Goal: Task Accomplishment & Management: Manage account settings

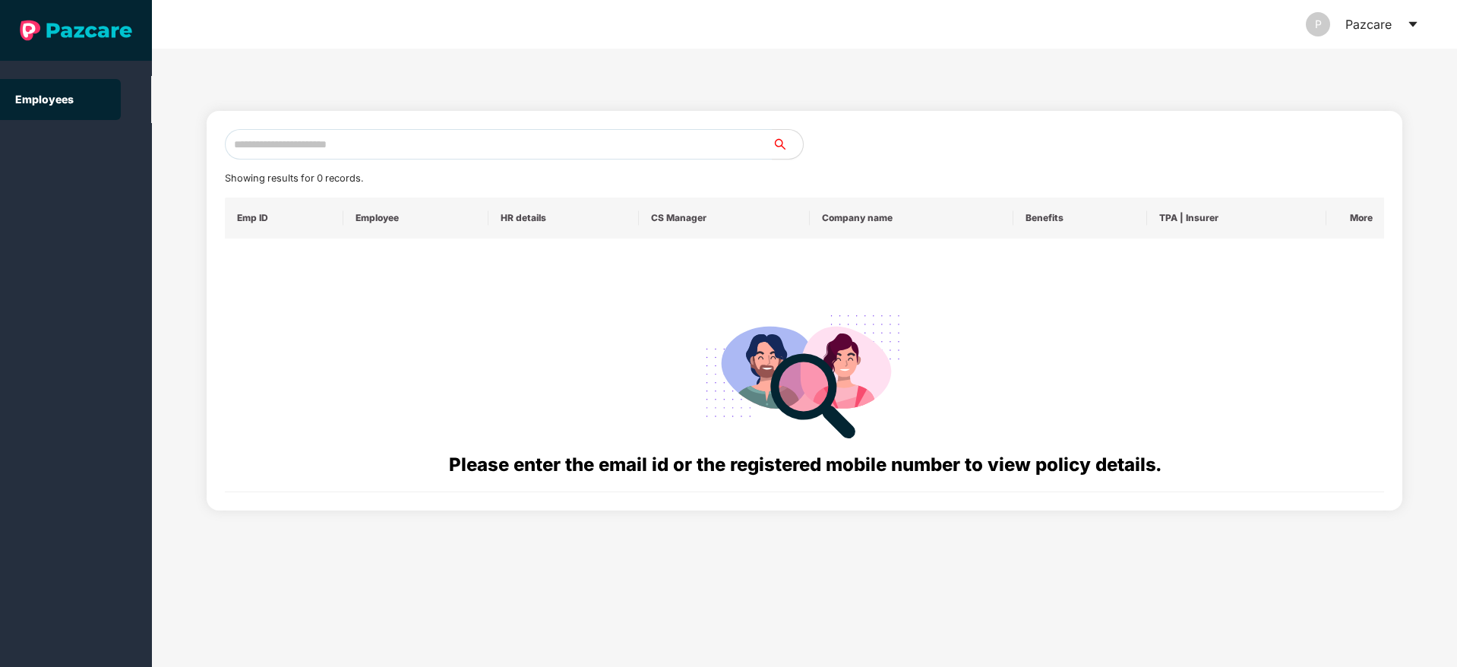
click at [1408, 24] on icon "caret-down" at bounding box center [1413, 24] width 12 height 12
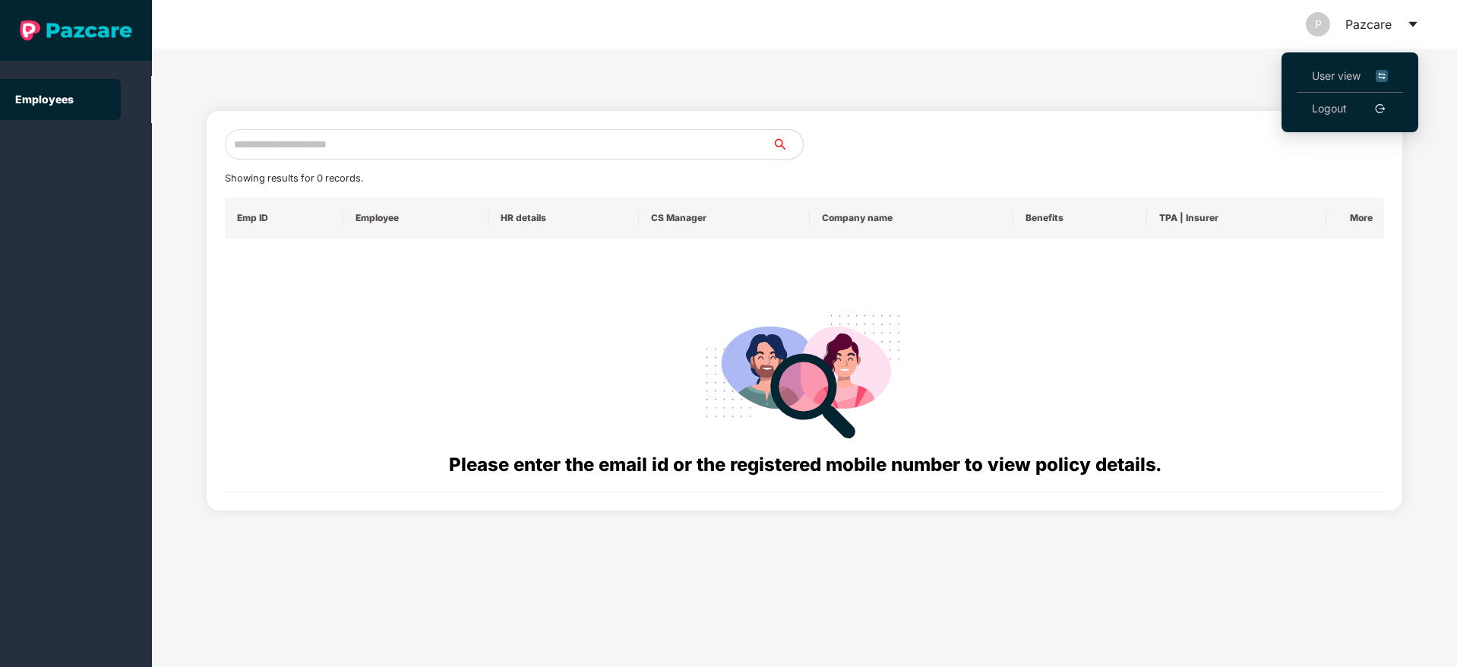
click at [1326, 101] on link "Logout" at bounding box center [1329, 108] width 35 height 17
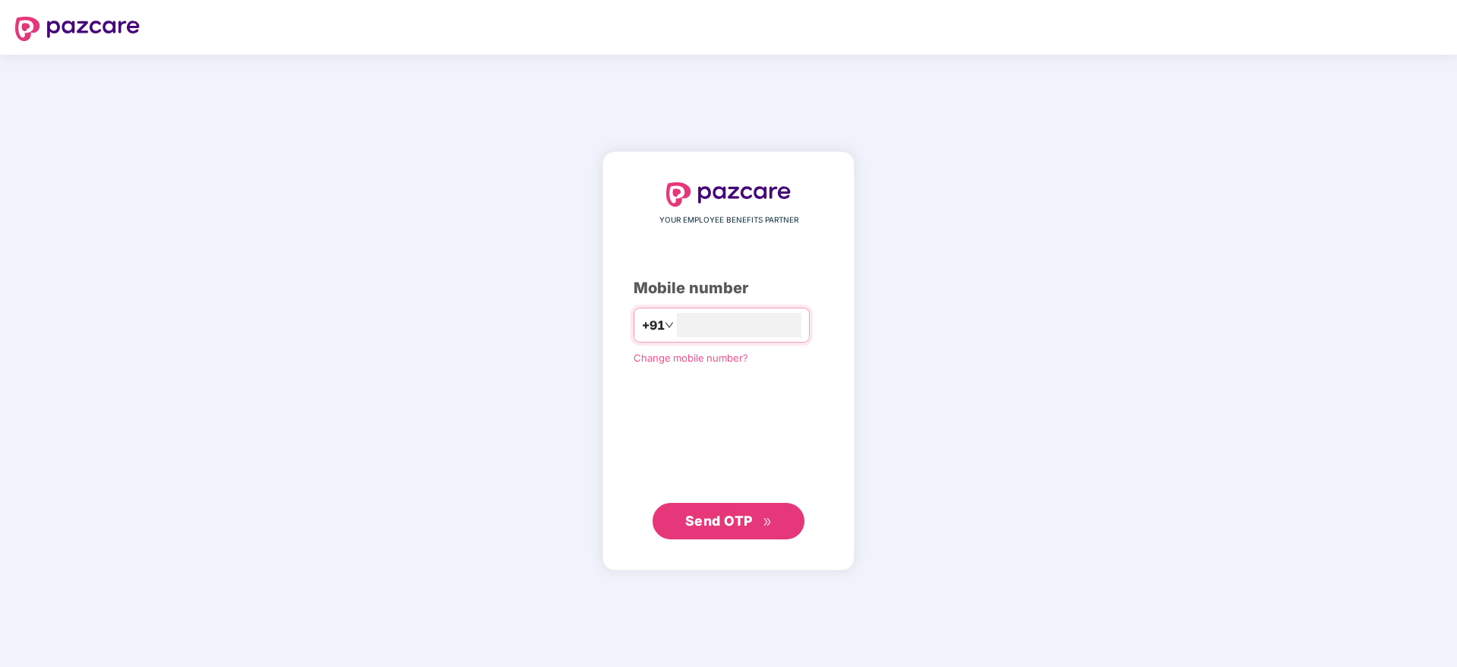
type input "**********"
click at [738, 532] on button "Send OTP" at bounding box center [729, 520] width 152 height 36
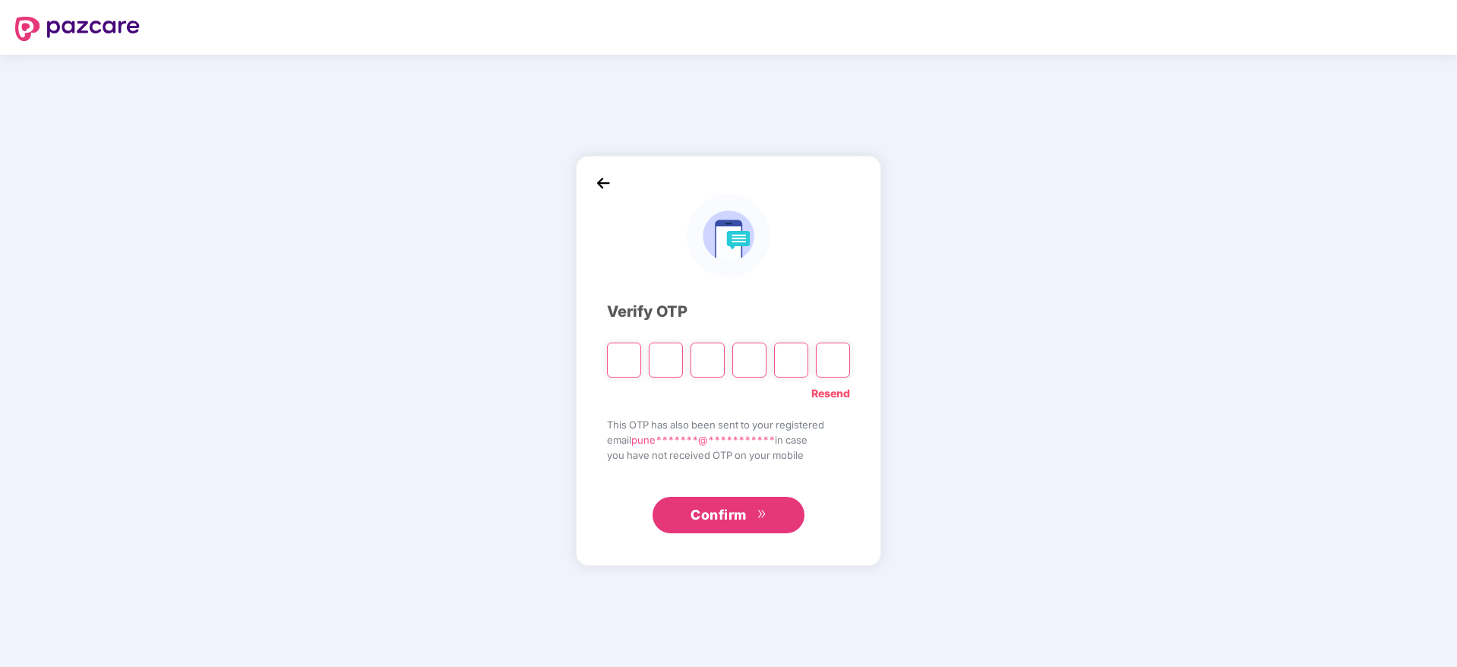
type input "*"
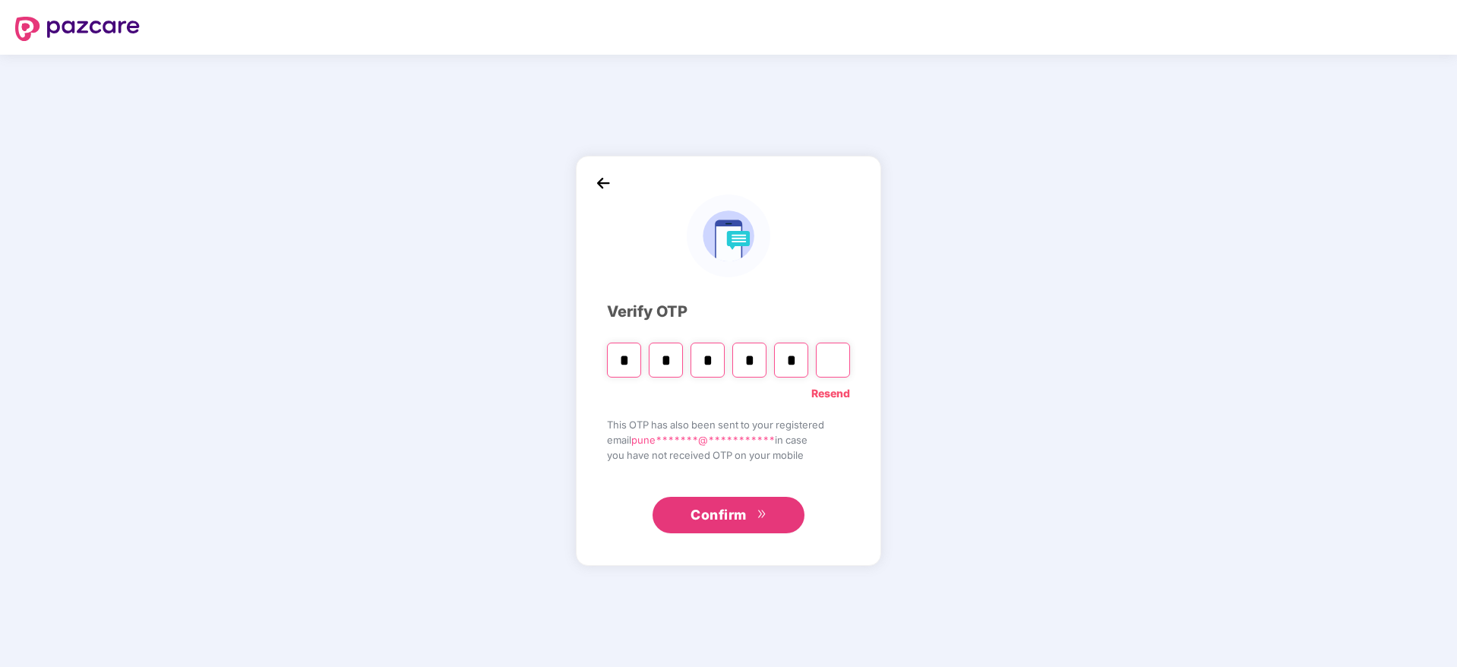
type input "*"
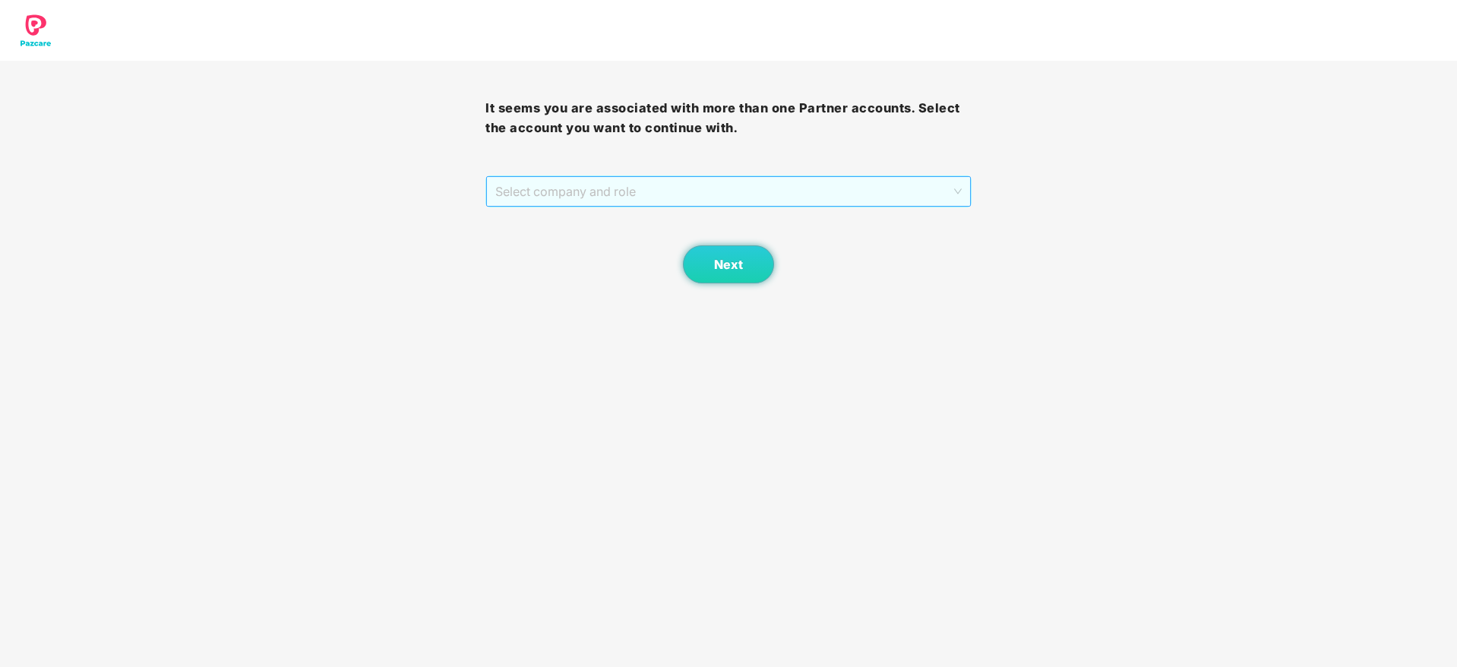
click at [681, 193] on span "Select company and role" at bounding box center [728, 191] width 466 height 29
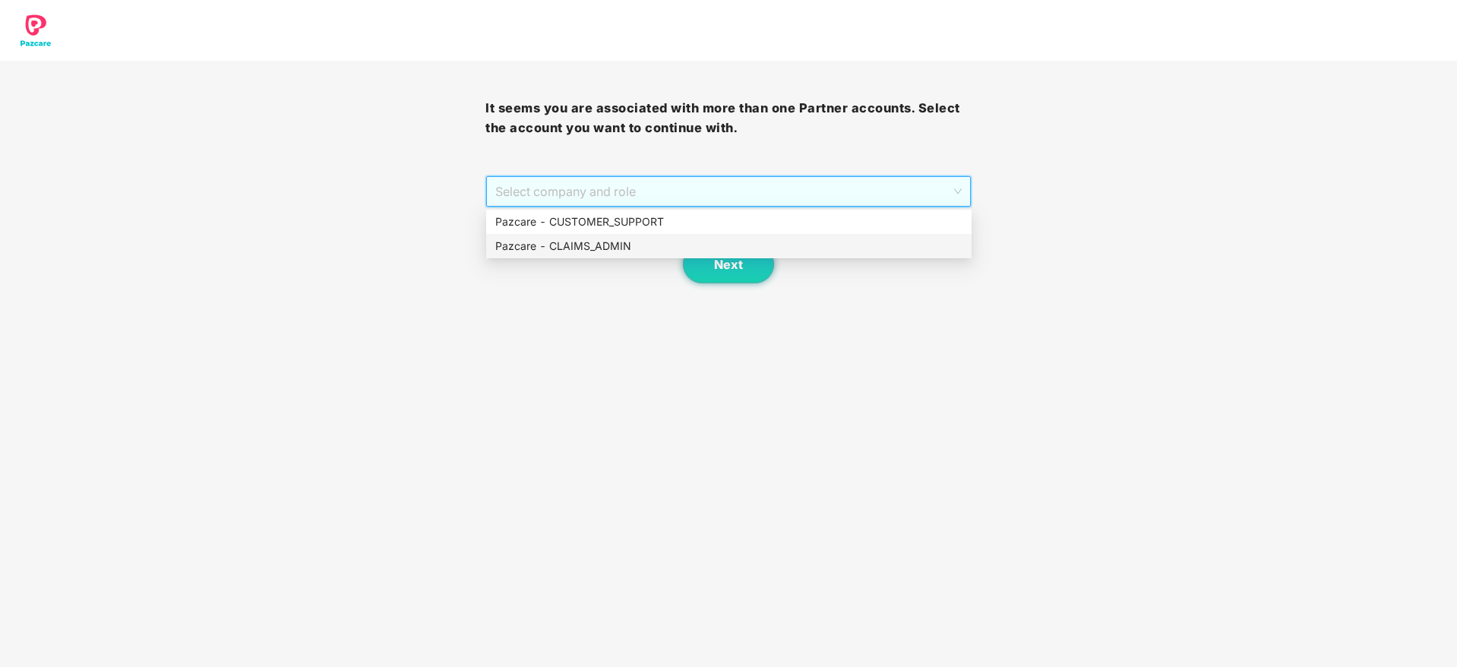
click at [643, 249] on div "Pazcare - CLAIMS_ADMIN" at bounding box center [728, 246] width 467 height 17
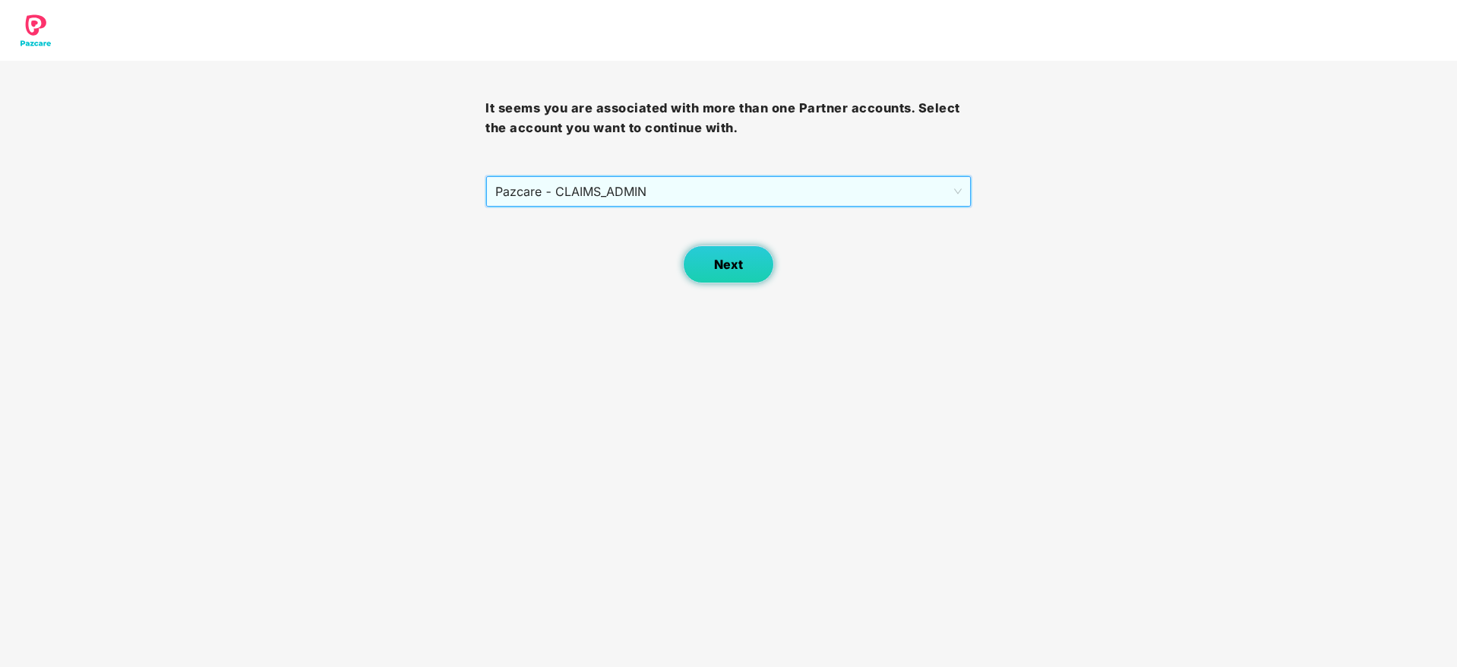
click at [706, 261] on button "Next" at bounding box center [728, 264] width 91 height 38
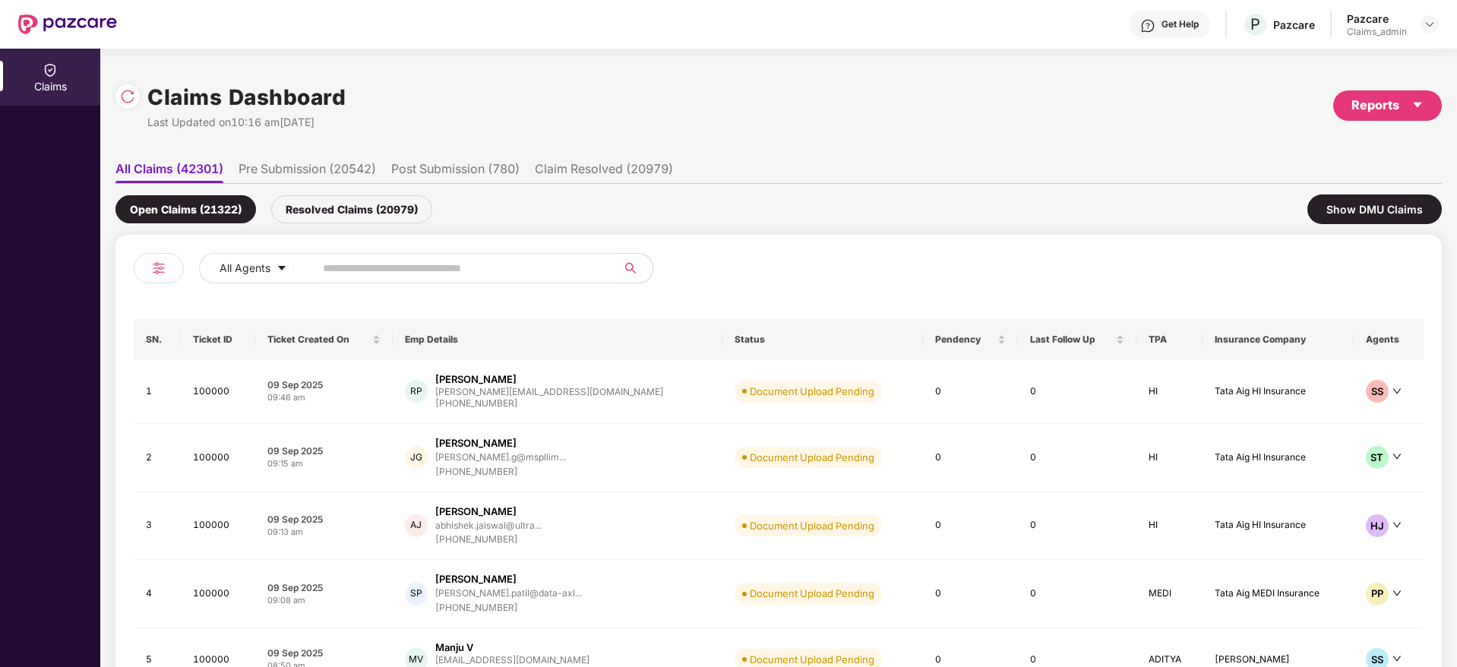
click at [428, 266] on input "text" at bounding box center [459, 268] width 273 height 23
paste input "******"
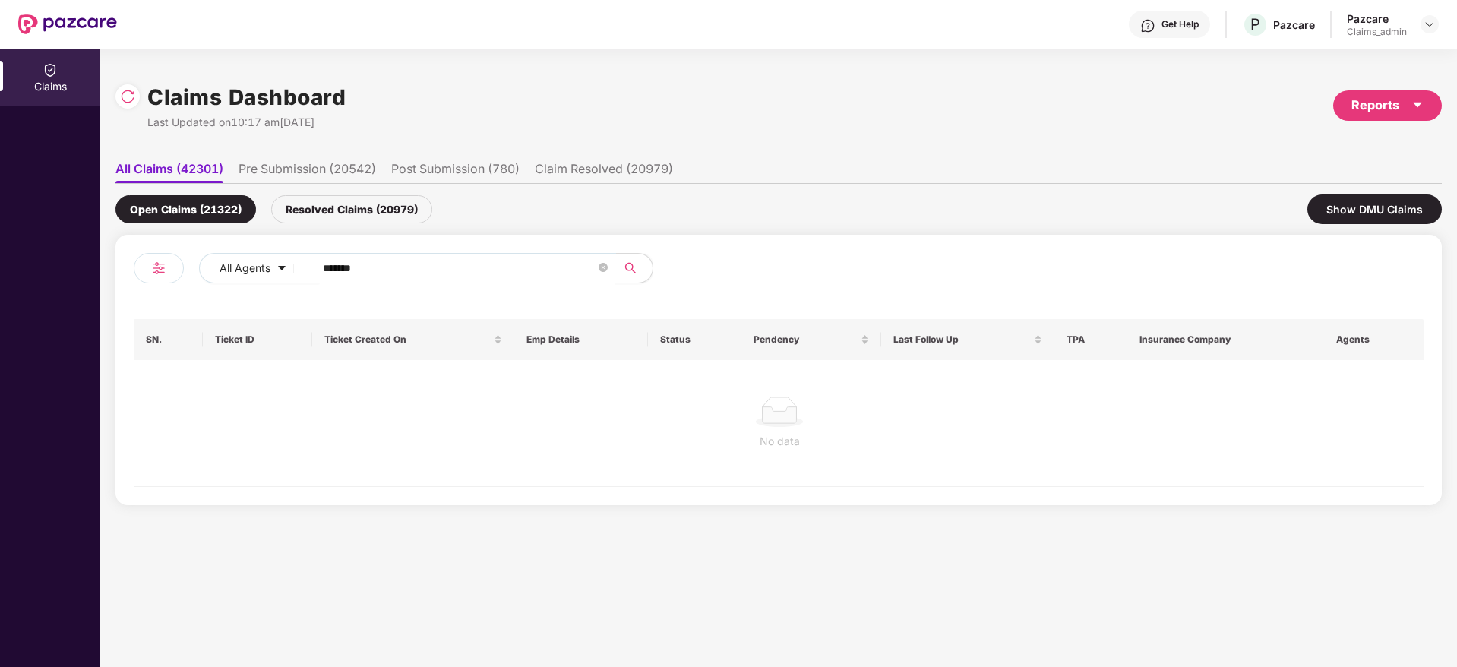
type input "******"
click at [387, 206] on div "Resolved Claims (20979)" at bounding box center [351, 209] width 161 height 28
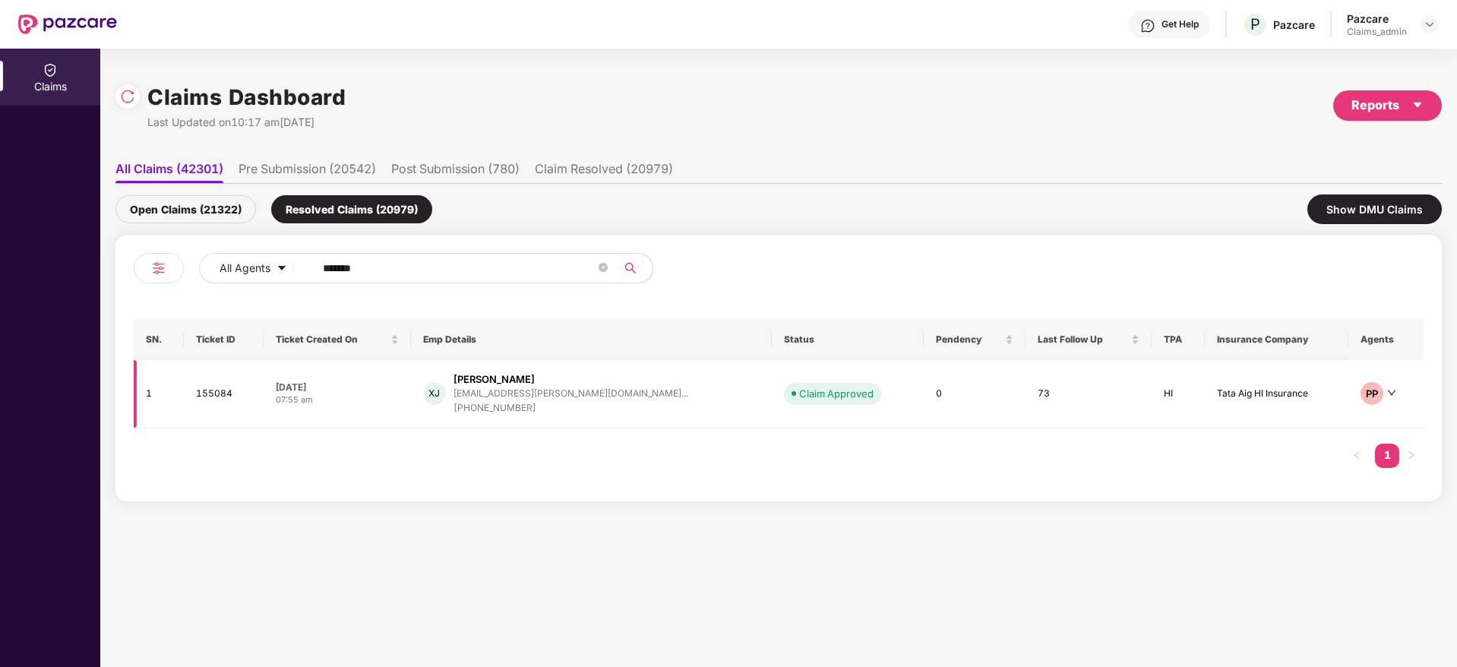
click at [625, 408] on div "XJ Xavier Joseph xavier.joseph@enfec.co... +918714477081" at bounding box center [591, 393] width 337 height 43
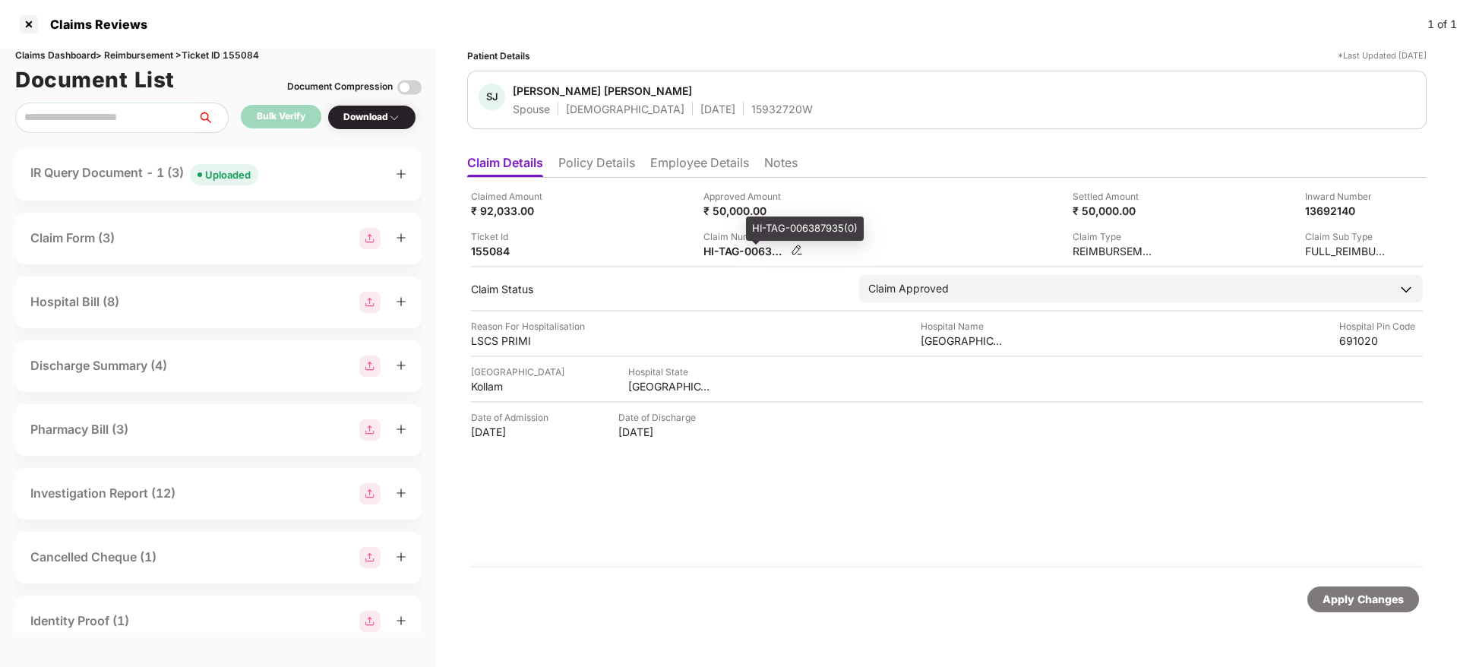
click at [740, 252] on div "HI-TAG-006387935(0)" at bounding box center [745, 251] width 84 height 14
click at [739, 252] on div "HI-TAG-006387935(0)" at bounding box center [745, 251] width 84 height 14
click at [739, 251] on div "HI-TAG-006387935(0)" at bounding box center [745, 251] width 84 height 14
copy div
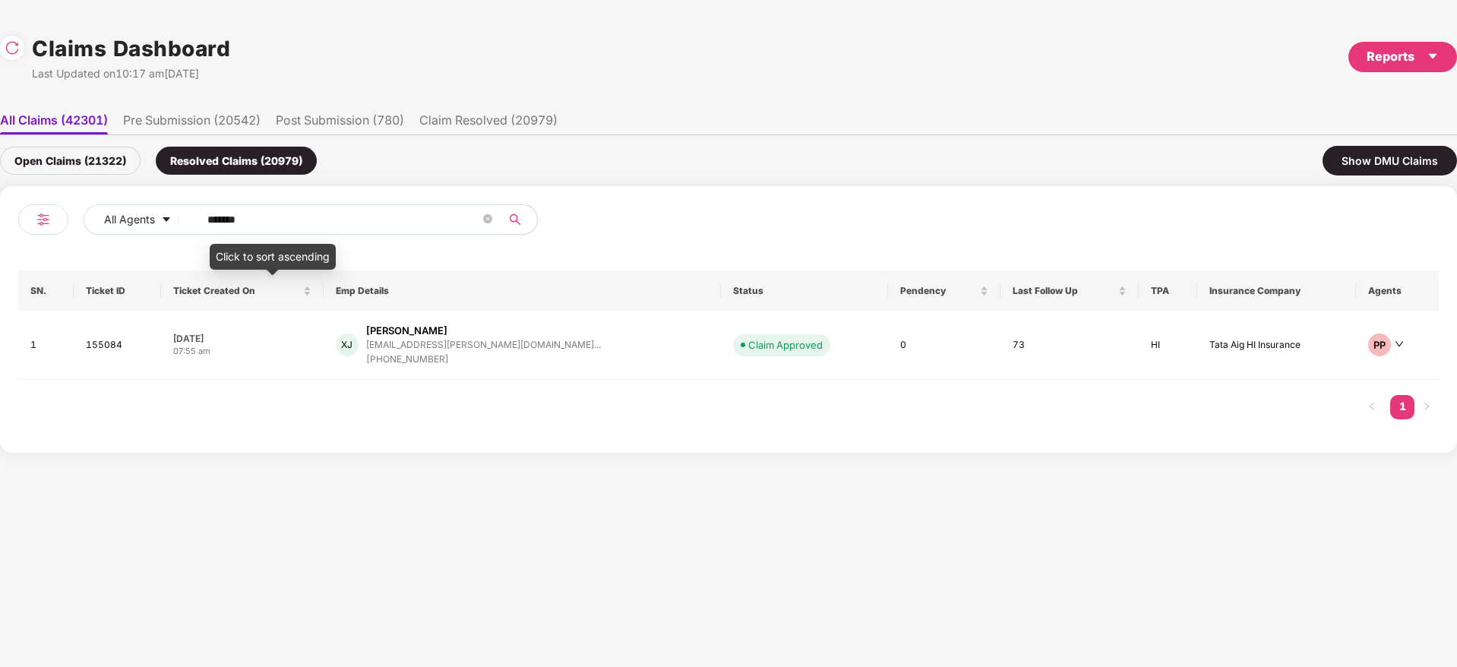
drag, startPoint x: 267, startPoint y: 225, endPoint x: 283, endPoint y: 228, distance: 16.2
click at [70, 223] on div "All Agents ******" at bounding box center [373, 225] width 710 height 43
drag, startPoint x: 305, startPoint y: 216, endPoint x: 2, endPoint y: 218, distance: 303.1
click at [0, 218] on div "All Agents ****** SN. Ticket ID Ticket Created On Emp Details Status Pendency L…" at bounding box center [728, 319] width 1457 height 267
paste input "text"
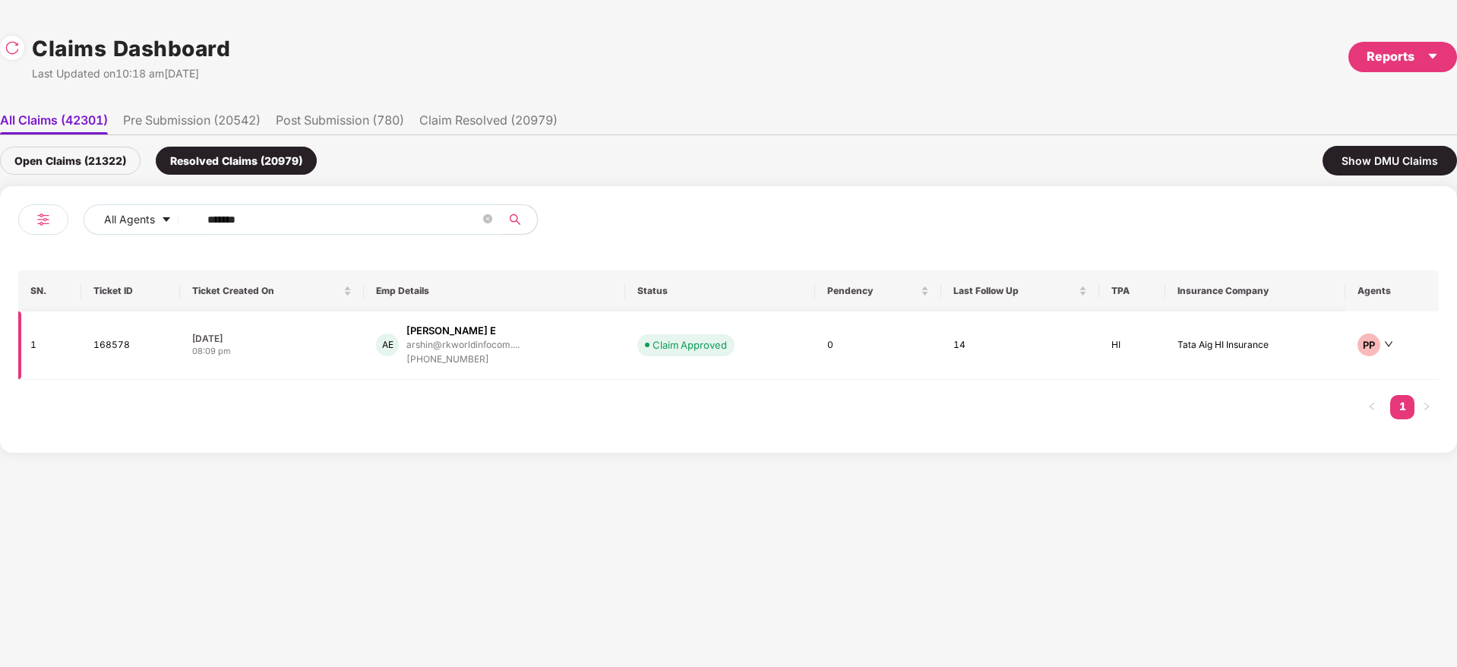
type input "******"
click at [577, 354] on div "AE Arshin Mohanan E arshin@rkworldinfocom.... +918123970150" at bounding box center [494, 345] width 237 height 43
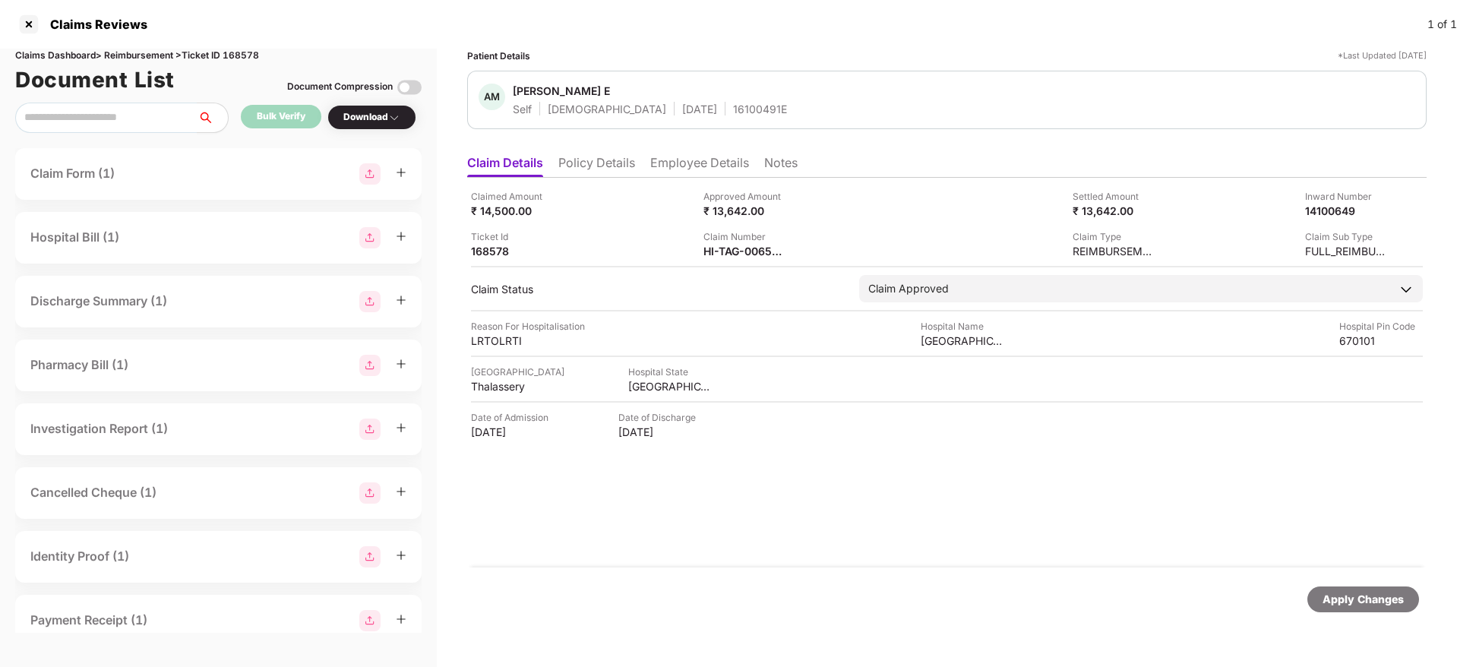
click at [731, 258] on div "Claimed Amount ₹ 14,500.00 Approved Amount ₹ 13,642.00 Settled Amount ₹ 13,642.…" at bounding box center [946, 373] width 959 height 390
click at [728, 255] on div "HI-TAG-006584505(0)" at bounding box center [745, 251] width 84 height 14
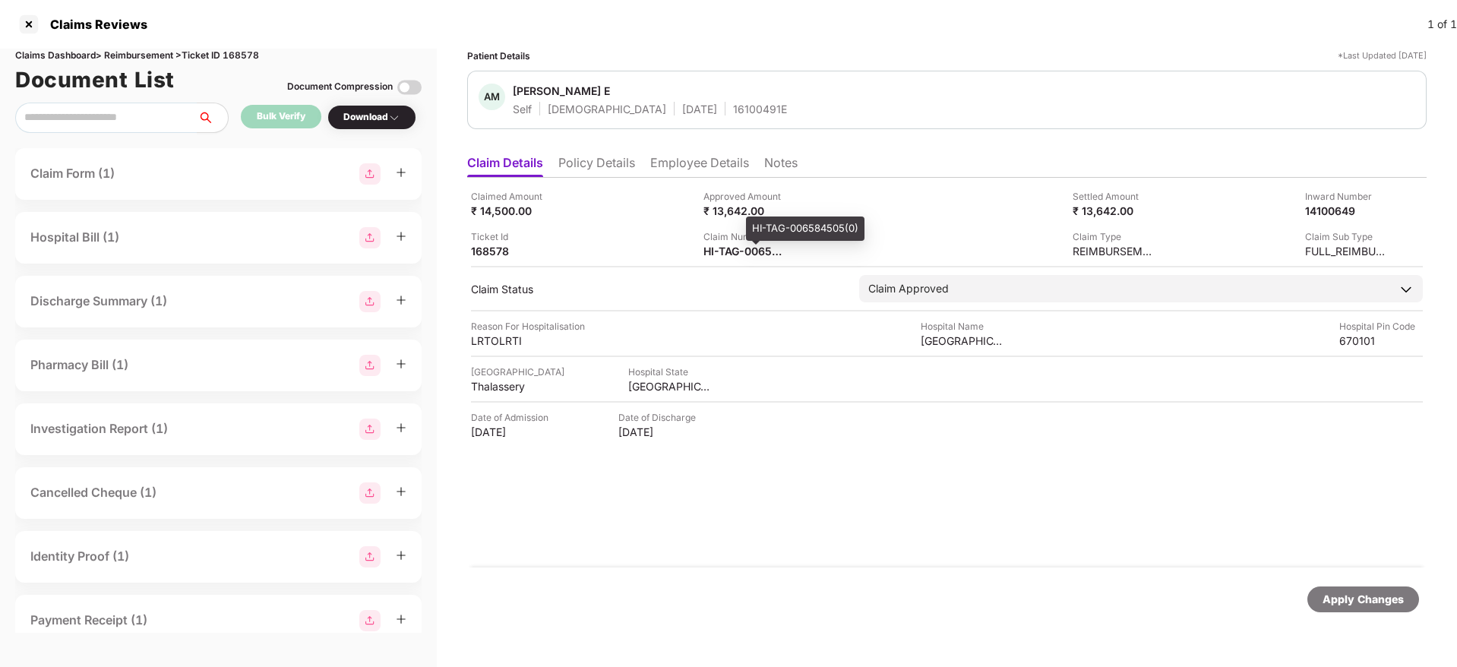
copy div
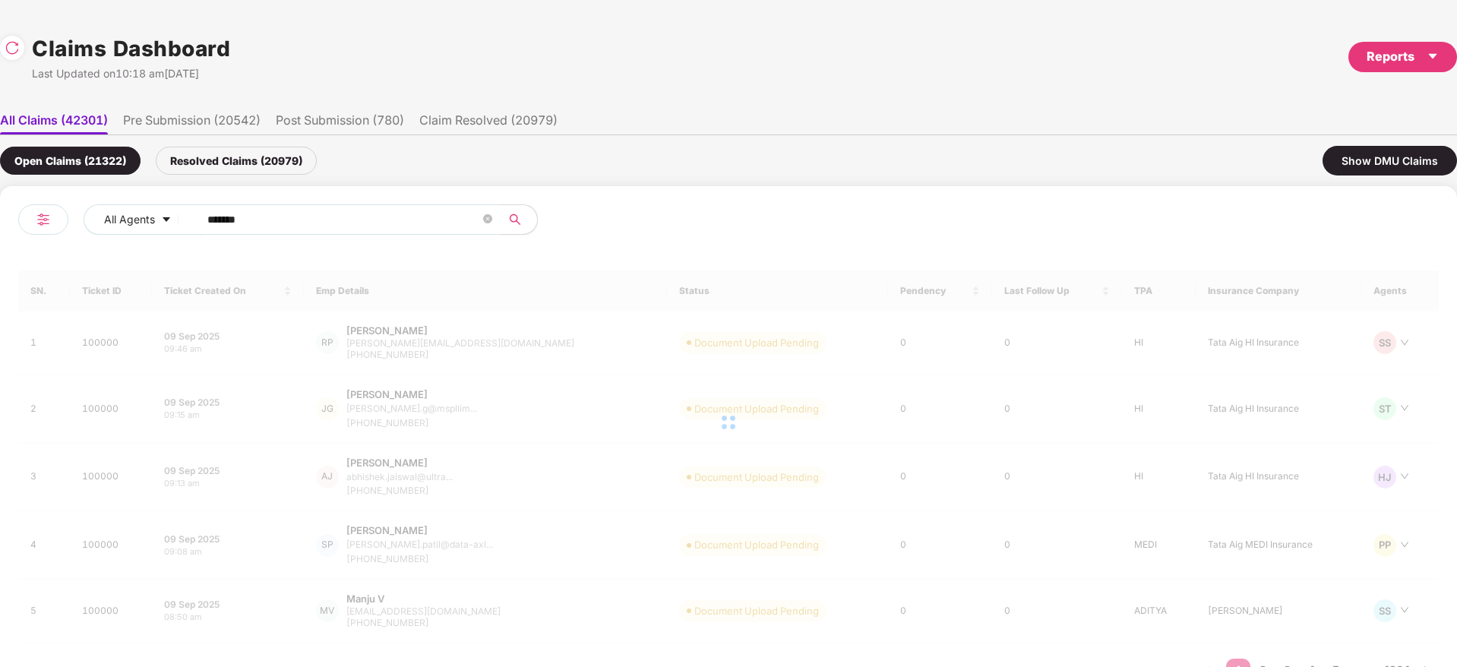
drag, startPoint x: 292, startPoint y: 226, endPoint x: 10, endPoint y: 297, distance: 291.3
click at [0, 299] on div "All Agents ****** SN. Ticket ID Ticket Created On Emp Details Status Pendency L…" at bounding box center [728, 451] width 1457 height 530
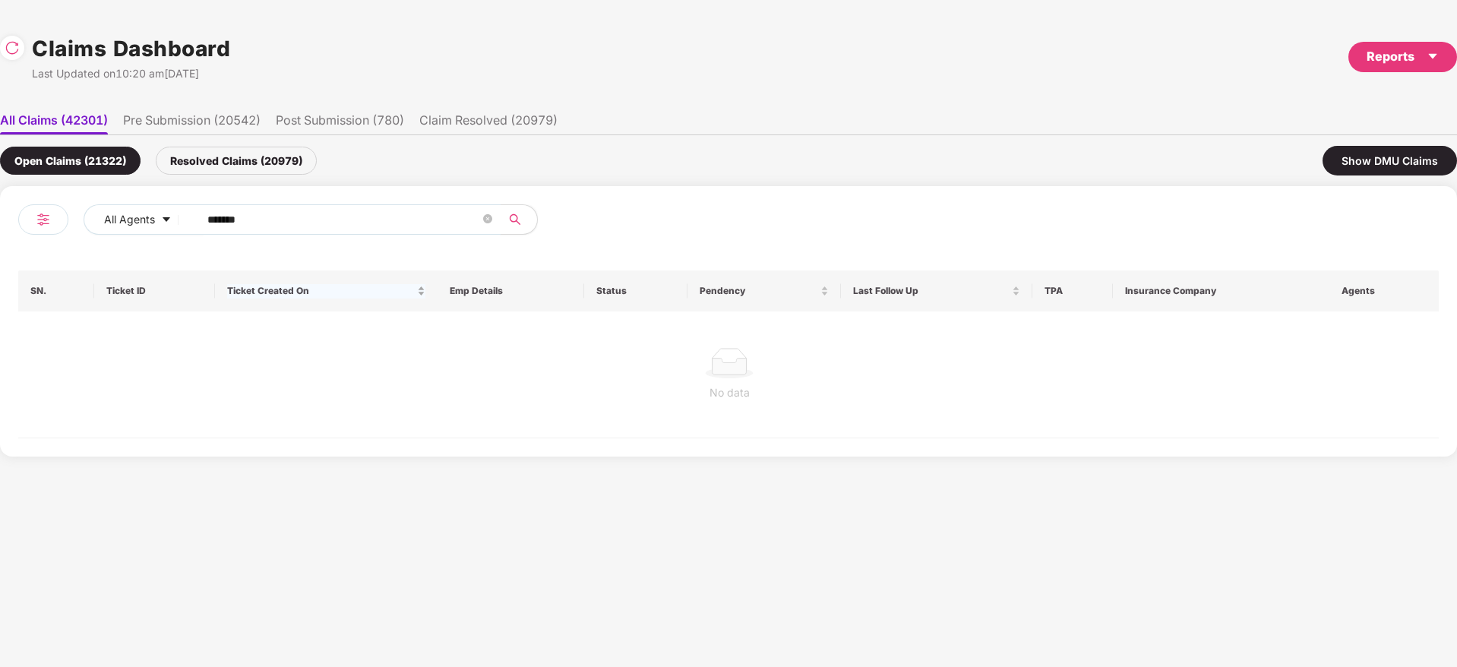
paste input "text"
type input "******"
click at [280, 144] on div "Open Claims (21322) Resolved Claims (20979) Show DMU Claims" at bounding box center [728, 160] width 1457 height 51
click at [280, 166] on div "Resolved Claims (20979)" at bounding box center [236, 161] width 161 height 28
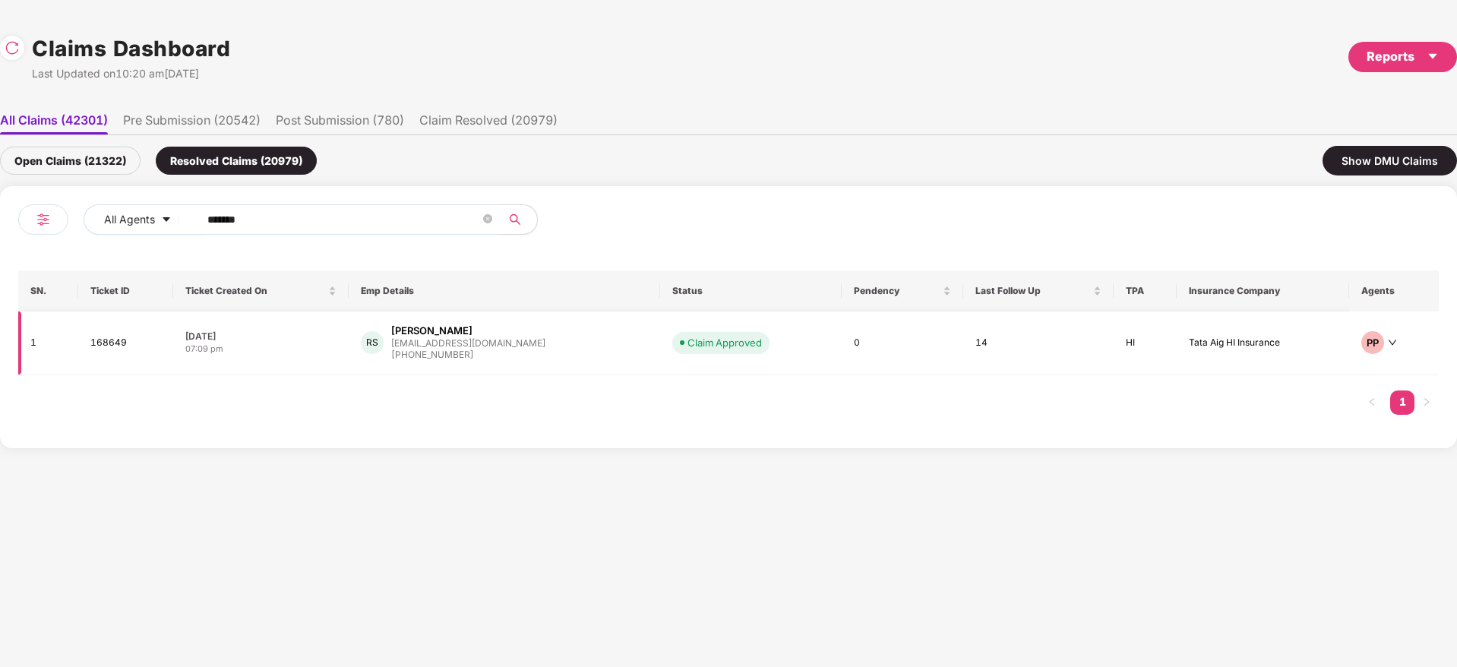
click at [561, 336] on div "RS Rekha Sharma rekha.sharma@flobiz.in +917067156217" at bounding box center [504, 343] width 287 height 39
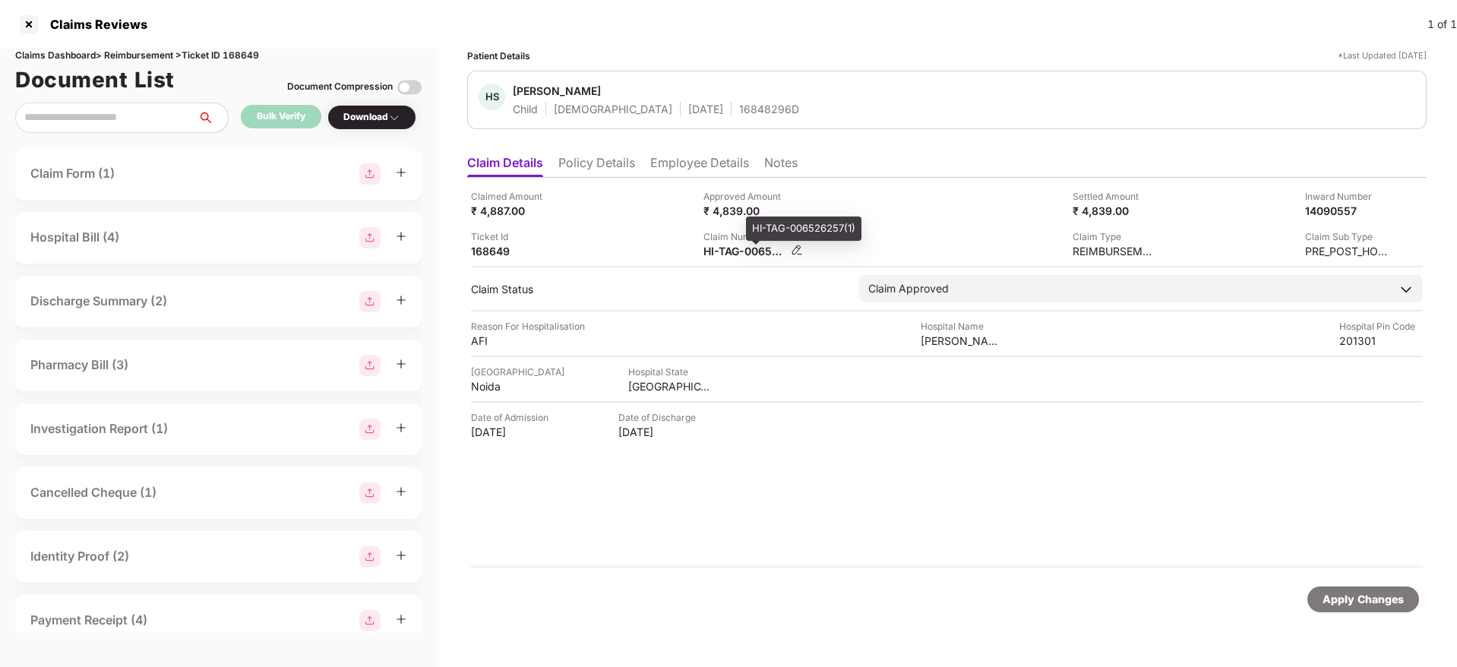
click at [726, 256] on div "HI-TAG-006526257(1)" at bounding box center [745, 251] width 84 height 14
copy div
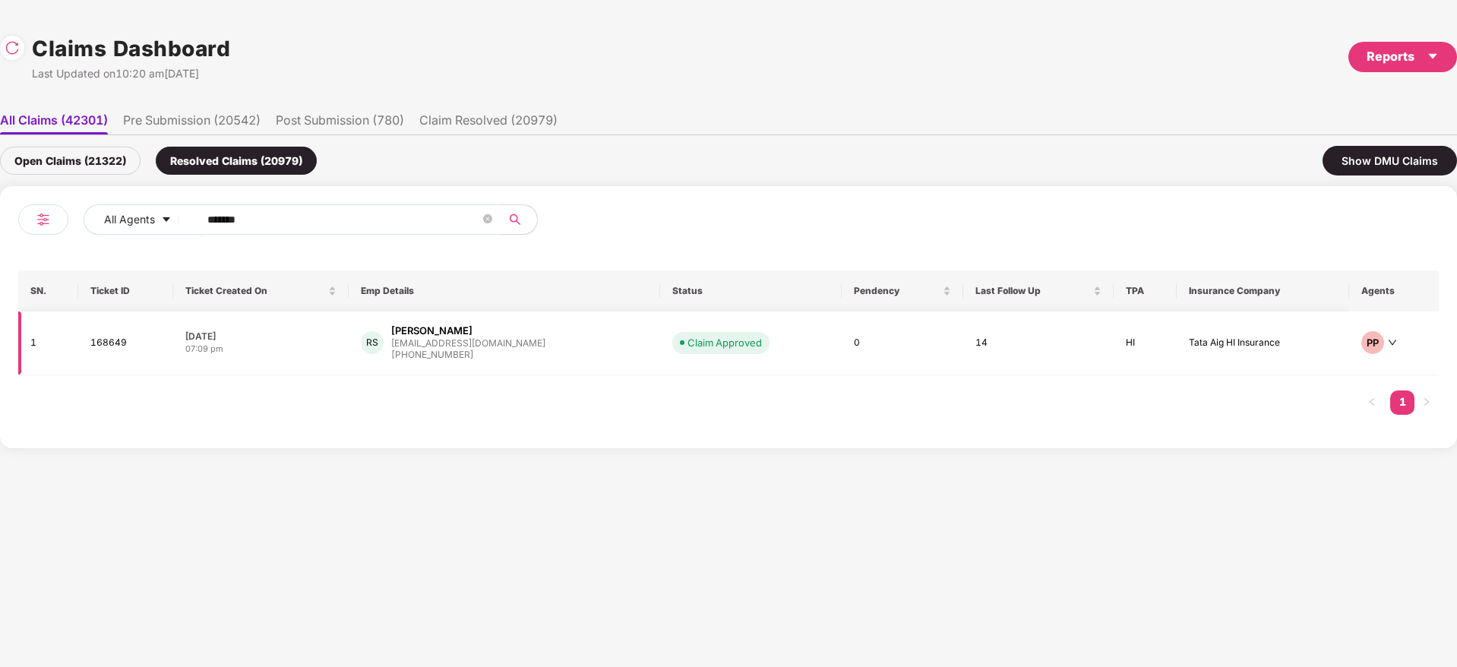
drag, startPoint x: 263, startPoint y: 220, endPoint x: 322, endPoint y: 318, distance: 115.2
click at [0, 307] on div "All Agents ****** SN. Ticket ID Ticket Created On Emp Details Status Pendency L…" at bounding box center [728, 317] width 1457 height 262
paste input "text"
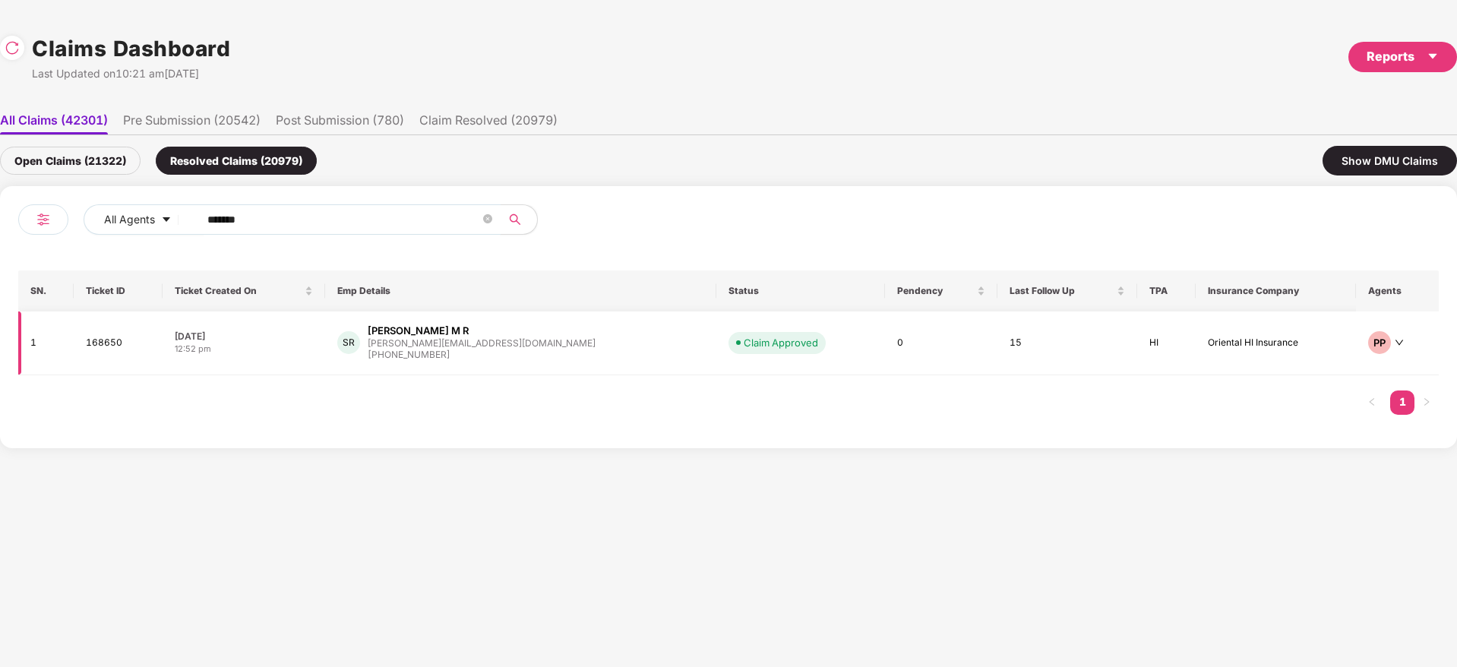
type input "******"
click at [549, 363] on td "SR Shashank M R shashank@playsimple.in +917259889593" at bounding box center [520, 343] width 391 height 64
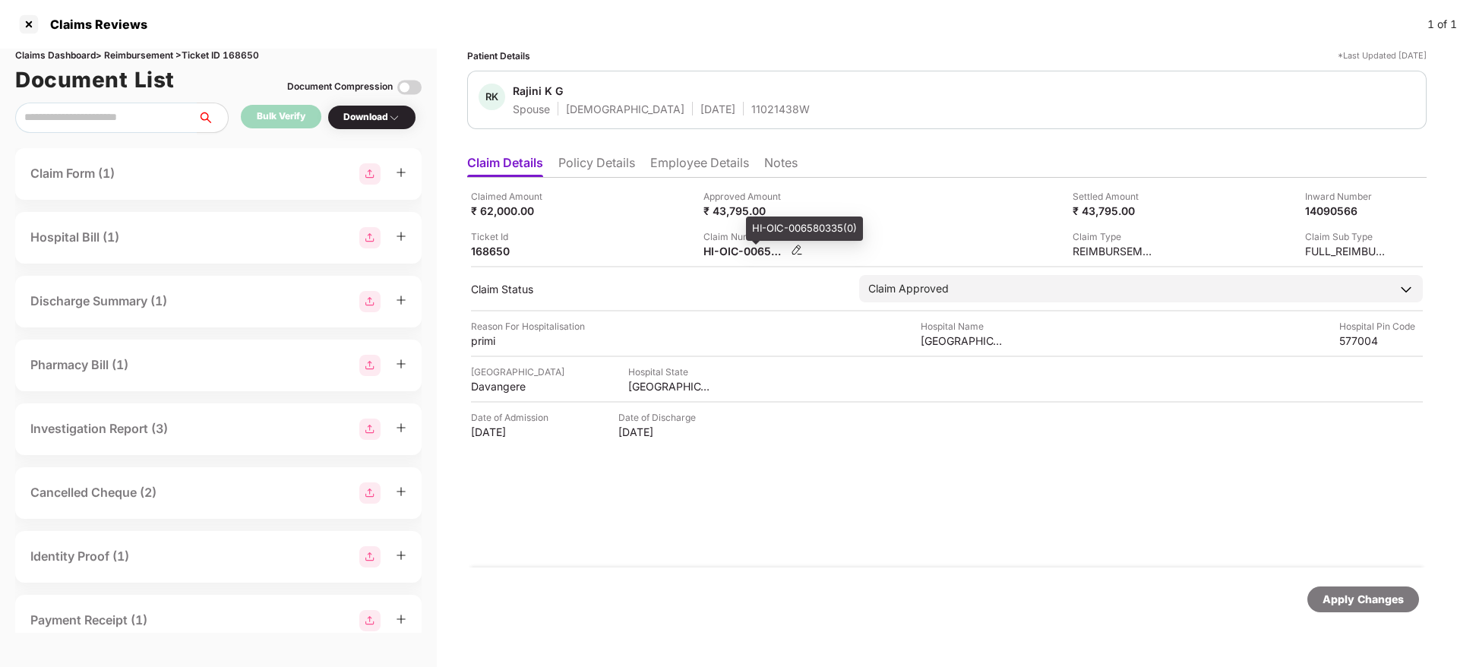
click at [723, 255] on div "HI-OIC-006580335(0)" at bounding box center [745, 251] width 84 height 14
copy div
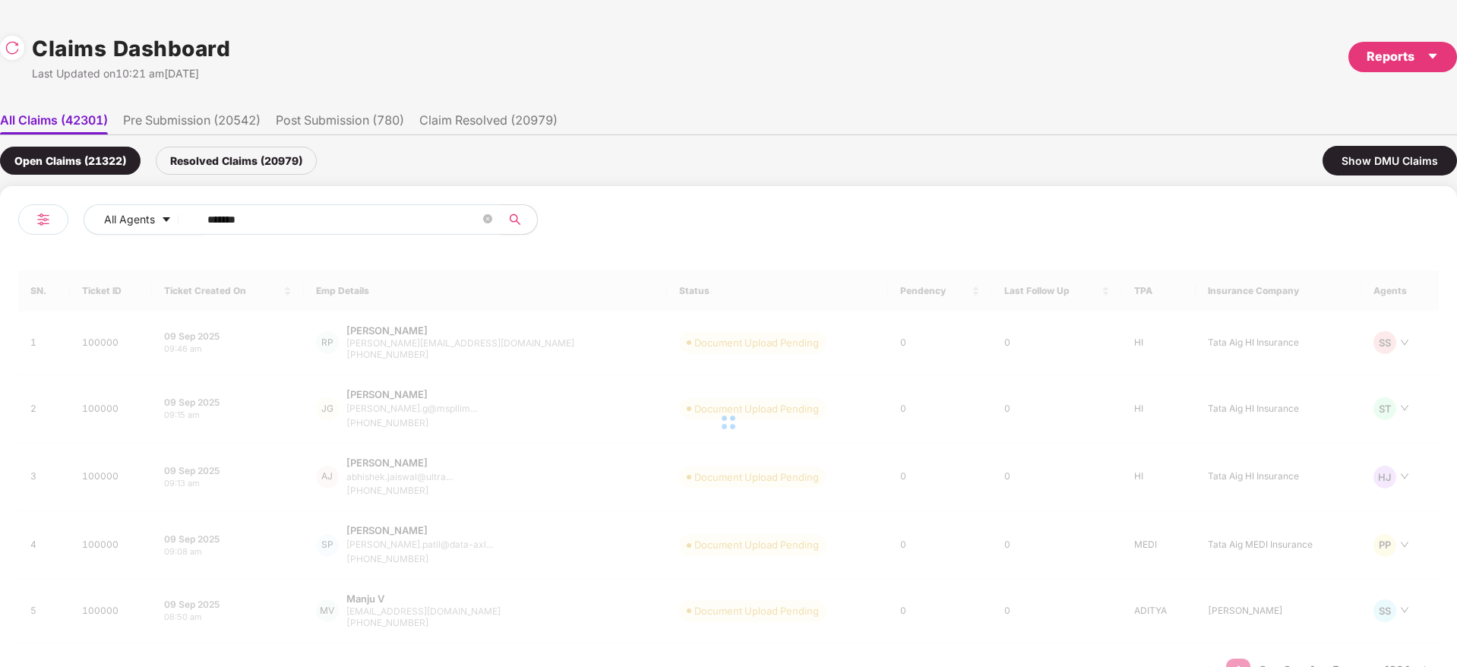
drag, startPoint x: 240, startPoint y: 219, endPoint x: 29, endPoint y: 233, distance: 211.7
click at [0, 233] on div "All Agents ****** SN. Ticket ID Ticket Created On Emp Details Status Pendency L…" at bounding box center [728, 451] width 1457 height 530
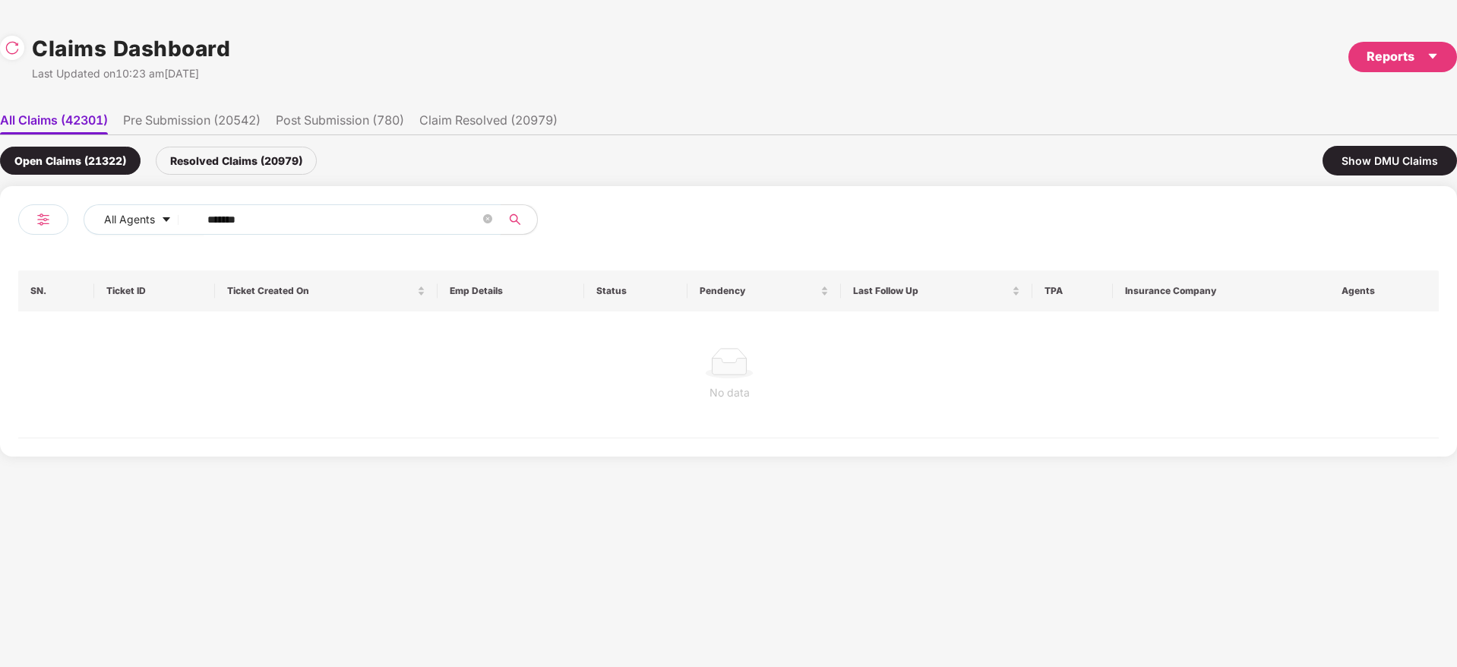
paste input "text"
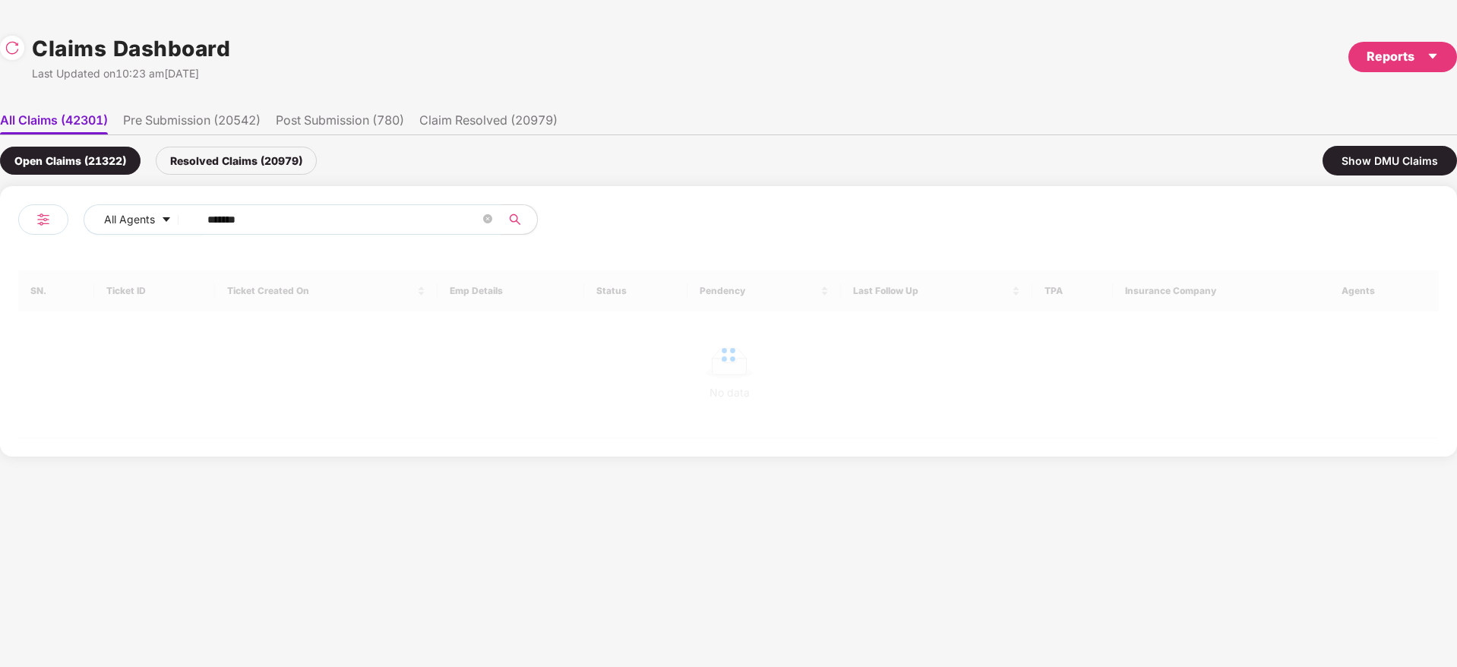
type input "******"
click at [282, 158] on div "Resolved Claims (20979)" at bounding box center [236, 161] width 161 height 28
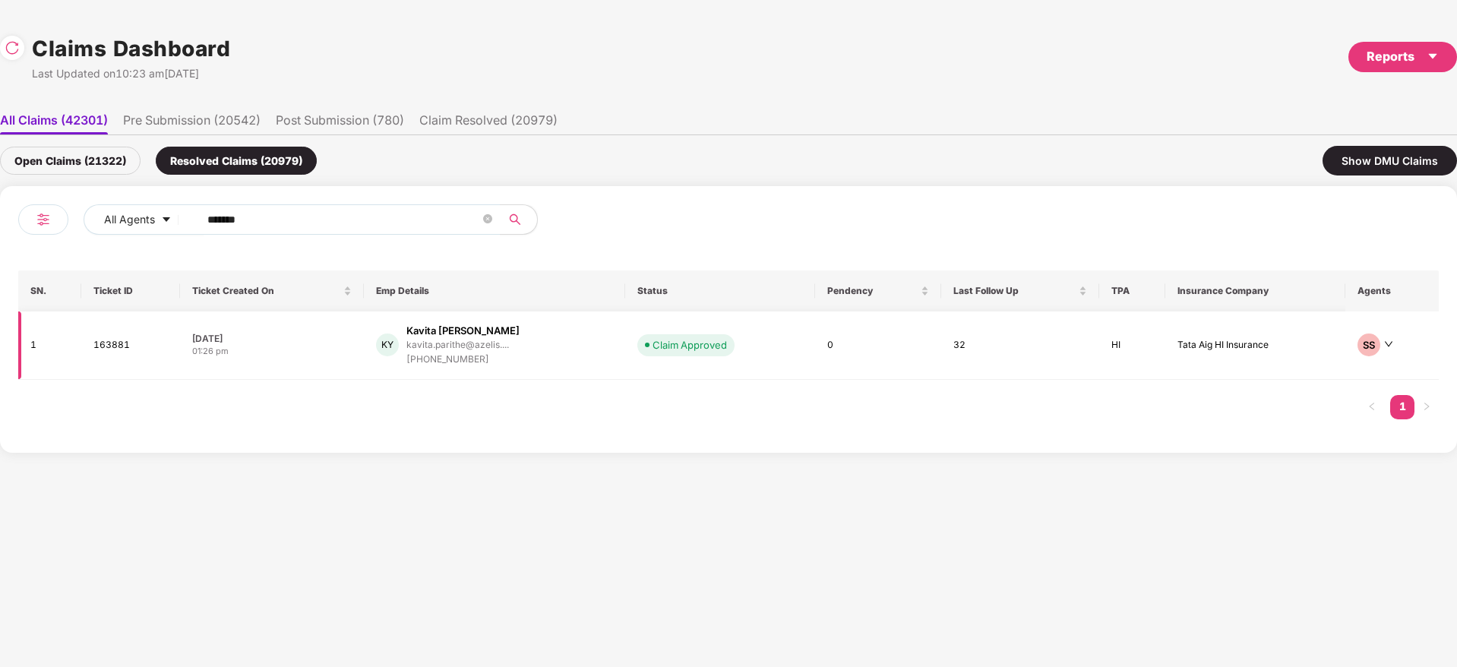
click at [553, 353] on div "KY Kavita Aniket Yadav kavita.parithe@azelis.... +917039850229" at bounding box center [494, 345] width 237 height 43
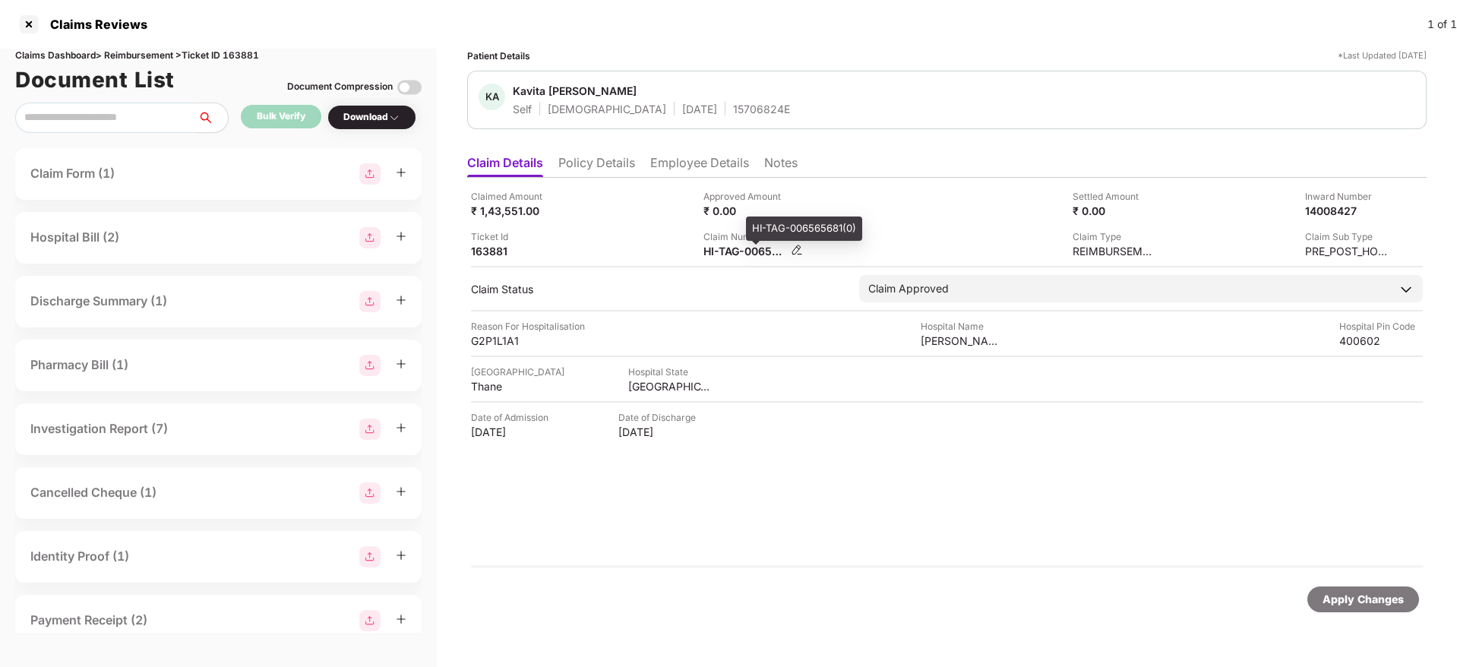
click at [747, 253] on div "HI-TAG-006565681(0)" at bounding box center [745, 251] width 84 height 14
click at [745, 253] on div "HI-TAG-006565681(0)" at bounding box center [745, 251] width 84 height 14
copy div
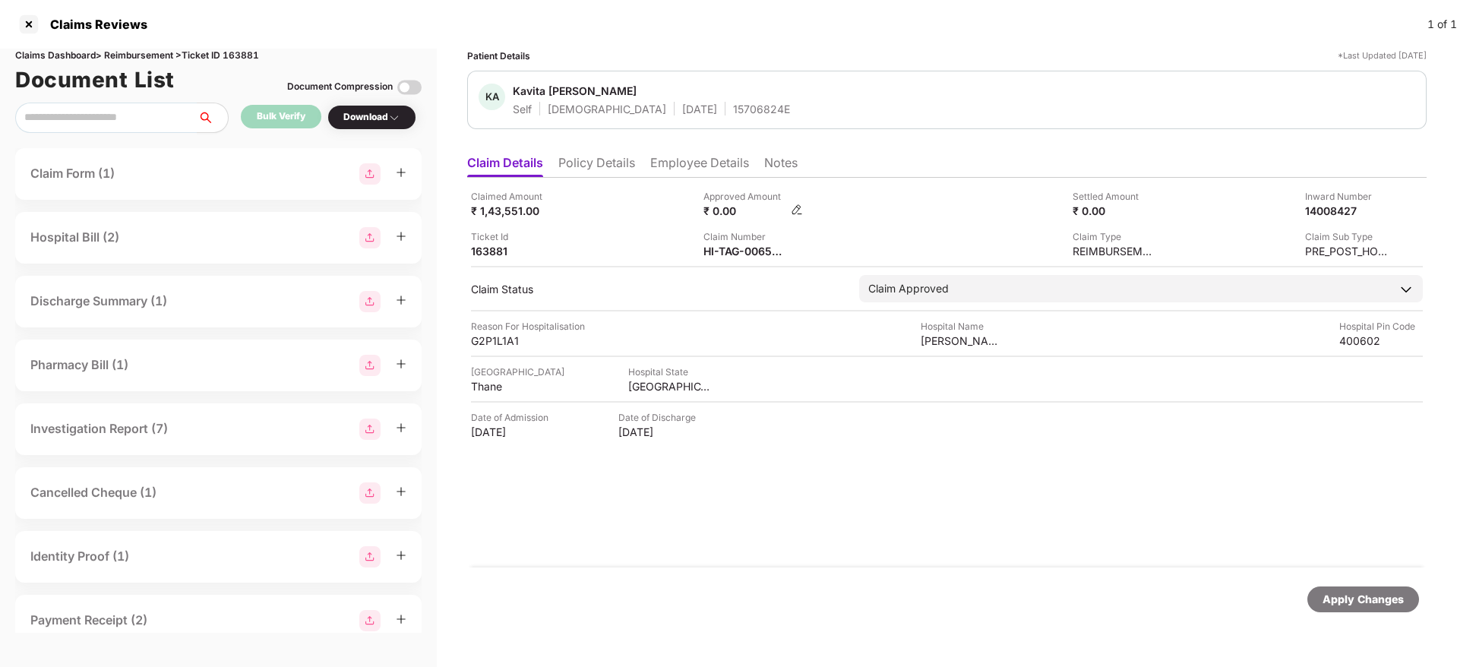
click at [794, 211] on img at bounding box center [797, 210] width 12 height 12
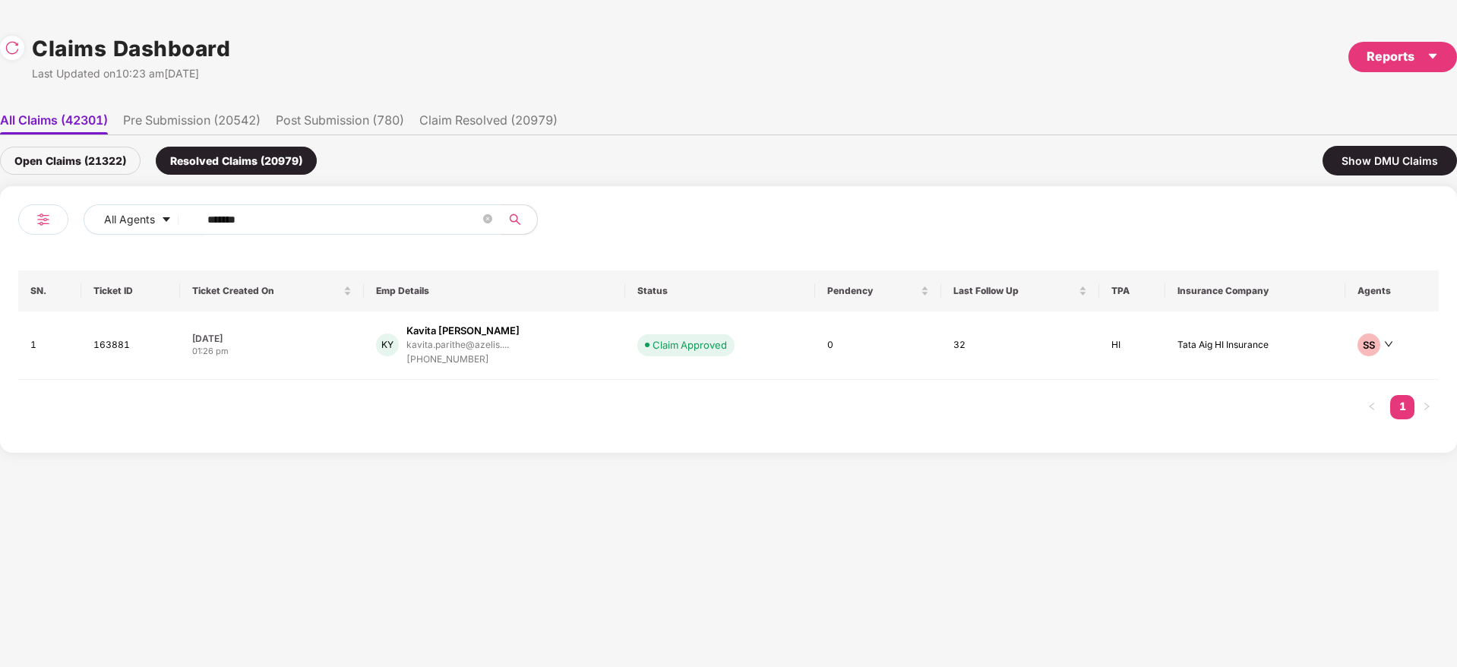
drag, startPoint x: 261, startPoint y: 220, endPoint x: 55, endPoint y: 258, distance: 209.5
click at [0, 261] on div "All Agents ****** SN. Ticket ID Ticket Created On Emp Details Status Pendency L…" at bounding box center [728, 319] width 1457 height 267
paste input "text"
type input "******"
click at [578, 355] on div "TS Tamilmani Sundarrajan tamilmani.g@coinswitch... +919738925087" at bounding box center [504, 345] width 276 height 43
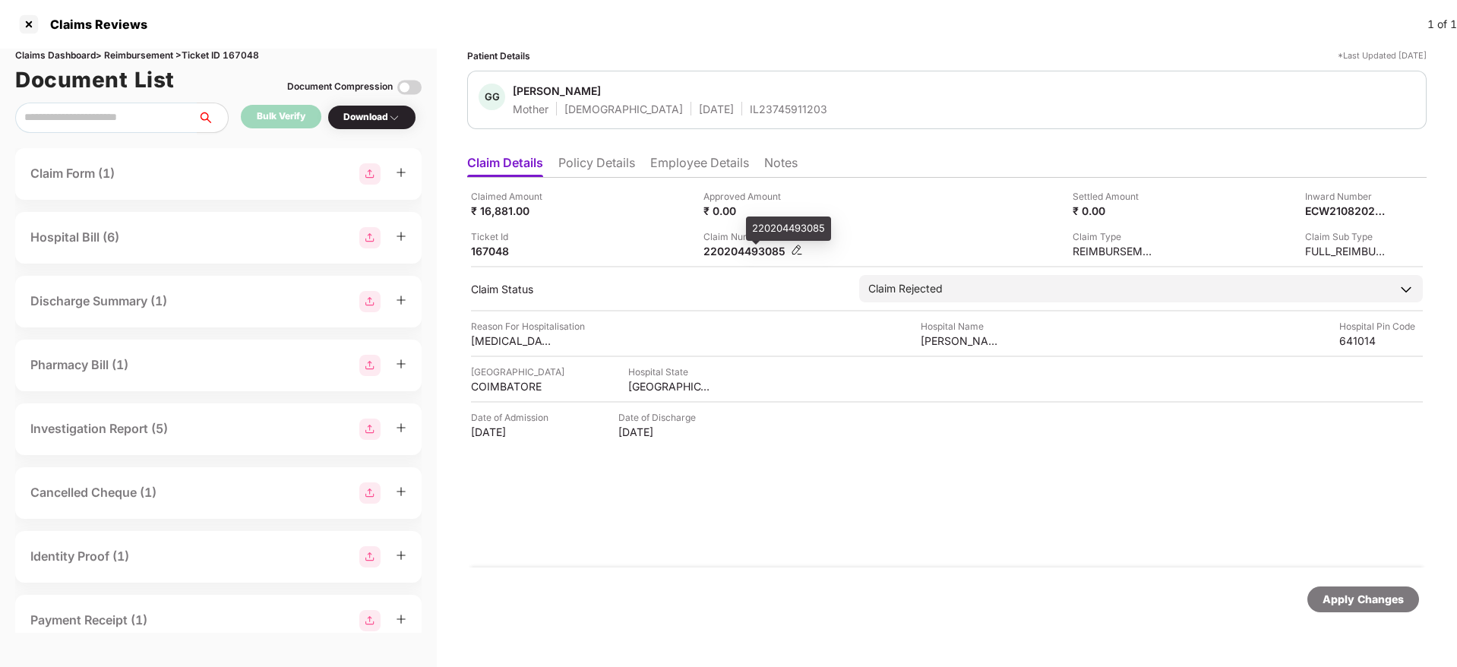
click at [731, 252] on div "220204493085" at bounding box center [745, 251] width 84 height 14
copy div "220204493085"
click at [697, 171] on li "Employee Details" at bounding box center [699, 166] width 99 height 22
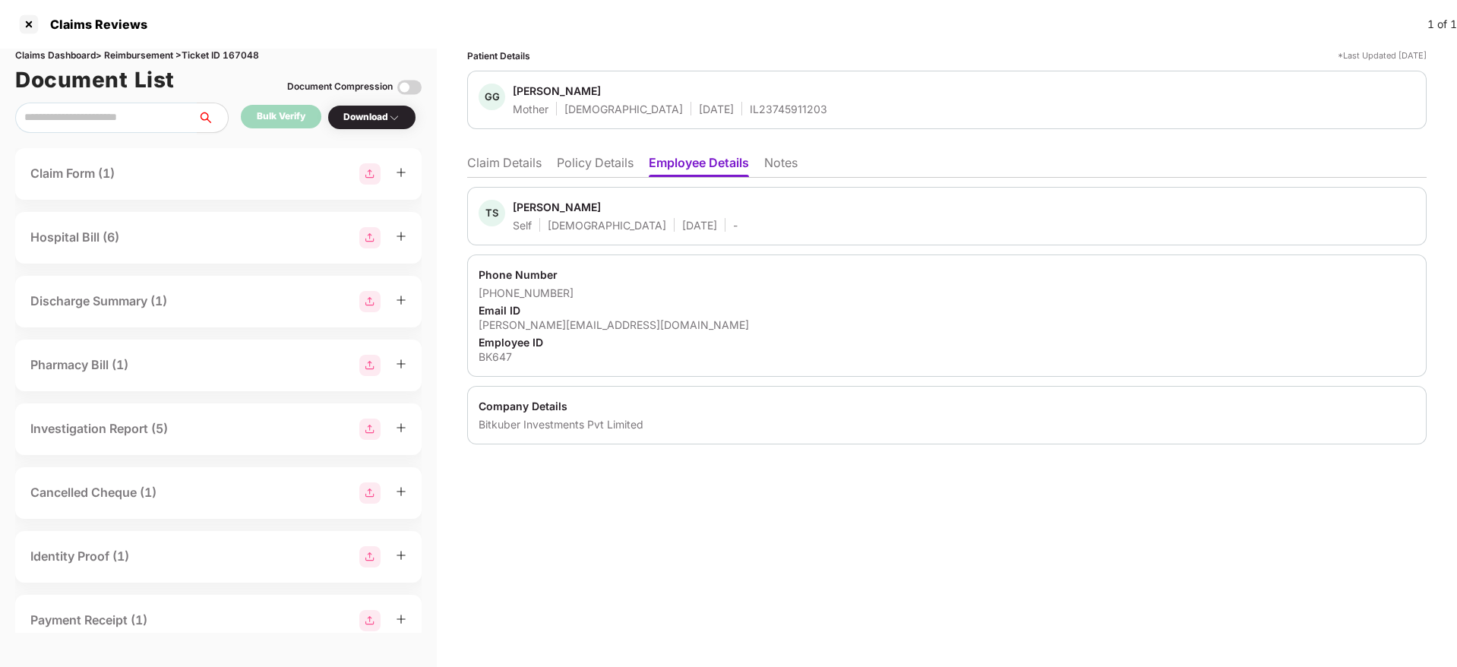
click at [494, 359] on div "BK647" at bounding box center [947, 356] width 937 height 14
click at [495, 359] on div "BK647" at bounding box center [947, 356] width 937 height 14
copy div "BK647"
click at [750, 110] on div "IL23745911203" at bounding box center [788, 109] width 77 height 14
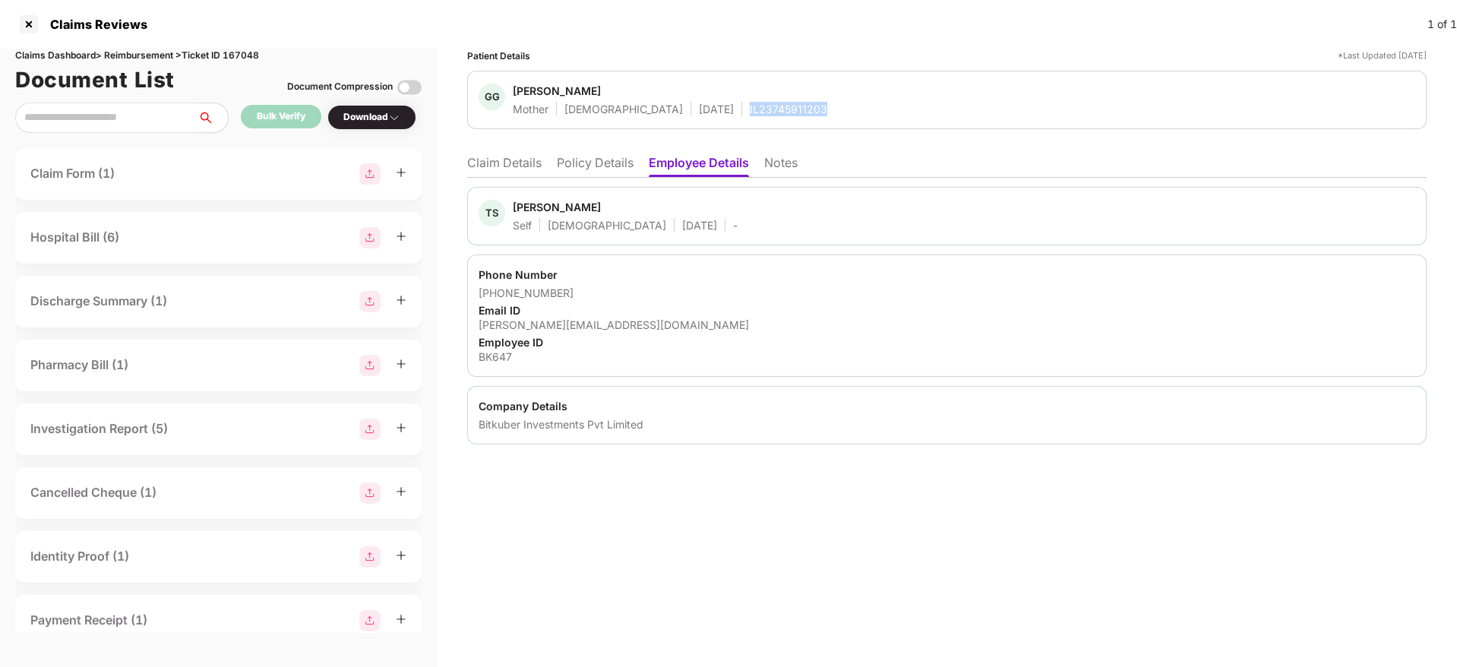
copy div "IL23745911203"
click at [496, 163] on li "Claim Details" at bounding box center [504, 166] width 74 height 22
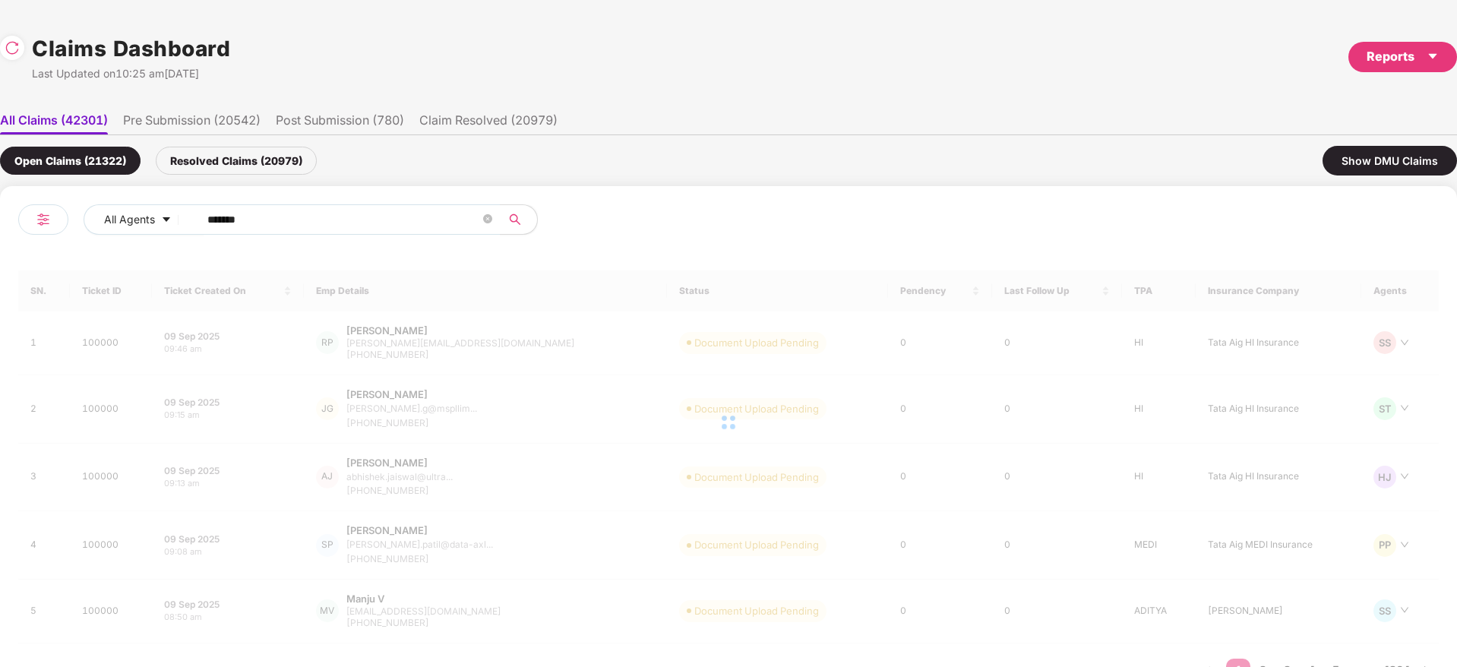
drag, startPoint x: 322, startPoint y: 223, endPoint x: 0, endPoint y: 268, distance: 325.2
click at [0, 268] on div "All Agents ****** SN. Ticket ID Ticket Created On Emp Details Status Pendency L…" at bounding box center [728, 451] width 1457 height 530
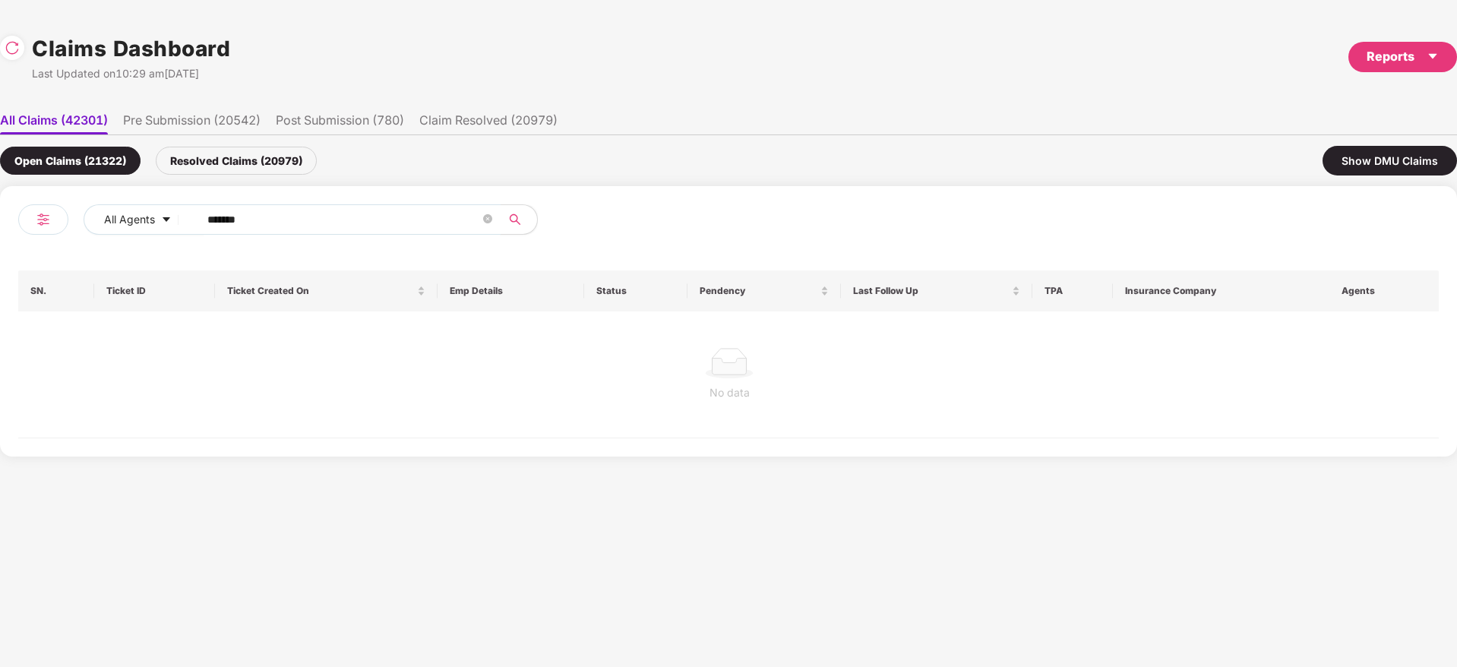
paste input "text"
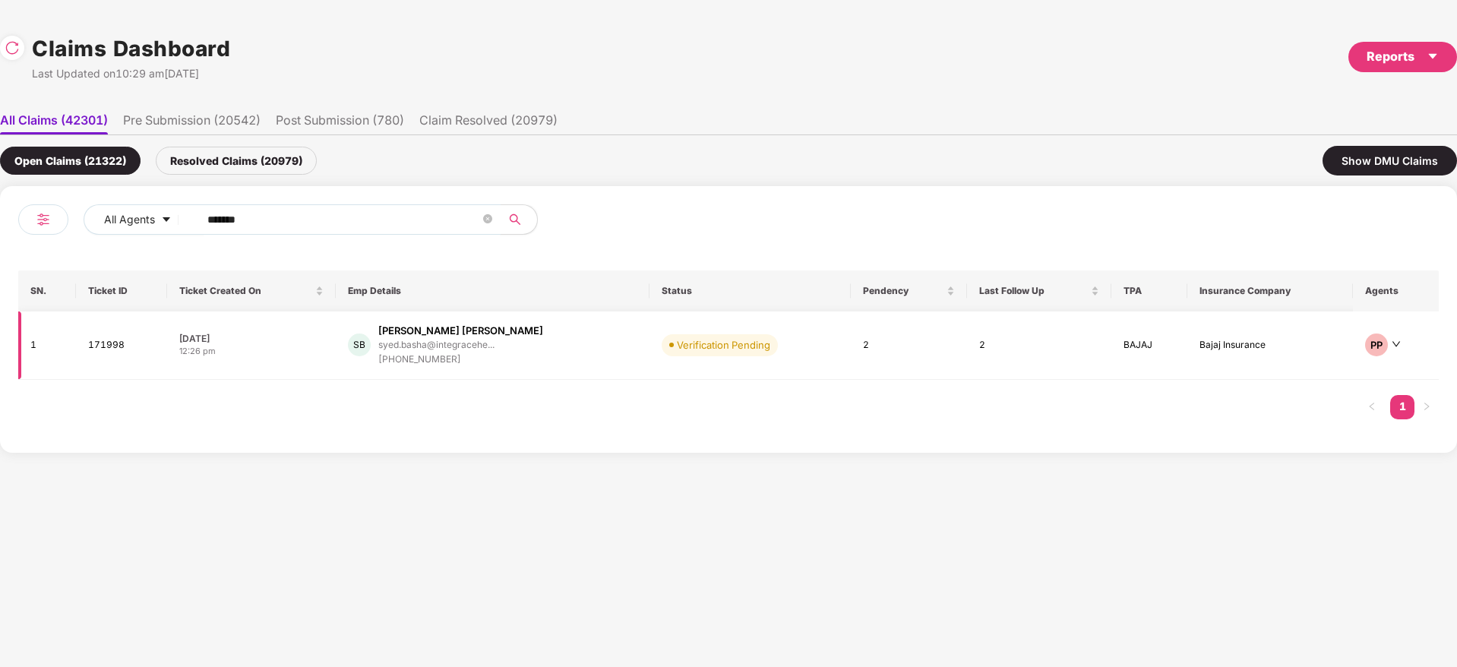
type input "******"
click at [581, 352] on div "SB Syed Sameer Basha syed.basha@integracehe... +916304496402" at bounding box center [492, 345] width 289 height 43
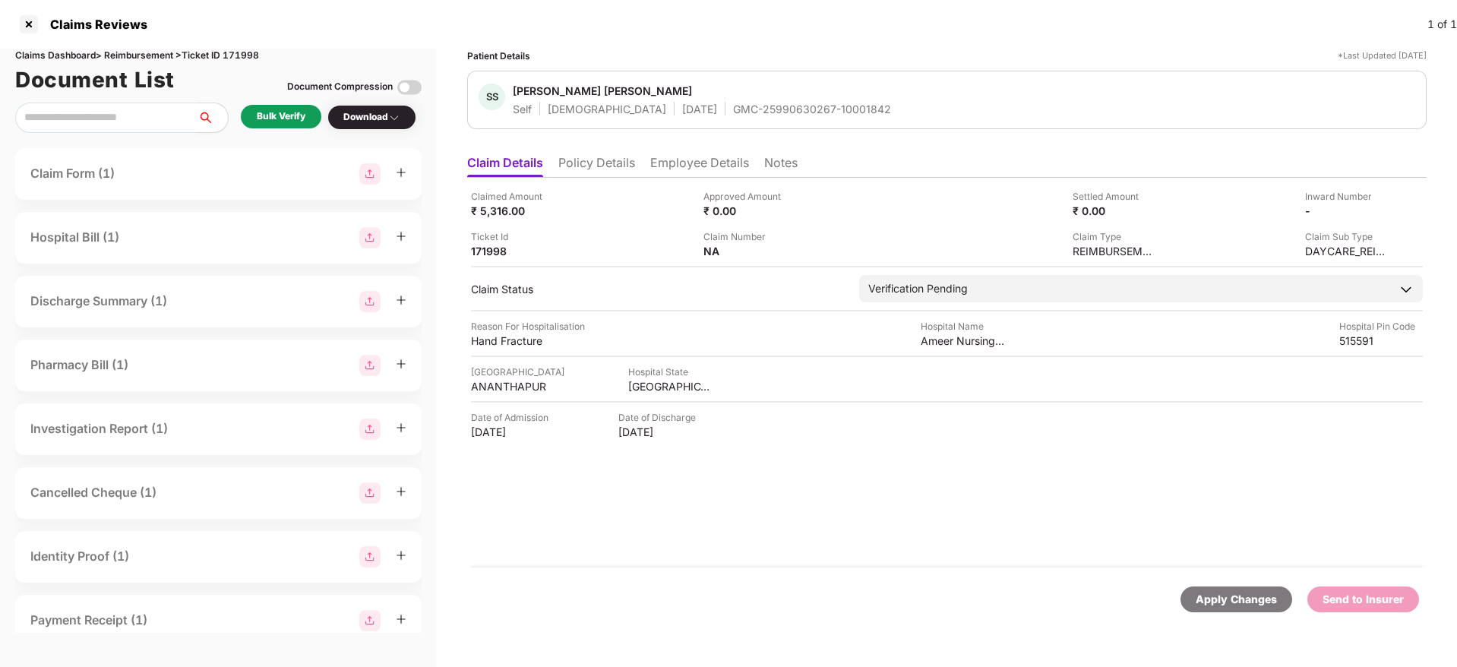
click at [862, 520] on div "Claimed Amount ₹ 5,316.00 Approved Amount ₹ 0.00 Settled Amount ₹ 0.00 Inward N…" at bounding box center [946, 373] width 959 height 390
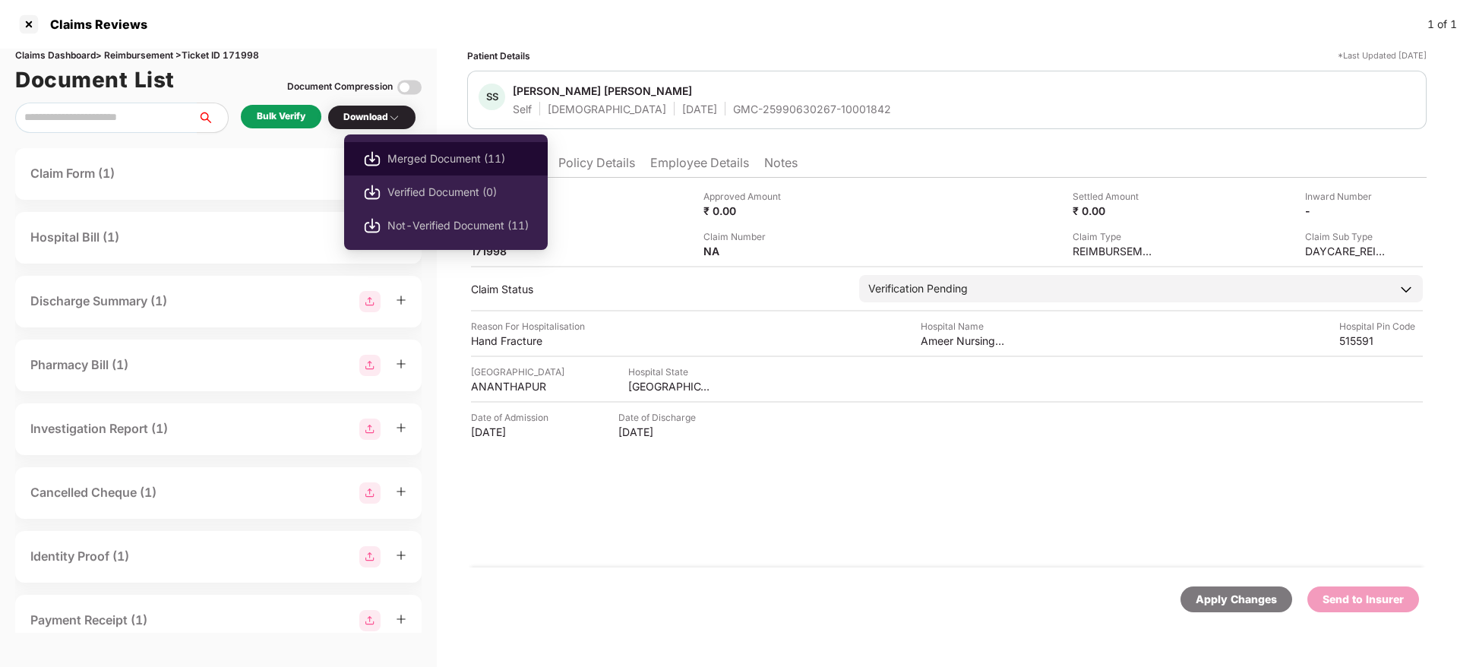
click at [422, 152] on span "Merged Document (11)" at bounding box center [457, 158] width 141 height 17
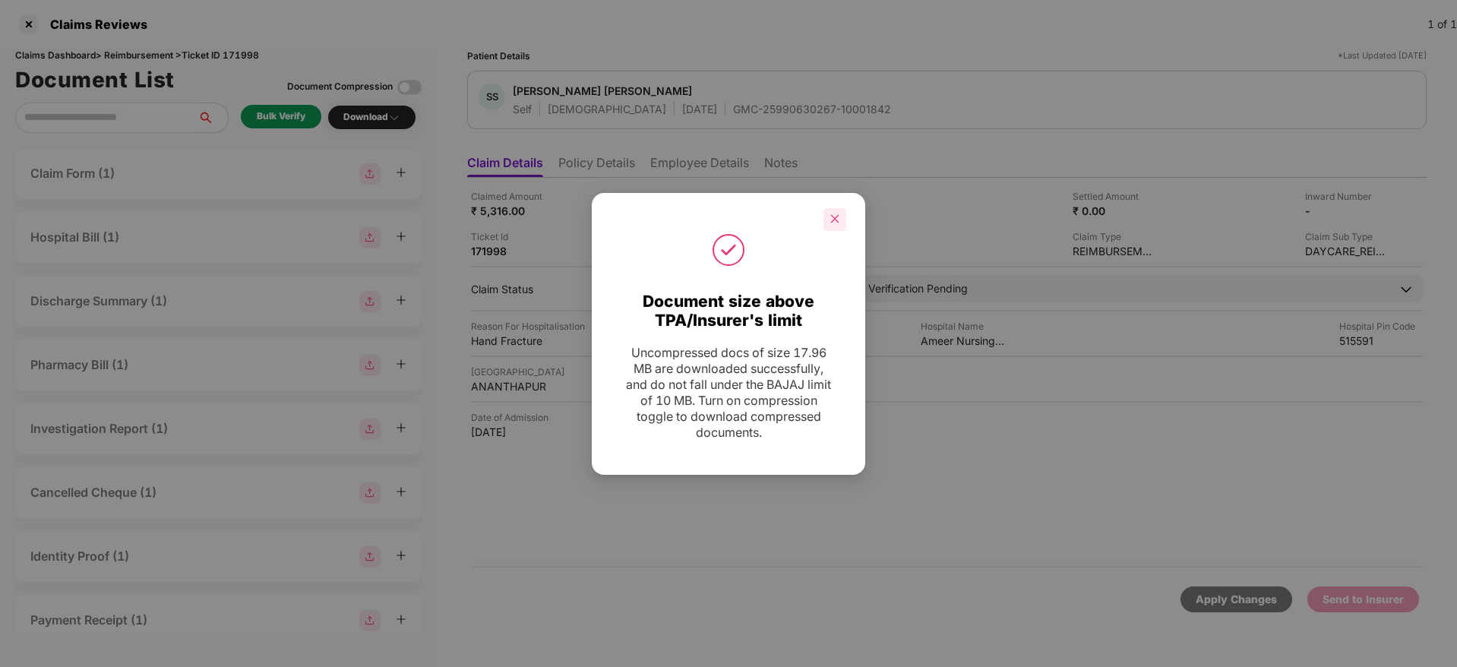
click at [839, 226] on div at bounding box center [834, 219] width 23 height 23
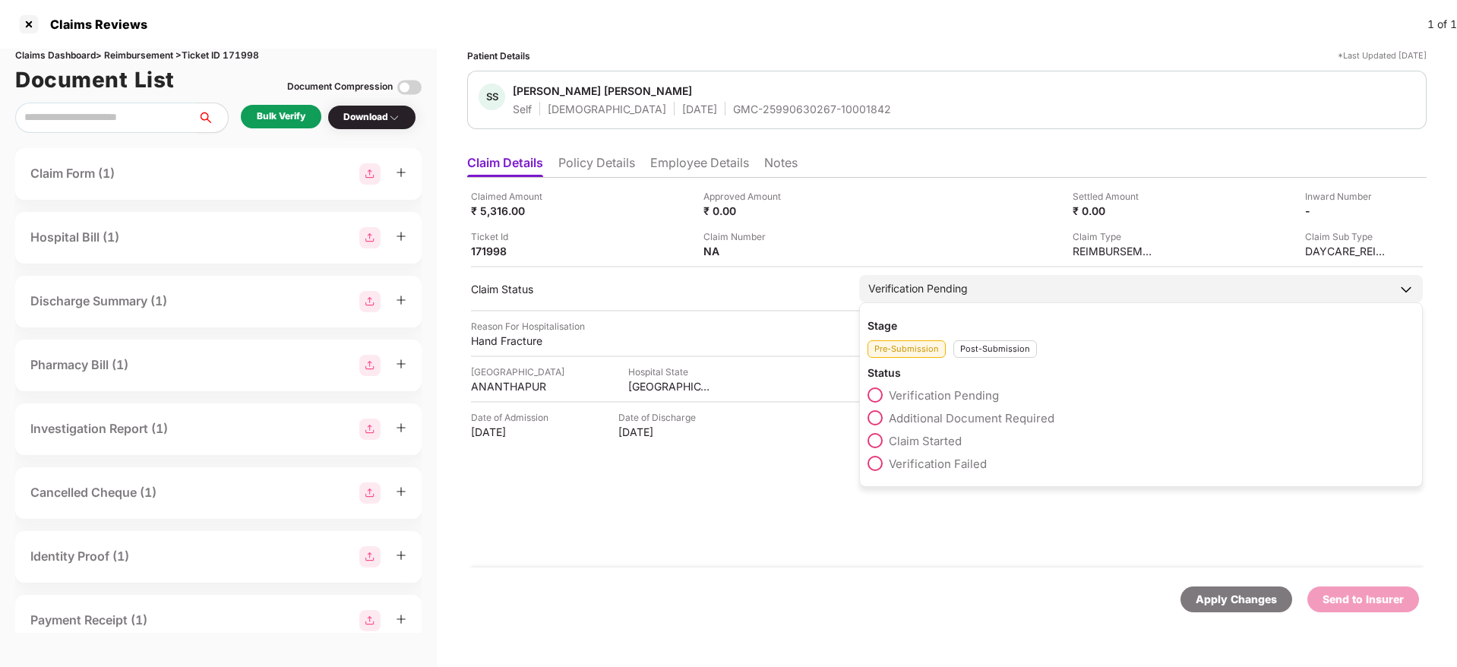
click at [945, 420] on span "Additional Document Required" at bounding box center [972, 418] width 166 height 14
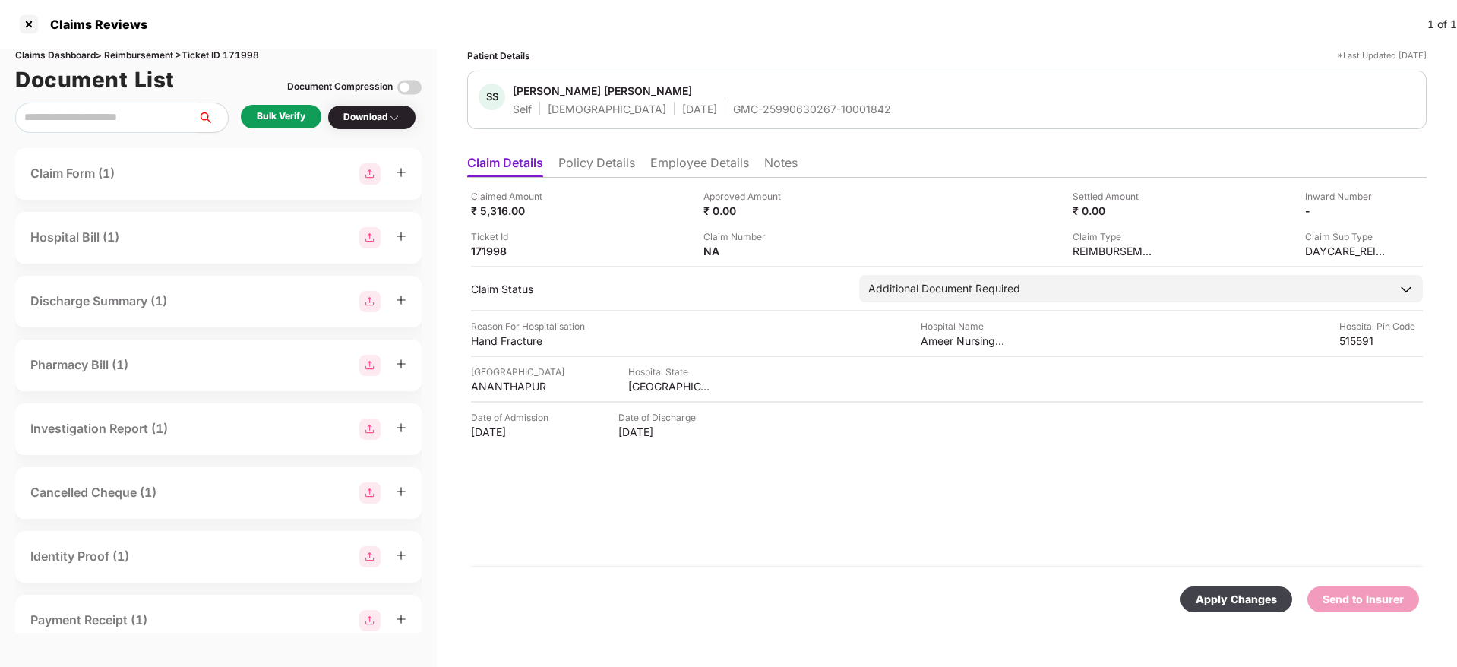
click at [1211, 592] on div "Apply Changes" at bounding box center [1236, 599] width 81 height 17
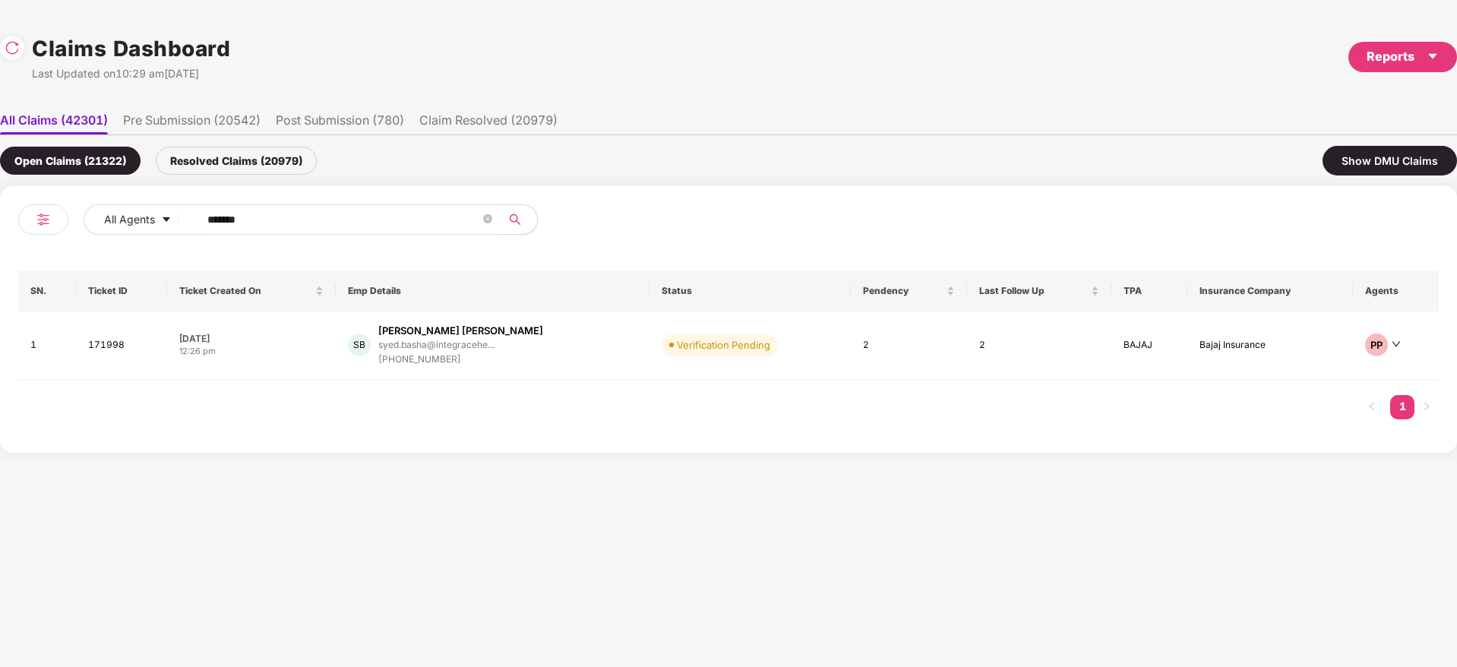
drag, startPoint x: 176, startPoint y: 251, endPoint x: 0, endPoint y: 301, distance: 183.0
click at [0, 301] on div "All Agents ****** SN. Ticket ID Ticket Created On Emp Details Status Pendency L…" at bounding box center [728, 319] width 1457 height 267
paste input "text"
type input "******"
click at [570, 355] on div "KN Kishor Kisan Nehare kishor.nehare@mindtick... +918408888383" at bounding box center [501, 345] width 330 height 43
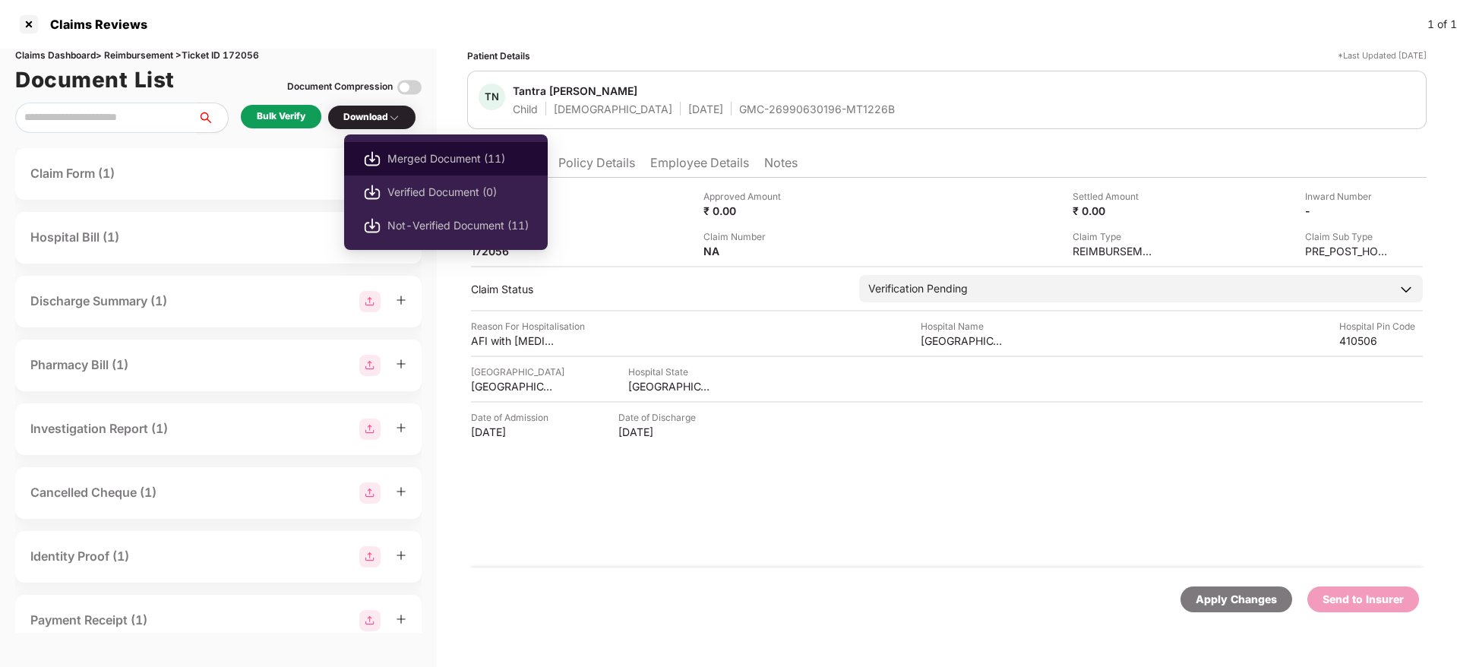
click at [445, 163] on span "Merged Document (11)" at bounding box center [457, 158] width 141 height 17
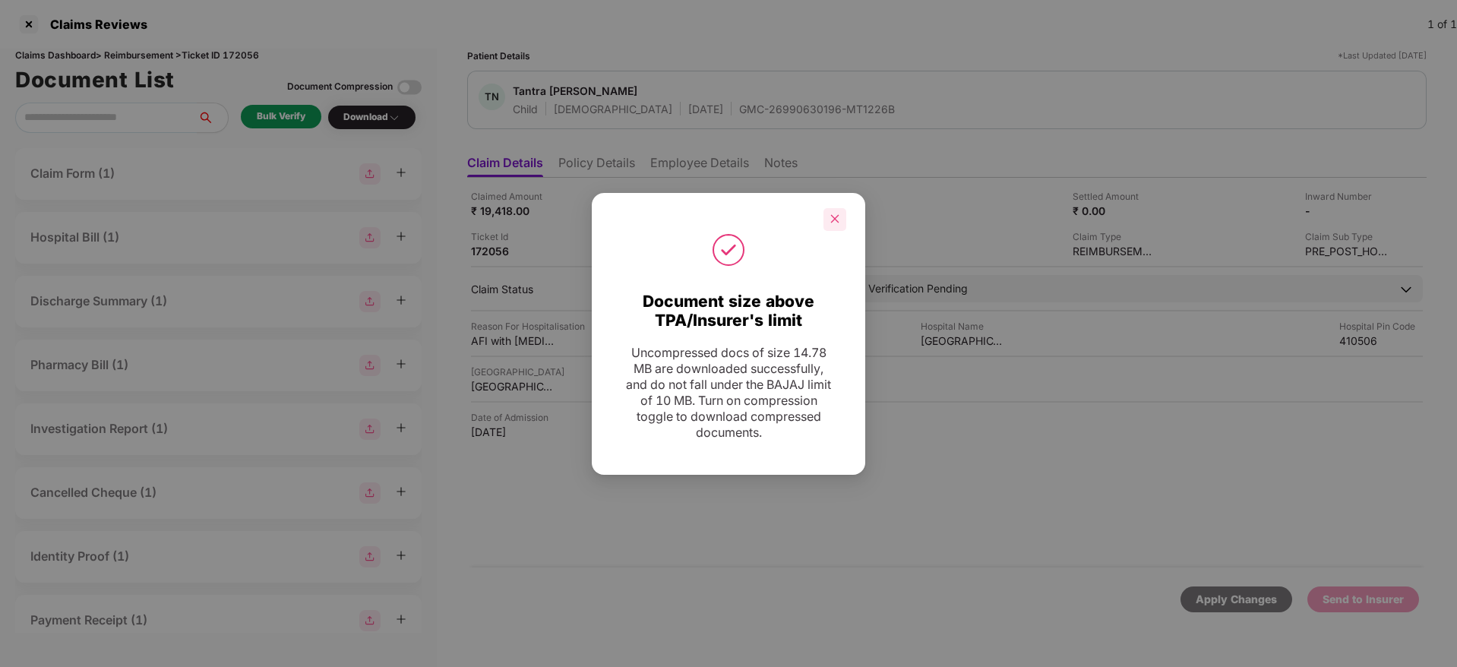
click at [839, 224] on div at bounding box center [834, 219] width 23 height 23
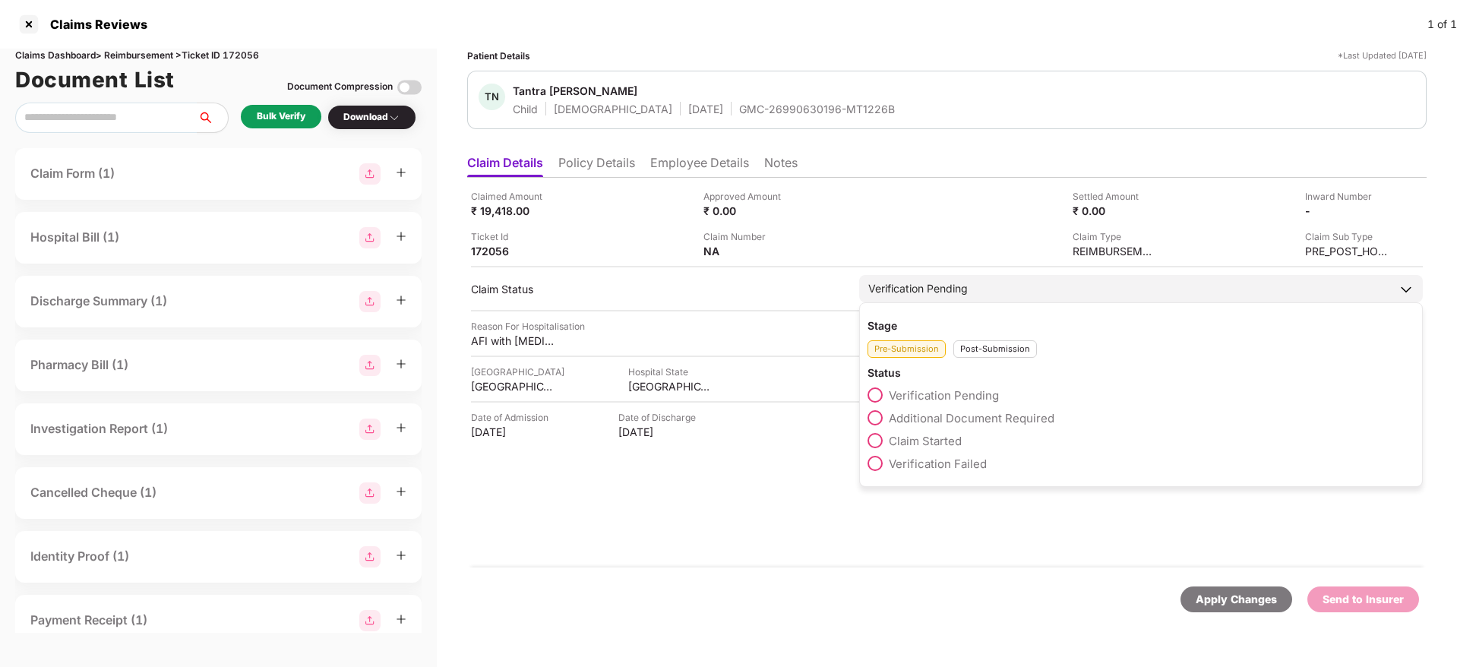
click at [959, 416] on span "Additional Document Required" at bounding box center [972, 418] width 166 height 14
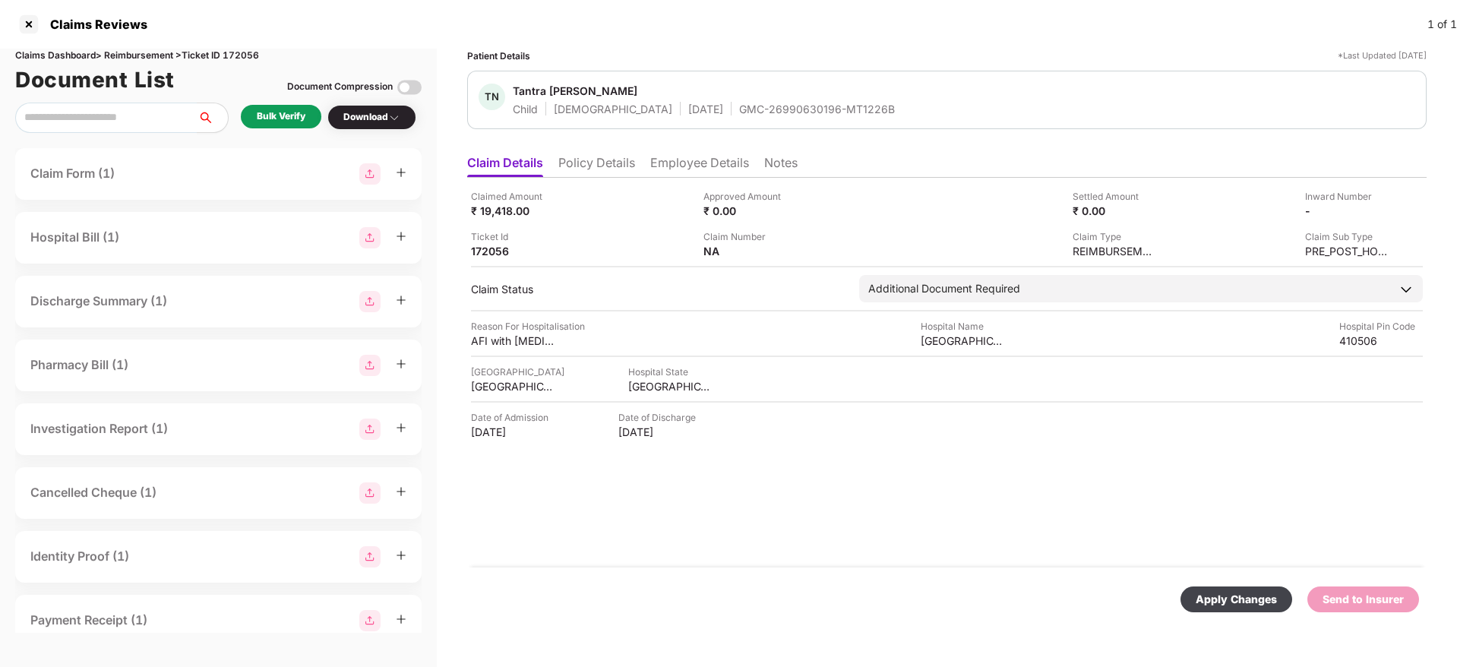
click at [1243, 605] on div "Apply Changes" at bounding box center [1236, 599] width 81 height 17
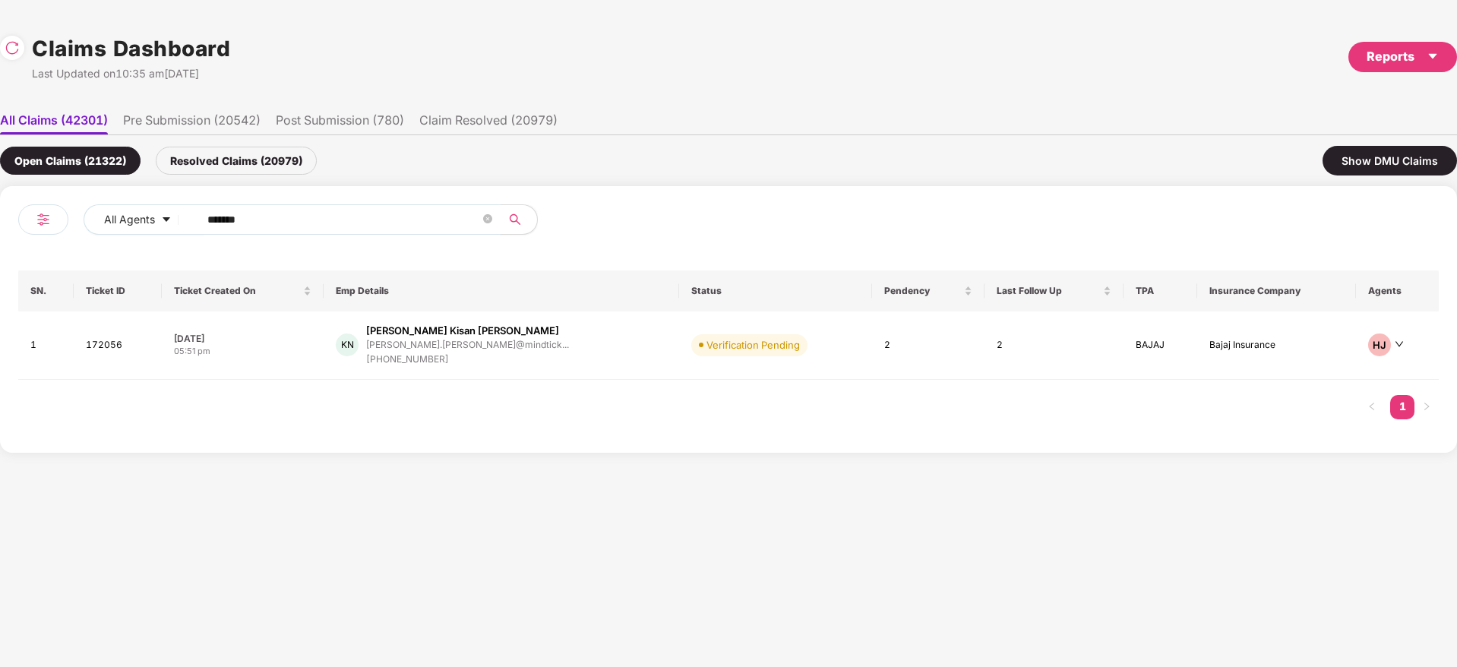
drag, startPoint x: 280, startPoint y: 221, endPoint x: 84, endPoint y: 261, distance: 199.9
click at [0, 260] on div "All Agents ****** SN. Ticket ID Ticket Created On Emp Details Status Pendency L…" at bounding box center [728, 319] width 1457 height 267
paste input "text"
type input "******"
click at [556, 356] on div "SG Sakshi Gondane sakshi.gondane@centiro... +917447404187" at bounding box center [500, 345] width 324 height 43
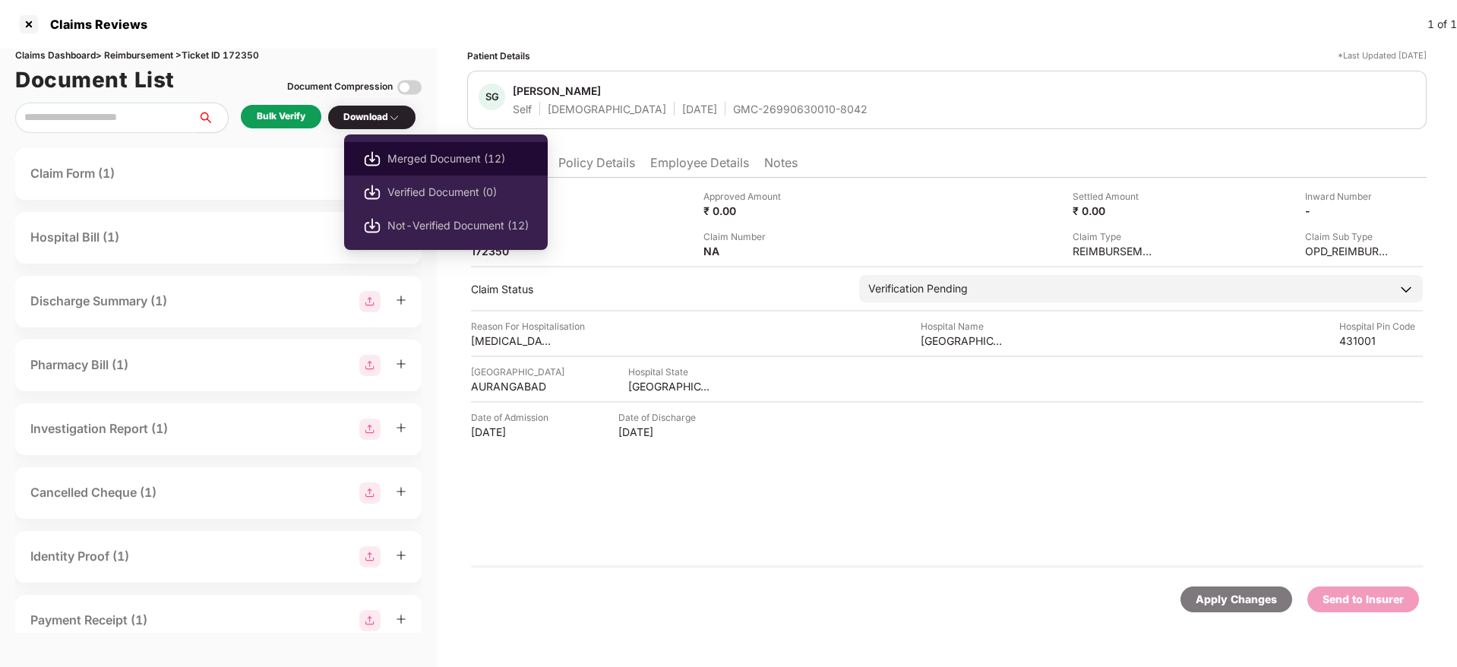
click at [430, 156] on span "Merged Document (12)" at bounding box center [457, 158] width 141 height 17
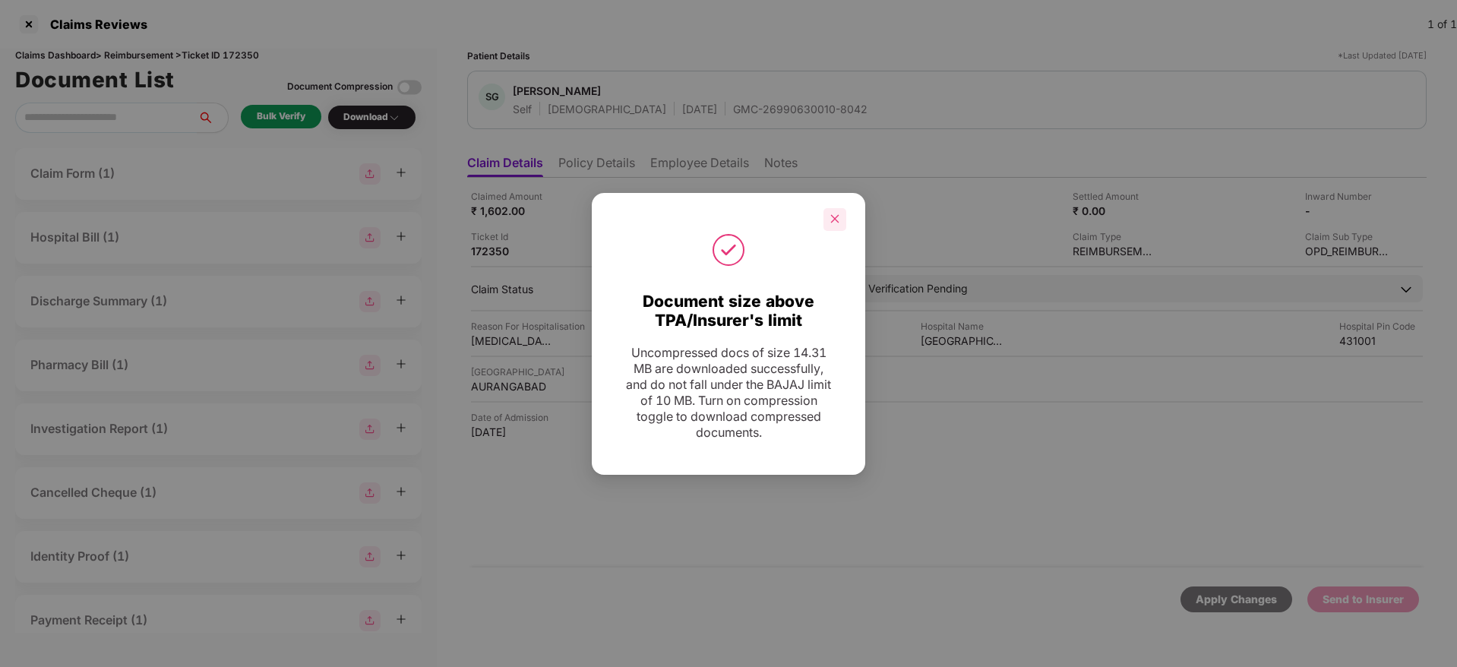
click at [843, 216] on div at bounding box center [834, 219] width 23 height 23
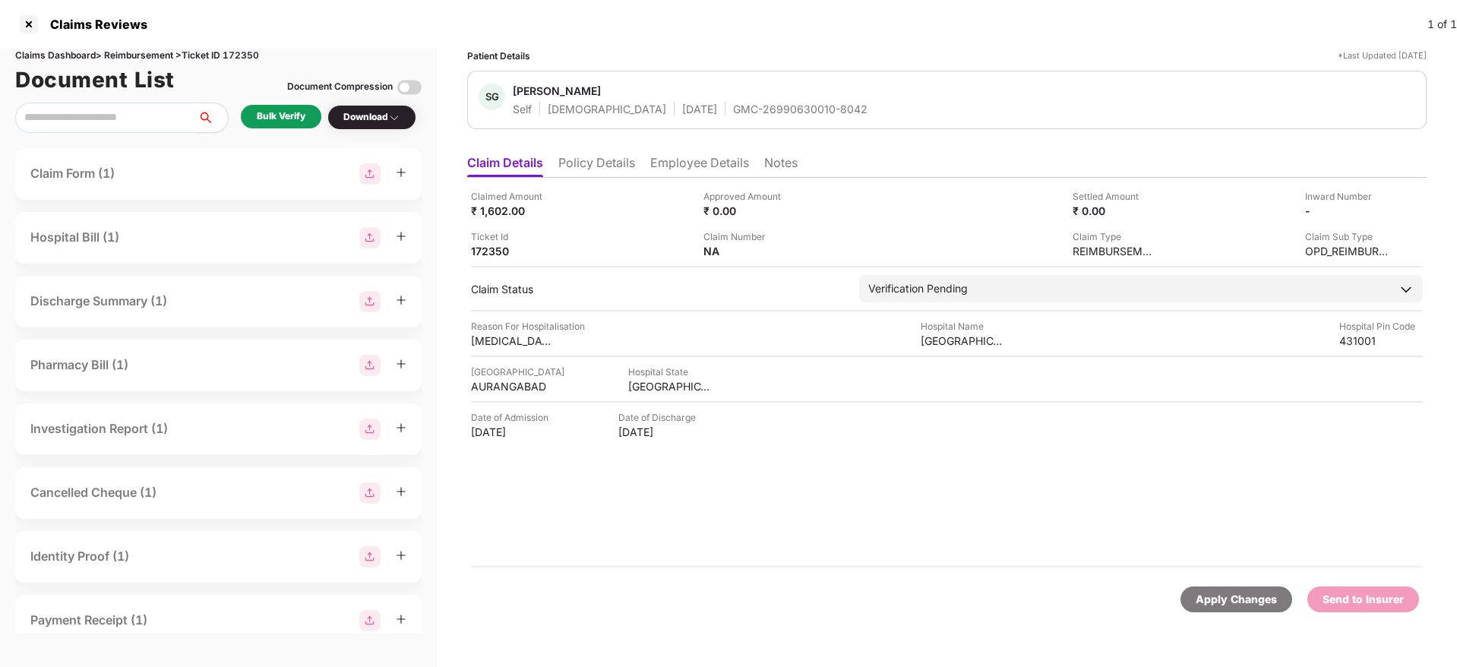
click at [739, 113] on div "GMC-26990630010-8042" at bounding box center [800, 109] width 134 height 14
click at [741, 113] on div "GMC-26990630010-8042" at bounding box center [800, 109] width 134 height 14
copy div "GMC-26990630010-8042"
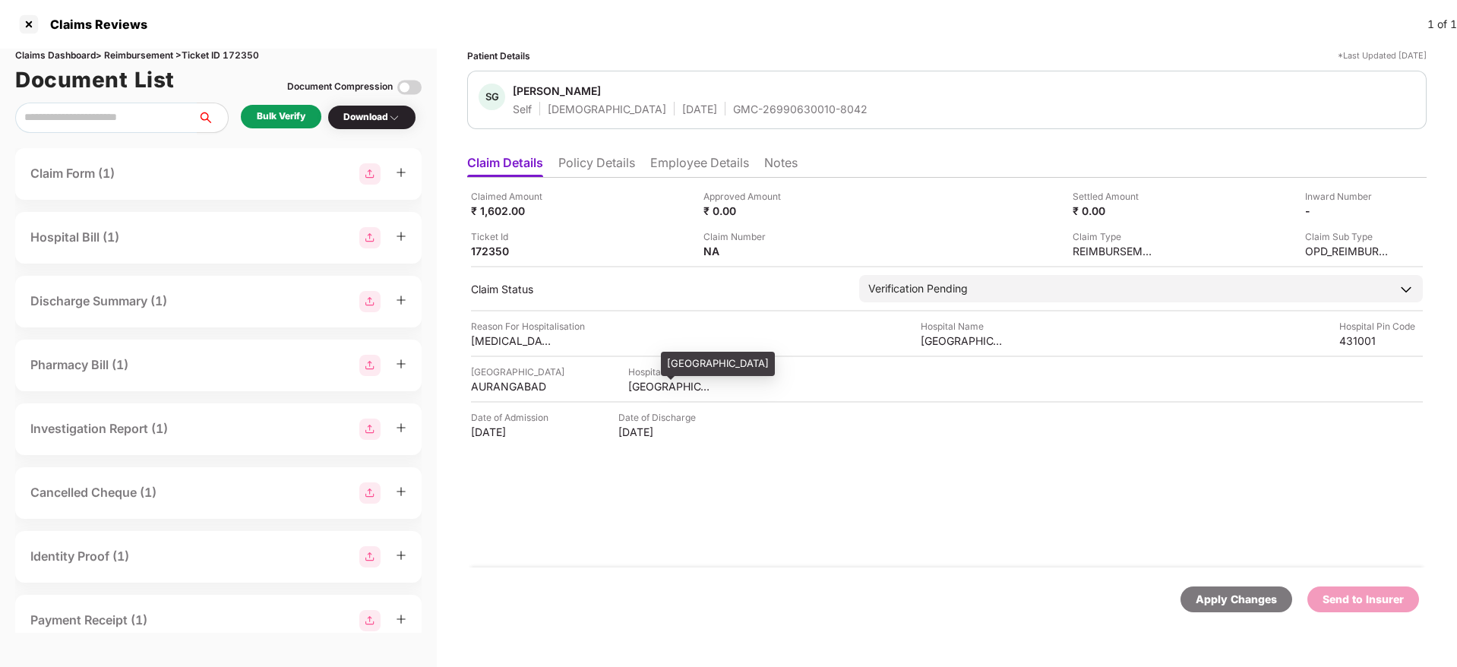
click at [638, 381] on div "MAHARASHTRA" at bounding box center [670, 386] width 84 height 14
copy div "MAHARASHTRA"
click at [512, 397] on div "Claimed Amount ₹ 1,602.00 Approved Amount ₹ 0.00 Settled Amount ₹ 0.00 Inward N…" at bounding box center [946, 373] width 959 height 390
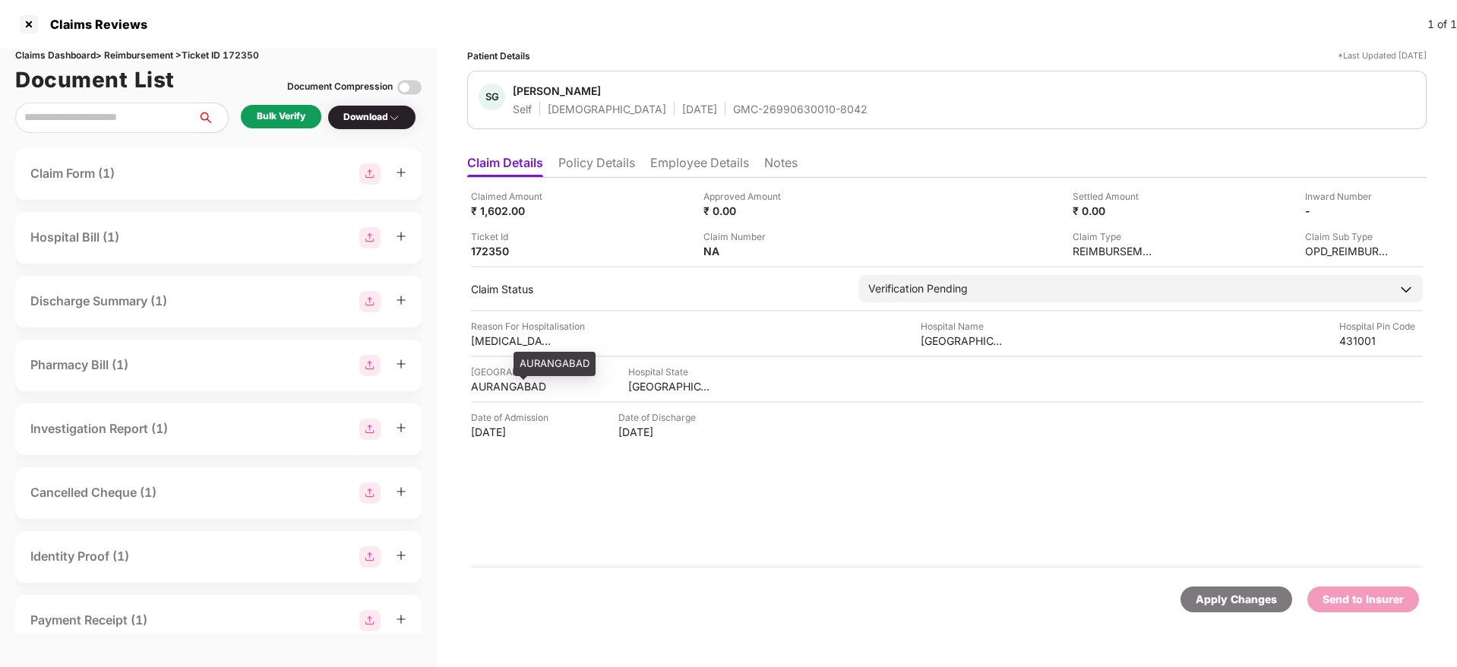
click at [512, 387] on div "AURANGABAD" at bounding box center [513, 386] width 84 height 14
click at [515, 387] on div "AURANGABAD" at bounding box center [513, 386] width 84 height 14
click at [937, 338] on div "Kanade hospital" at bounding box center [963, 340] width 84 height 14
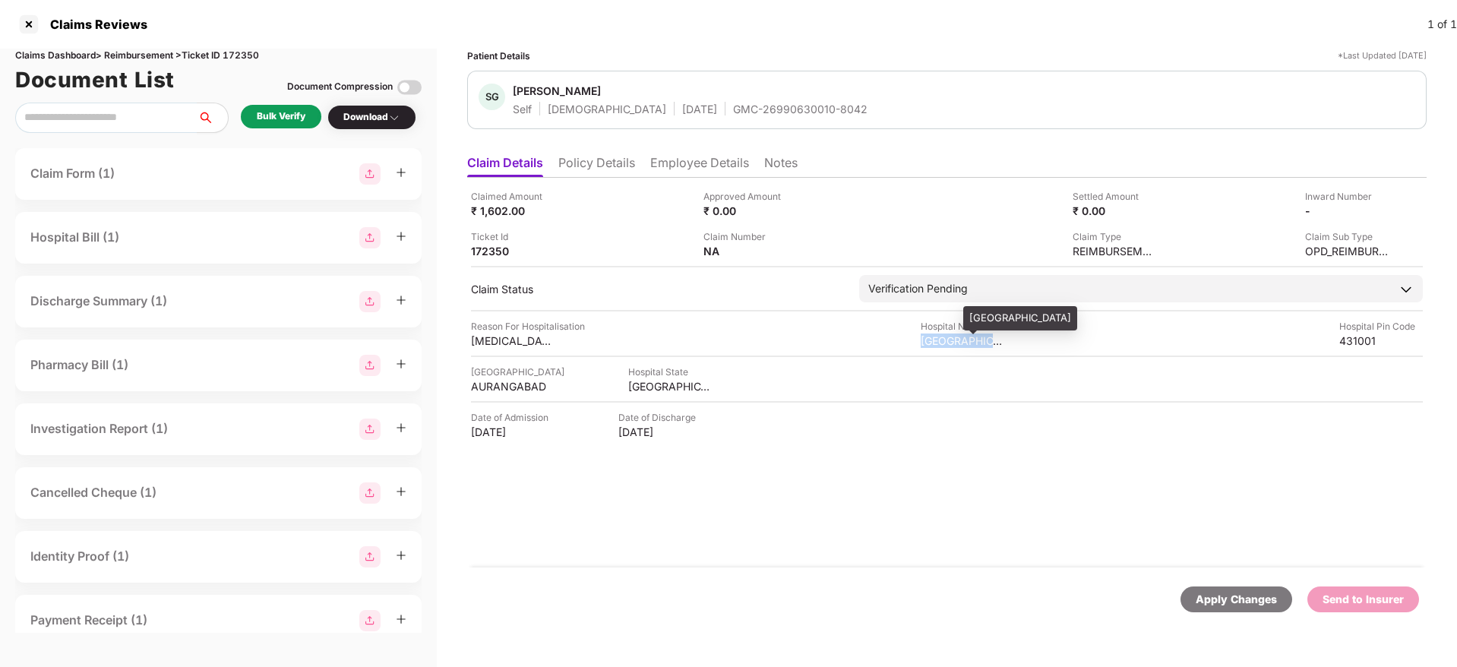
click at [937, 338] on div "Kanade hospital" at bounding box center [963, 340] width 84 height 14
click at [936, 338] on div "Kanade hospital" at bounding box center [963, 340] width 84 height 14
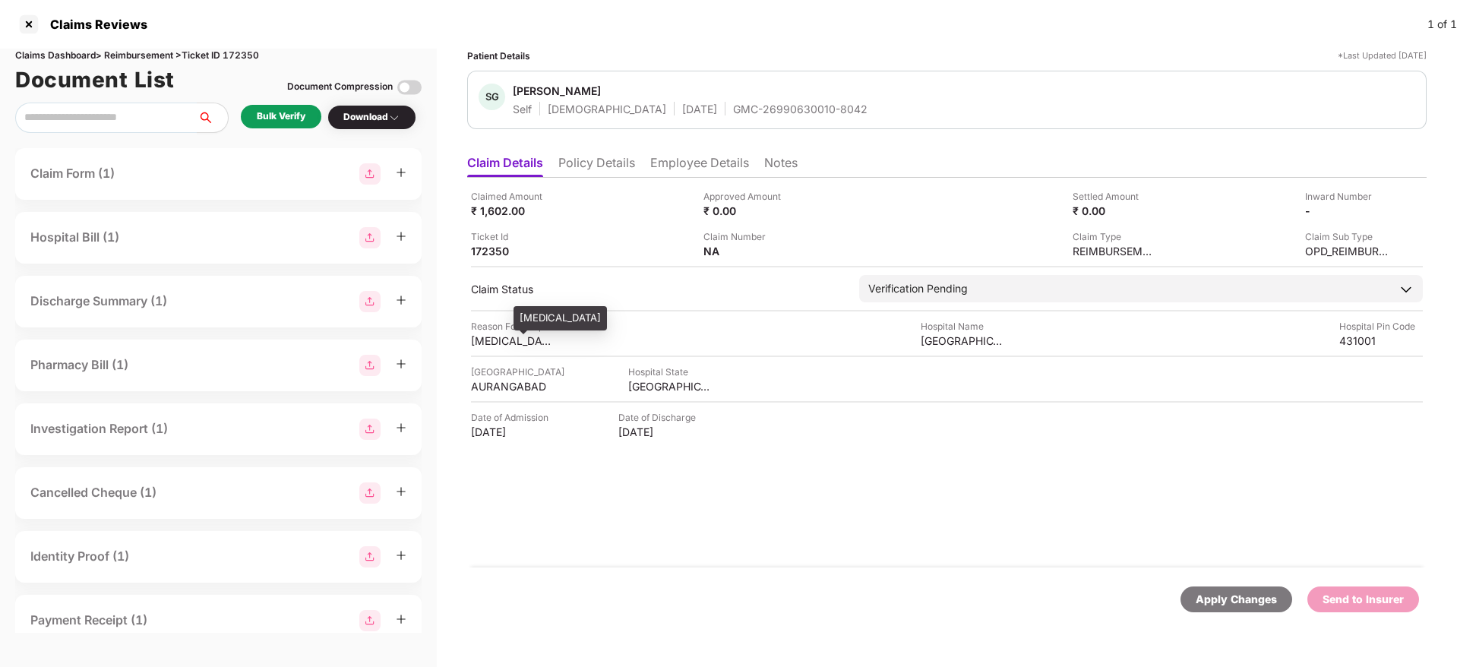
click at [490, 342] on div "cholesterol" at bounding box center [513, 340] width 84 height 14
click at [684, 165] on li "Employee Details" at bounding box center [699, 166] width 99 height 22
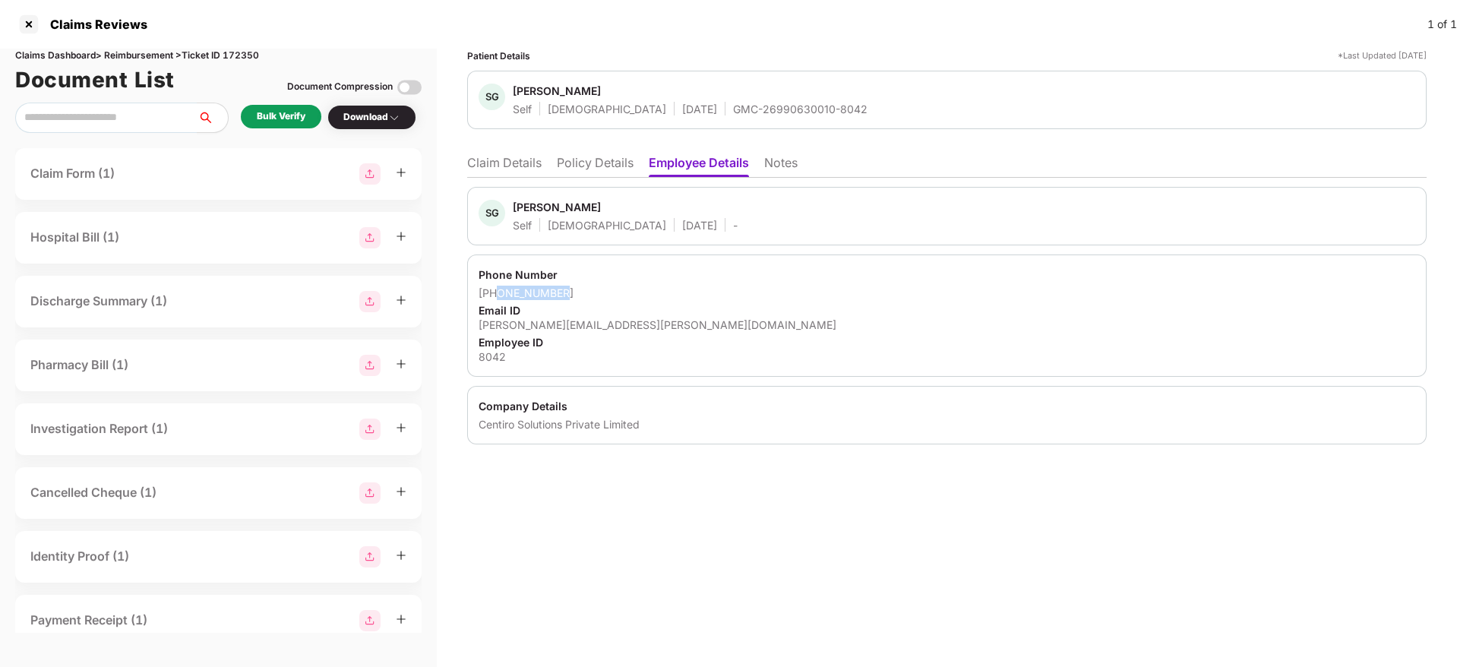
drag, startPoint x: 574, startPoint y: 292, endPoint x: 498, endPoint y: 294, distance: 76.8
click at [498, 294] on div "+917447404187" at bounding box center [947, 293] width 937 height 14
click at [586, 322] on div "sakshi.gondane@centiro.com" at bounding box center [947, 325] width 937 height 14
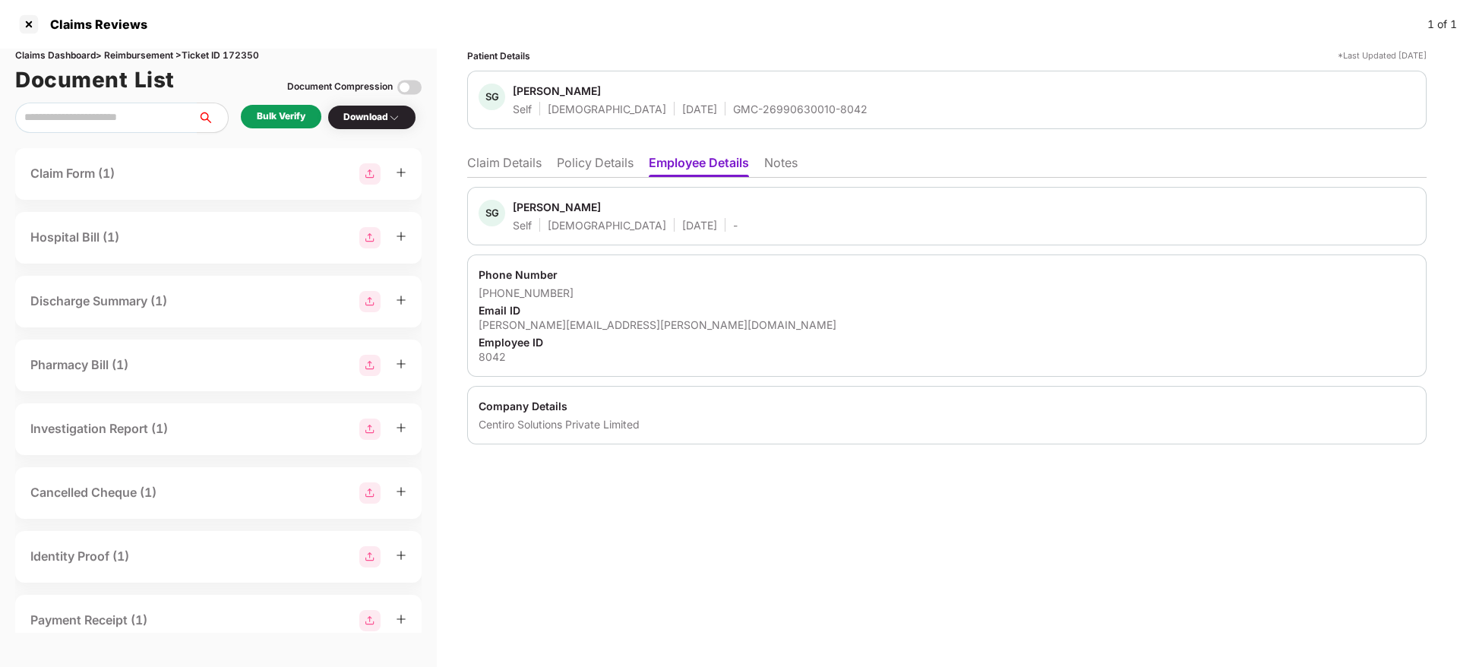
click at [510, 155] on li "Claim Details" at bounding box center [504, 166] width 74 height 22
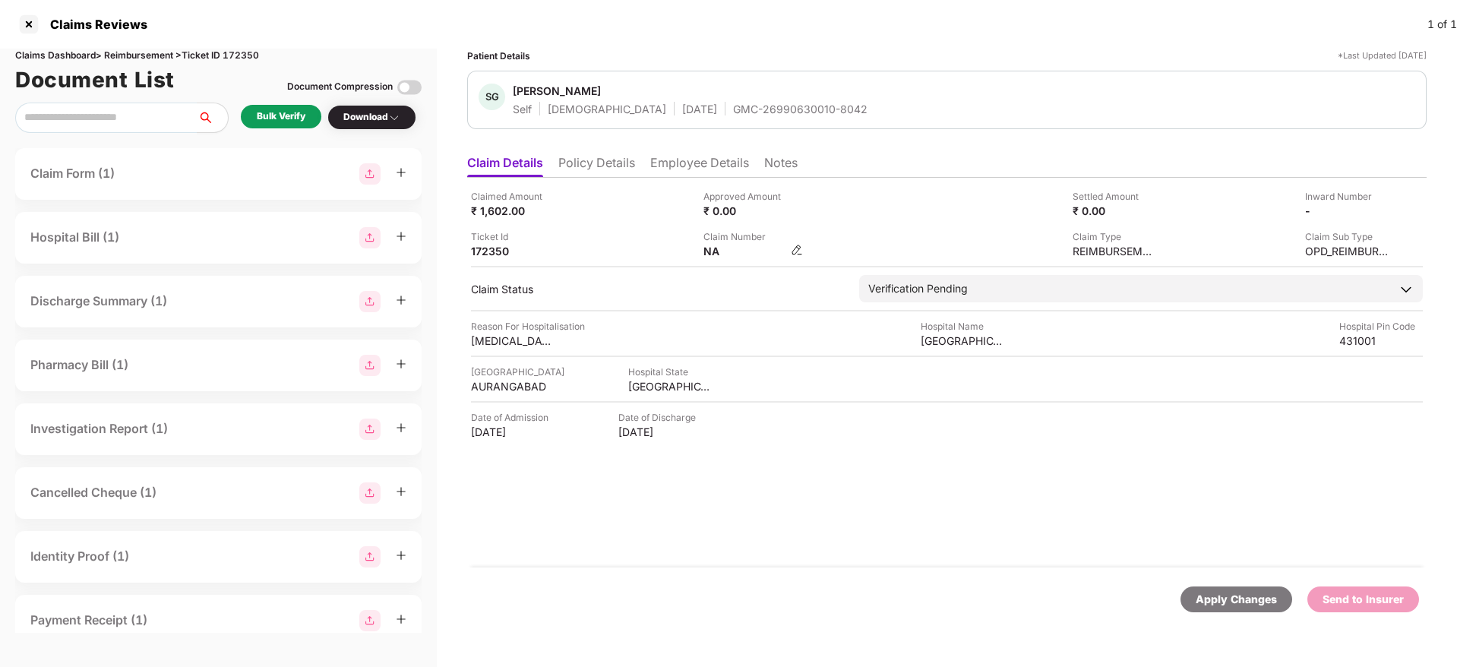
click at [800, 248] on img at bounding box center [797, 250] width 12 height 12
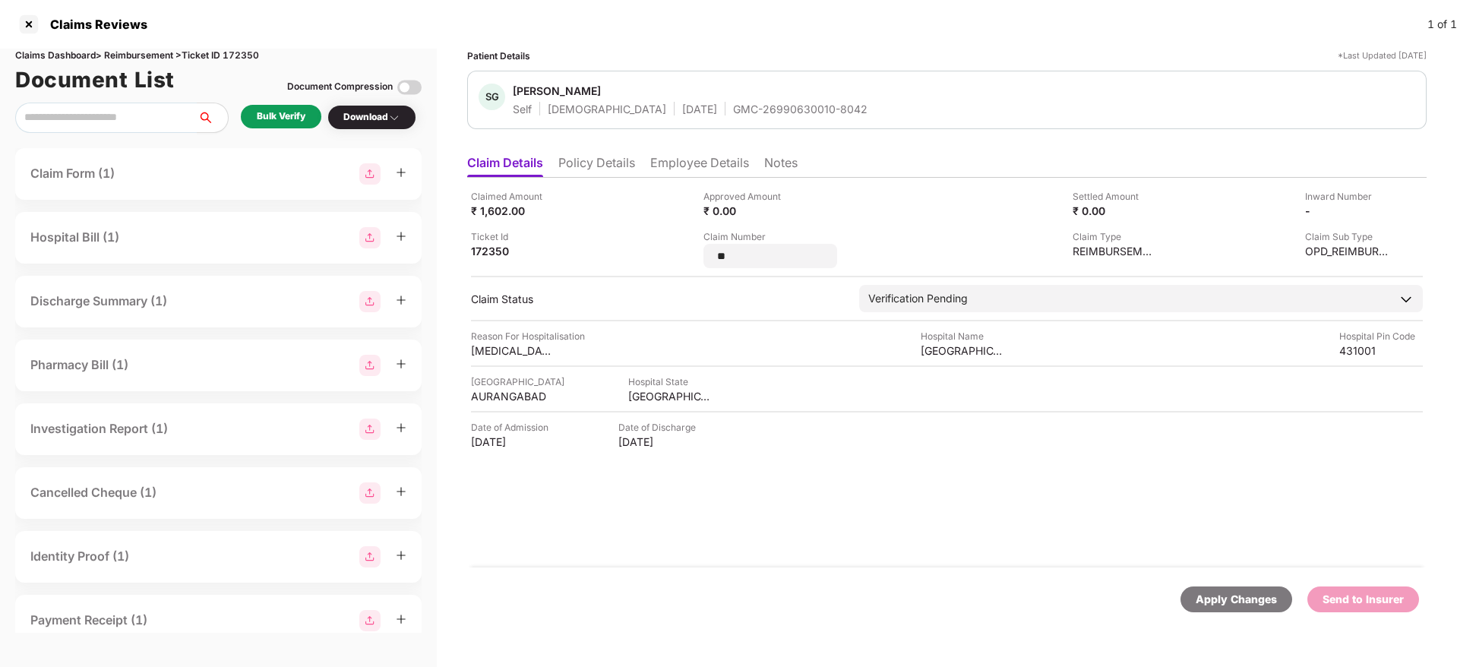
type input "*"
type input "**********"
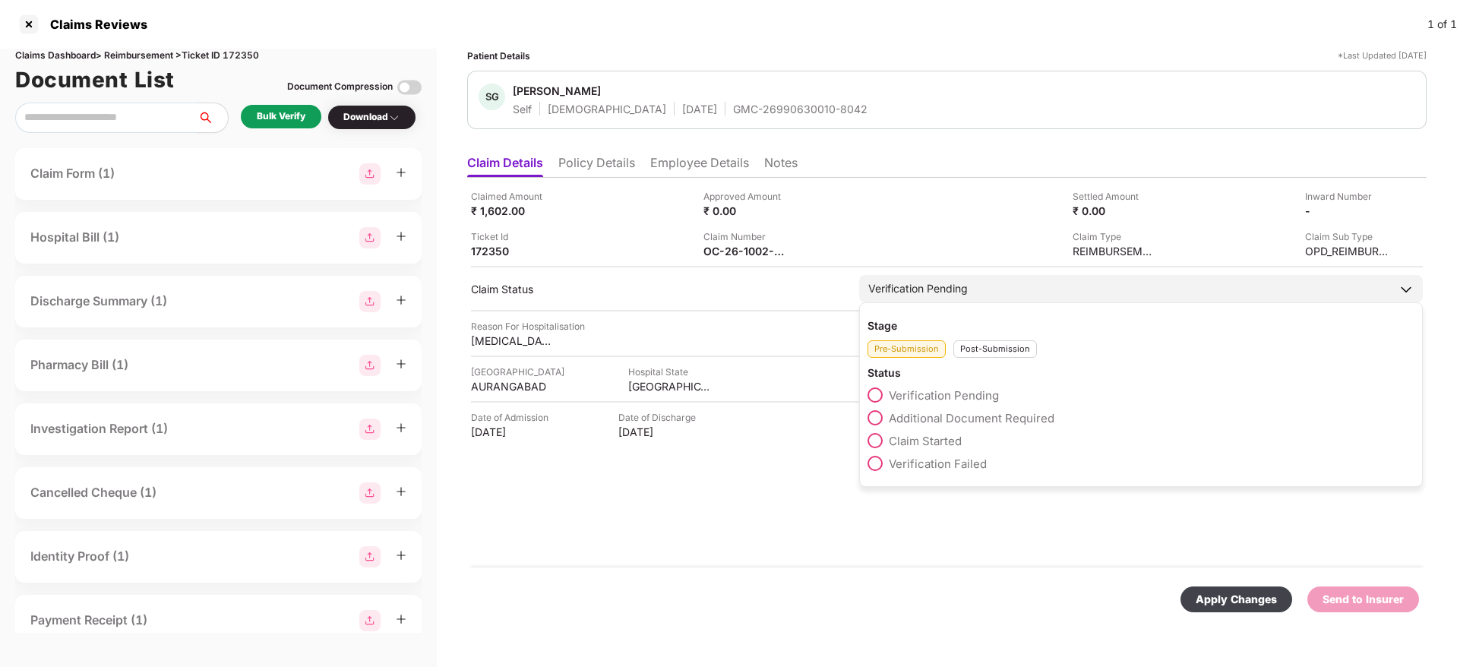
click at [972, 362] on div "Stage Pre-Submission Post-Submission Status Verification Pending Additional Doc…" at bounding box center [1141, 394] width 564 height 185
click at [976, 347] on div "Post-Submission" at bounding box center [995, 348] width 84 height 17
click at [969, 420] on span "Claim Under Process" at bounding box center [946, 418] width 115 height 14
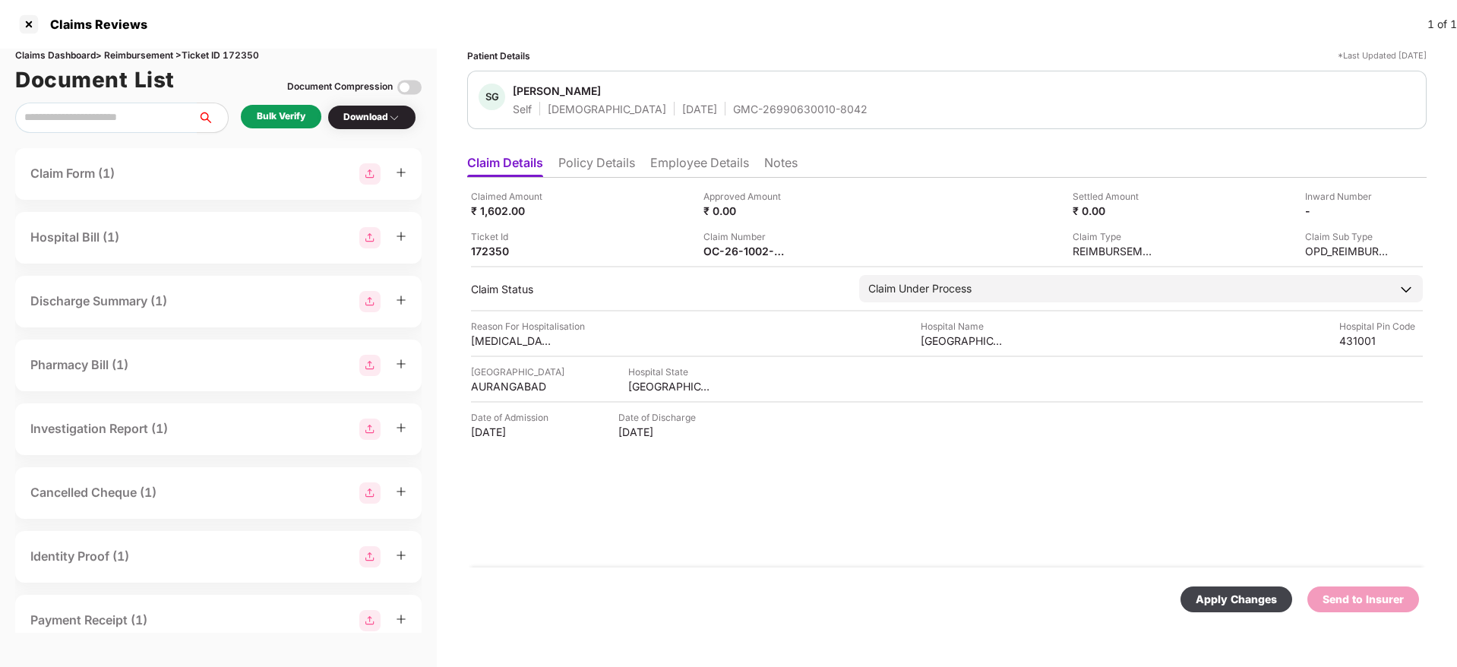
click at [1264, 605] on div "Apply Changes" at bounding box center [1236, 599] width 81 height 17
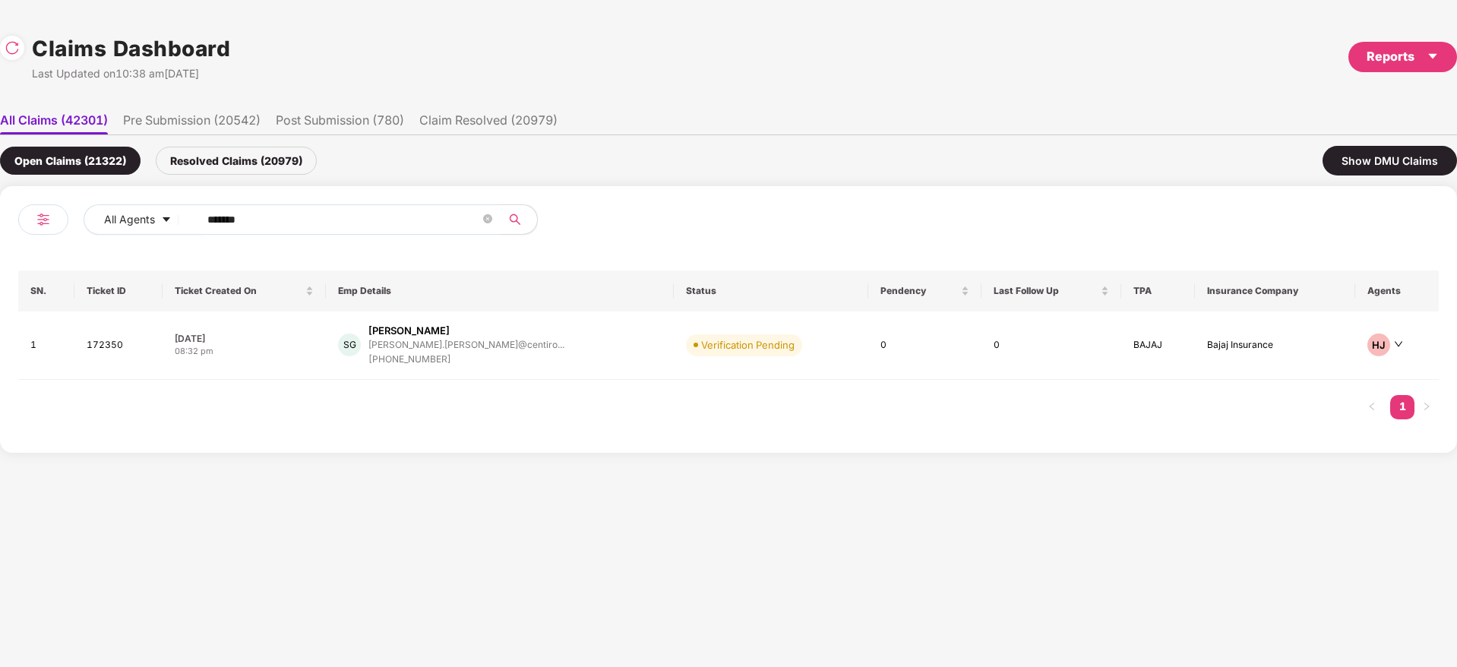
drag, startPoint x: 295, startPoint y: 208, endPoint x: 88, endPoint y: 245, distance: 210.7
click at [36, 248] on div "All Agents ****** SN. Ticket ID Ticket Created On Emp Details Status Pendency L…" at bounding box center [728, 319] width 1420 height 230
paste input "text"
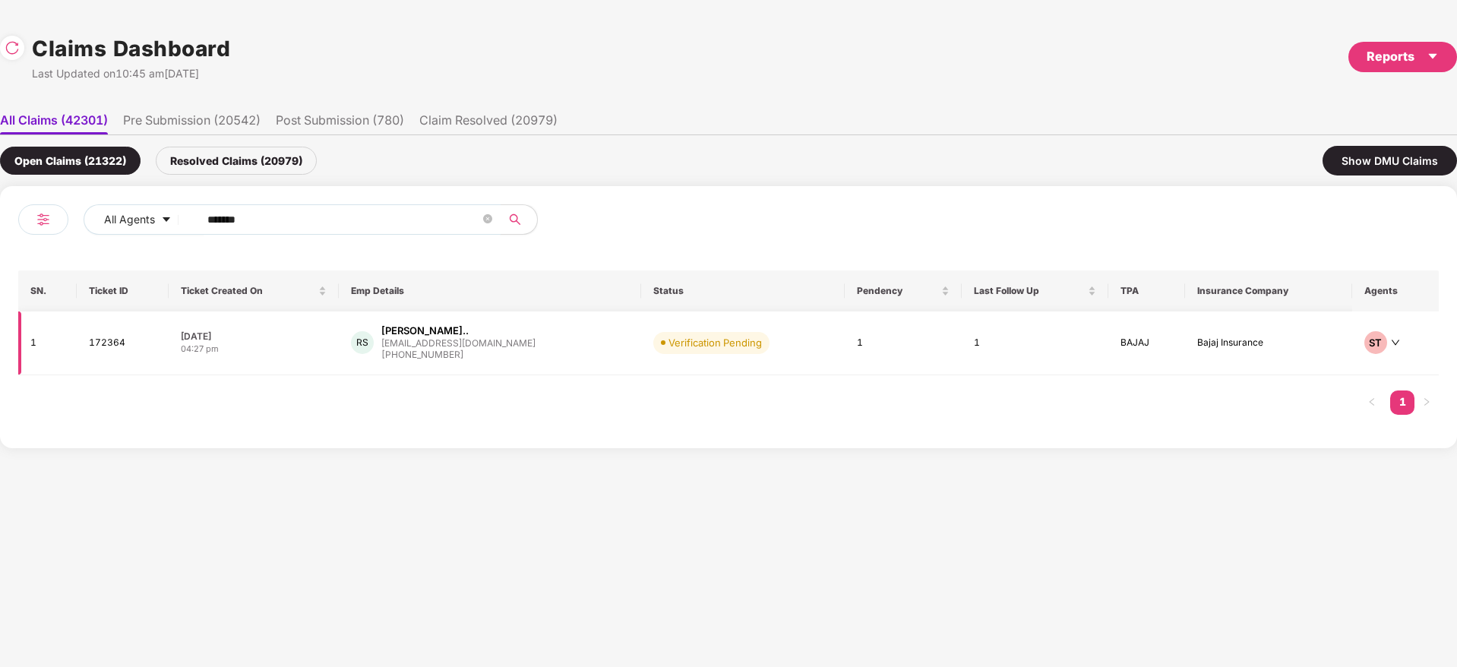
type input "******"
click at [580, 347] on div "RS Rahul Kailashchandra S... rahulks2590@gmail.com +918055380141" at bounding box center [490, 343] width 278 height 39
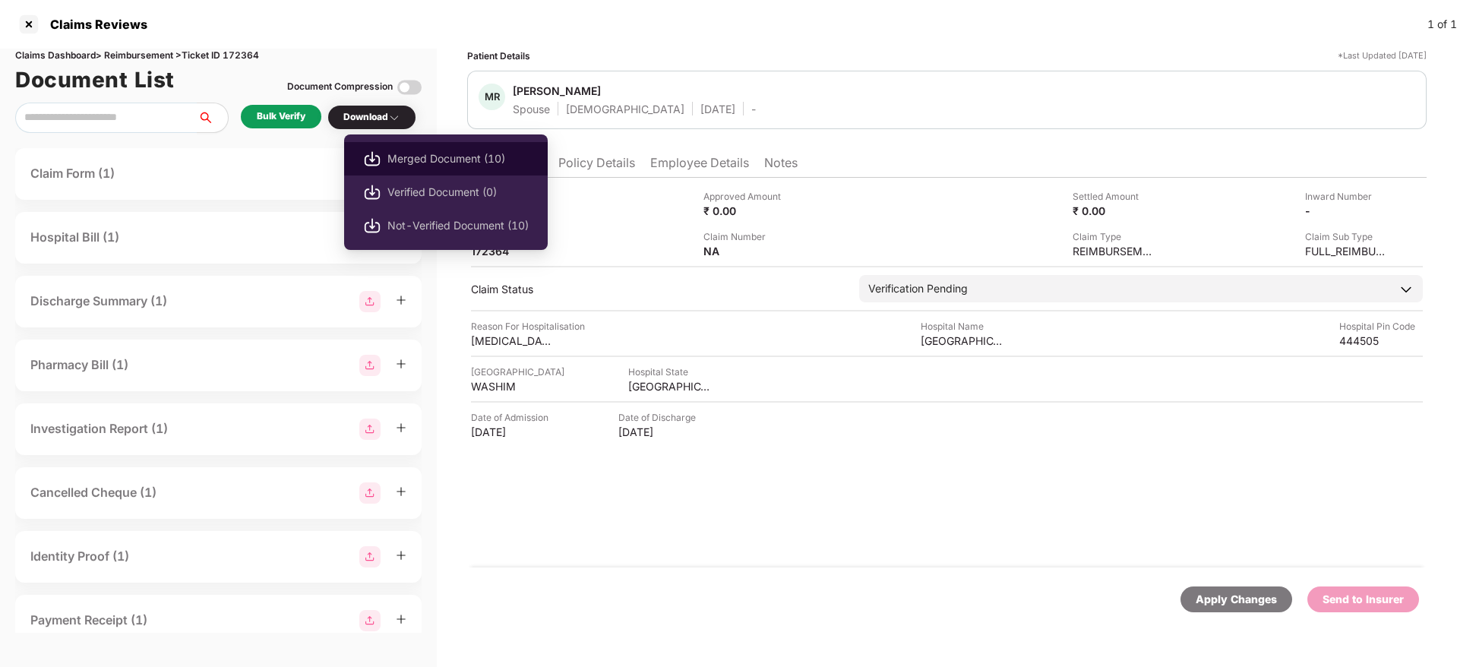
click at [419, 166] on span "Merged Document (10)" at bounding box center [457, 158] width 141 height 17
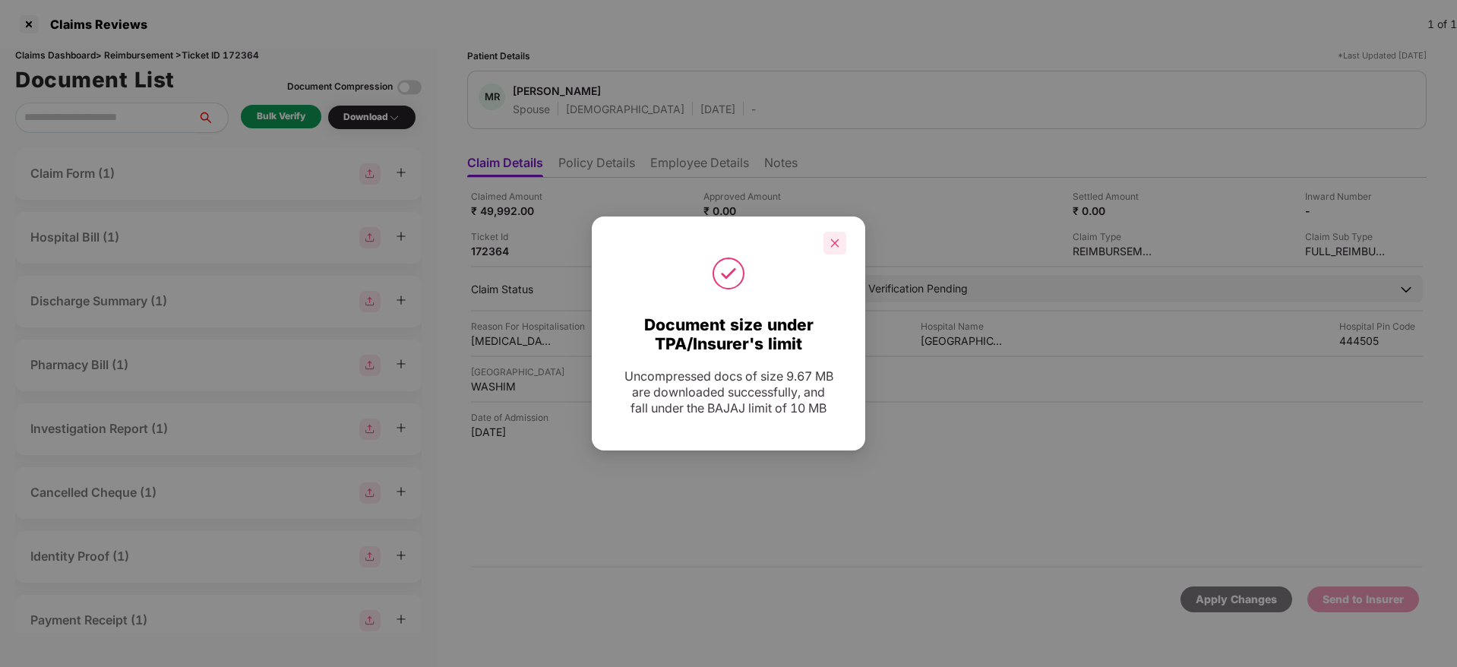
click at [836, 244] on icon "close" at bounding box center [835, 243] width 8 height 8
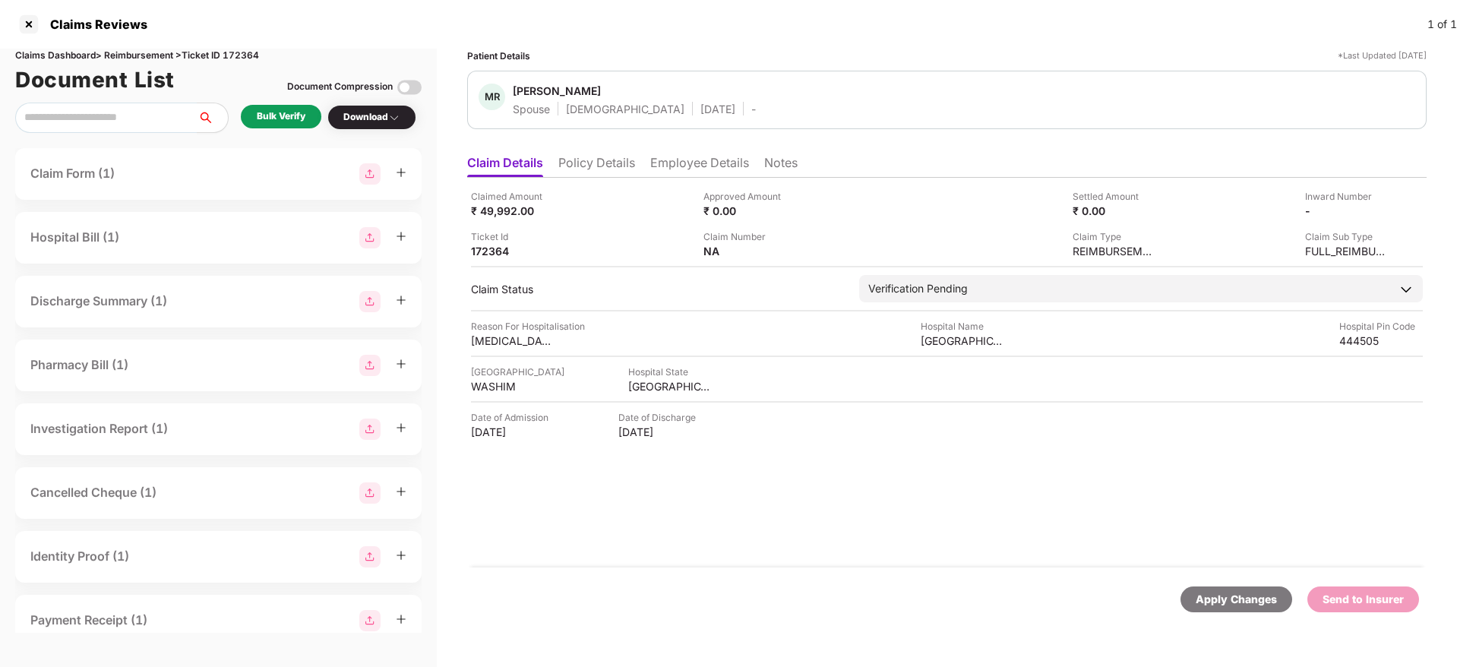
click at [600, 162] on li "Policy Details" at bounding box center [596, 166] width 77 height 22
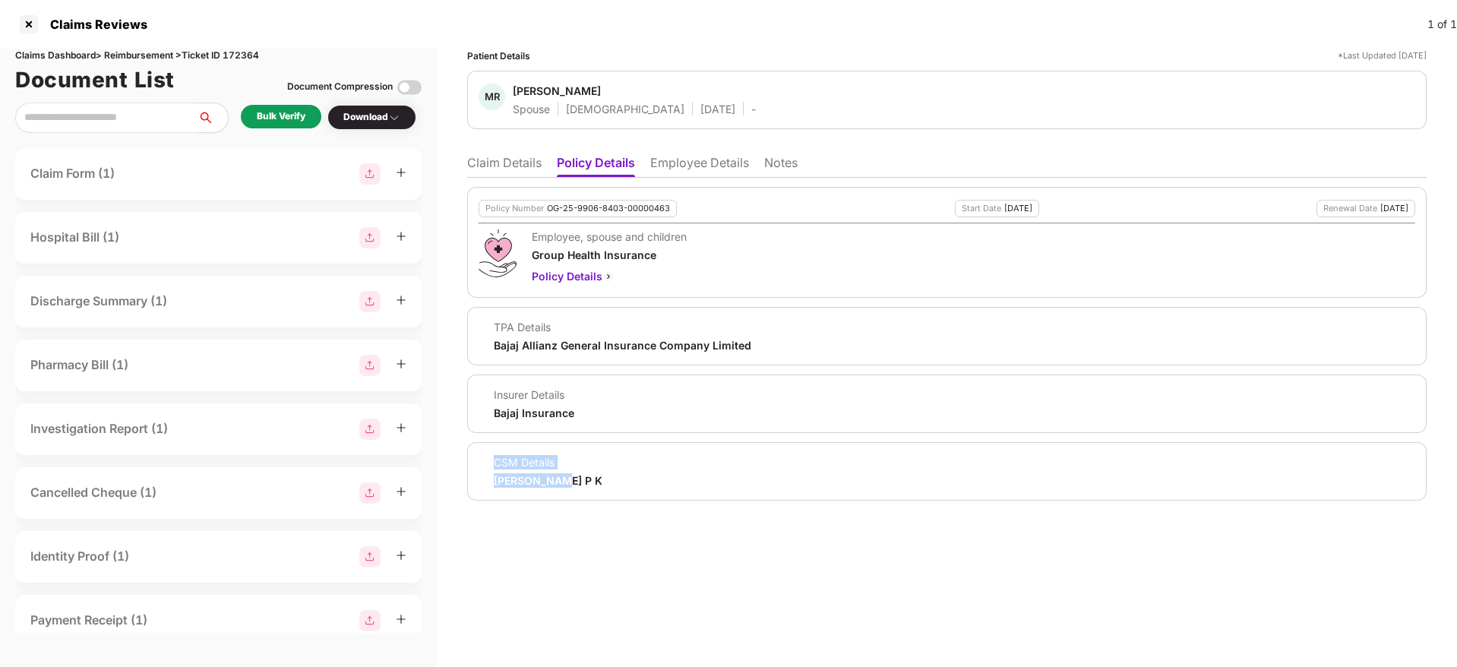
drag, startPoint x: 576, startPoint y: 478, endPoint x: 460, endPoint y: 476, distance: 115.5
click at [460, 476] on div "Patient Details *Last Updated 08 Sep 2025 MR Monal Rahul Sharma Spouse Female 1…" at bounding box center [947, 358] width 1020 height 618
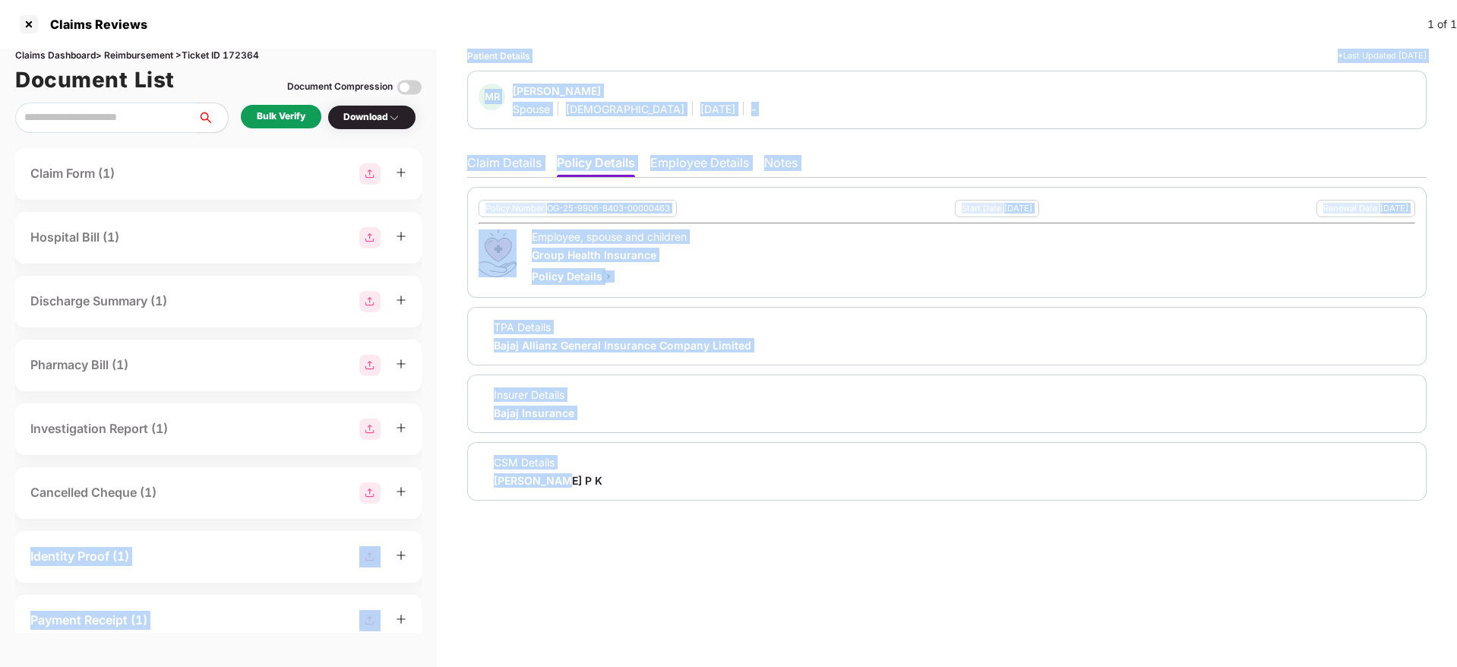
drag, startPoint x: 589, startPoint y: 479, endPoint x: 422, endPoint y: 479, distance: 166.4
click at [422, 479] on div "Claims Dashboard > Reimbursement > Ticket ID 172364 Document List Document Comp…" at bounding box center [728, 358] width 1457 height 618
click at [579, 478] on div "CSM Details Deeksha P K" at bounding box center [947, 471] width 937 height 33
drag, startPoint x: 579, startPoint y: 520, endPoint x: 592, endPoint y: 485, distance: 37.5
click at [580, 519] on div "Patient Details *Last Updated 08 Sep 2025 MR Monal Rahul Sharma Spouse Female 1…" at bounding box center [947, 358] width 1020 height 618
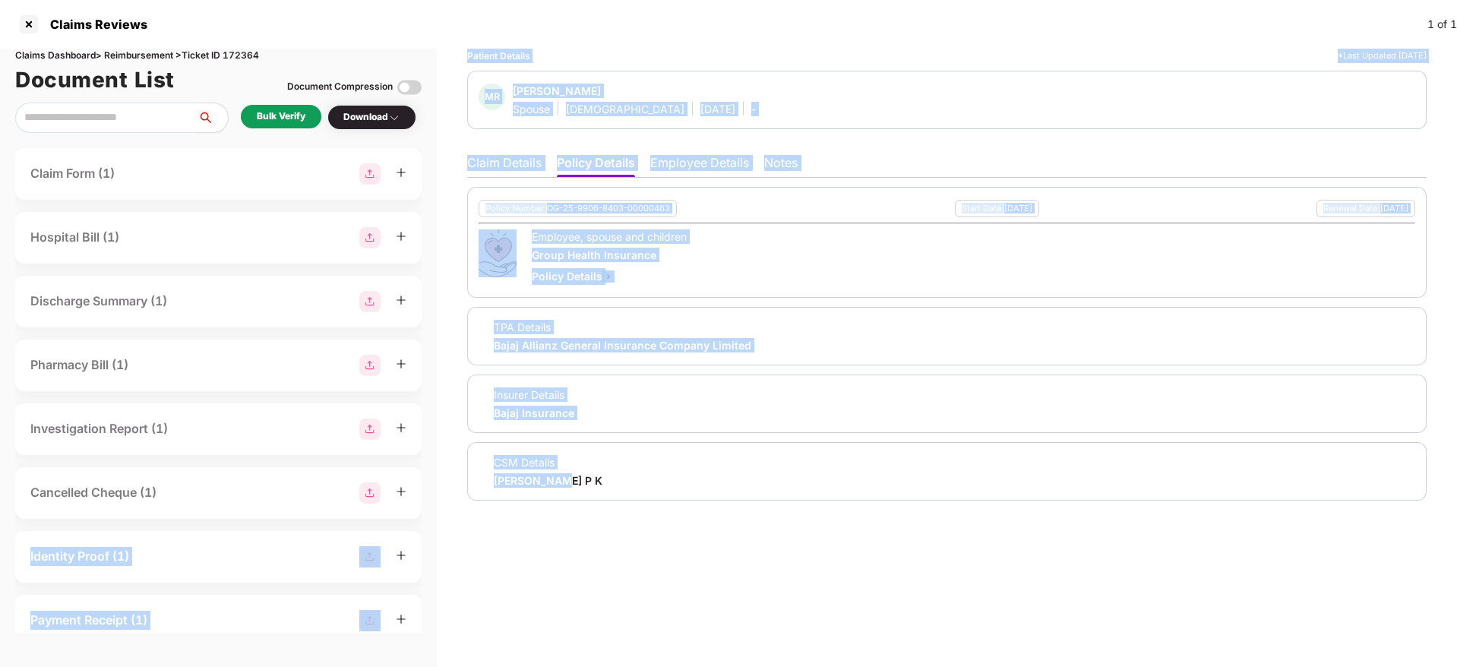
drag, startPoint x: 595, startPoint y: 482, endPoint x: 608, endPoint y: 466, distance: 21.6
click at [597, 479] on div "CSM Details Deeksha P K" at bounding box center [947, 471] width 937 height 33
drag, startPoint x: 703, startPoint y: 548, endPoint x: 689, endPoint y: 523, distance: 27.9
click at [702, 548] on div "Patient Details *Last Updated 08 Sep 2025 MR Monal Rahul Sharma Spouse Female 1…" at bounding box center [947, 358] width 1020 height 618
click at [706, 164] on li "Employee Details" at bounding box center [699, 166] width 99 height 22
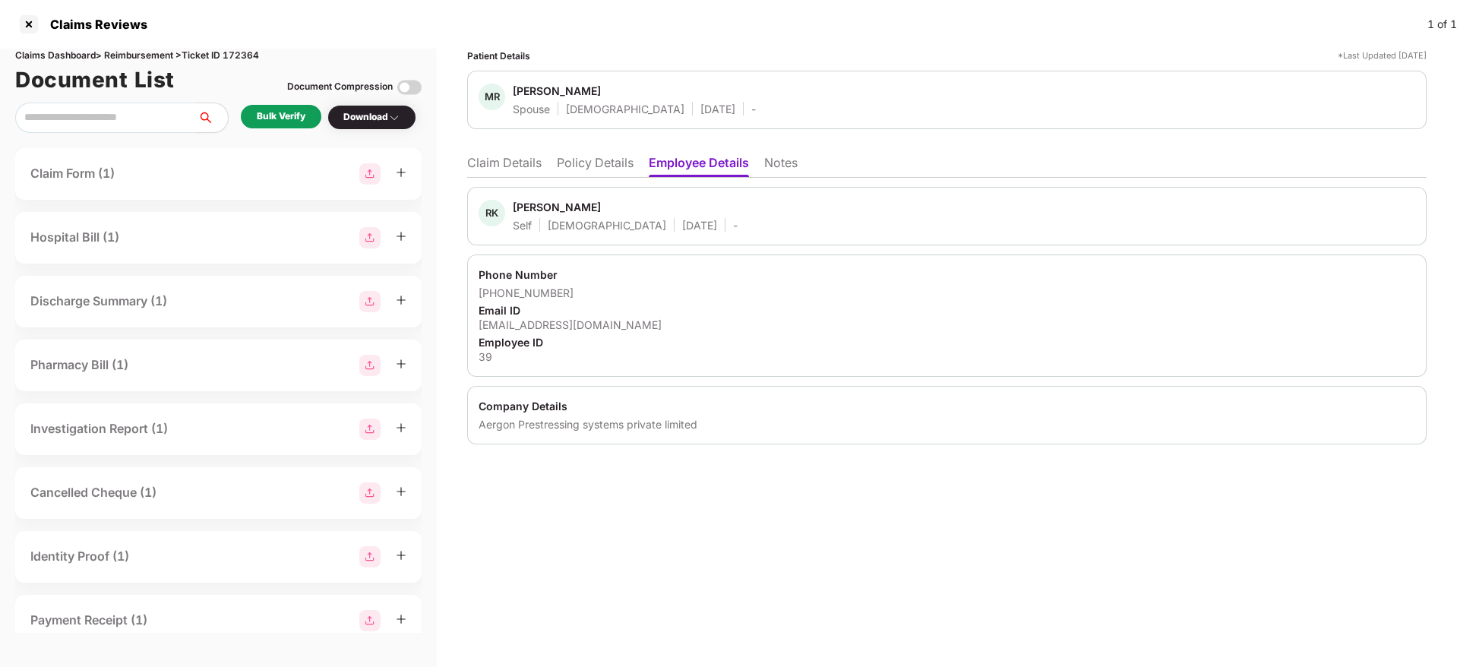
click at [602, 173] on li "Policy Details" at bounding box center [595, 166] width 77 height 22
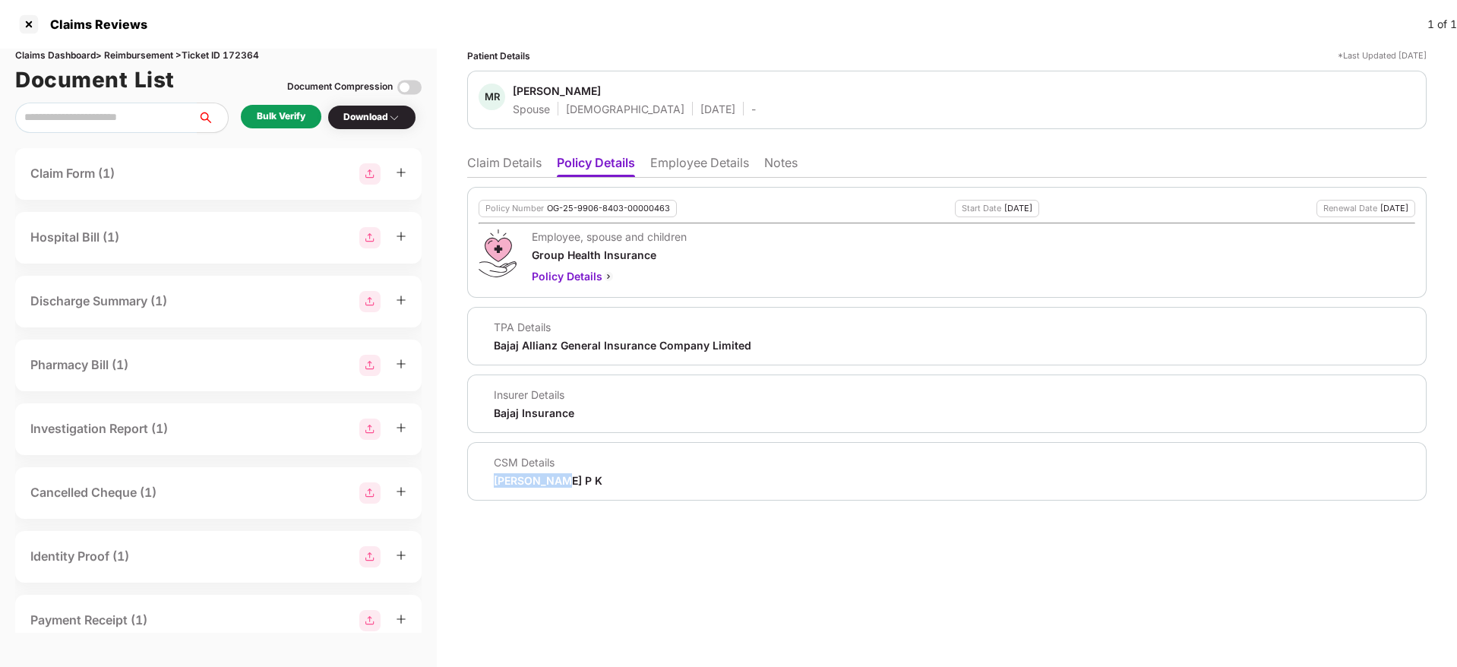
drag, startPoint x: 583, startPoint y: 483, endPoint x: 495, endPoint y: 483, distance: 88.9
click at [495, 483] on div "CSM Details Deeksha P K" at bounding box center [947, 471] width 937 height 33
click at [485, 166] on li "Claim Details" at bounding box center [504, 166] width 74 height 22
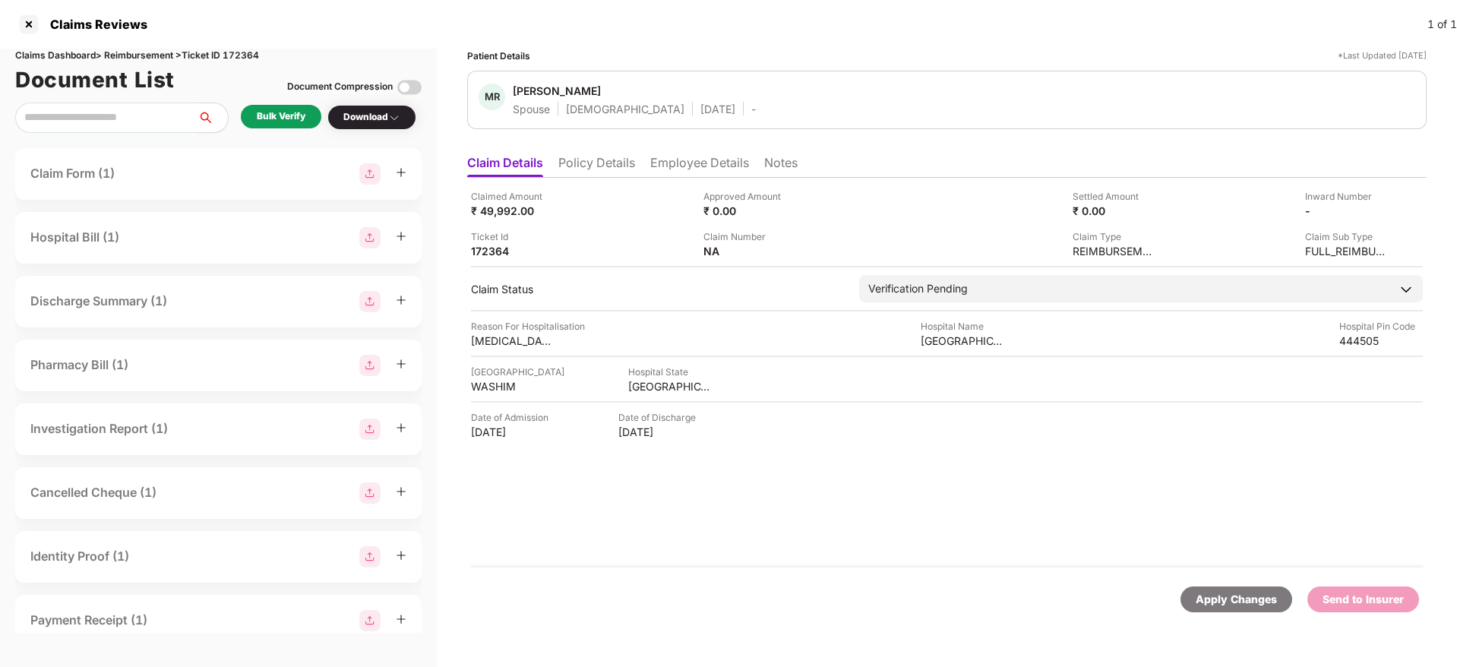
click at [694, 166] on li "Employee Details" at bounding box center [699, 166] width 99 height 22
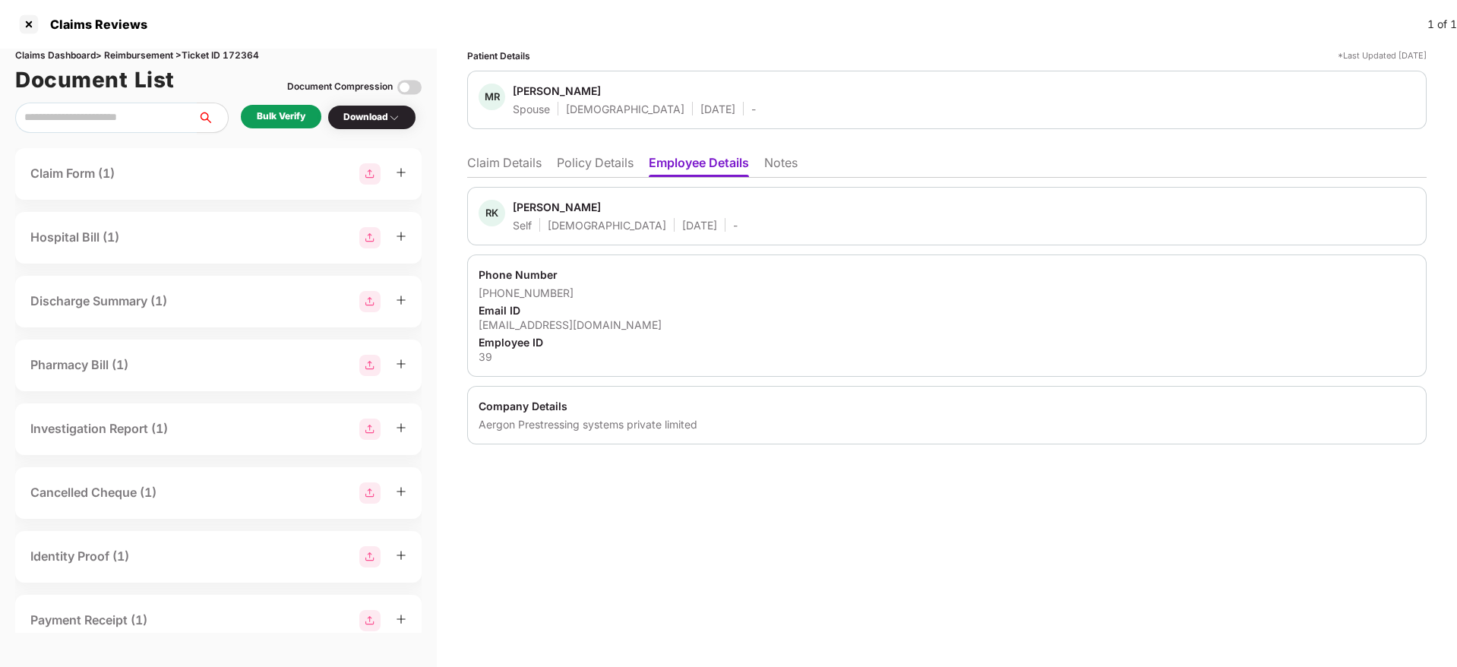
drag, startPoint x: 1401, startPoint y: 345, endPoint x: 1264, endPoint y: 166, distance: 224.9
click at [1401, 346] on div "Employee ID" at bounding box center [947, 342] width 937 height 14
click at [525, 161] on li "Claim Details" at bounding box center [504, 166] width 74 height 22
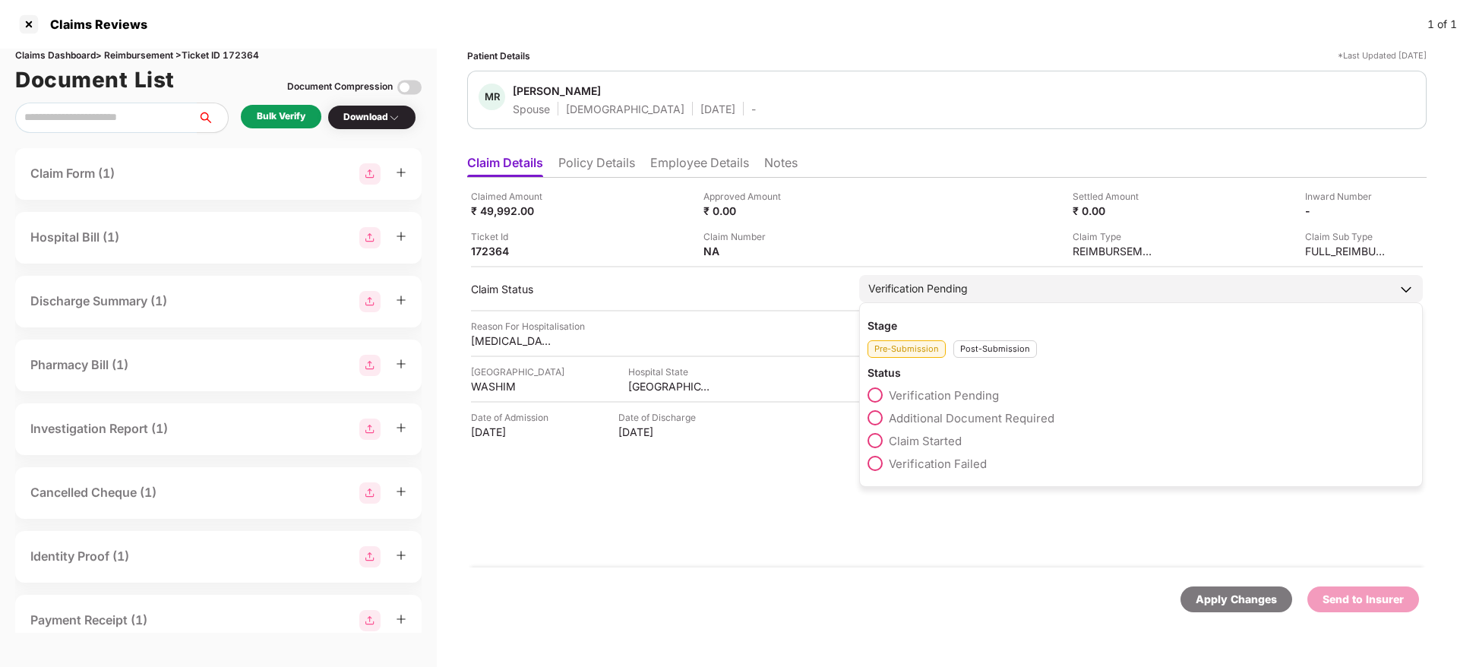
click at [947, 443] on span "Claim Started" at bounding box center [925, 441] width 73 height 14
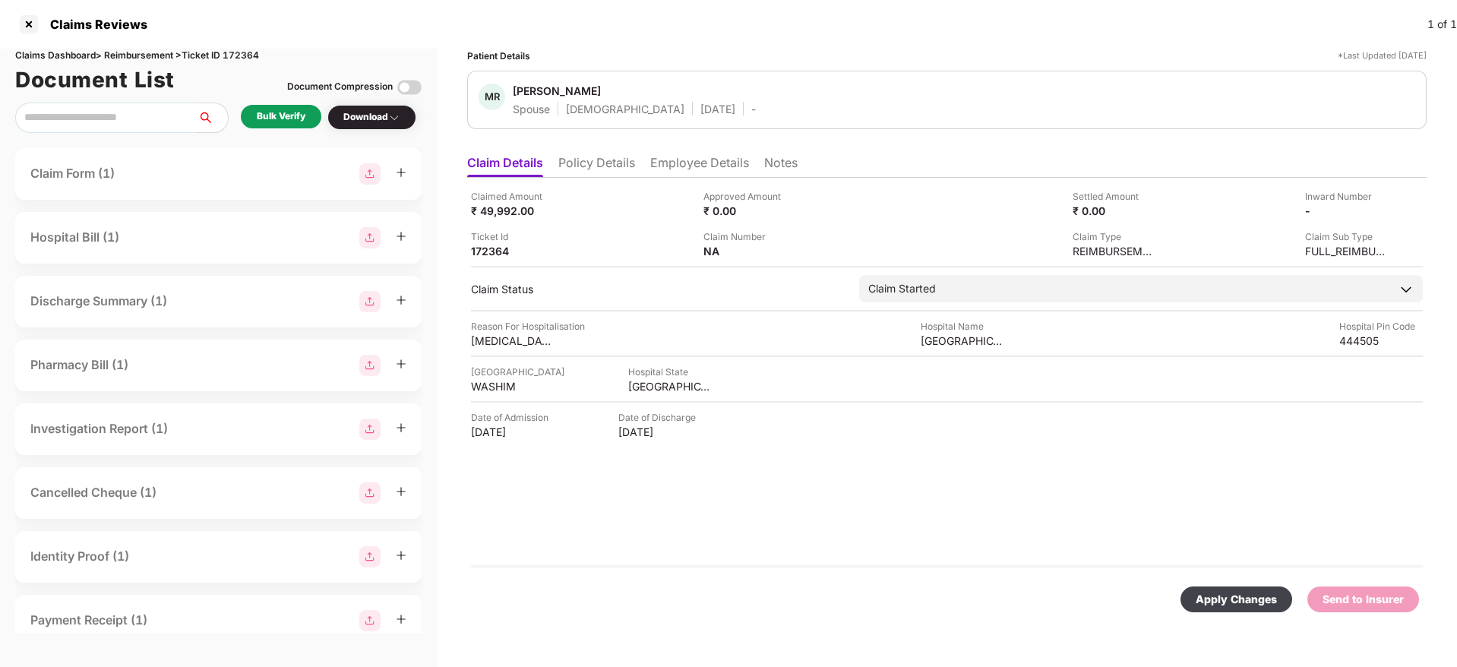
click at [1211, 597] on div "Apply Changes" at bounding box center [1236, 599] width 81 height 17
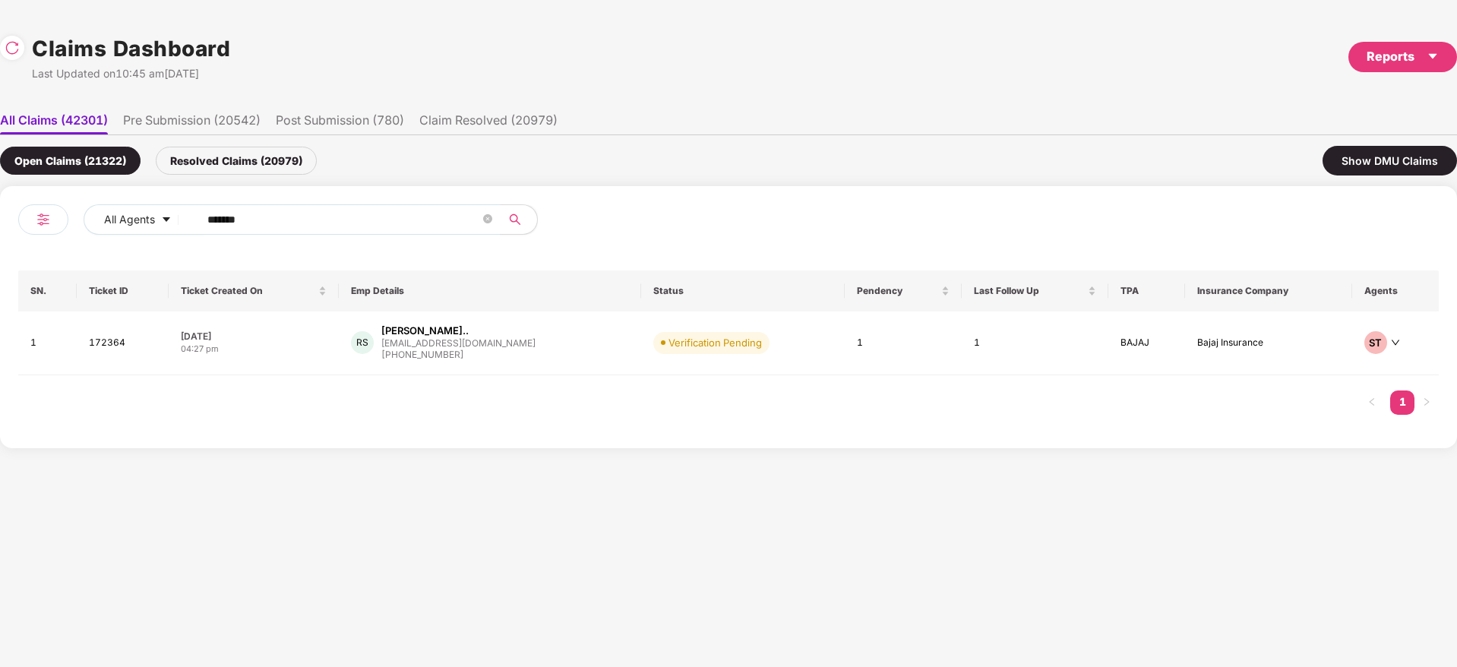
drag, startPoint x: 278, startPoint y: 227, endPoint x: 68, endPoint y: 262, distance: 213.3
click at [2, 258] on div "All Agents ****** SN. Ticket ID Ticket Created On Emp Details Status Pendency L…" at bounding box center [728, 317] width 1457 height 262
paste input "text"
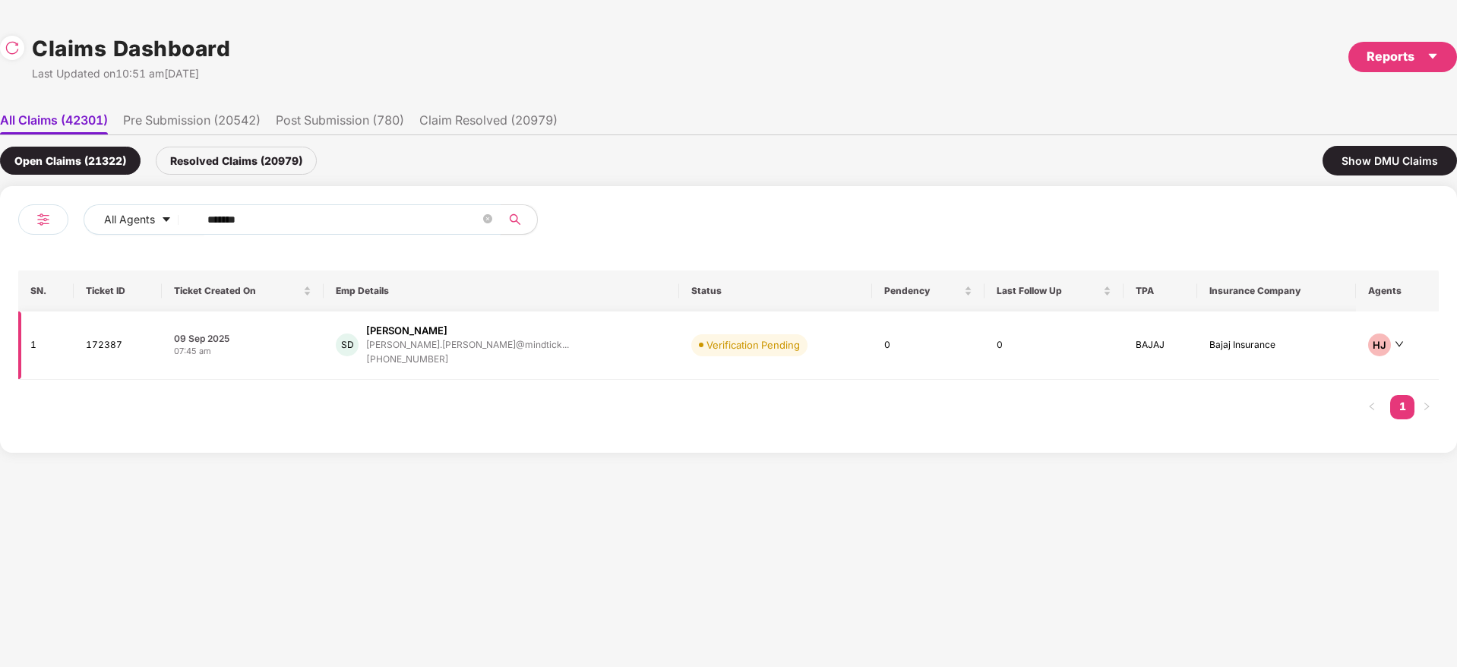
type input "******"
click at [551, 359] on div "SD Swapna Dimble swapna.dimble@mindtick... +919823362125" at bounding box center [501, 345] width 330 height 43
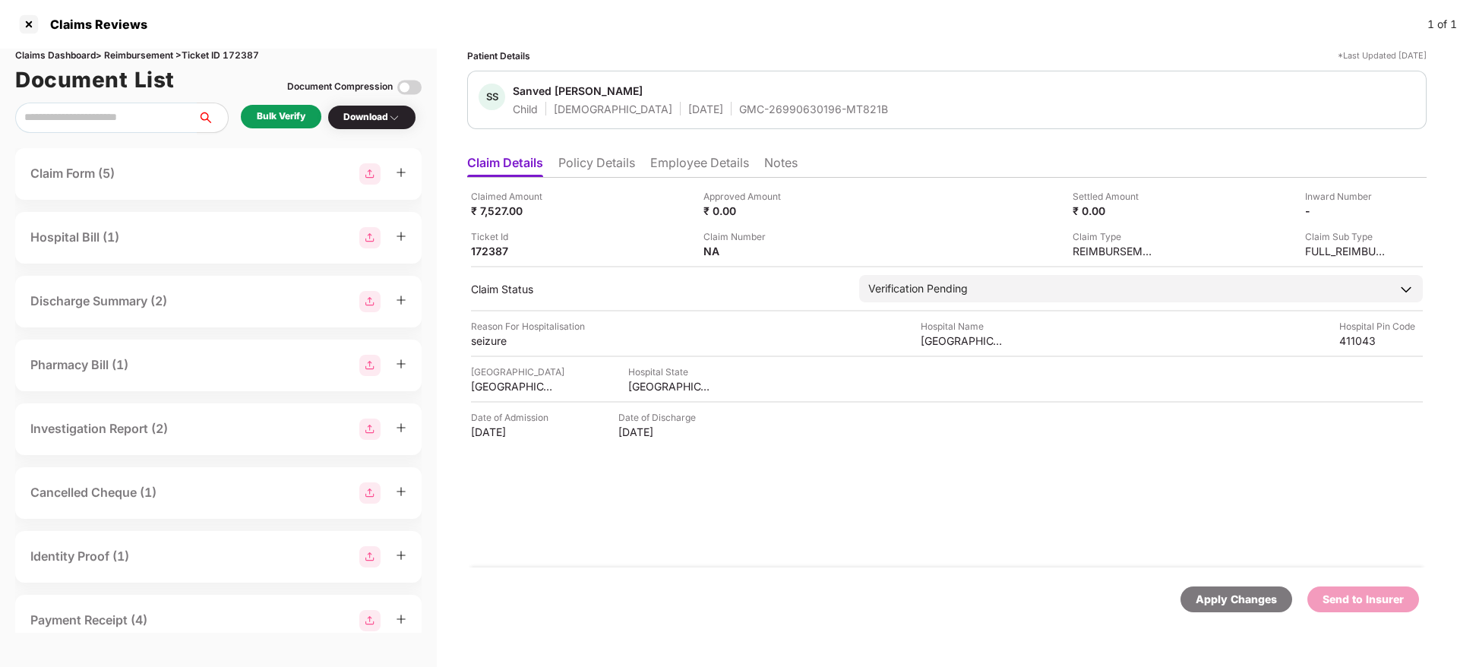
click at [739, 111] on div "GMC-26990630196-MT821B" at bounding box center [813, 109] width 149 height 14
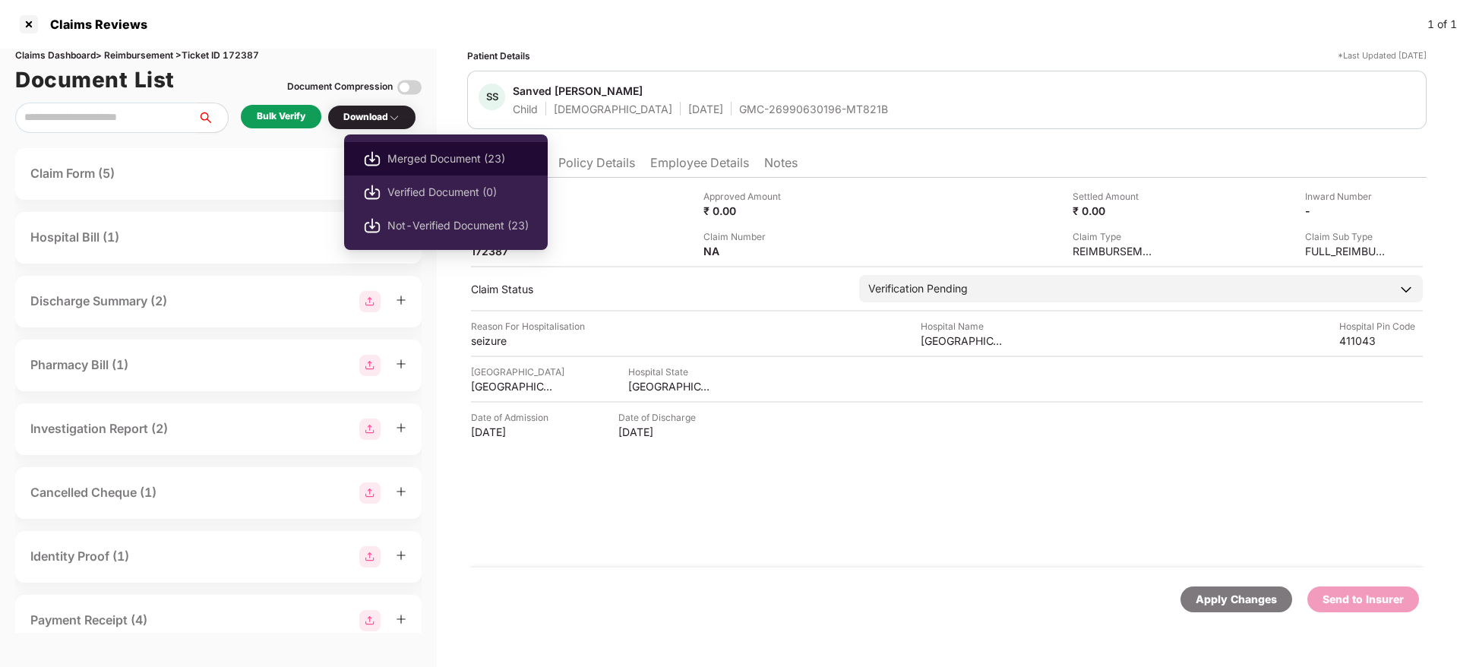
click at [438, 155] on span "Merged Document (23)" at bounding box center [457, 158] width 141 height 17
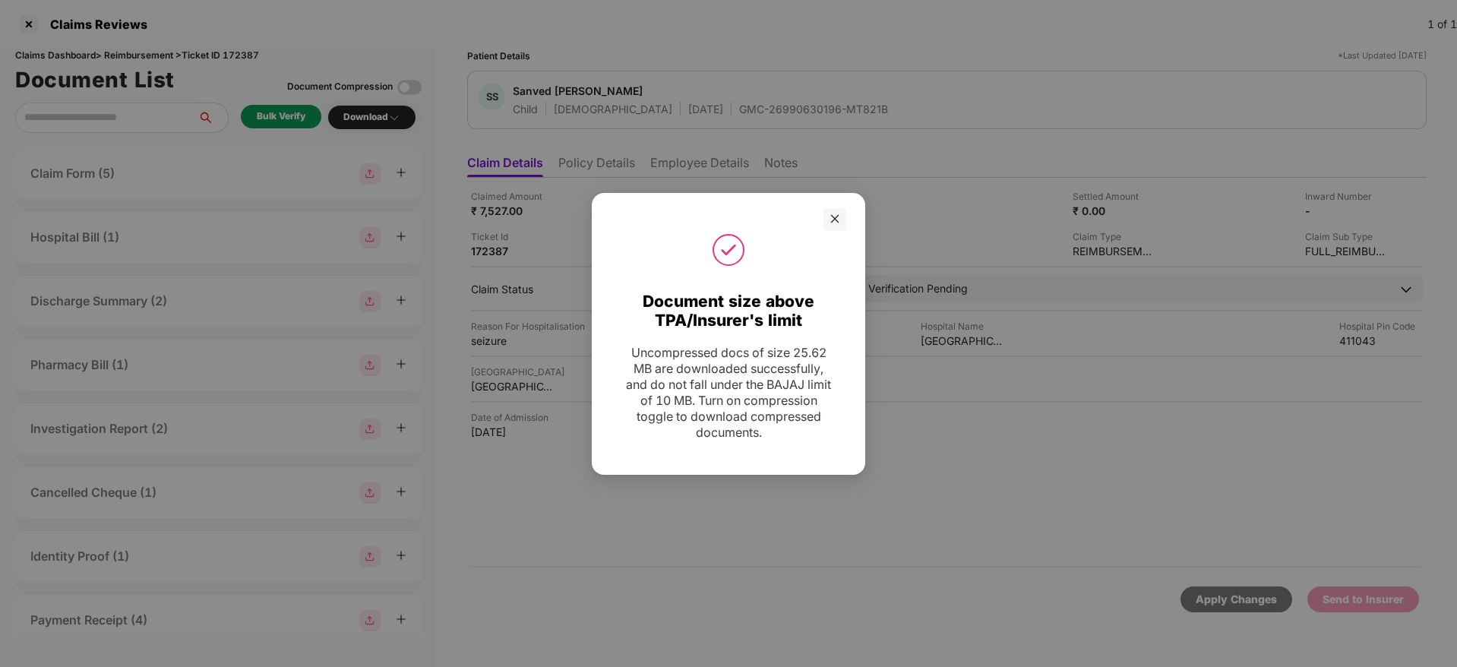
drag, startPoint x: 839, startPoint y: 216, endPoint x: 835, endPoint y: 204, distance: 12.7
click at [840, 215] on div at bounding box center [834, 219] width 23 height 23
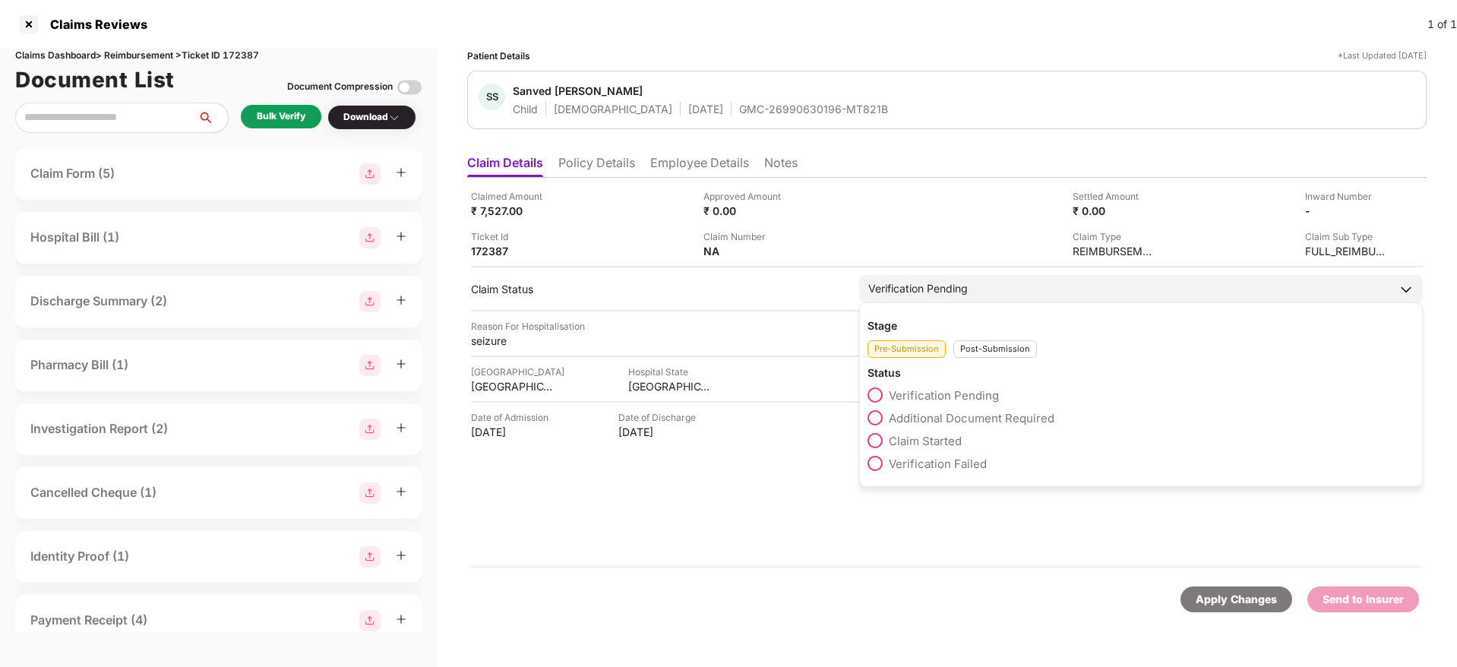
click at [949, 447] on span "Claim Started" at bounding box center [925, 441] width 73 height 14
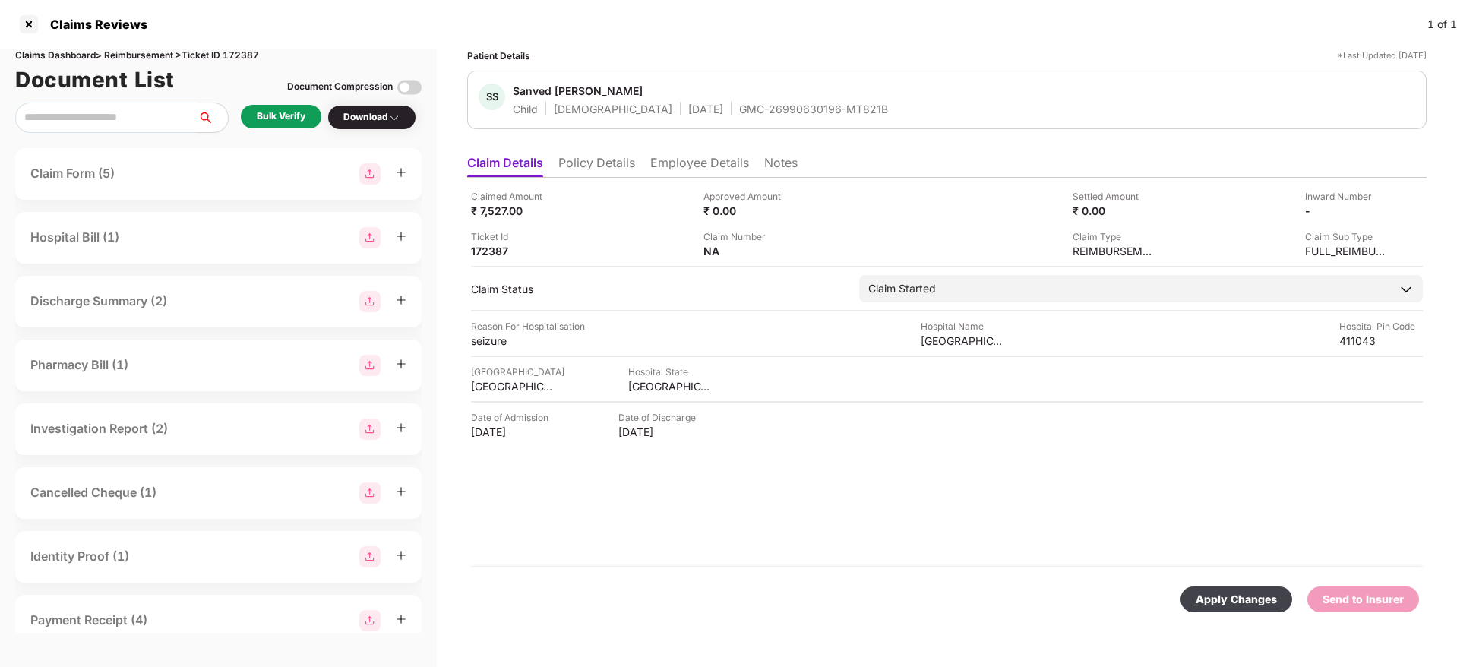
click at [1214, 603] on div "Apply Changes" at bounding box center [1236, 599] width 81 height 17
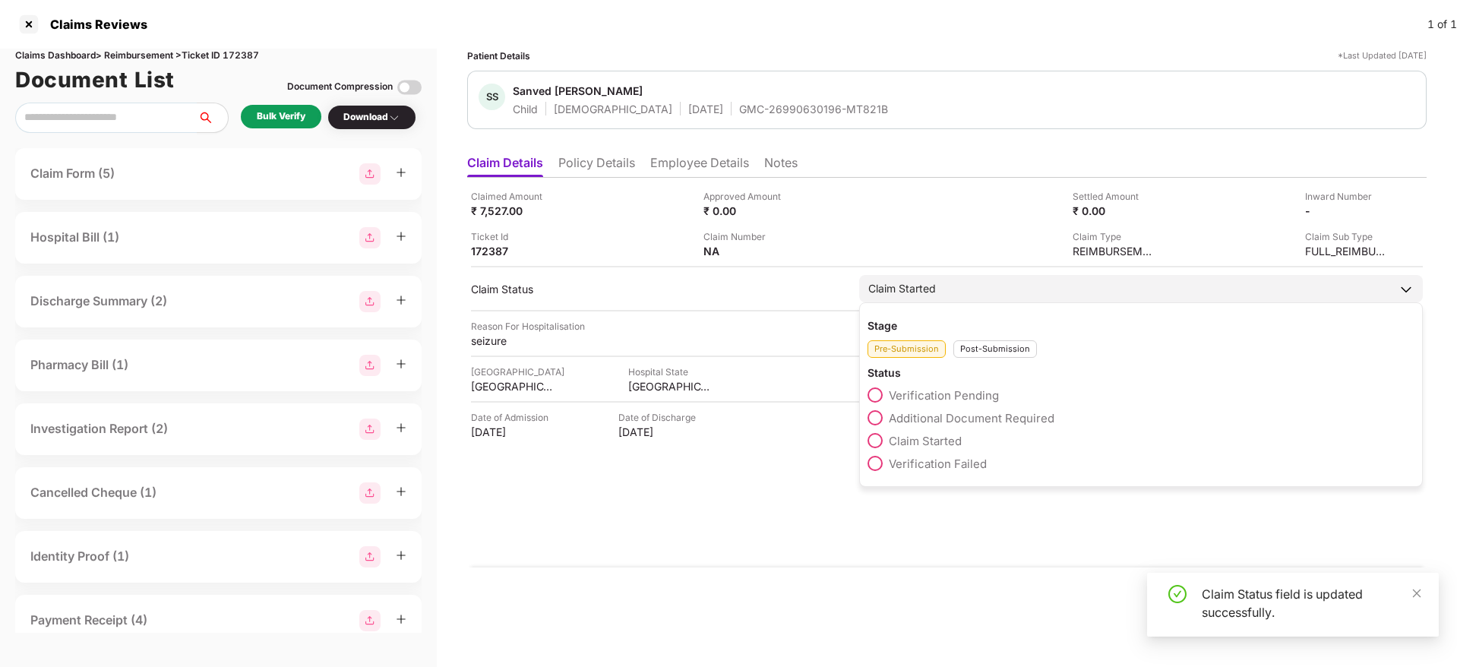
click at [975, 415] on span "Additional Document Required" at bounding box center [972, 418] width 166 height 14
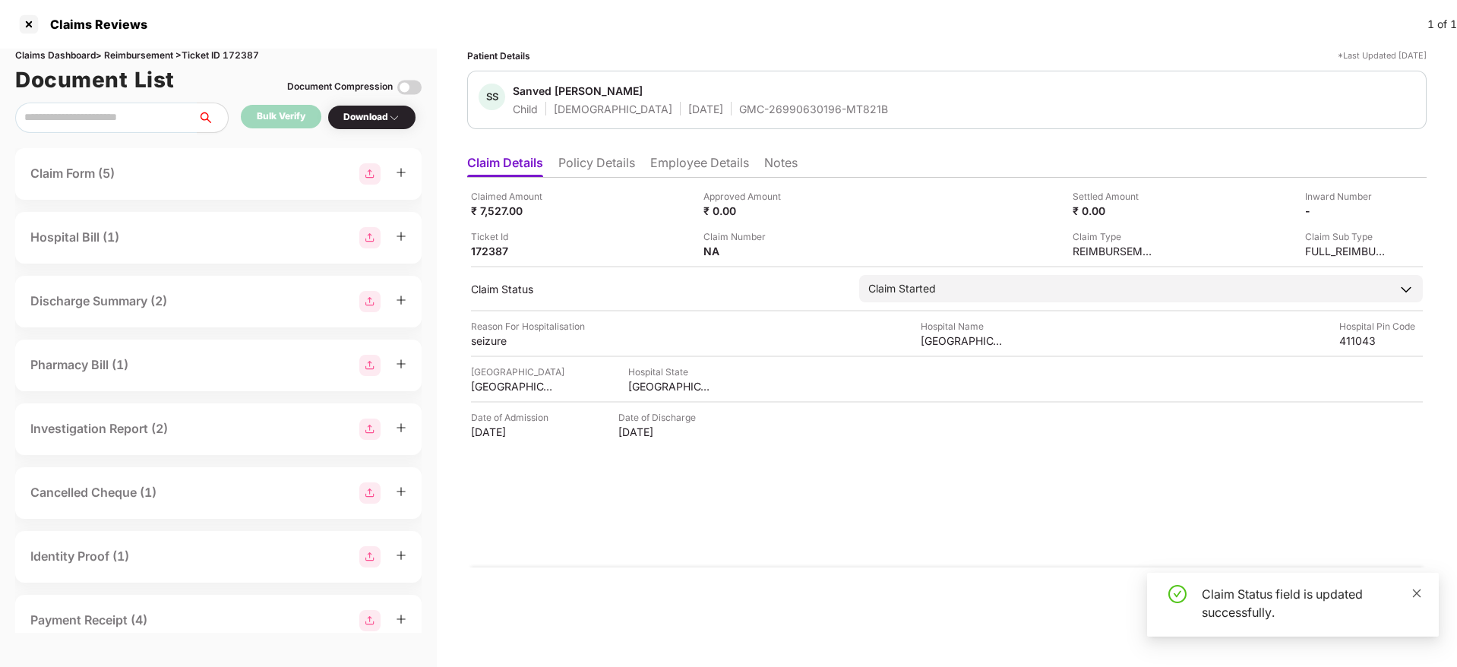
click at [1415, 592] on icon "close" at bounding box center [1417, 593] width 8 height 8
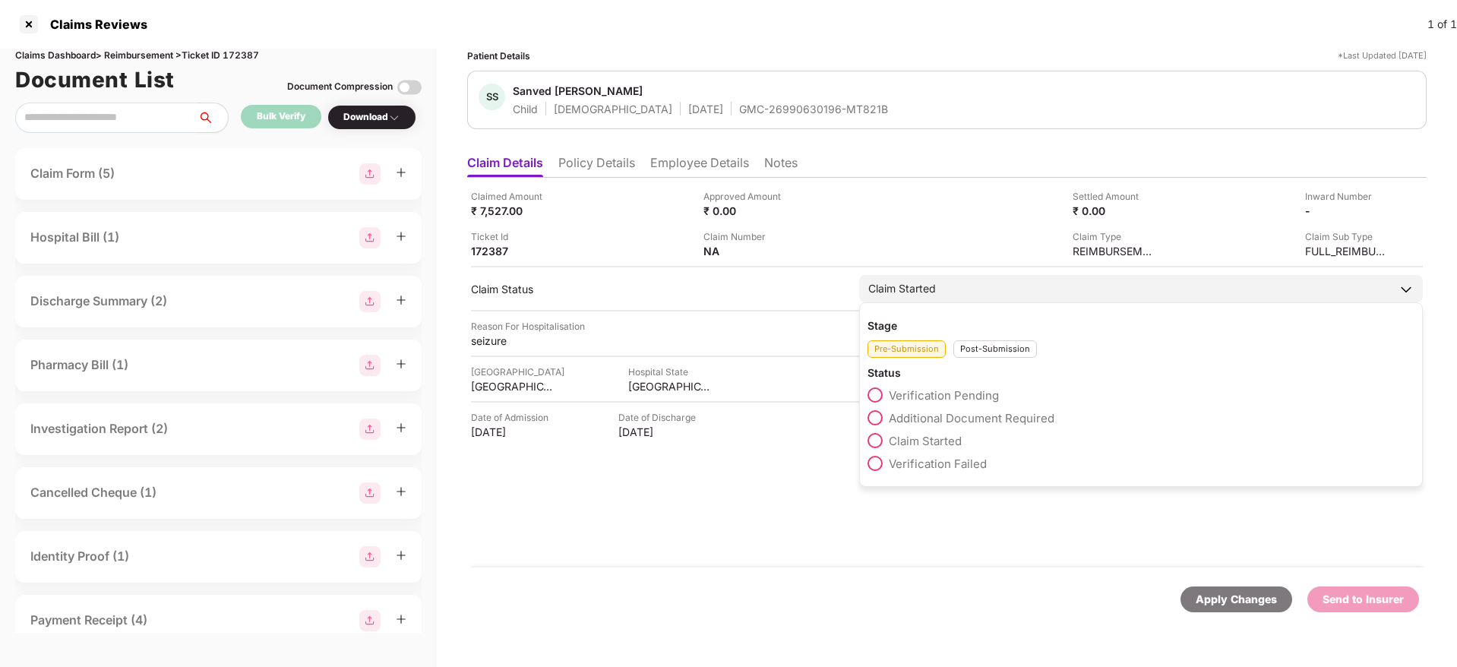
click at [986, 422] on span "Additional Document Required" at bounding box center [972, 418] width 166 height 14
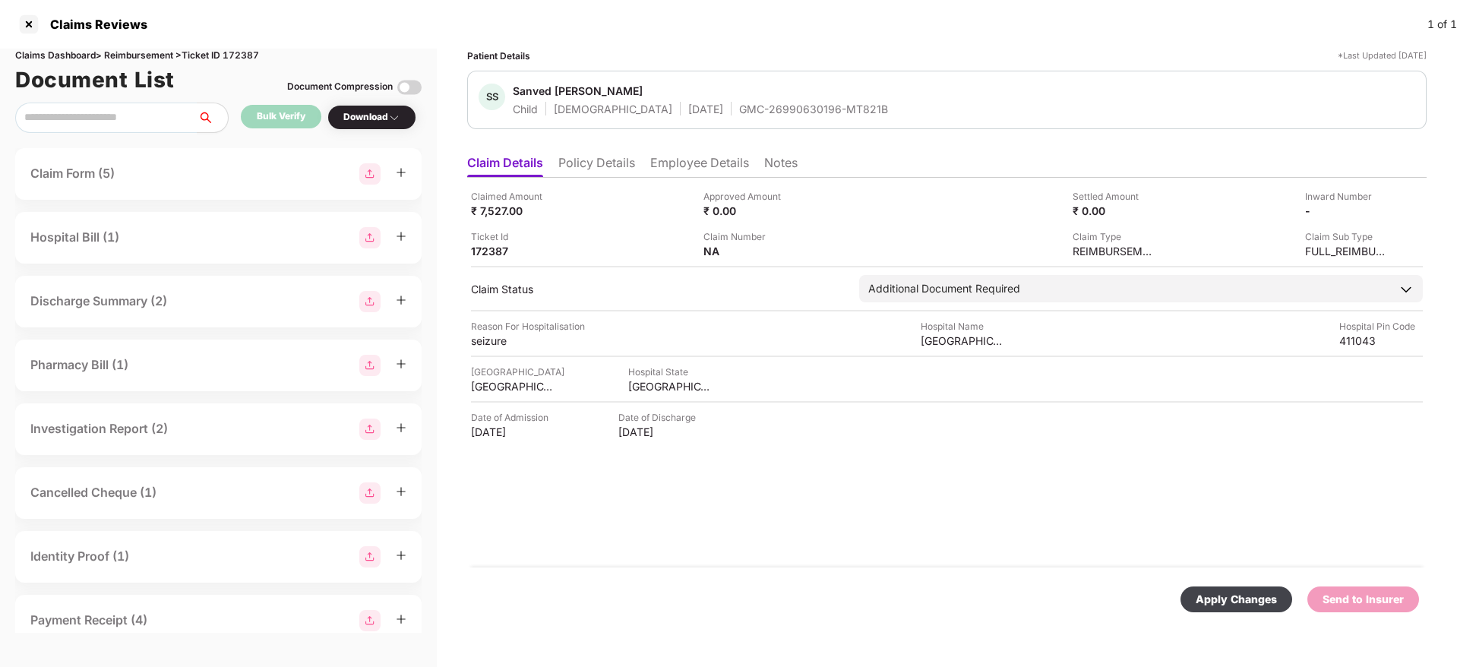
click at [1215, 596] on div "Apply Changes" at bounding box center [1236, 599] width 81 height 17
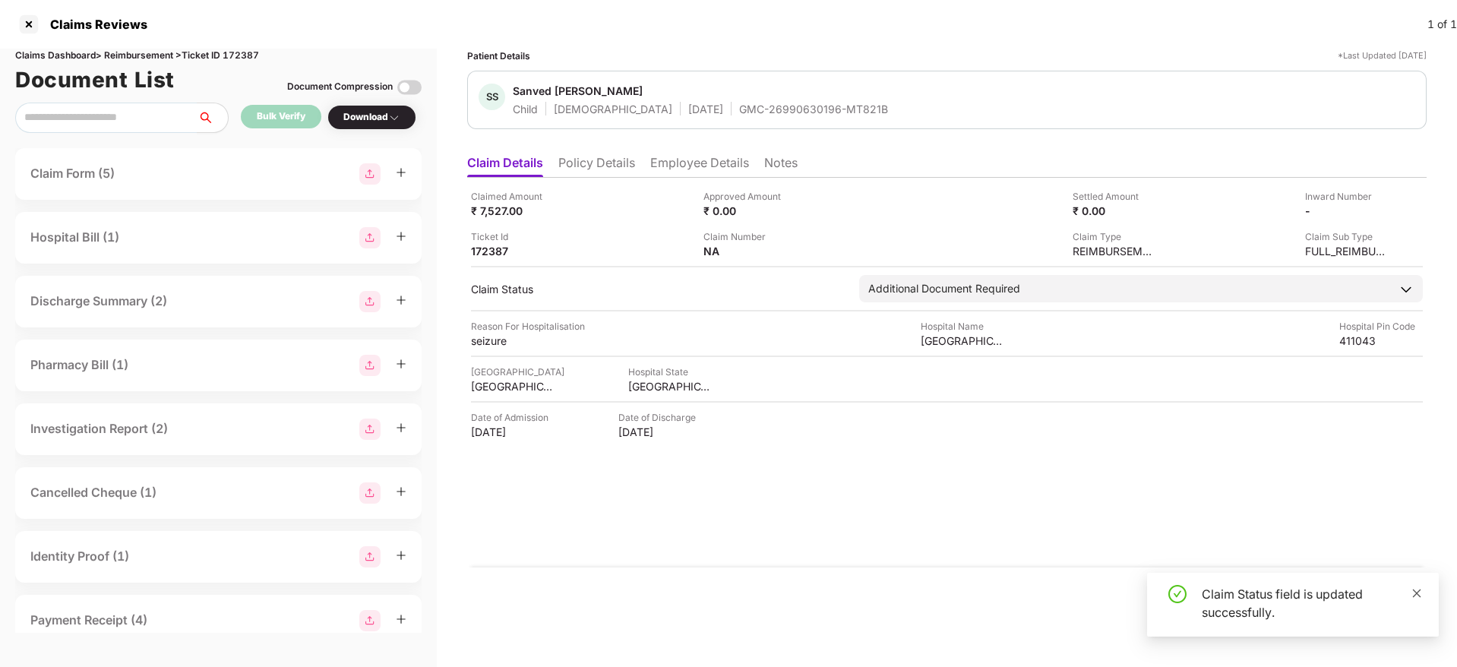
click at [1419, 590] on icon "close" at bounding box center [1417, 593] width 8 height 8
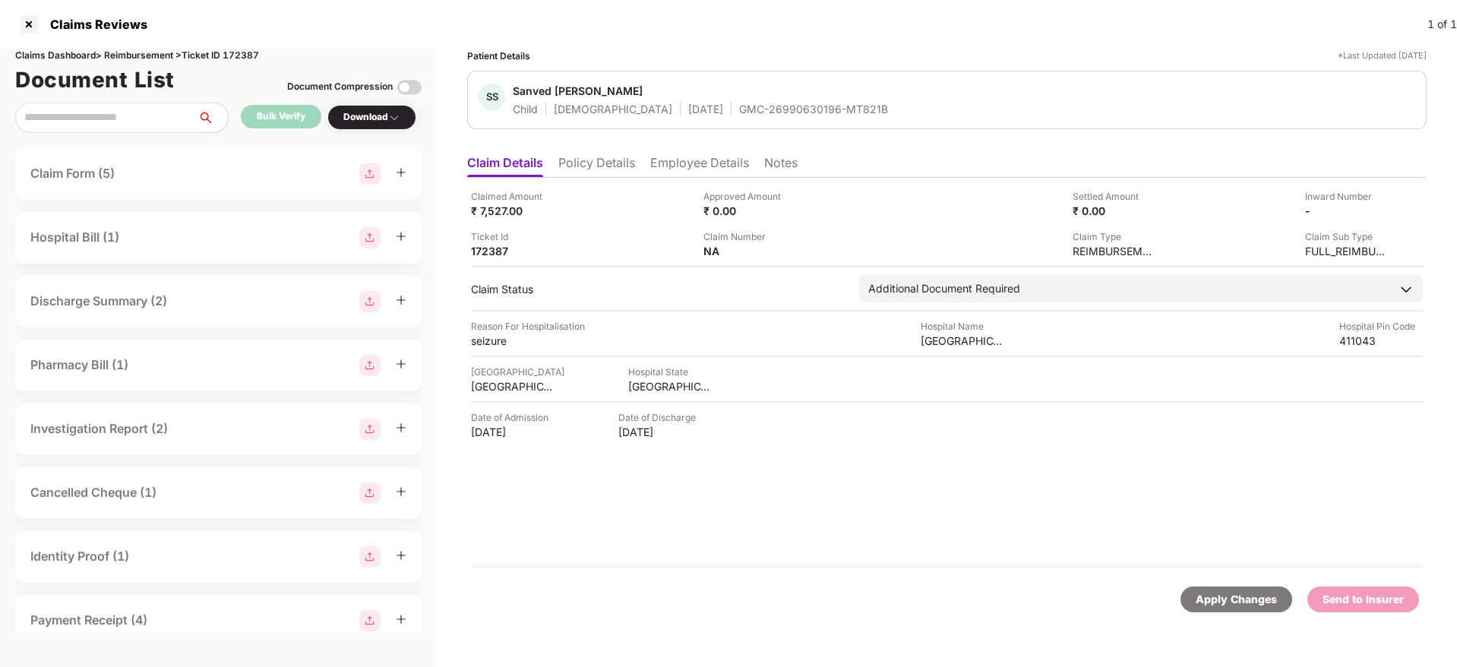
click at [982, 562] on div "Claimed Amount ₹ 7,527.00 Approved Amount ₹ 0.00 Settled Amount ₹ 0.00 Inward N…" at bounding box center [946, 373] width 959 height 390
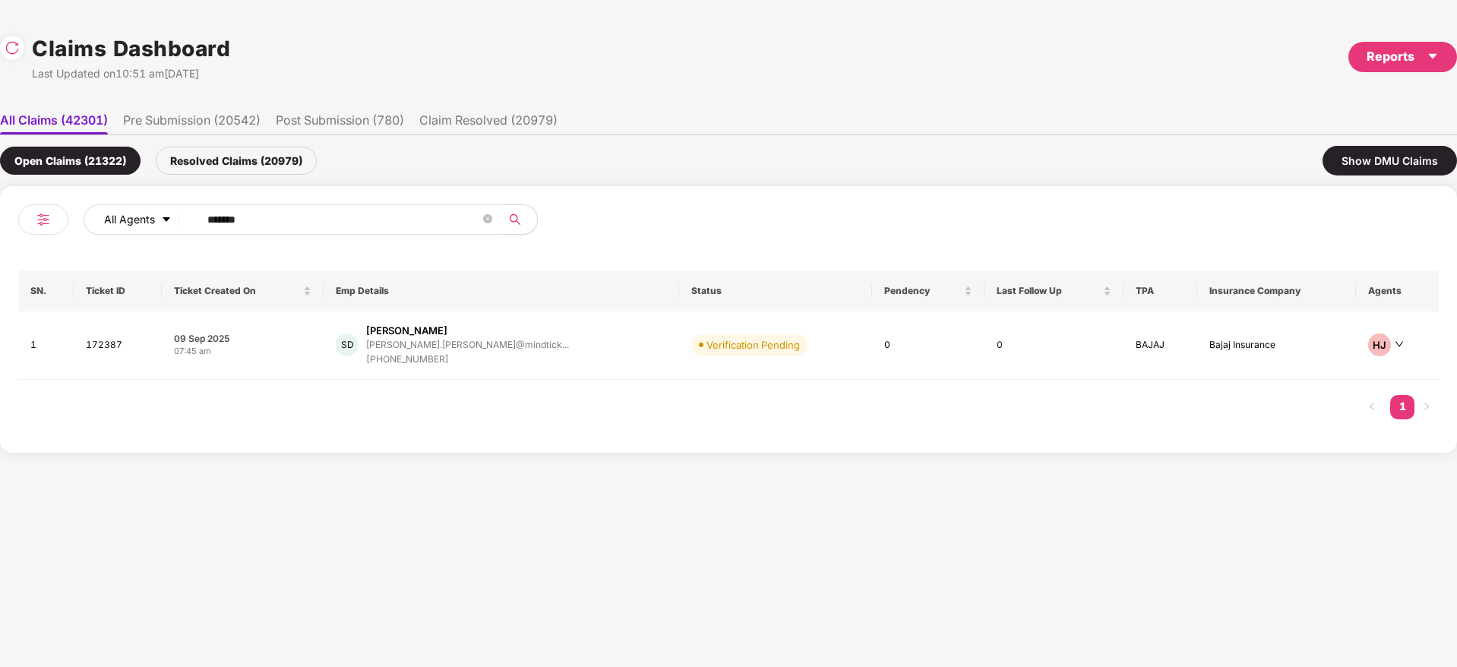
drag, startPoint x: 352, startPoint y: 214, endPoint x: 122, endPoint y: 223, distance: 230.3
click at [28, 230] on div "All Agents ******" at bounding box center [373, 225] width 710 height 43
paste input "text"
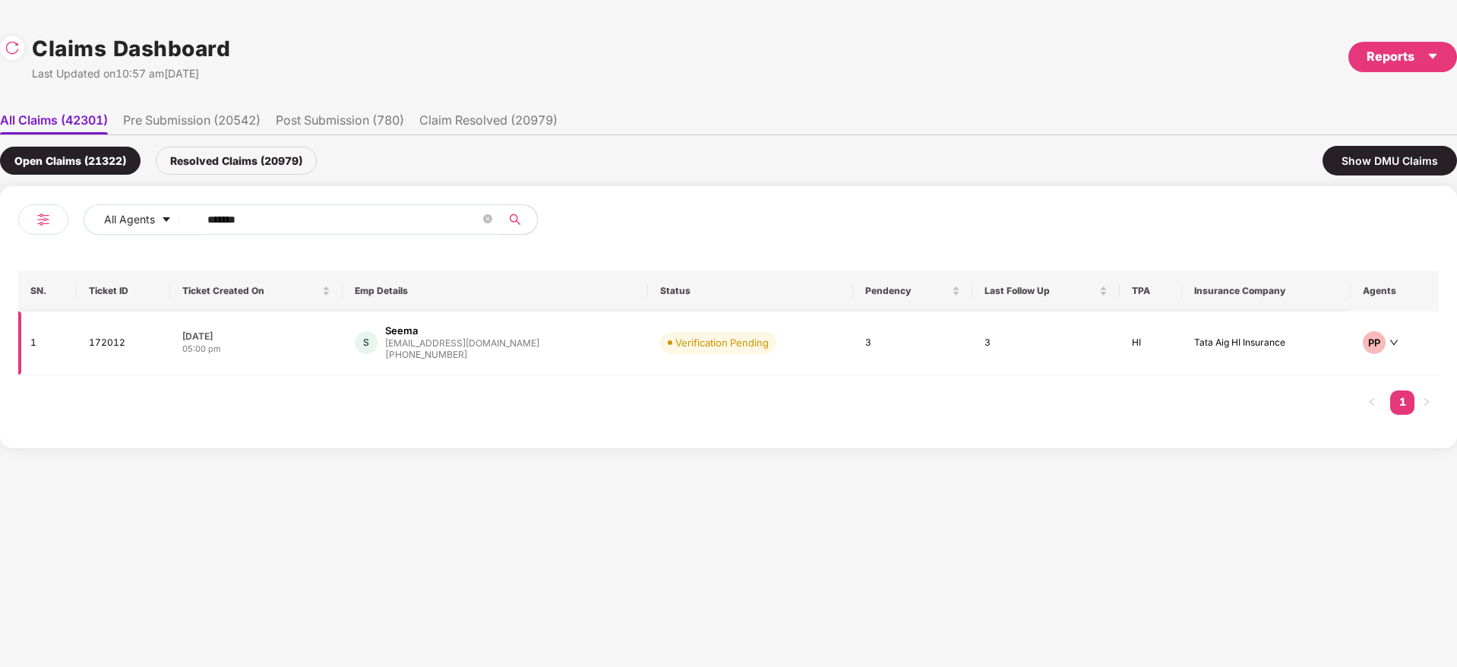
type input "******"
click at [572, 346] on div "S Seema seema@sarayutrust.org +919818806643" at bounding box center [495, 343] width 281 height 39
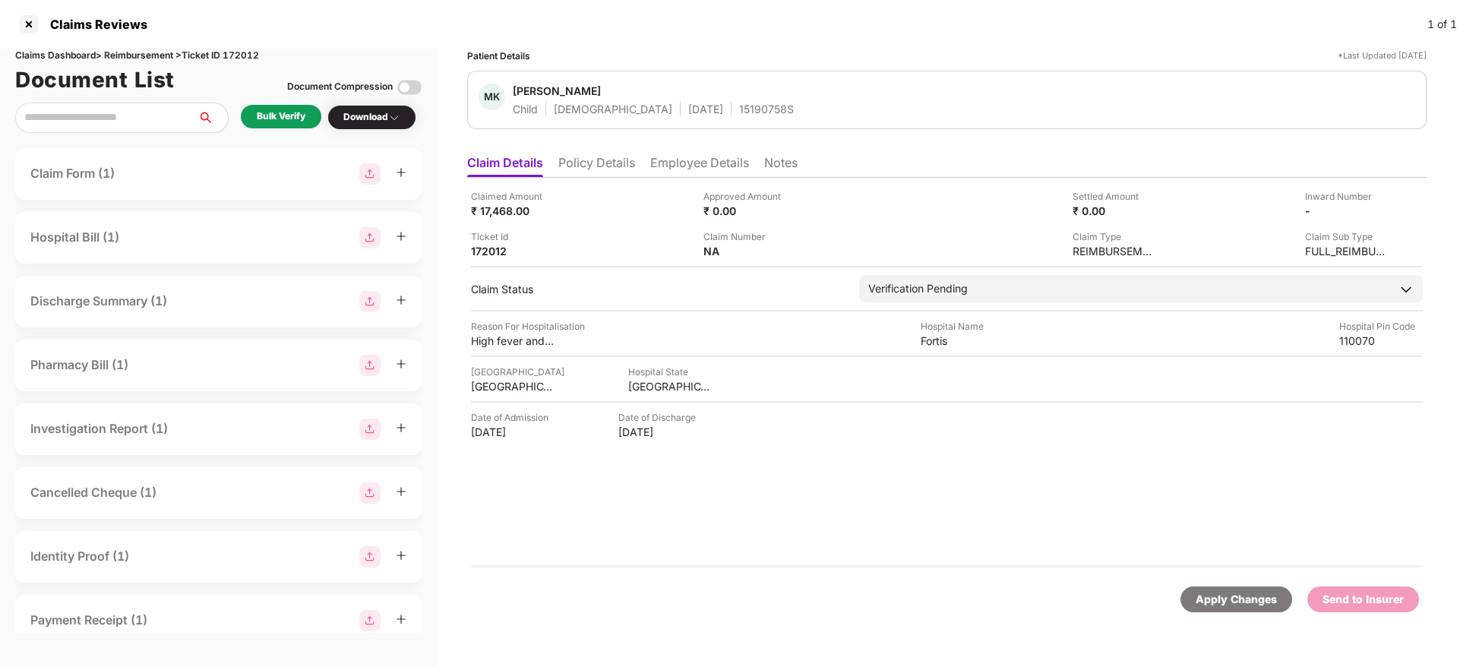
click at [284, 110] on div "Bulk Verify" at bounding box center [281, 116] width 49 height 14
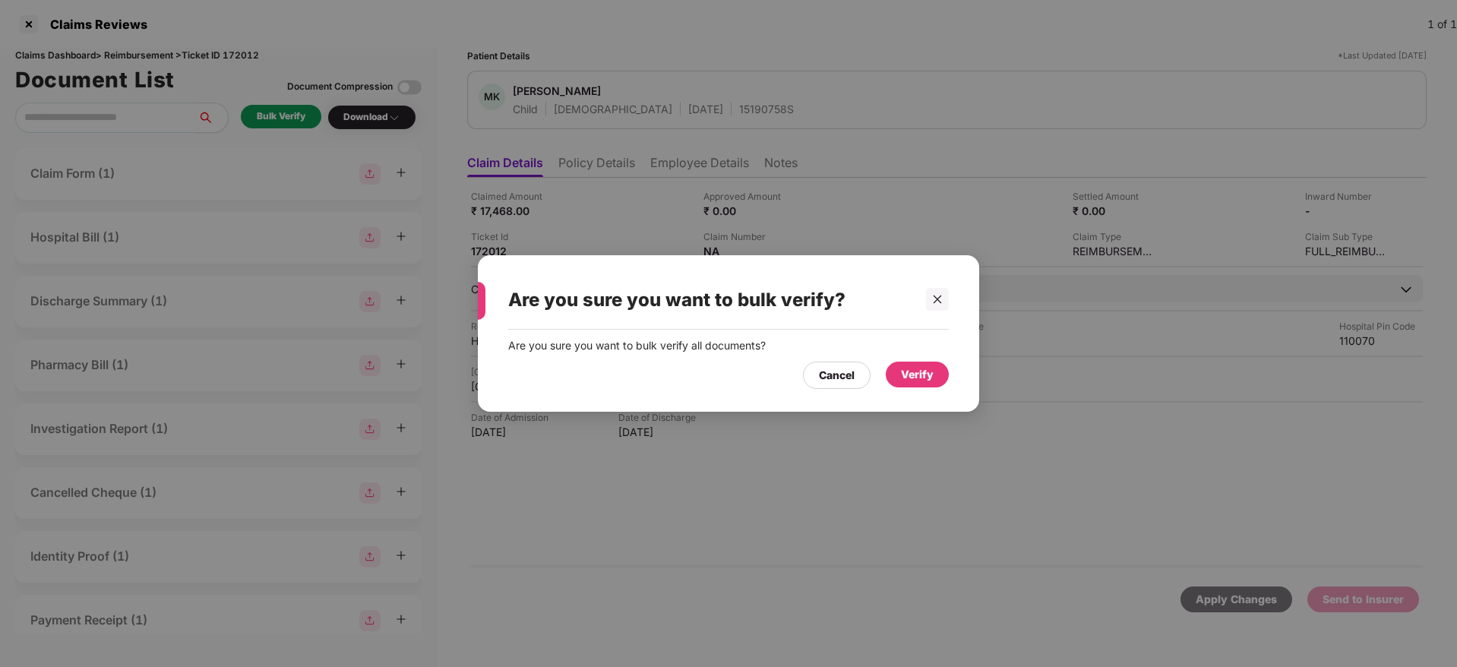
click at [903, 376] on div "Verify" at bounding box center [917, 374] width 33 height 17
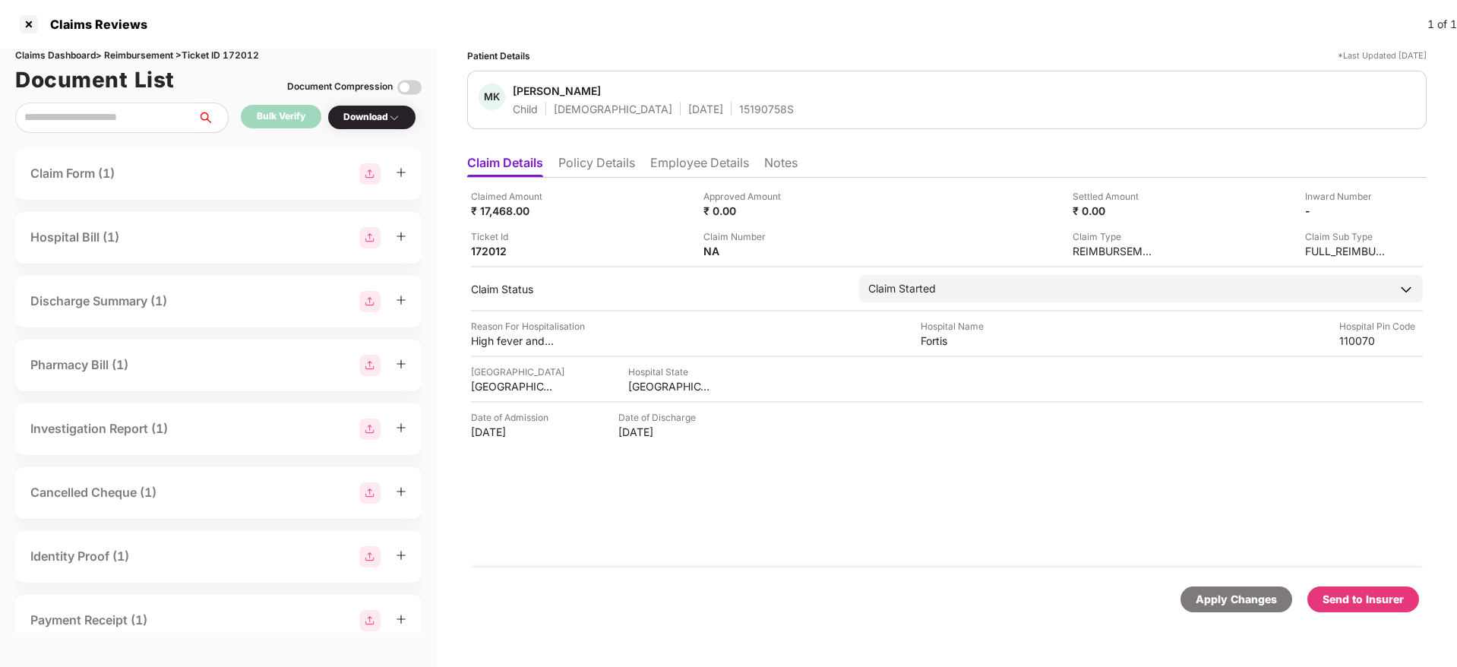
click at [1341, 596] on div "Send to Insurer" at bounding box center [1362, 599] width 81 height 17
click at [1032, 576] on div "Apply Changes Send to Insurer" at bounding box center [946, 599] width 959 height 64
click at [602, 158] on li "Policy Details" at bounding box center [596, 166] width 77 height 22
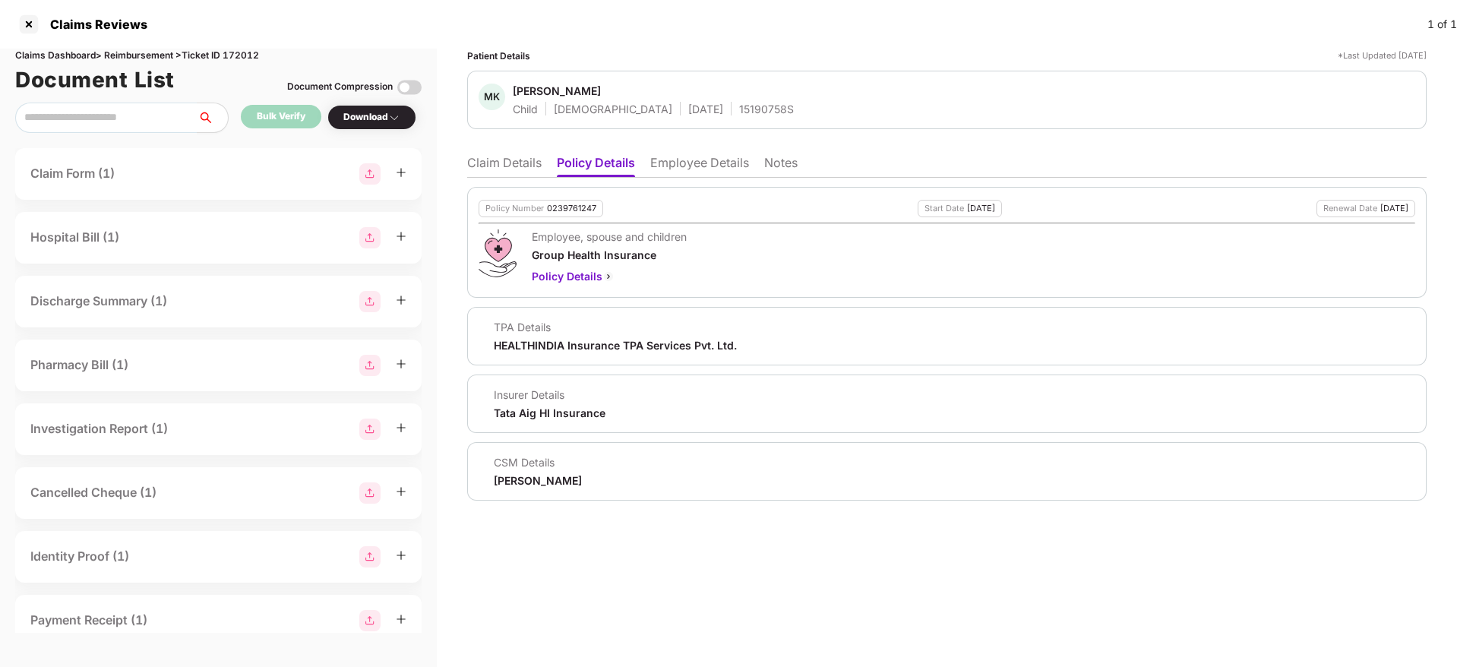
click at [523, 163] on li "Claim Details" at bounding box center [504, 166] width 74 height 22
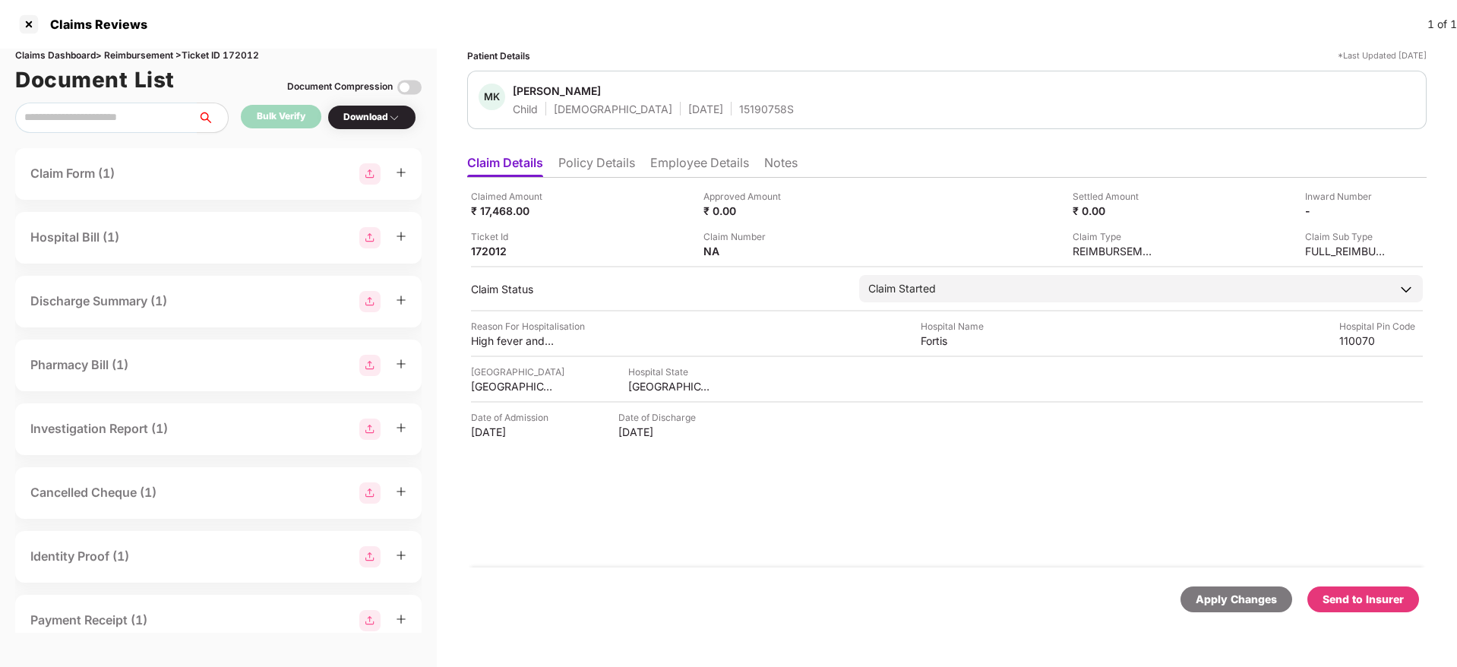
click at [1389, 597] on div "Send to Insurer" at bounding box center [1362, 599] width 81 height 17
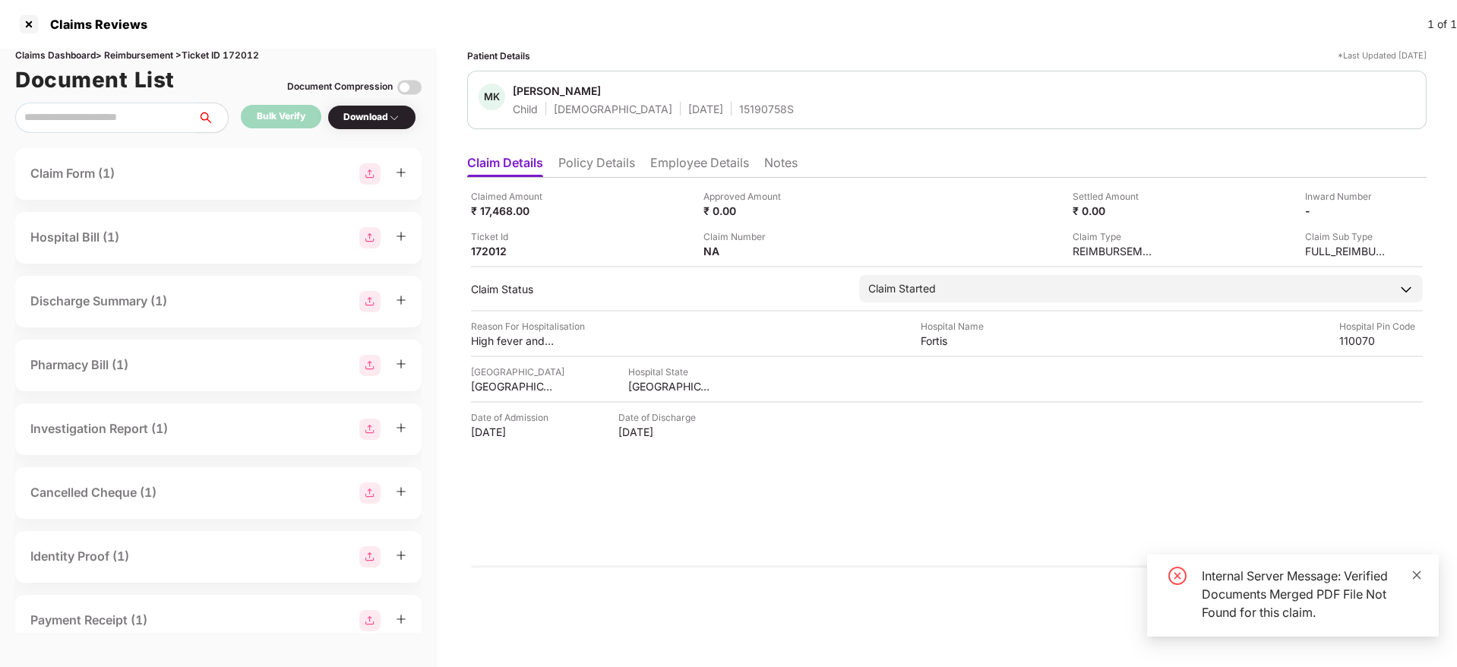
click at [1416, 571] on icon "close" at bounding box center [1416, 575] width 11 height 11
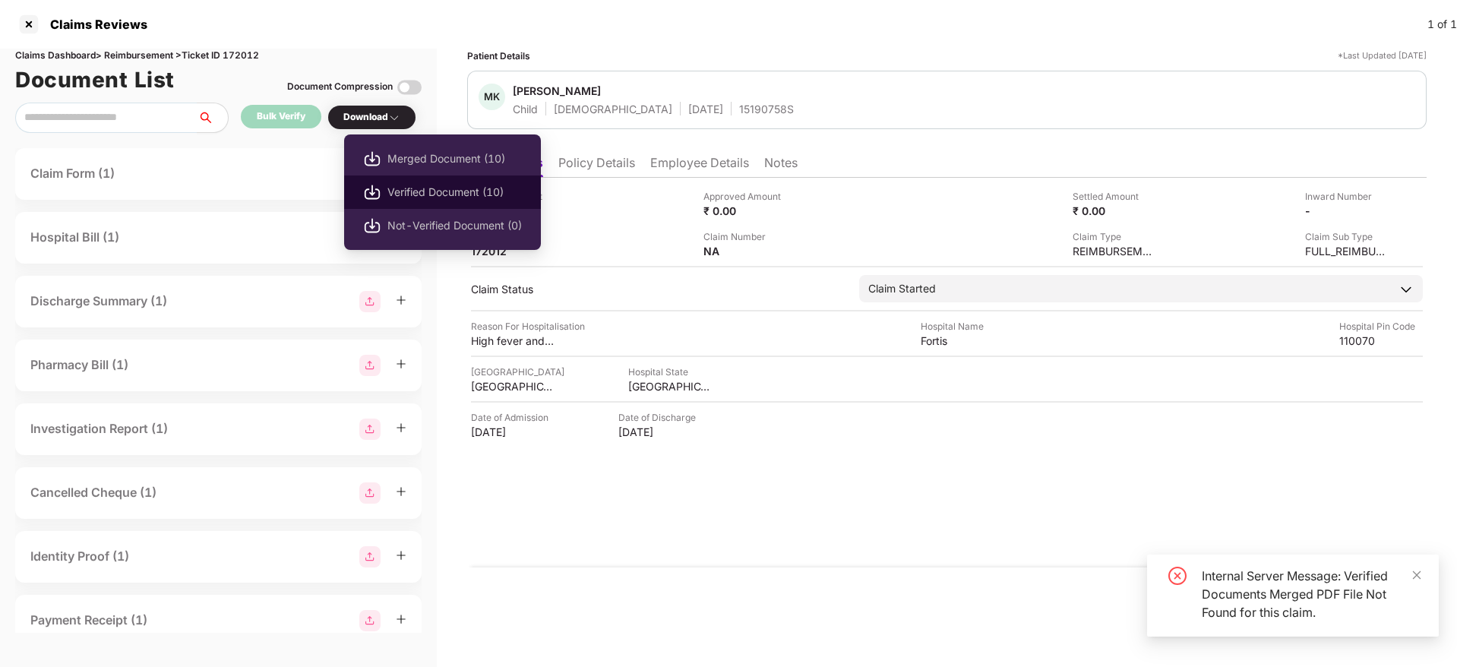
click at [439, 191] on span "Verified Document (10)" at bounding box center [454, 192] width 134 height 17
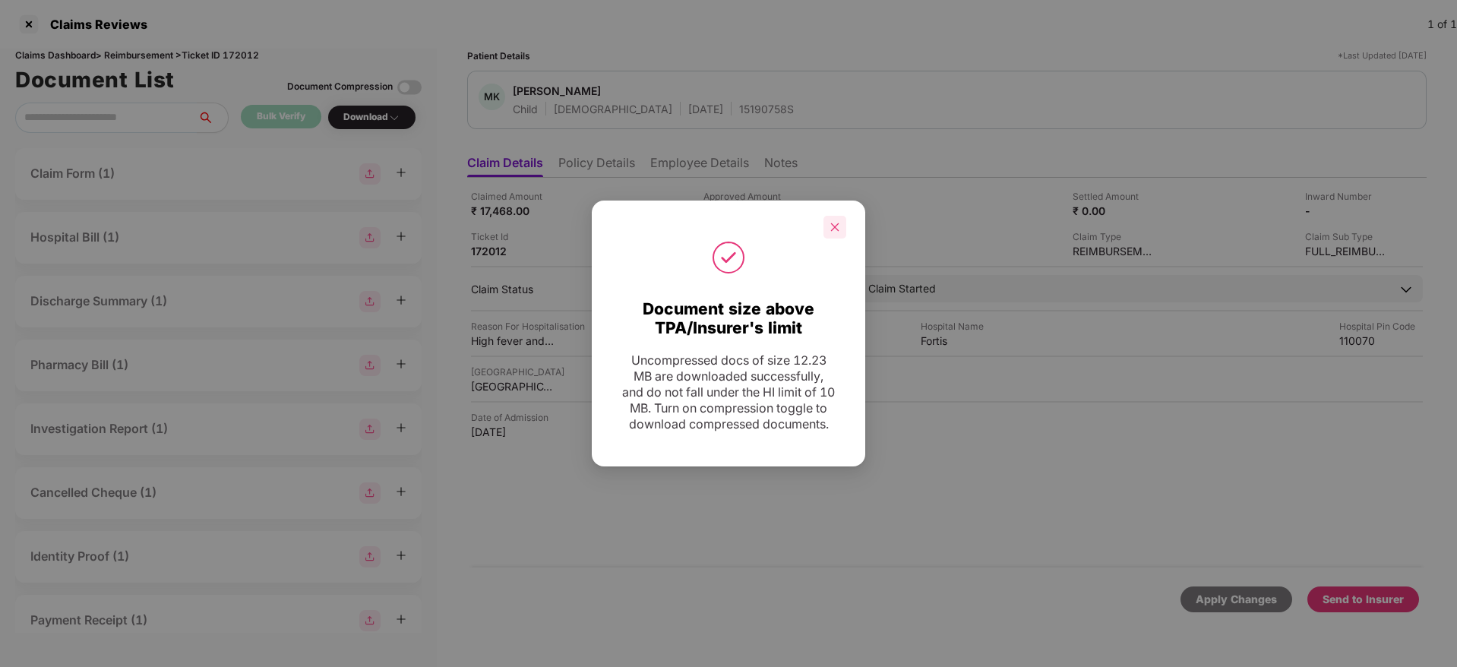
click at [837, 223] on icon "close" at bounding box center [834, 227] width 11 height 11
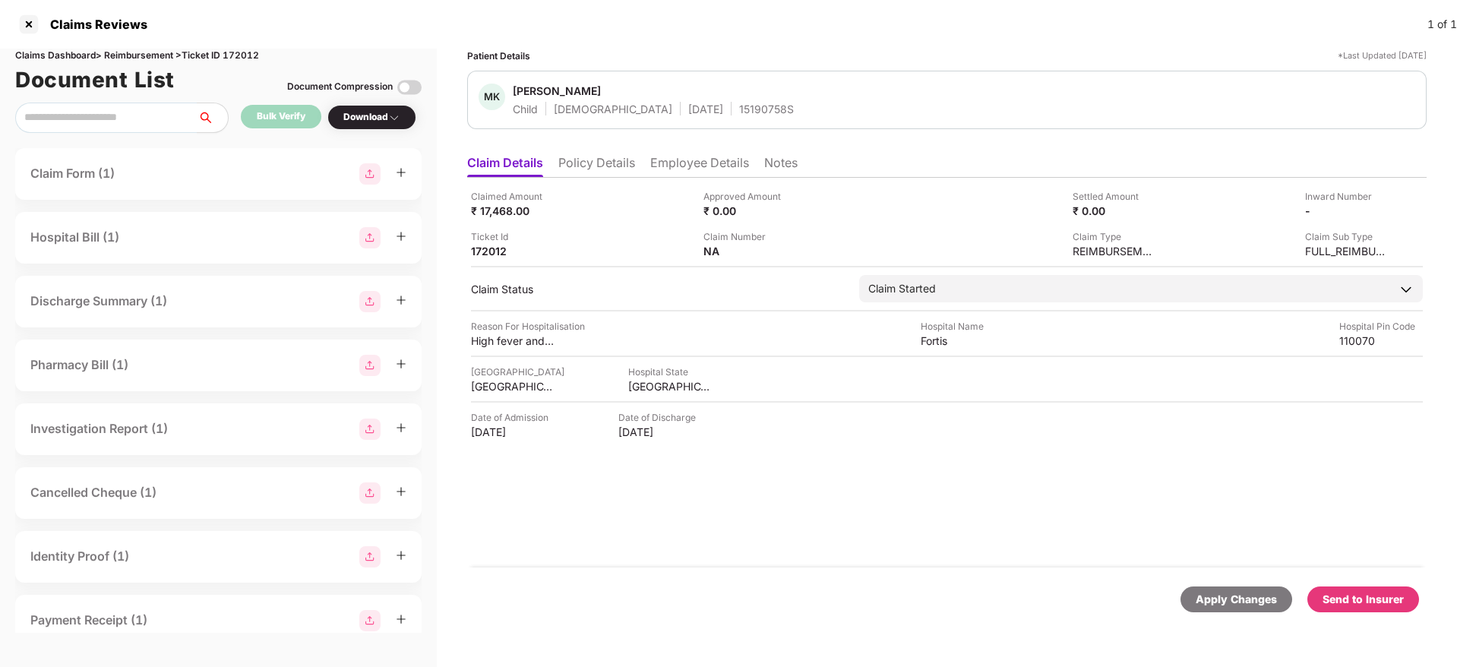
click at [1370, 602] on div "Send to Insurer" at bounding box center [1362, 599] width 81 height 17
click at [586, 163] on li "Policy Details" at bounding box center [596, 166] width 77 height 22
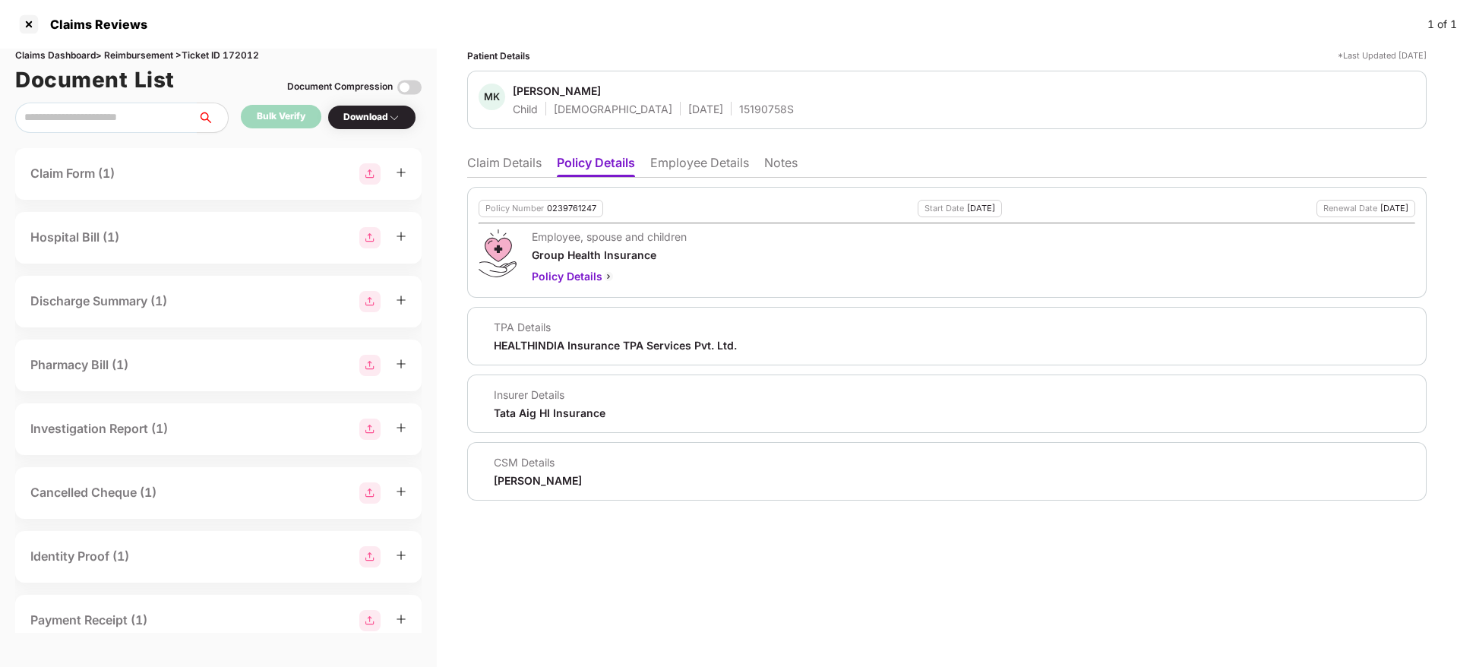
click at [492, 169] on li "Claim Details" at bounding box center [504, 166] width 74 height 22
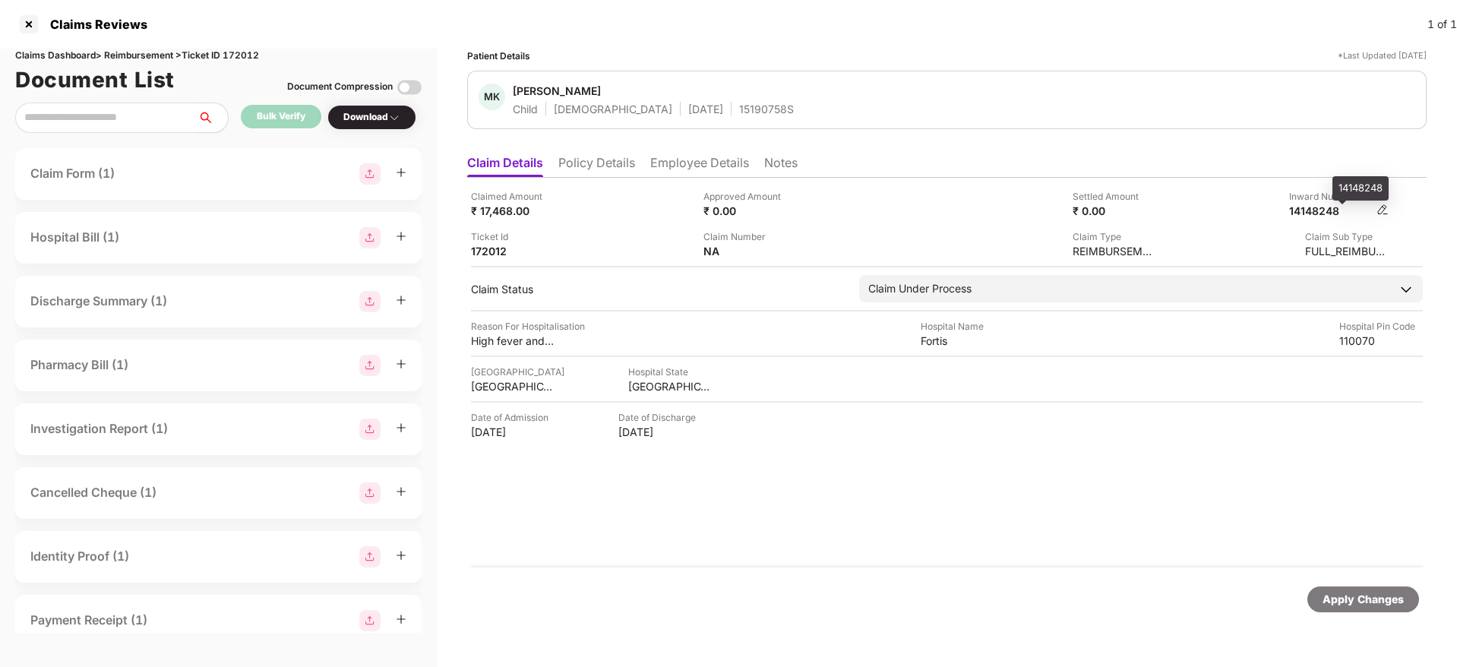
click at [1319, 206] on div "14148248" at bounding box center [1331, 211] width 84 height 14
click at [688, 169] on li "Employee Details" at bounding box center [699, 166] width 99 height 22
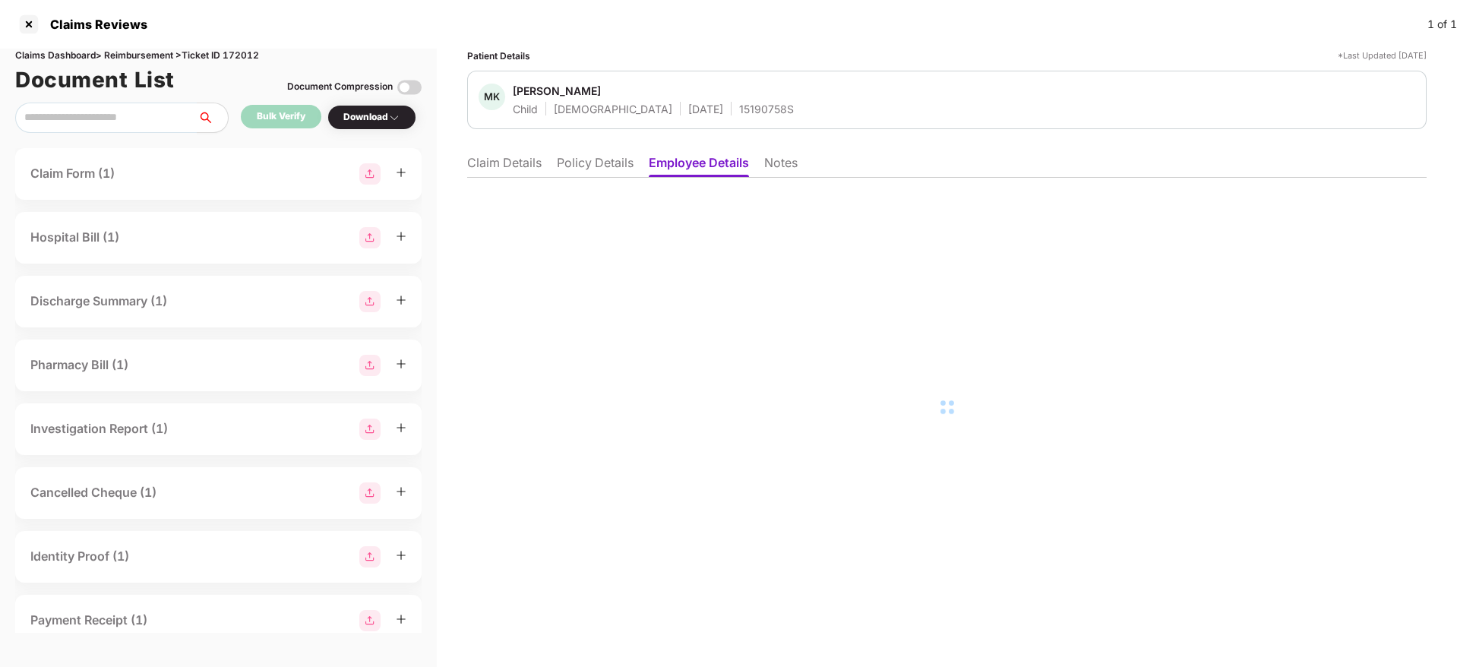
click at [589, 172] on li "Policy Details" at bounding box center [595, 166] width 77 height 22
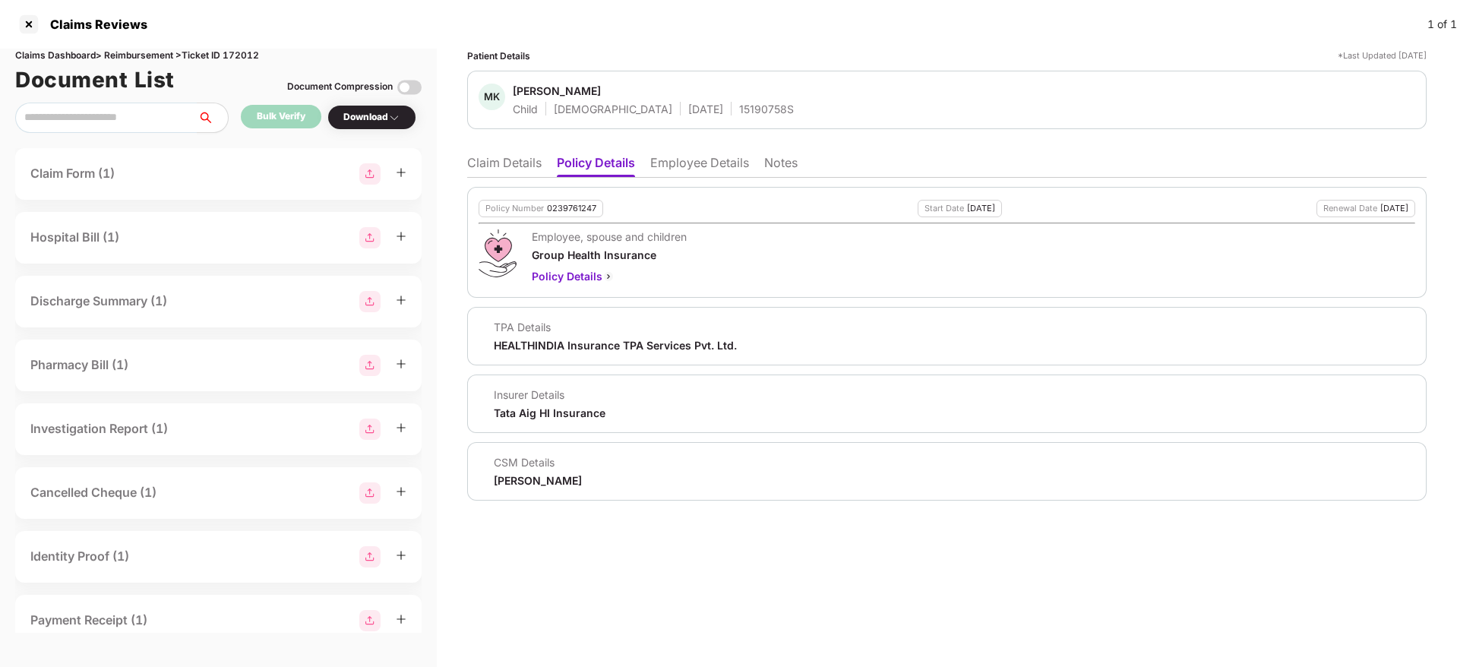
drag, startPoint x: 509, startPoint y: 165, endPoint x: 545, endPoint y: 164, distance: 35.7
click at [510, 165] on li "Claim Details" at bounding box center [504, 166] width 74 height 22
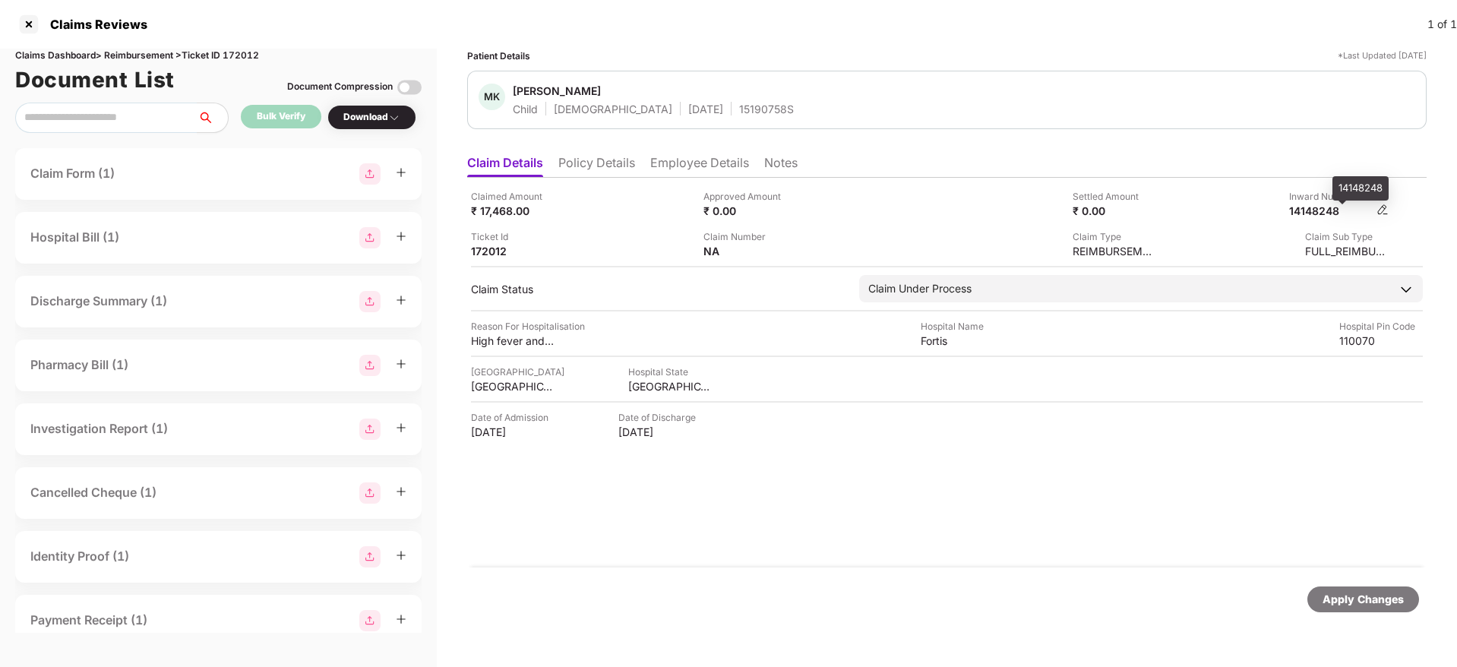
click at [1329, 207] on div "14148248" at bounding box center [1331, 211] width 84 height 14
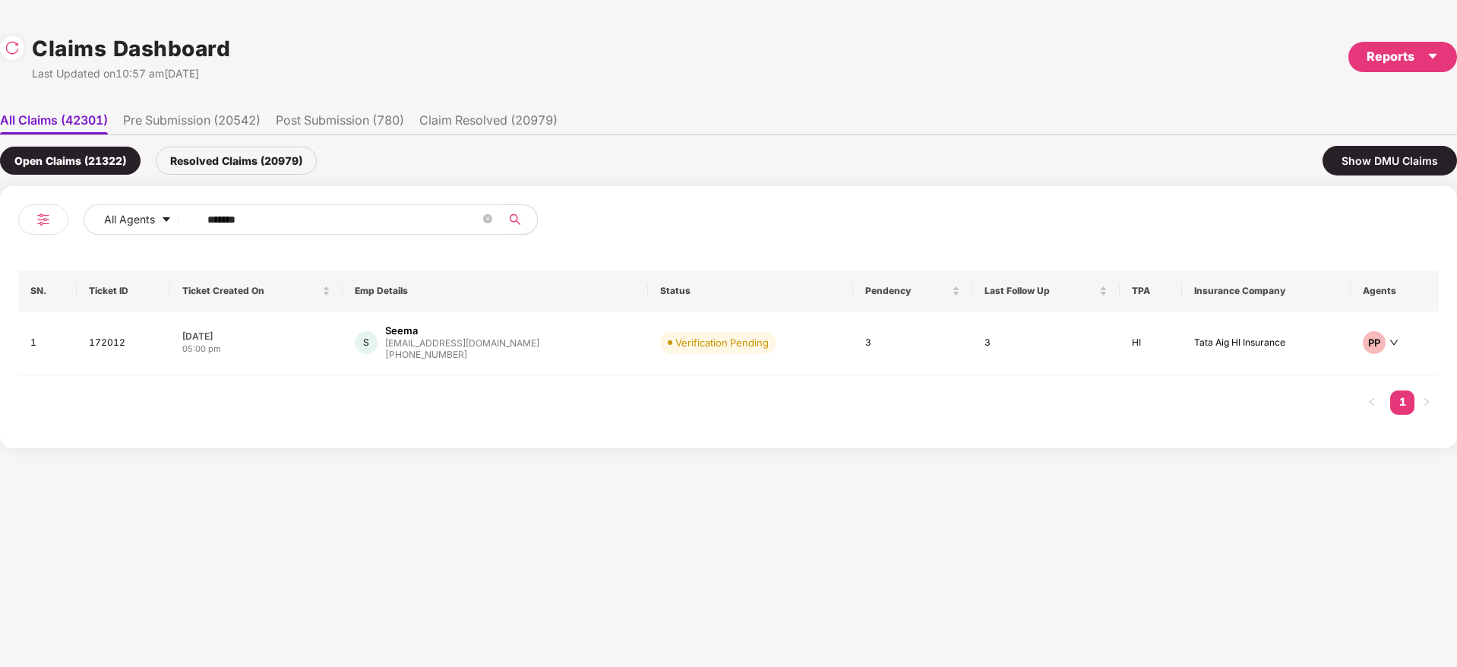
drag, startPoint x: 267, startPoint y: 220, endPoint x: 5, endPoint y: 251, distance: 263.8
click at [0, 251] on div "All Agents ****** SN. Ticket ID Ticket Created On Emp Details Status Pendency L…" at bounding box center [728, 317] width 1457 height 262
paste input "text"
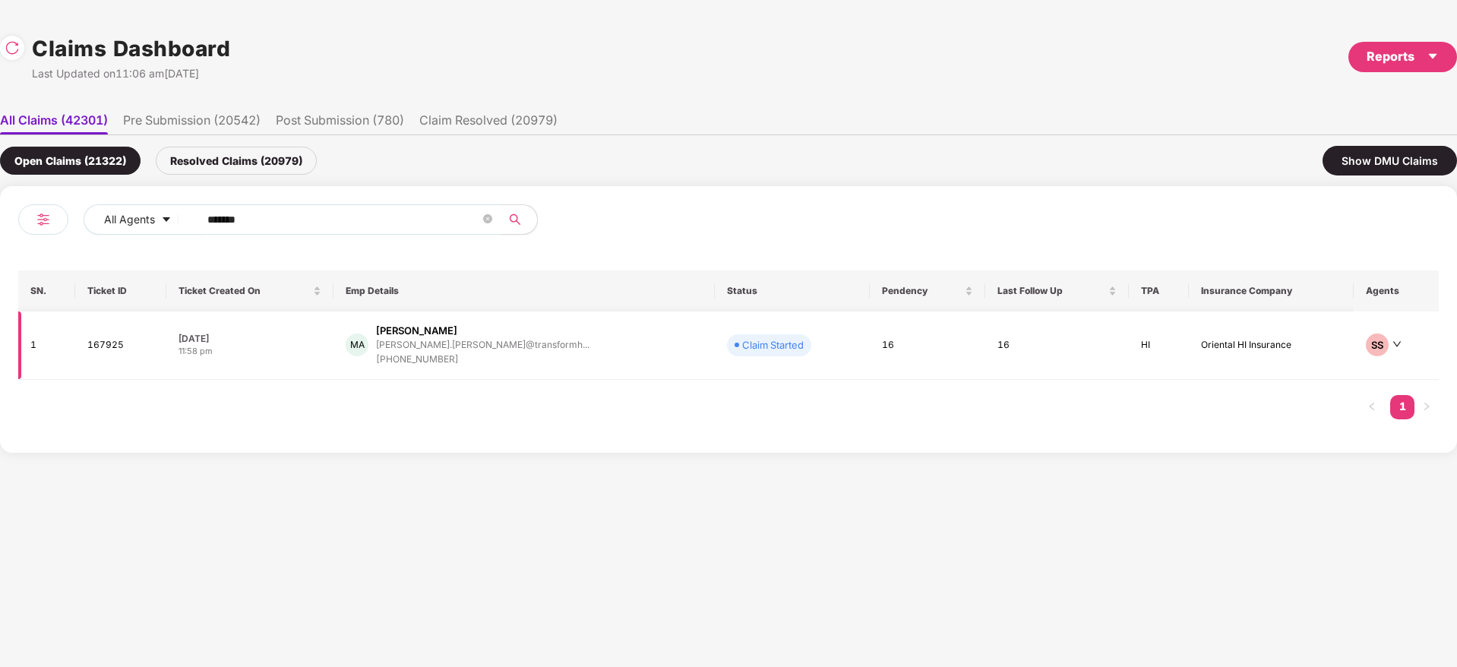
type input "******"
click at [577, 361] on div "MA Mayur Adaki mayur.adaki@transformh... +919028564135" at bounding box center [524, 345] width 357 height 43
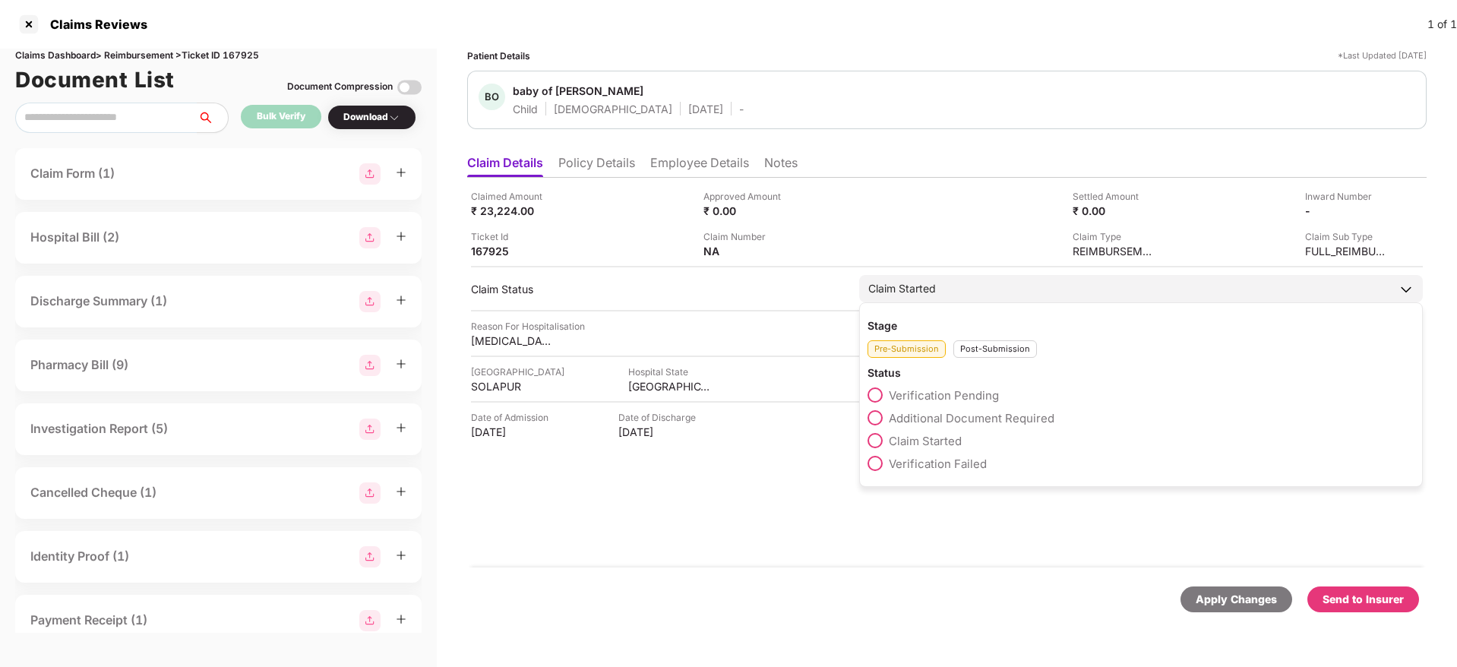
click at [989, 348] on div "Post-Submission" at bounding box center [995, 348] width 84 height 17
click at [946, 507] on span "Claim Closed" at bounding box center [924, 509] width 71 height 14
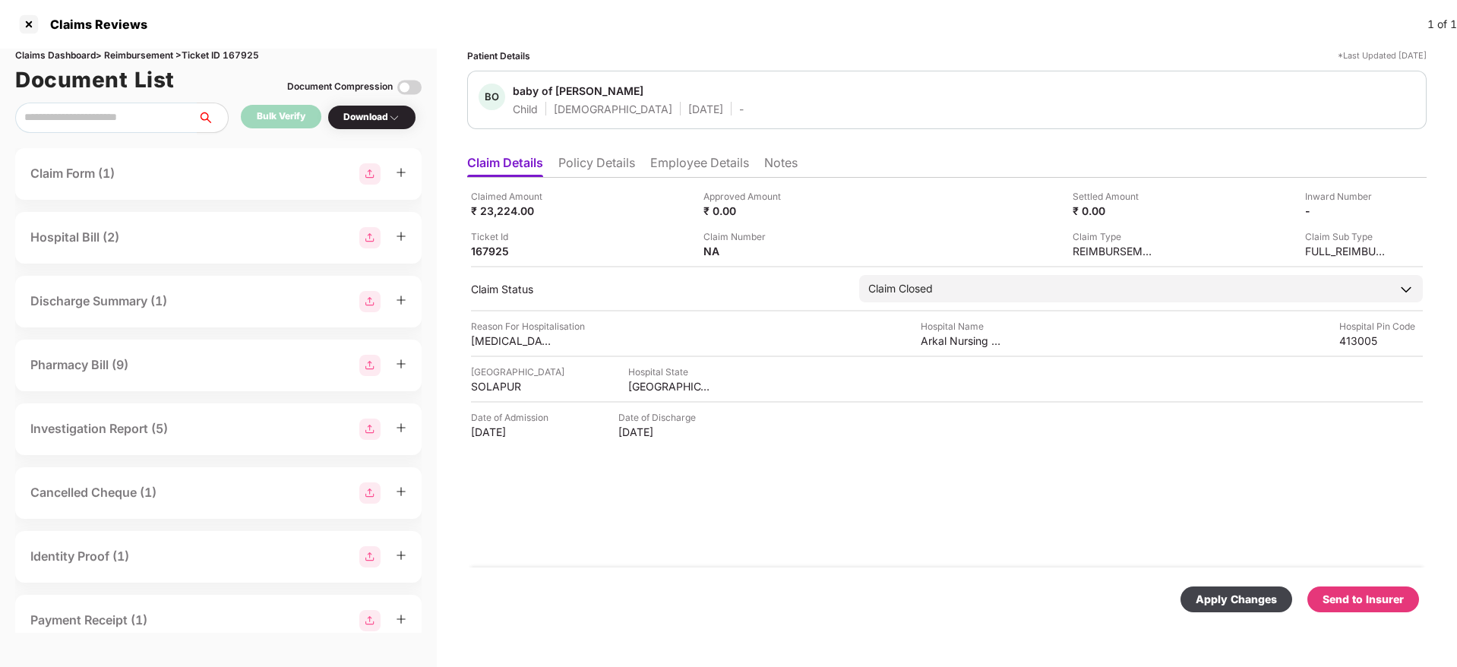
click at [1258, 593] on div "Apply Changes" at bounding box center [1236, 599] width 81 height 17
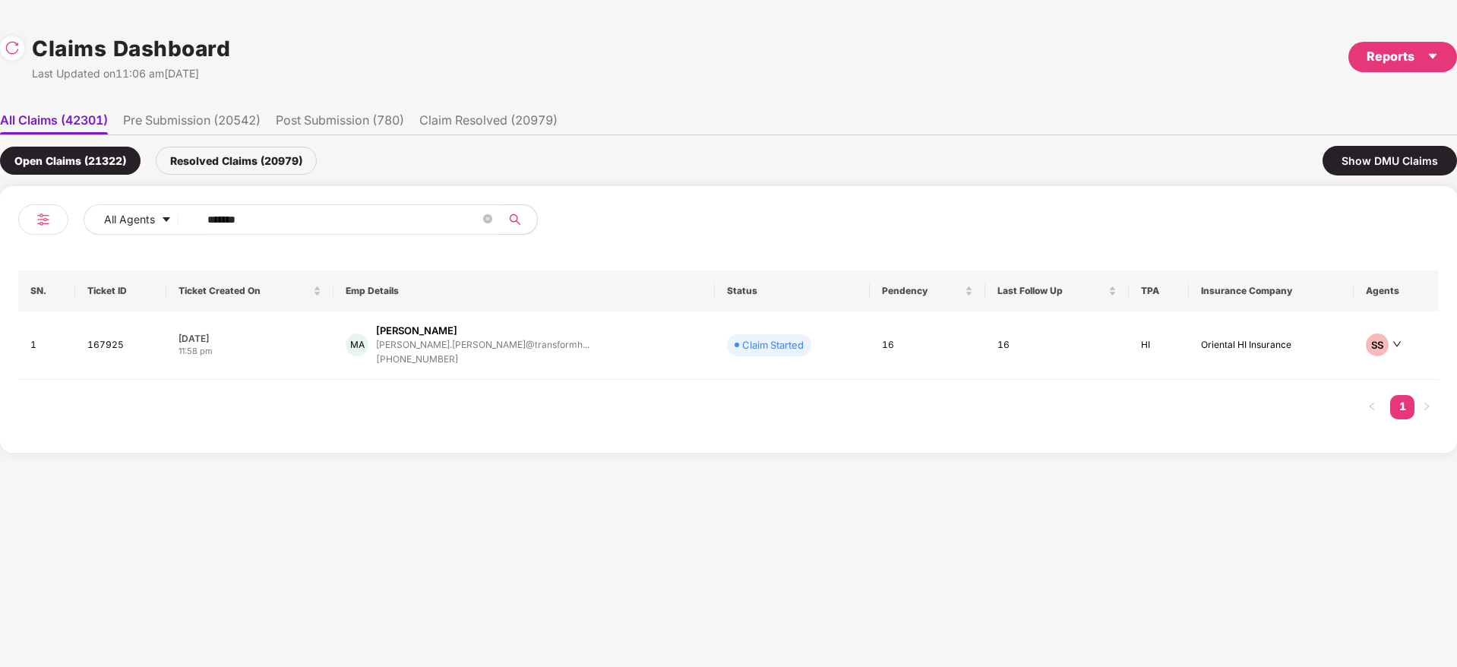
drag, startPoint x: 270, startPoint y: 225, endPoint x: 4, endPoint y: 246, distance: 267.5
click at [7, 244] on div "All Agents ****** SN. Ticket ID Ticket Created On Emp Details Status Pendency L…" at bounding box center [728, 319] width 1457 height 267
paste input "text"
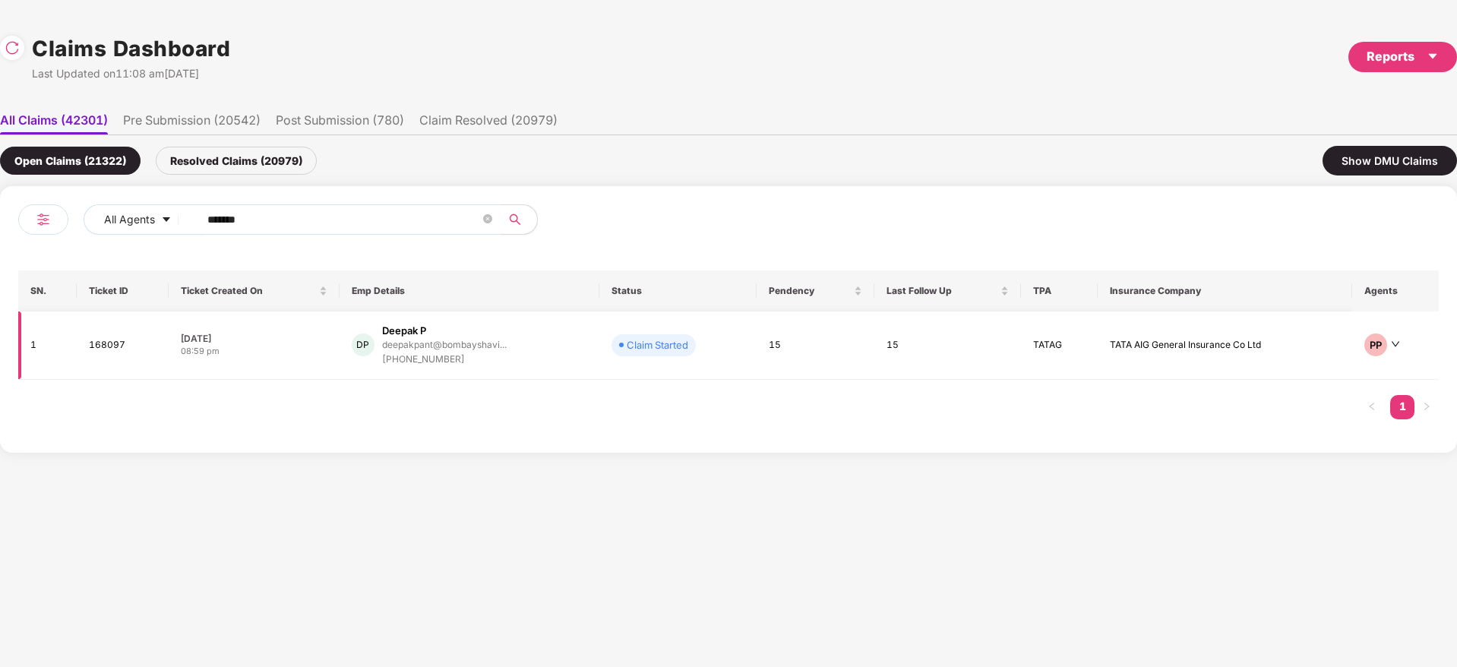
type input "******"
click at [569, 345] on div "DP Deepak P deepakpant@bombayshavi... +919013312802" at bounding box center [469, 345] width 235 height 43
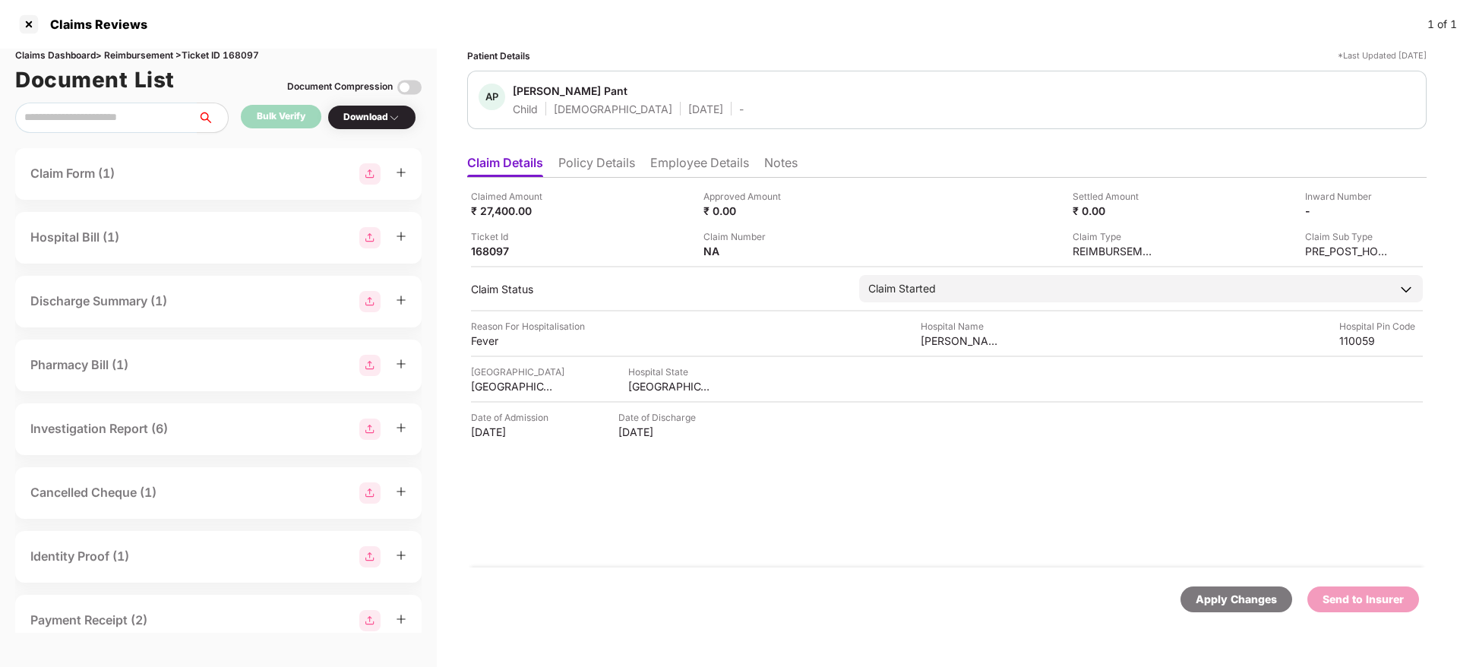
click at [582, 171] on li "Policy Details" at bounding box center [596, 166] width 77 height 22
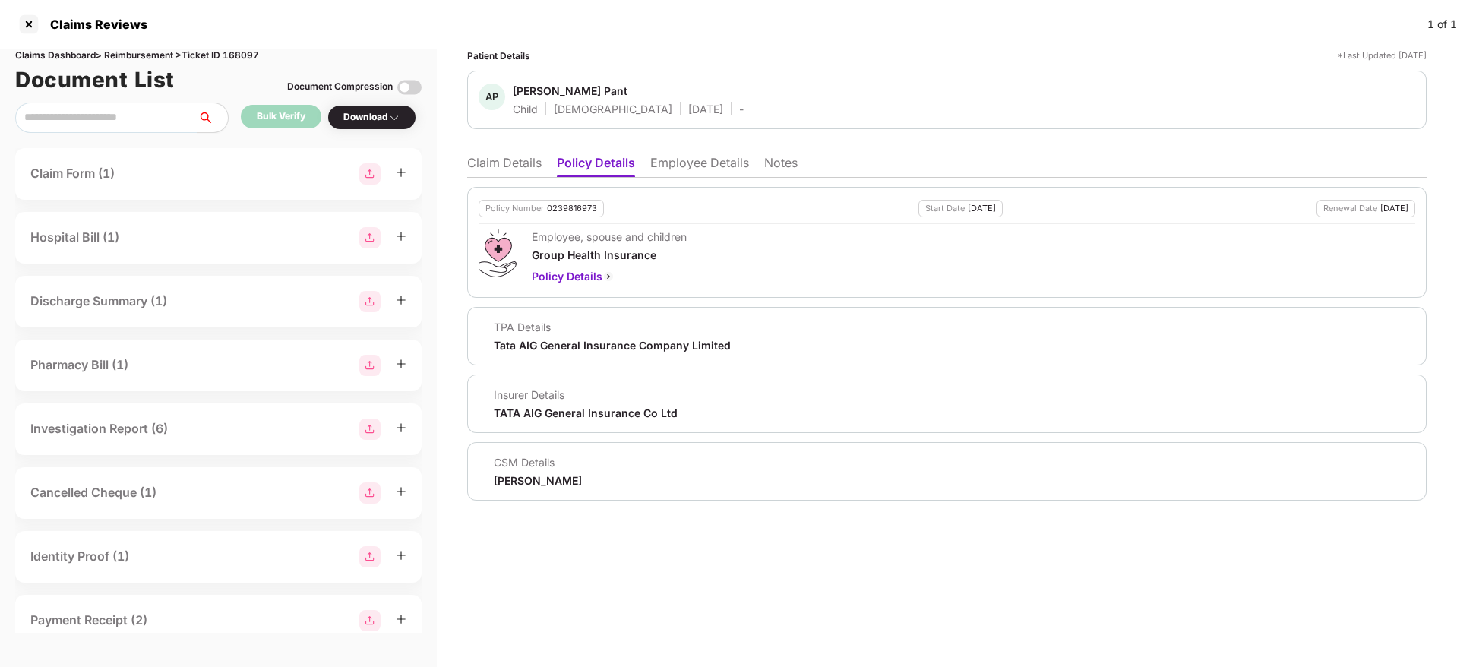
click at [492, 166] on li "Claim Details" at bounding box center [504, 166] width 74 height 22
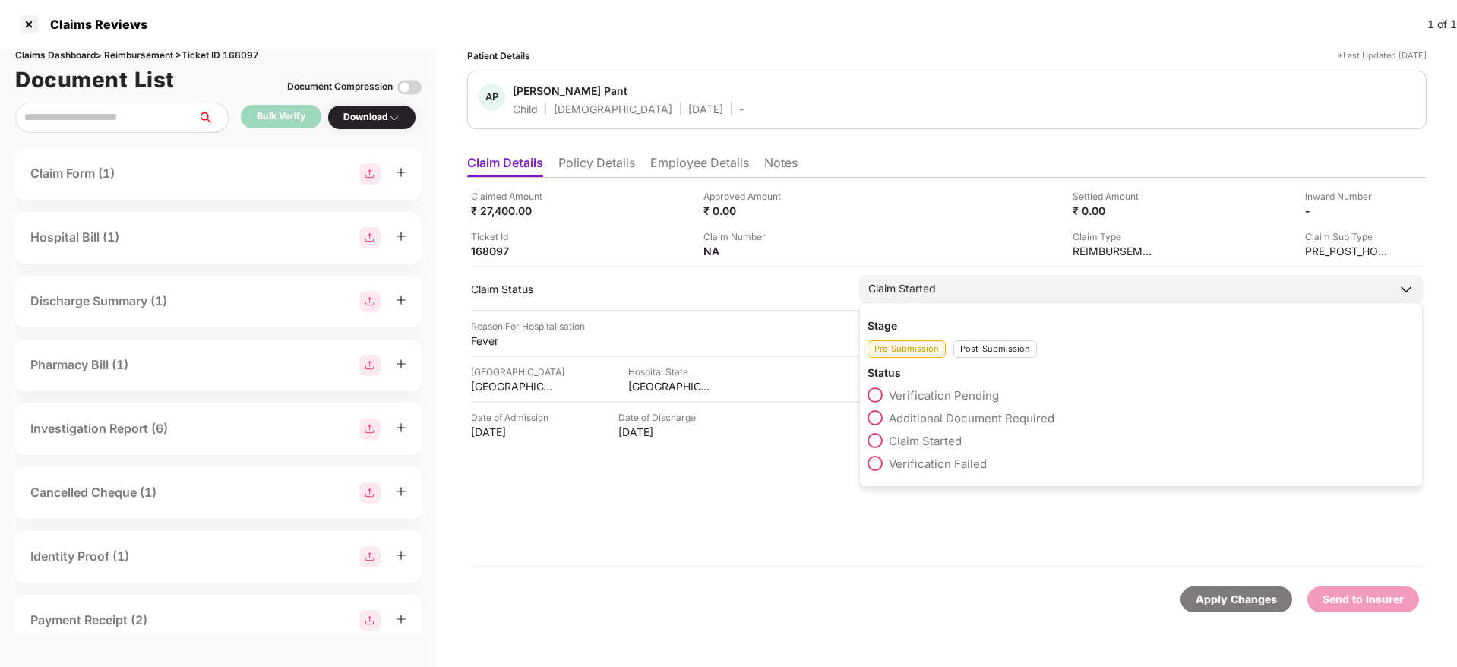
click at [981, 347] on div "Post-Submission" at bounding box center [995, 348] width 84 height 17
click at [924, 506] on span "Claim Closed" at bounding box center [924, 509] width 71 height 14
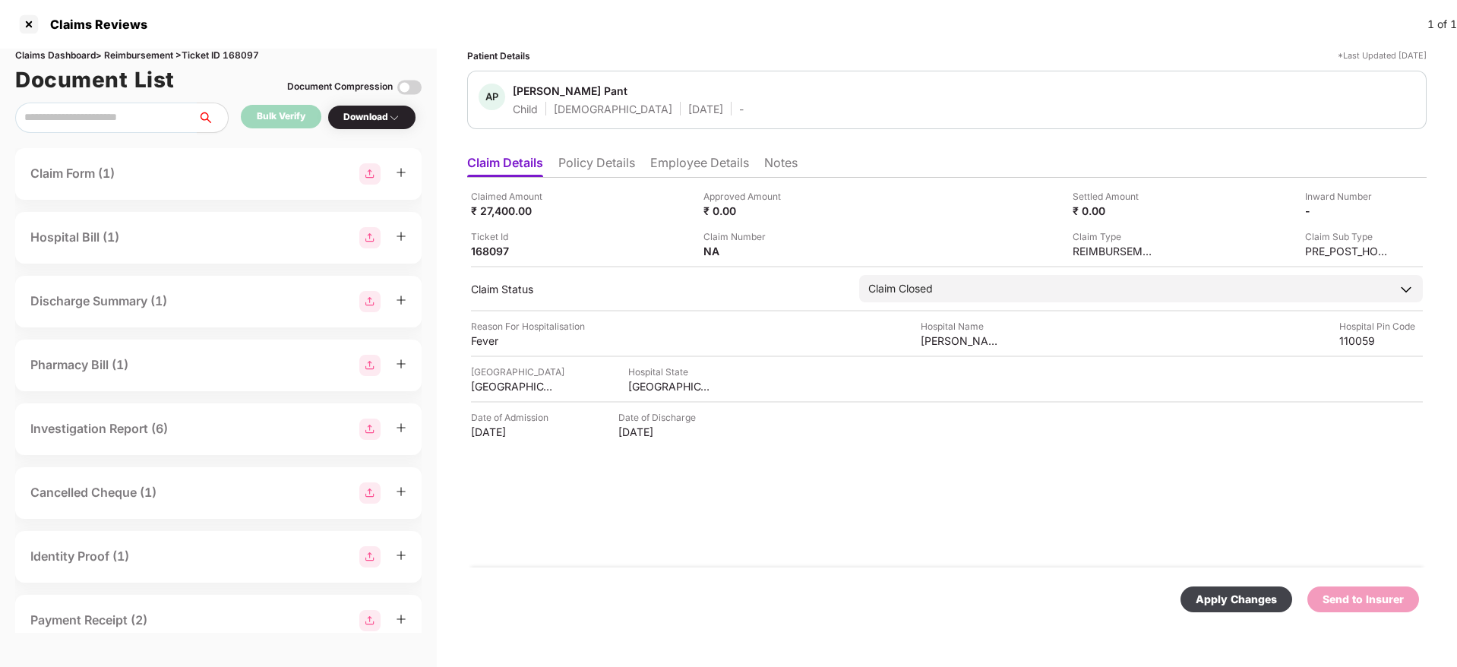
click at [1254, 592] on div "Apply Changes" at bounding box center [1236, 599] width 81 height 17
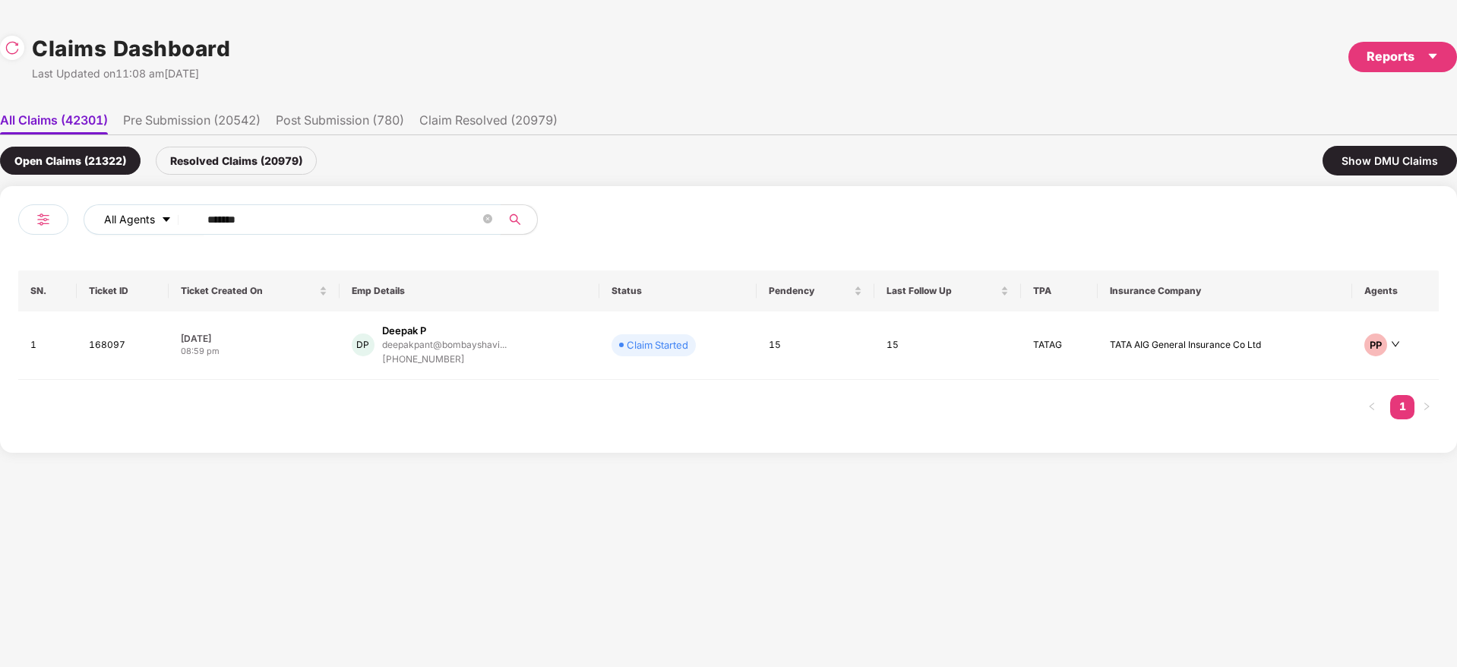
drag, startPoint x: 280, startPoint y: 227, endPoint x: 93, endPoint y: 222, distance: 186.9
click at [92, 222] on div "All Agents ******" at bounding box center [510, 219] width 852 height 30
paste input "text"
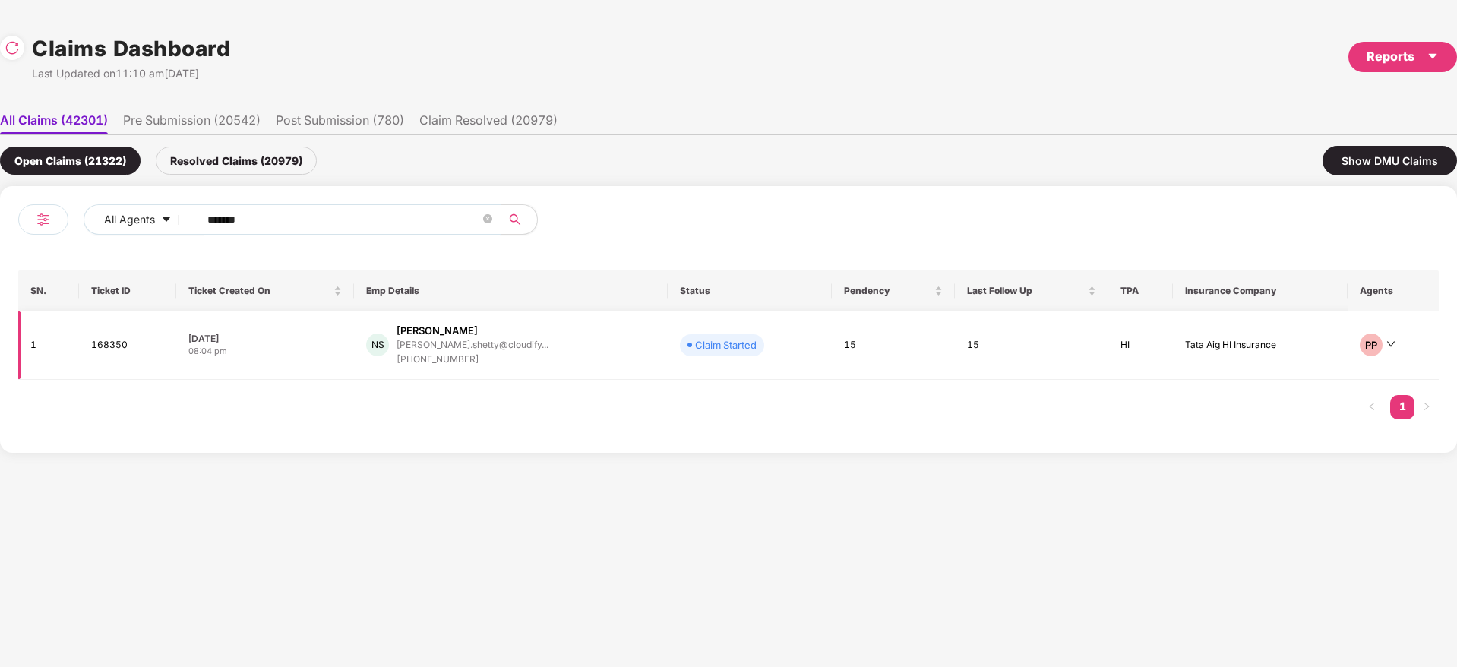
type input "******"
click at [567, 343] on div "NS Nithin Shetty nithin.shetty@cloudify... +917774003258" at bounding box center [510, 345] width 289 height 43
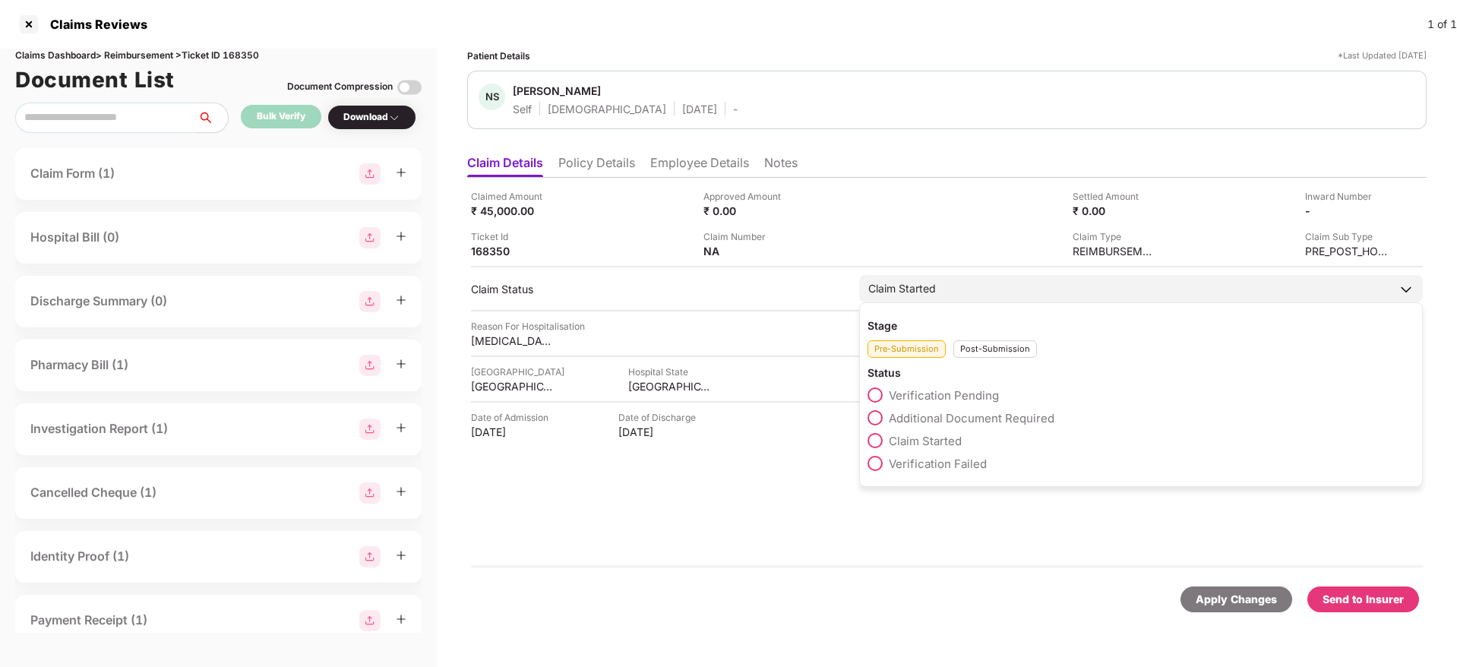
click at [986, 351] on div "Post-Submission" at bounding box center [995, 348] width 84 height 17
click at [940, 512] on span "Claim Closed" at bounding box center [924, 509] width 71 height 14
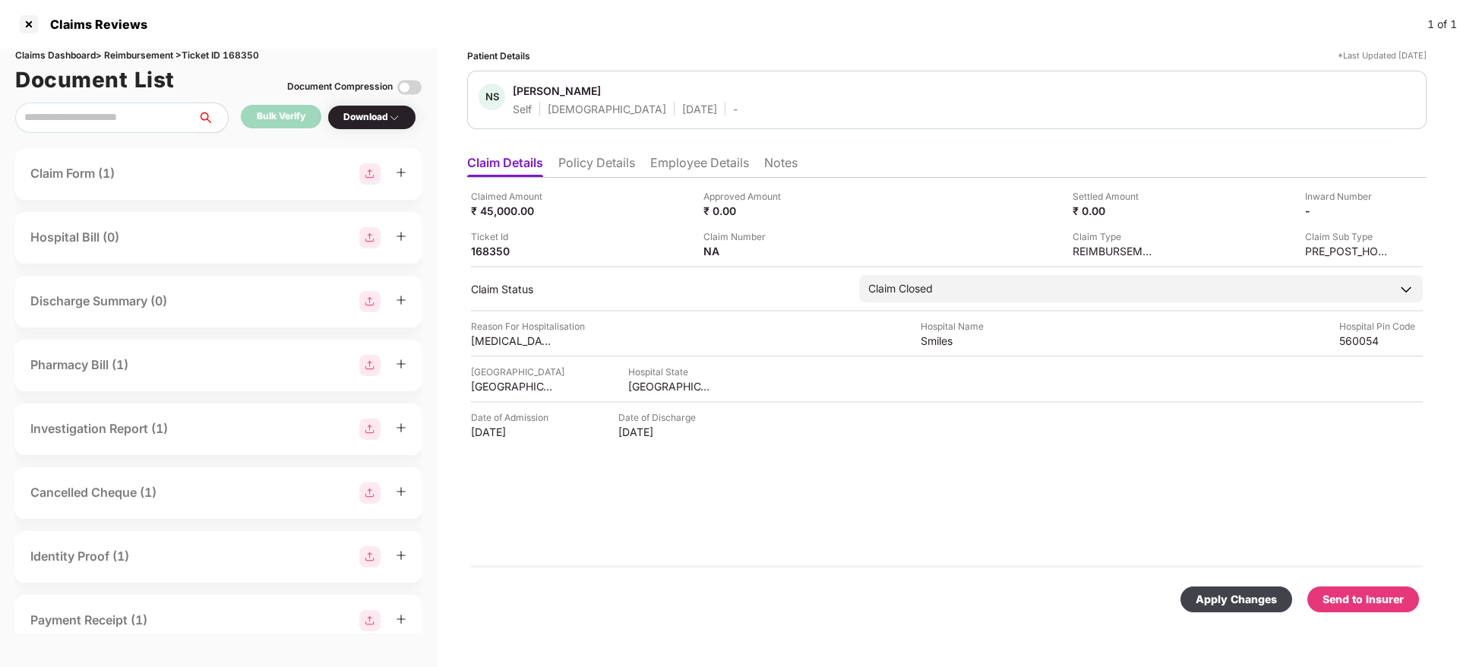
click at [1248, 596] on div "Apply Changes" at bounding box center [1236, 599] width 81 height 17
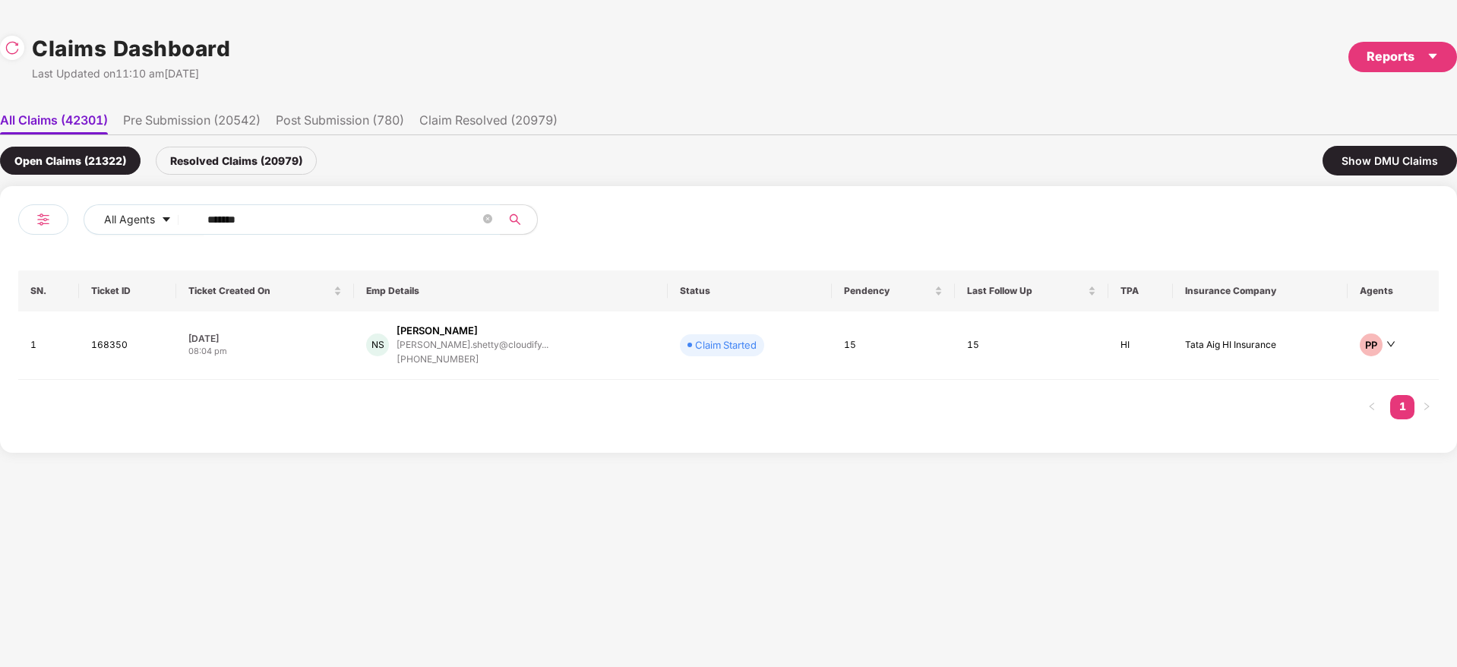
drag, startPoint x: 336, startPoint y: 226, endPoint x: 7, endPoint y: 275, distance: 332.6
click at [0, 274] on div "All Agents ****** SN. Ticket ID Ticket Created On Emp Details Status Pendency L…" at bounding box center [728, 319] width 1457 height 267
paste input "text"
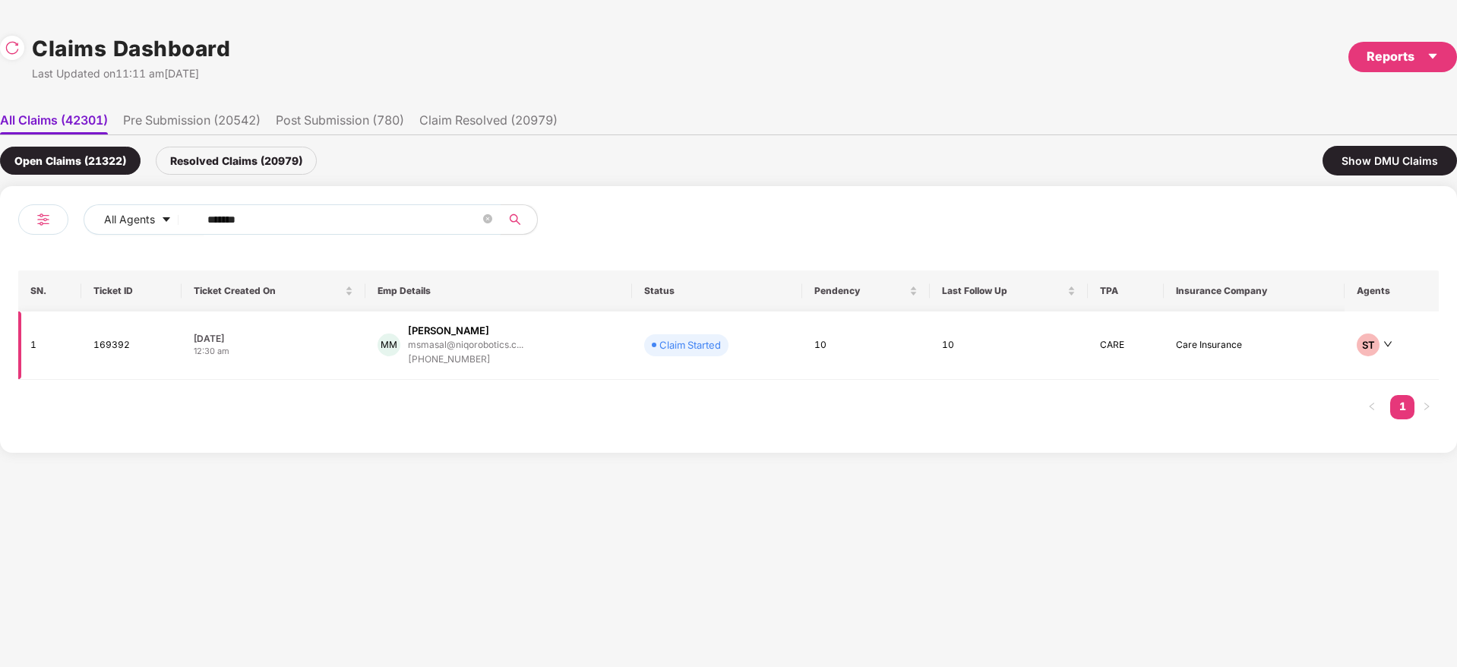
type input "******"
click at [610, 352] on div "MM MAHADEV SHANKAR MASAL msmasal@niqorobotics.c... +919404403965" at bounding box center [499, 345] width 242 height 43
drag, startPoint x: 264, startPoint y: 217, endPoint x: 512, endPoint y: 242, distance: 249.6
click at [0, 260] on div "All Agents ****** SN. Ticket ID Ticket Created On Emp Details Status Pendency L…" at bounding box center [728, 319] width 1457 height 267
paste input "text"
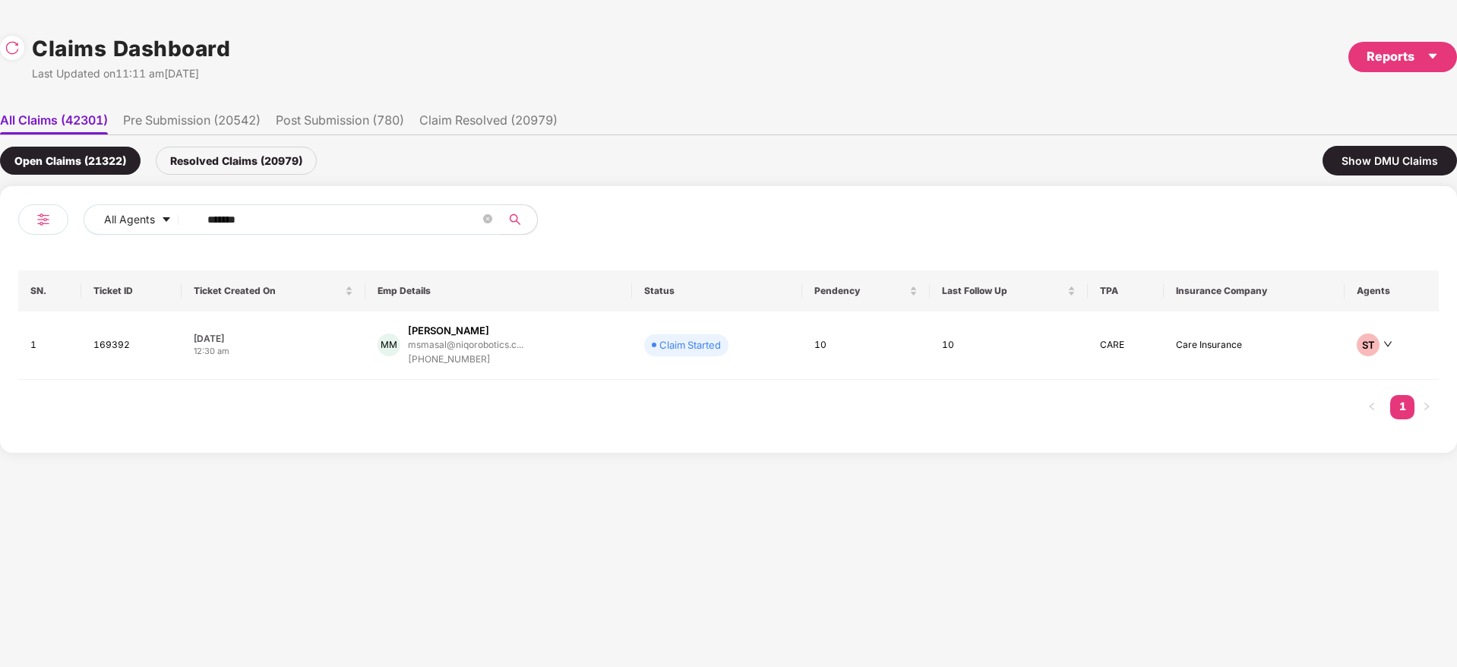
type input "******"
click at [602, 360] on td "AC Ashish Charles ashishcharles61@yahoo.... +919501684485" at bounding box center [487, 345] width 230 height 68
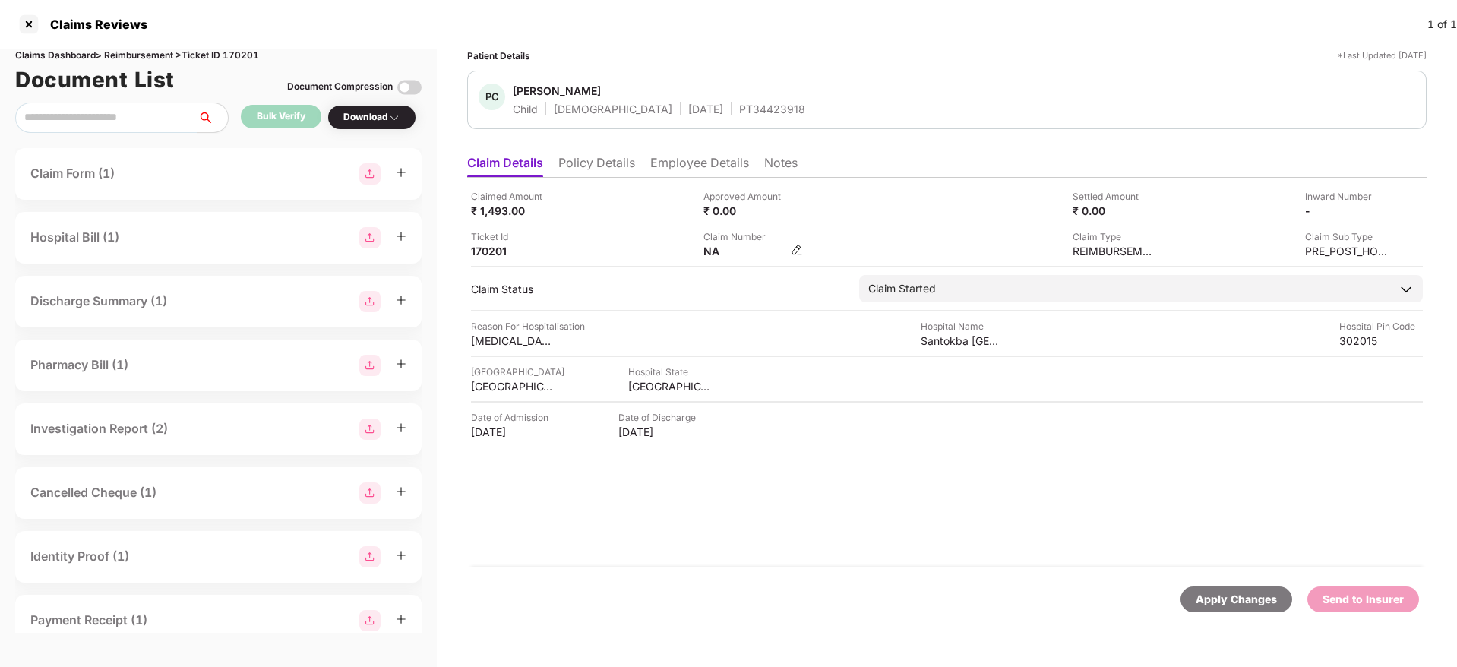
click at [798, 250] on img at bounding box center [797, 250] width 12 height 12
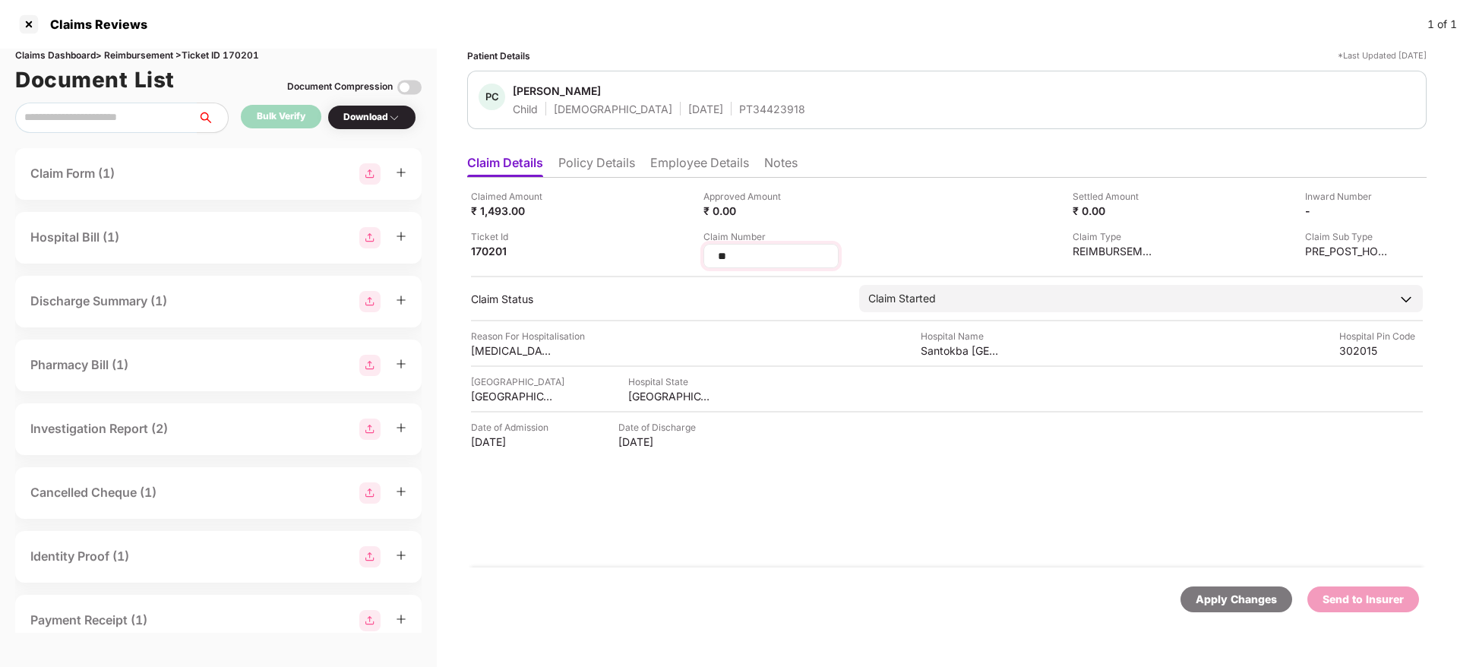
type input "*"
type input "**********"
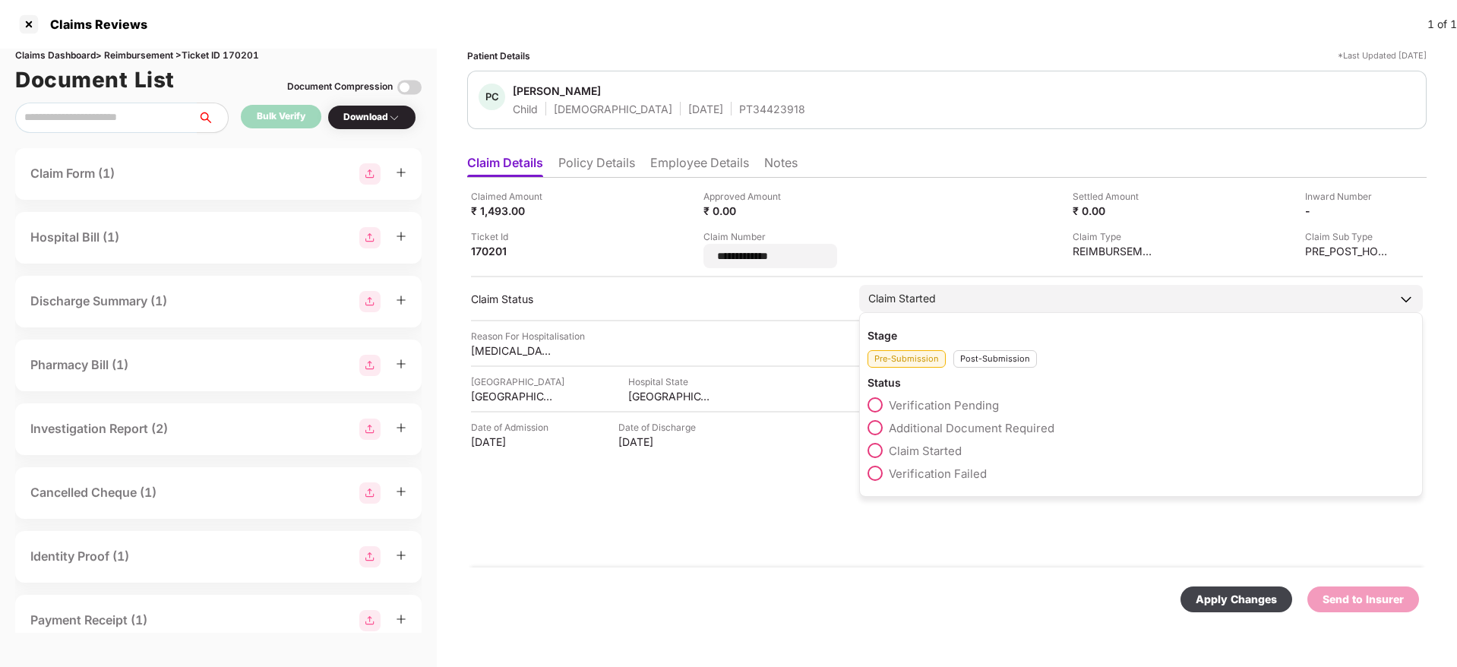
click at [997, 361] on div "Stage Pre-Submission Post-Submission Status Verification Pending Additional Doc…" at bounding box center [1141, 404] width 564 height 185
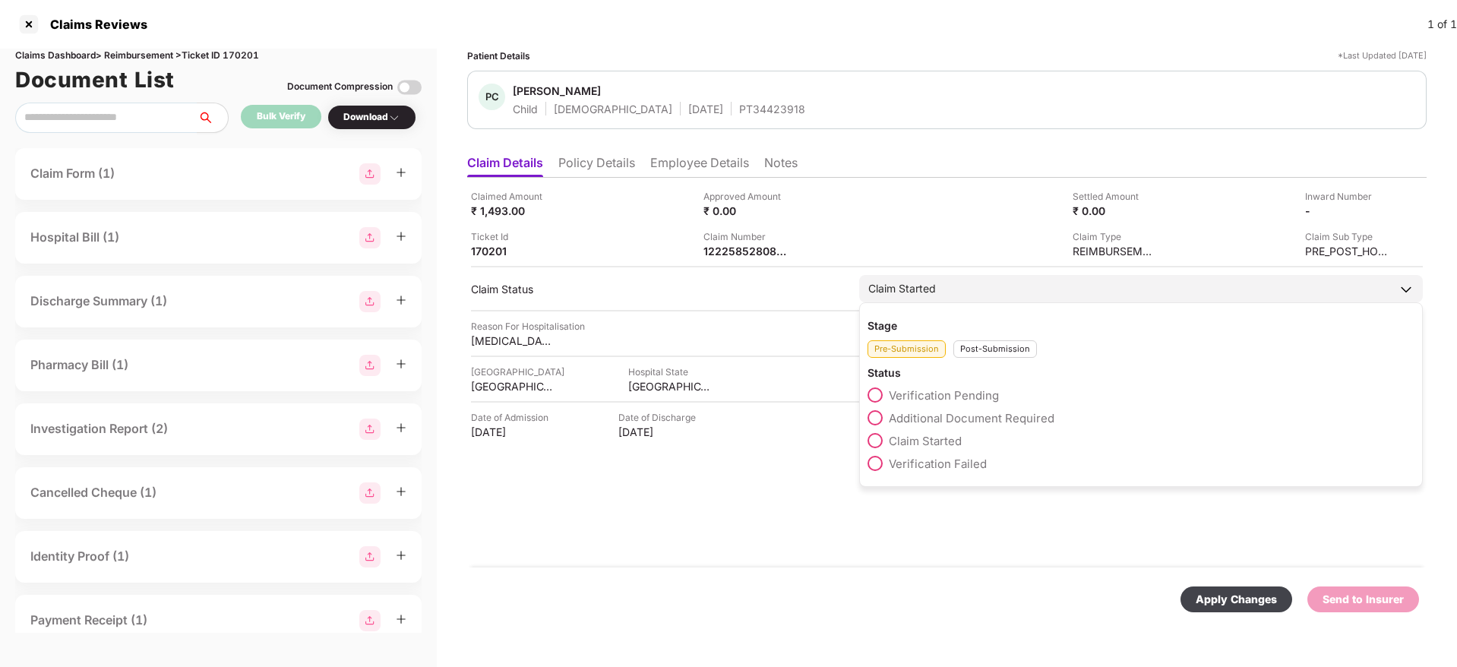
click at [997, 354] on div "Post-Submission" at bounding box center [995, 348] width 84 height 17
click at [965, 422] on span "Claim Under Process" at bounding box center [946, 418] width 115 height 14
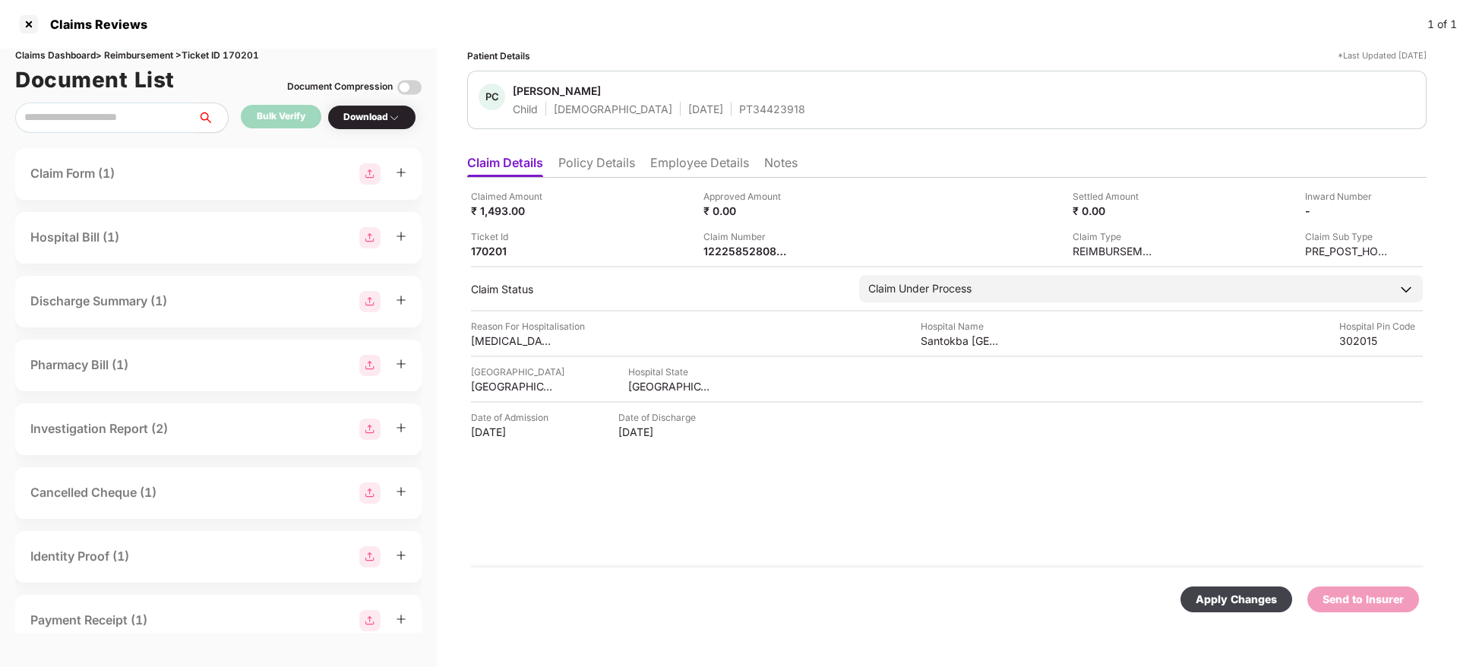
click at [1251, 591] on div "Apply Changes" at bounding box center [1236, 599] width 81 height 17
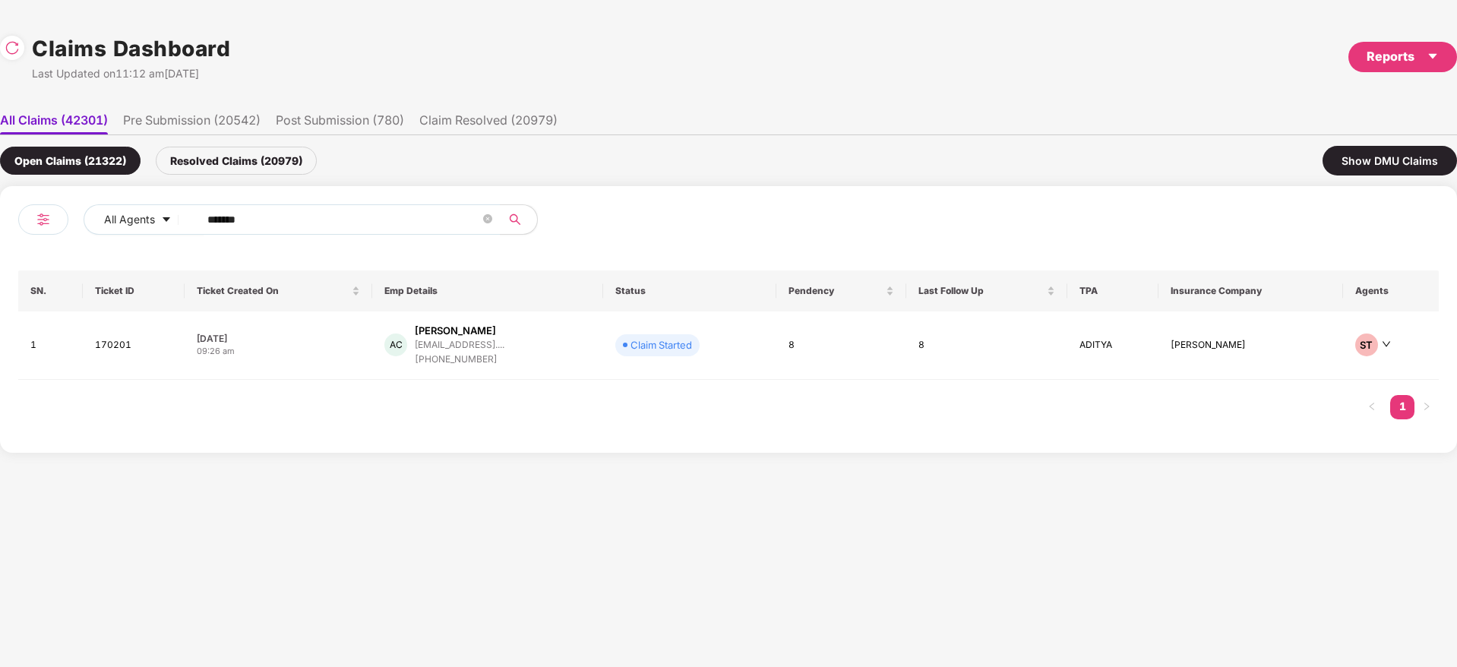
drag, startPoint x: 278, startPoint y: 219, endPoint x: 6, endPoint y: 228, distance: 272.1
click at [2, 228] on div "All Agents ****** SN. Ticket ID Ticket Created On Emp Details Status Pendency L…" at bounding box center [728, 319] width 1457 height 267
paste input "text"
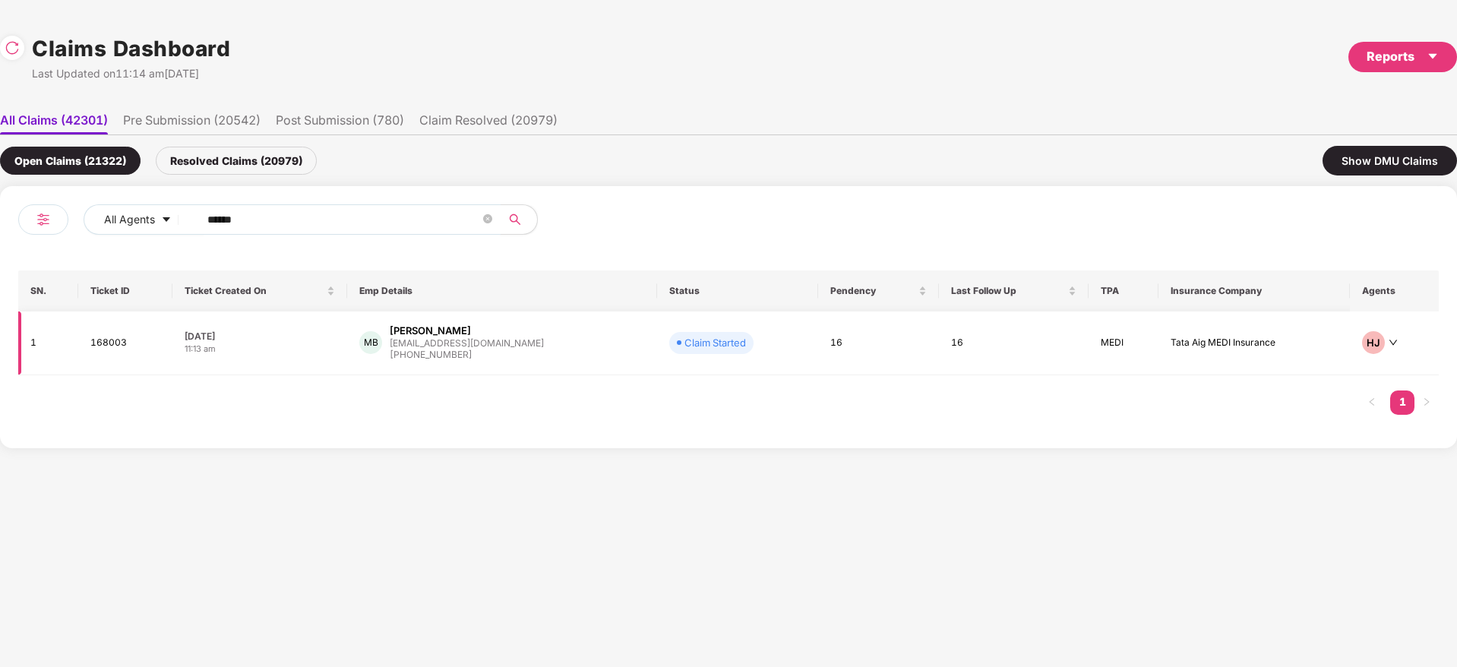
type input "******"
click at [550, 349] on div "MB Madhu Bhalke madhu.b@elfonze.com +916304693607" at bounding box center [502, 343] width 286 height 39
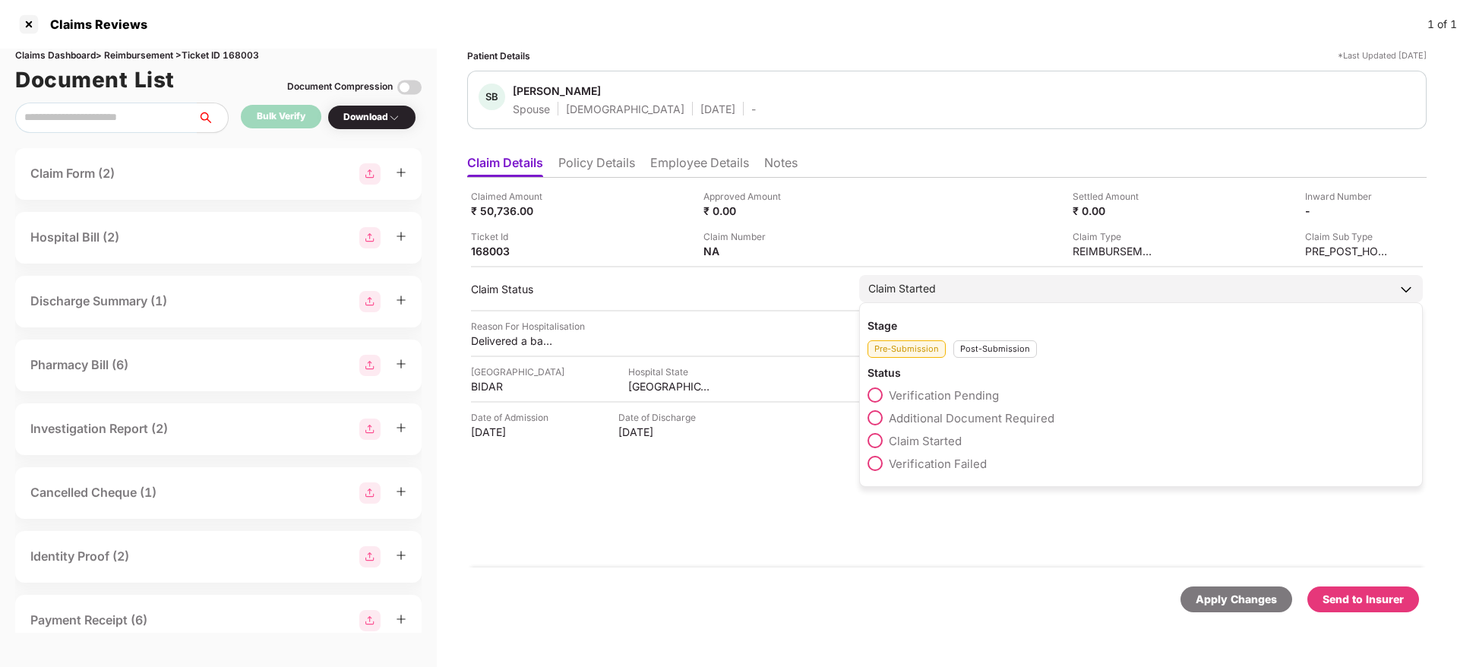
click at [988, 359] on div "Stage Pre-Submission Post-Submission Status Verification Pending Additional Doc…" at bounding box center [1141, 394] width 564 height 185
click at [988, 348] on div "Post-Submission" at bounding box center [995, 348] width 84 height 17
click at [945, 508] on span "Claim Closed" at bounding box center [924, 509] width 71 height 14
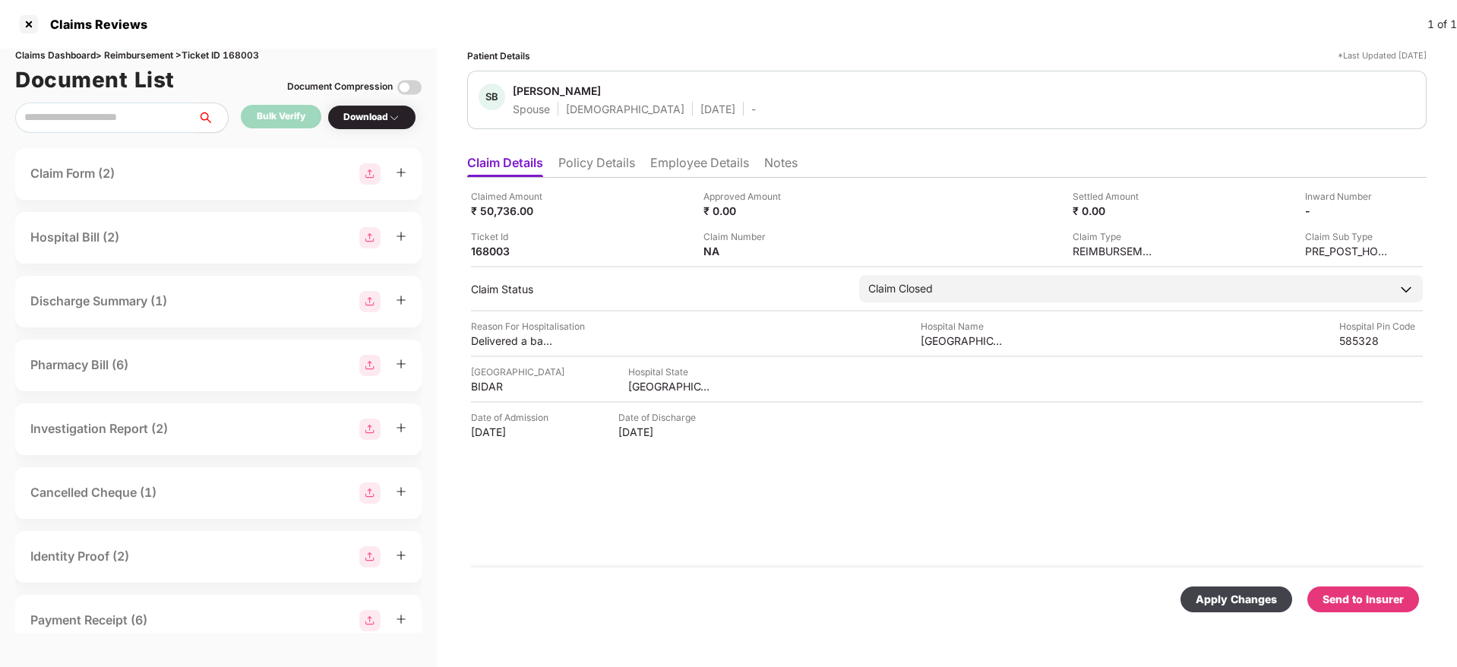
click at [1233, 601] on div "Apply Changes" at bounding box center [1236, 599] width 81 height 17
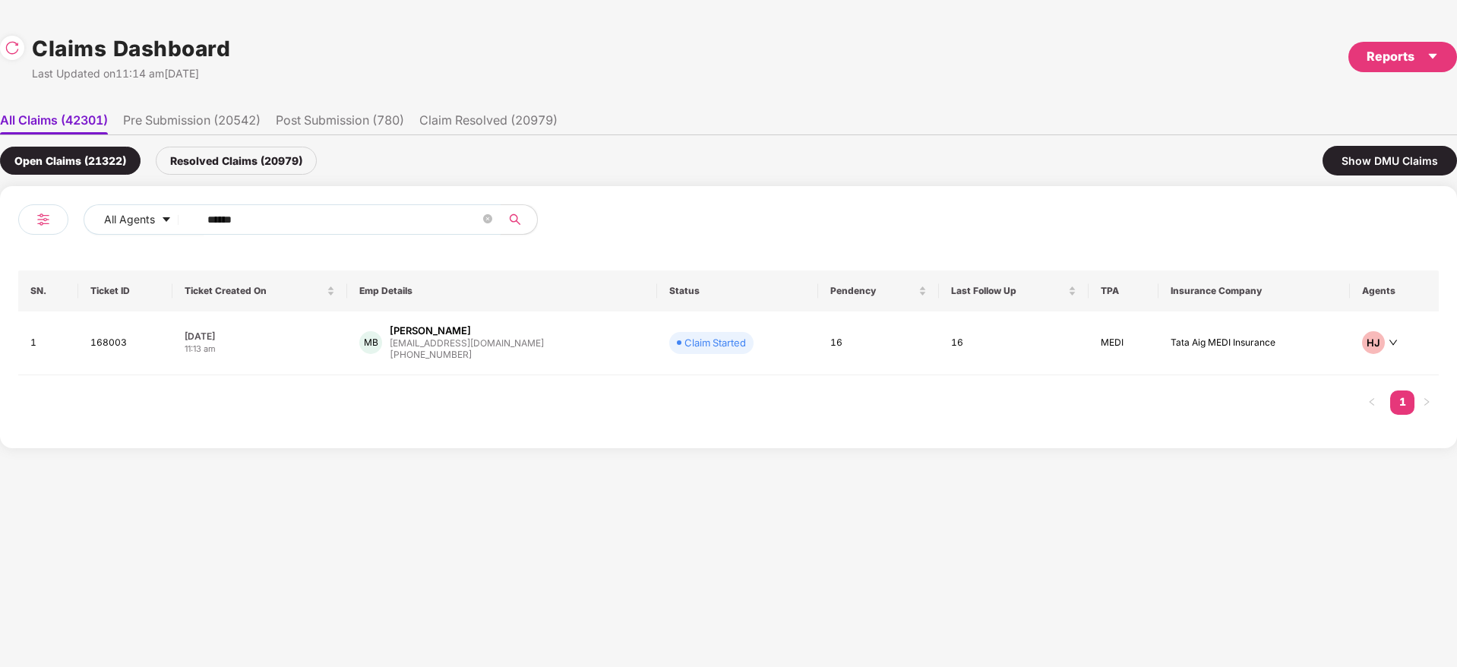
drag, startPoint x: 302, startPoint y: 226, endPoint x: 15, endPoint y: 325, distance: 303.2
click at [0, 325] on div "All Agents ****** SN. Ticket ID Ticket Created On Emp Details Status Pendency L…" at bounding box center [728, 317] width 1457 height 262
paste input "text"
type input "******"
click at [557, 356] on div "MA Mohammad Usama AK usama.arslaan@gmail.co... +919975786537" at bounding box center [511, 345] width 298 height 43
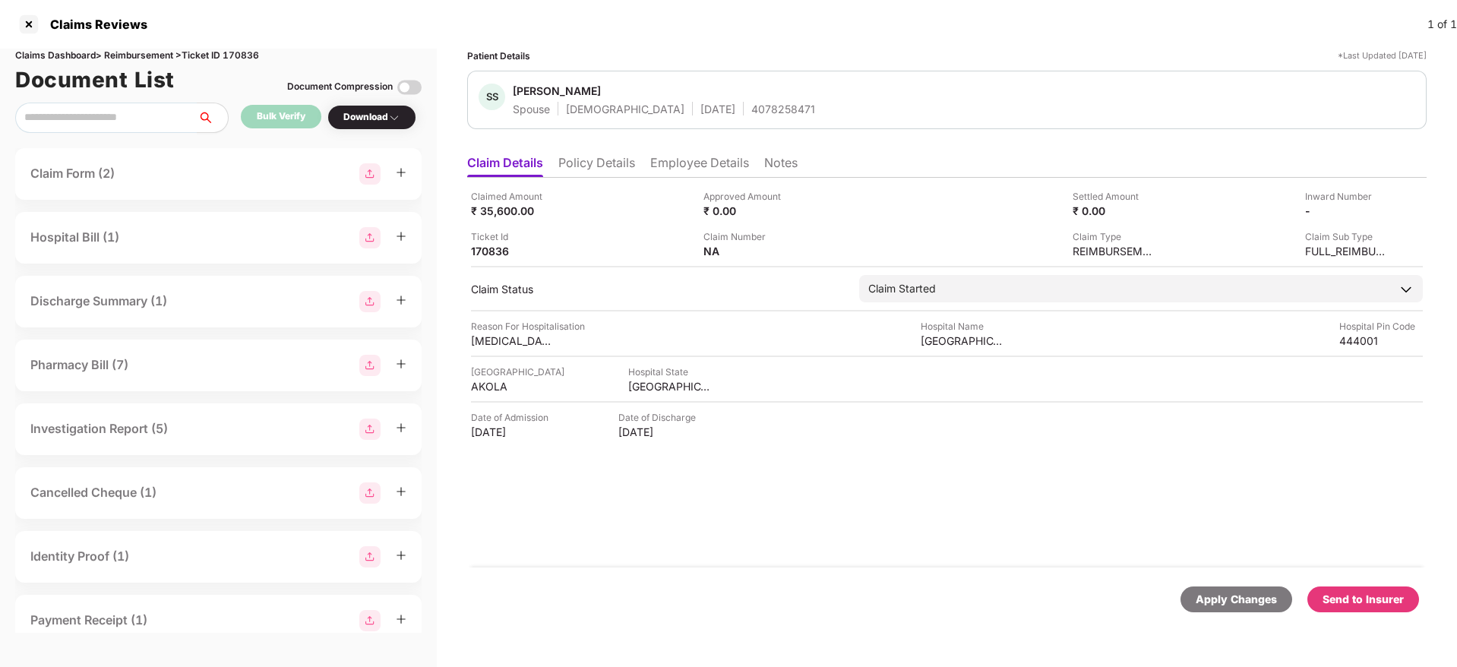
click at [713, 509] on div "Claimed Amount ₹ 35,600.00 Approved Amount ₹ 0.00 Settled Amount ₹ 0.00 Inward …" at bounding box center [946, 373] width 959 height 390
click at [1371, 603] on div "Send to Insurer" at bounding box center [1362, 599] width 81 height 17
click at [856, 566] on div "Claimed Amount ₹ 35,600.00 Approved Amount ₹ 0.00 Settled Amount ₹ 0.00 Inward …" at bounding box center [946, 373] width 959 height 390
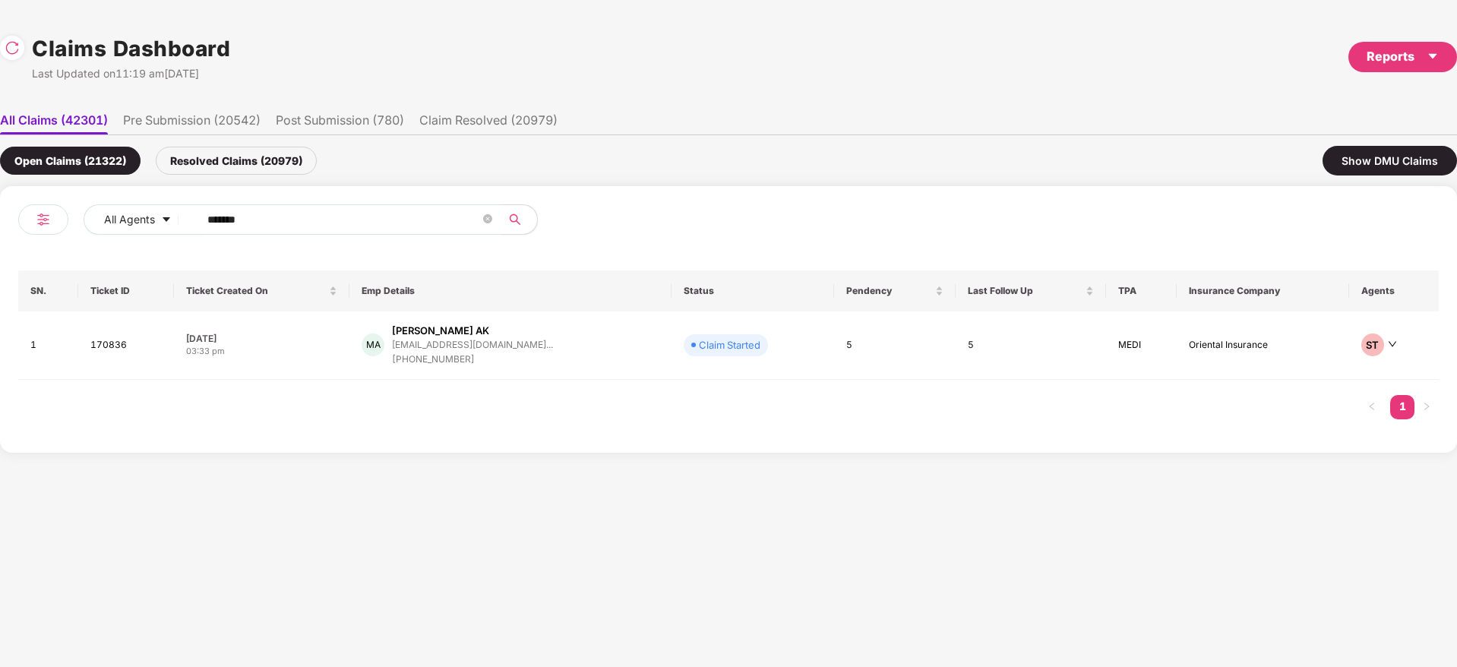
drag, startPoint x: 308, startPoint y: 218, endPoint x: 226, endPoint y: 243, distance: 85.8
click at [0, 247] on div "All Agents ****** SN. Ticket ID Ticket Created On Emp Details Status Pendency L…" at bounding box center [728, 319] width 1457 height 267
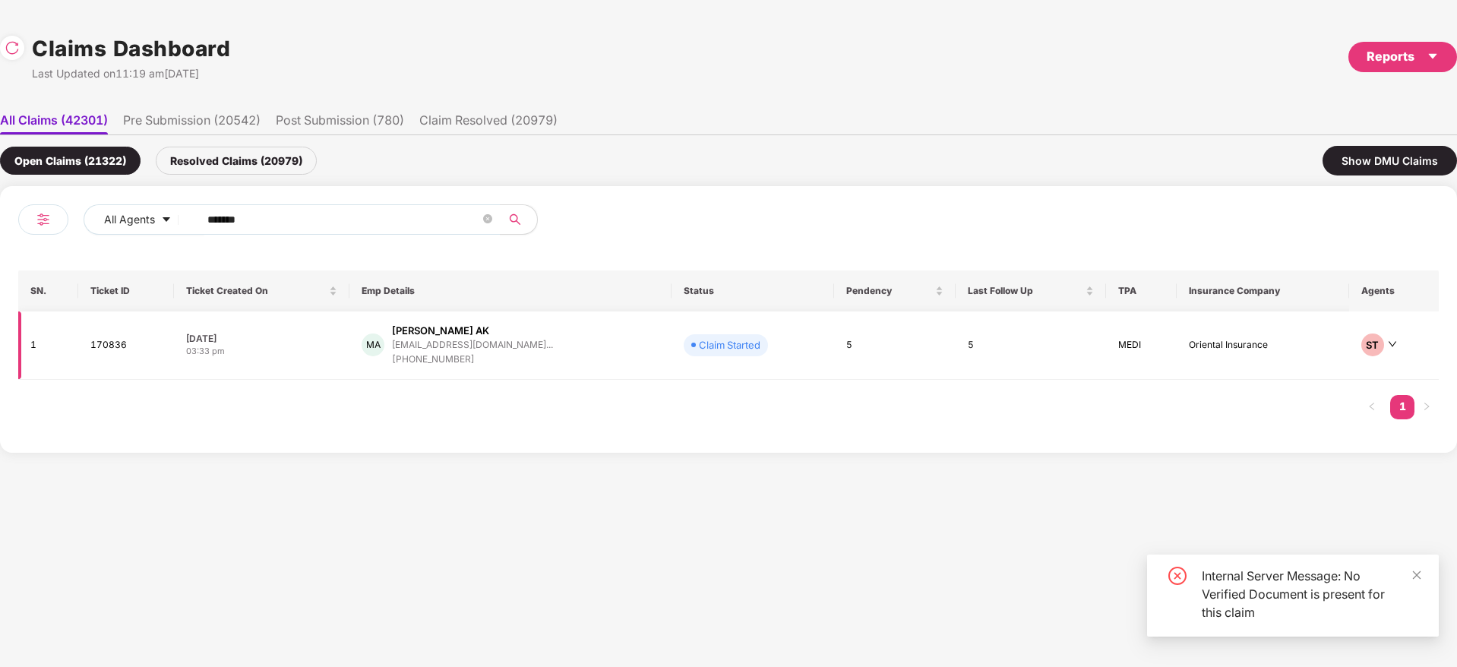
click at [583, 359] on div "MA Mohammad Usama AK usama.arslaan@gmail.co... +919975786537" at bounding box center [511, 345] width 298 height 43
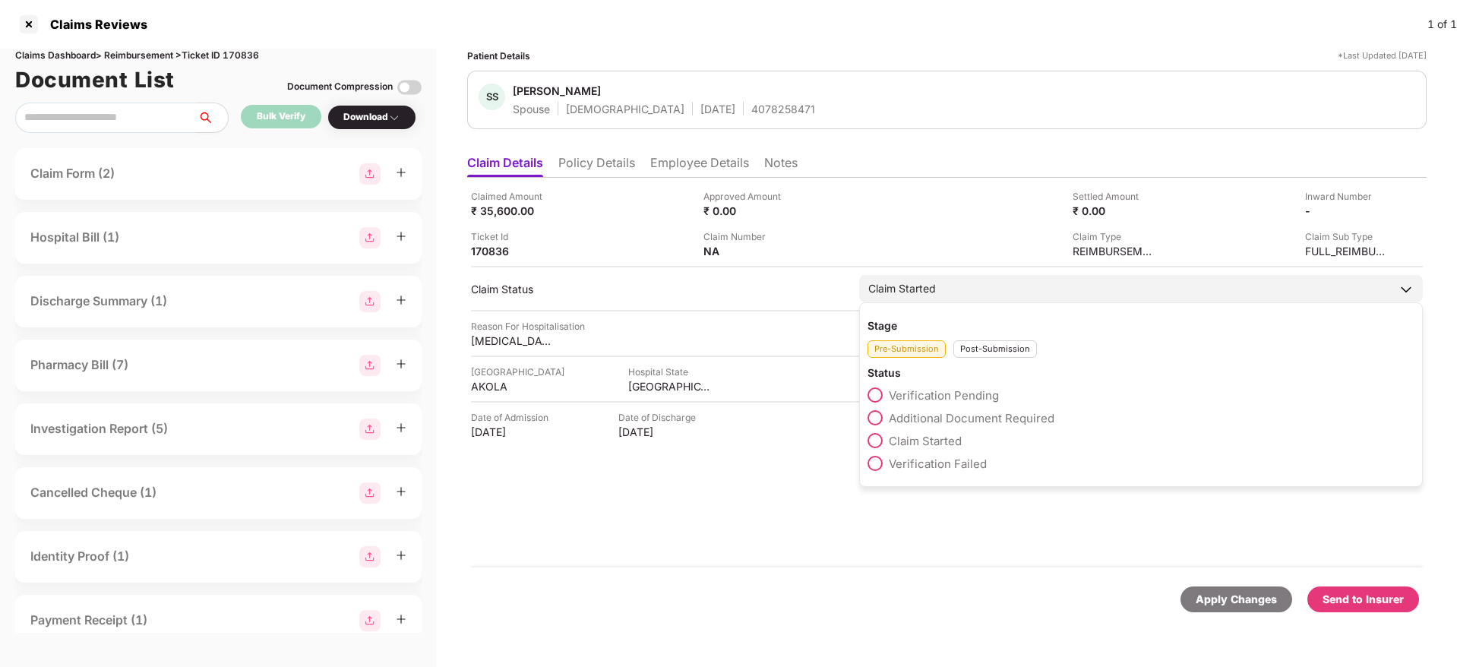
click at [940, 395] on span "Verification Pending" at bounding box center [944, 395] width 110 height 14
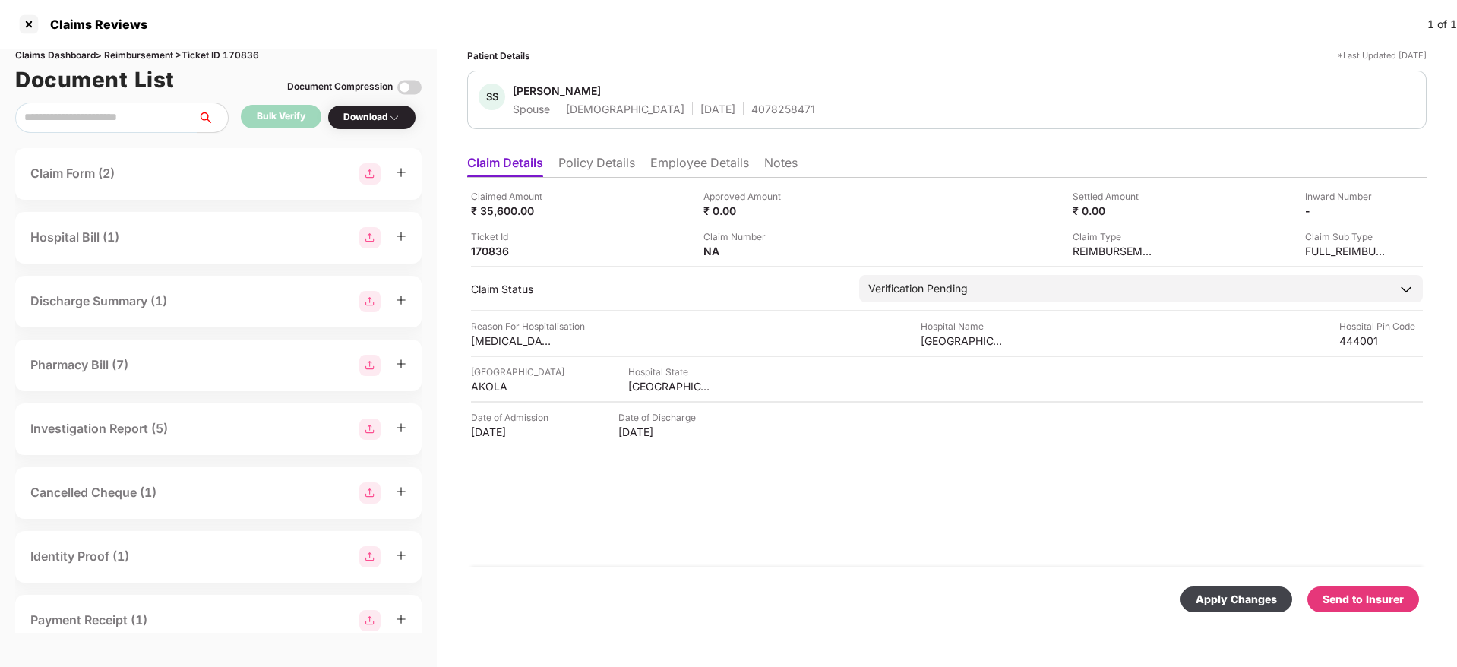
click at [1208, 589] on div "Apply Changes" at bounding box center [1236, 599] width 112 height 26
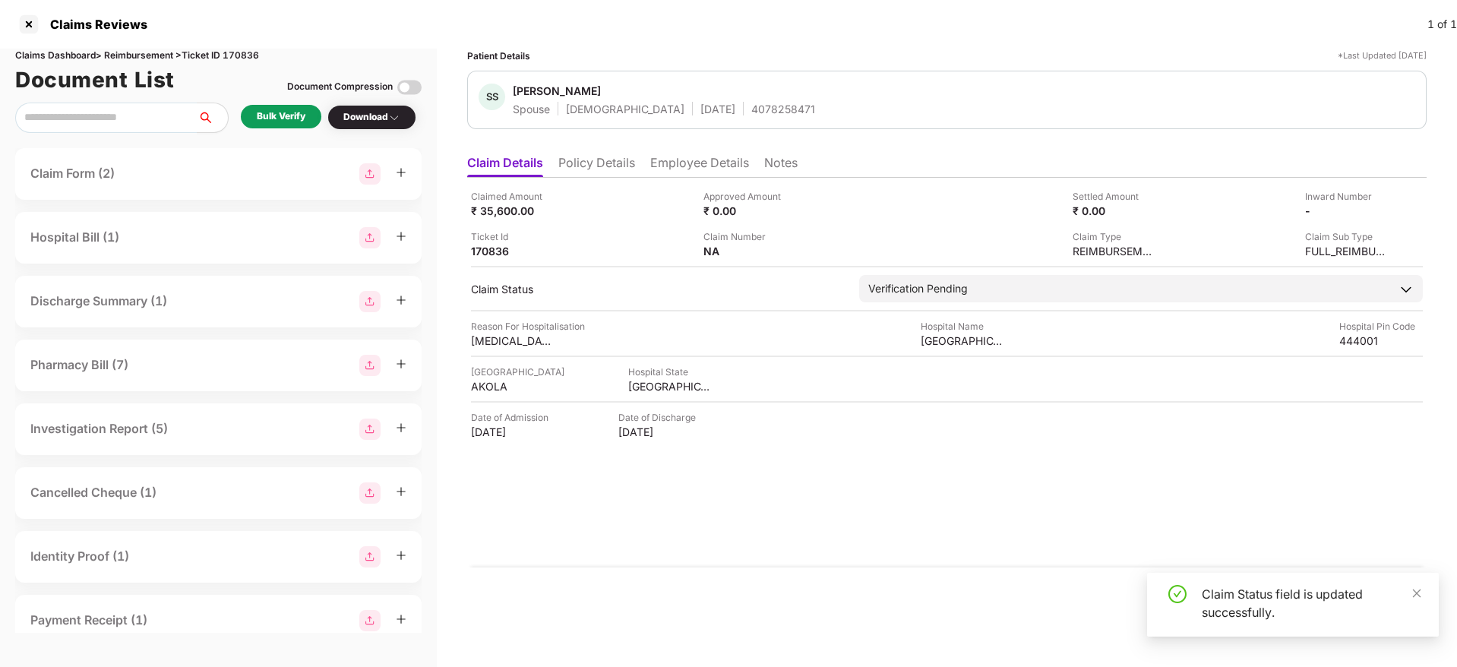
click at [269, 118] on div "Bulk Verify" at bounding box center [281, 116] width 49 height 14
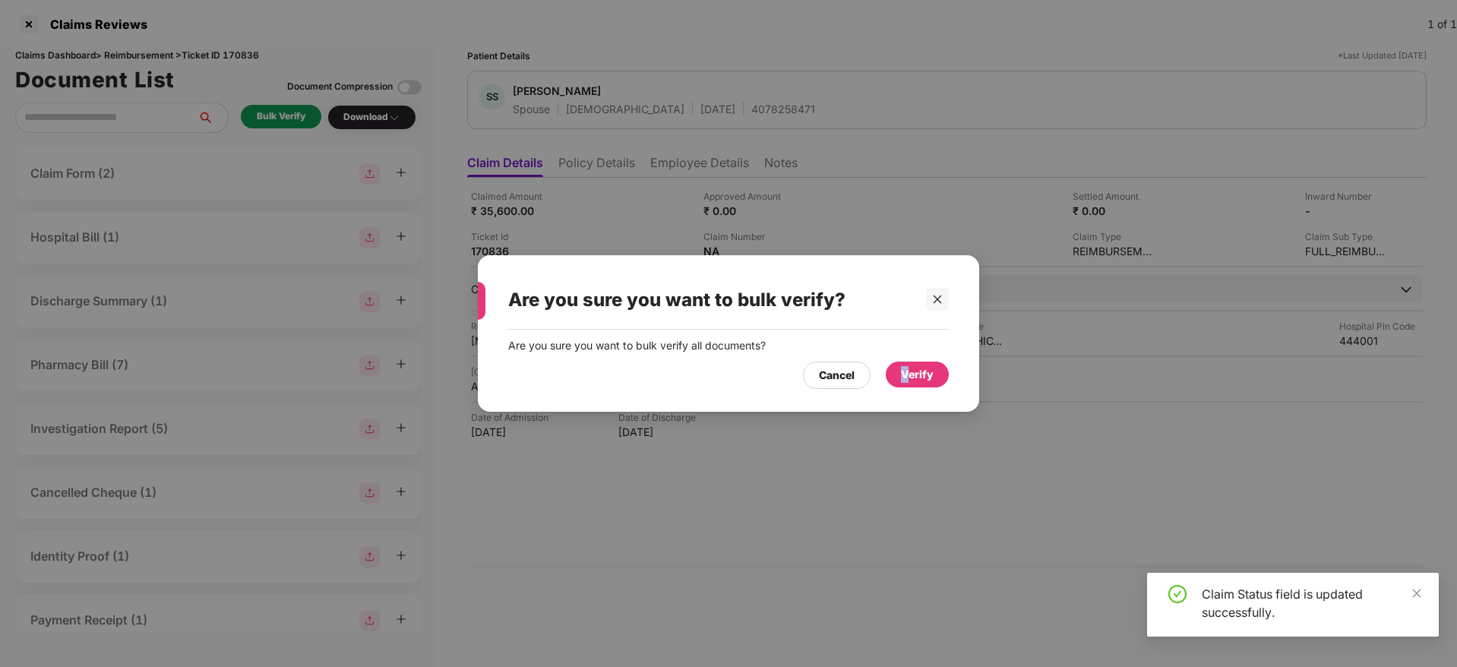
click at [905, 383] on div "Verify" at bounding box center [917, 375] width 63 height 26
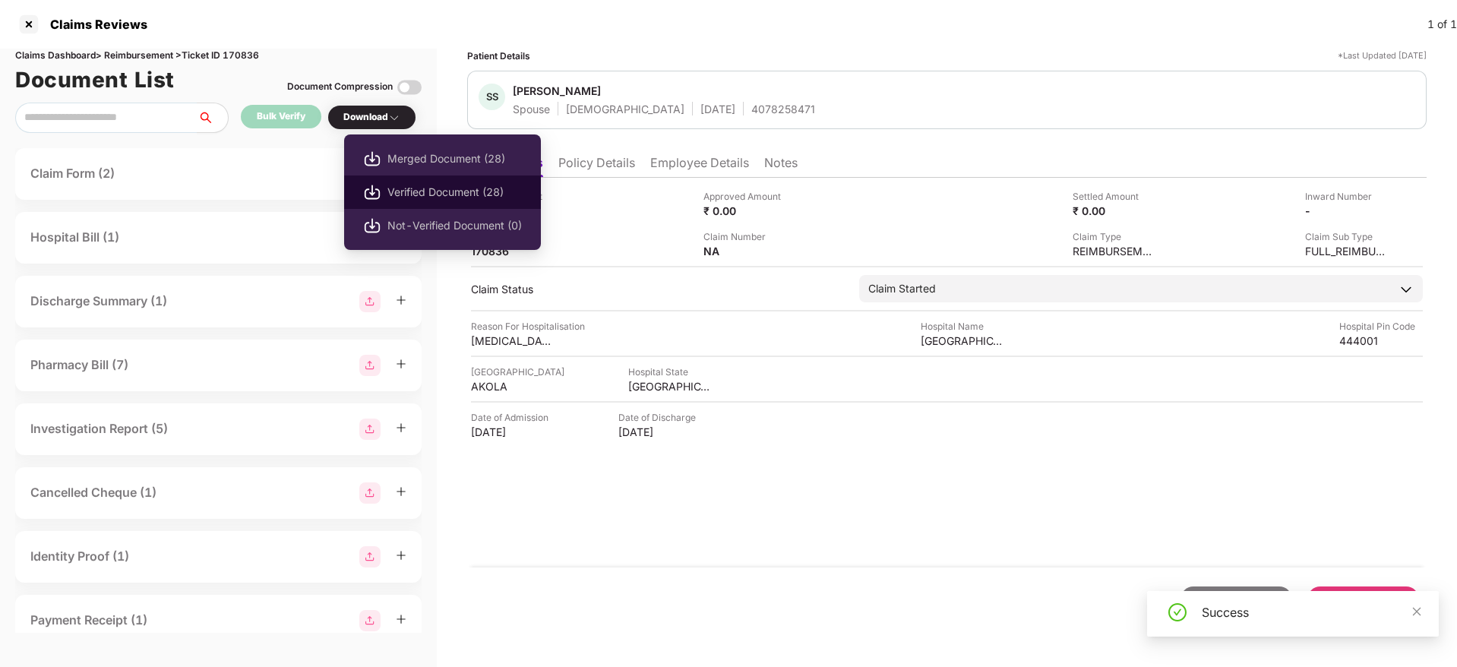
click at [458, 182] on li "Verified Document (28)" at bounding box center [442, 191] width 197 height 33
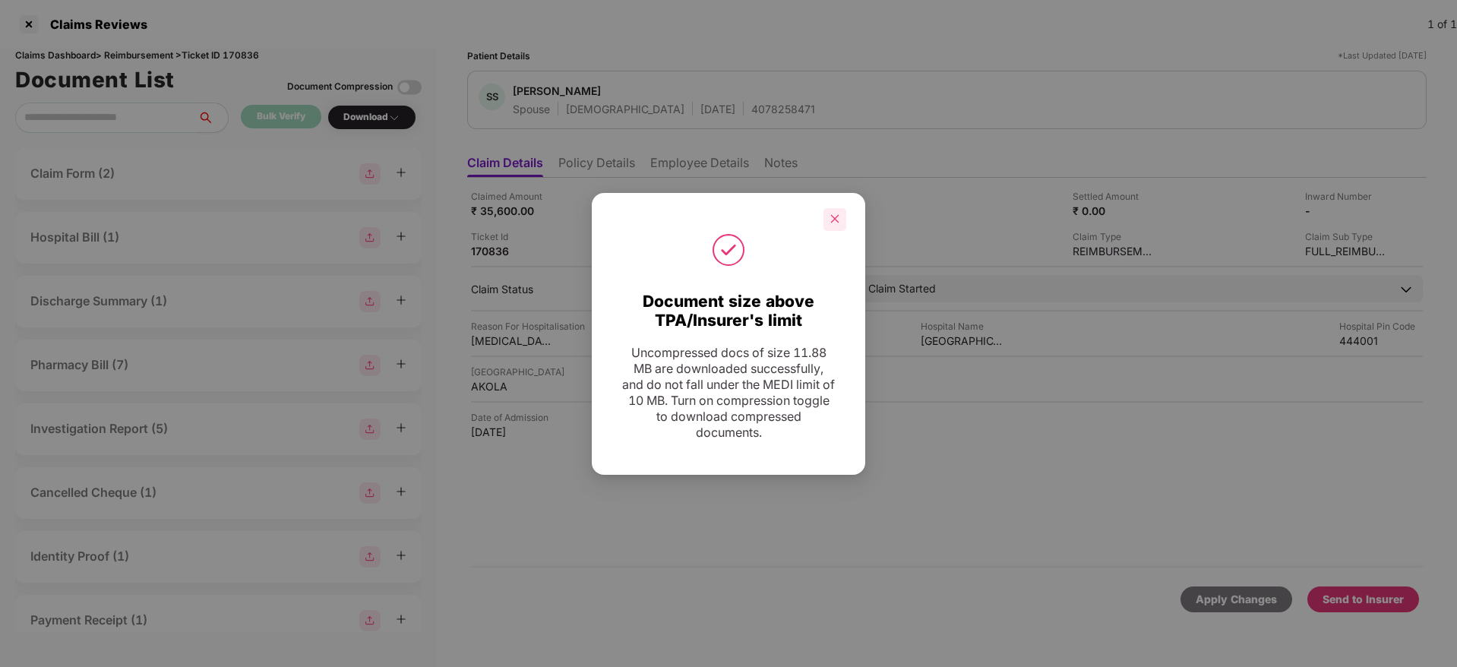
click at [833, 214] on icon "close" at bounding box center [834, 218] width 11 height 11
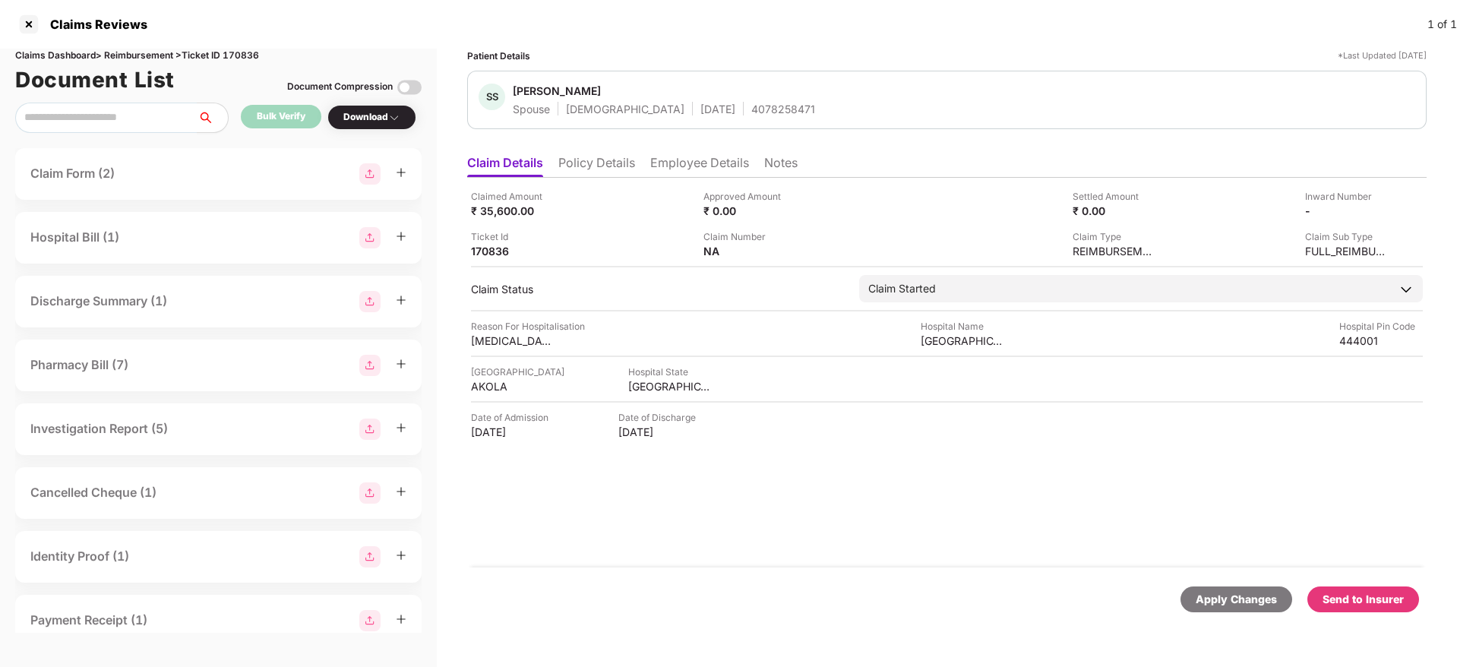
click at [1365, 600] on div "Send to Insurer" at bounding box center [1362, 599] width 81 height 17
click at [842, 488] on div "Claimed Amount ₹ 35,600.00 Approved Amount ₹ 0.00 Settled Amount ₹ 0.00 Inward …" at bounding box center [946, 373] width 959 height 390
click at [778, 486] on div "Claimed Amount ₹ 35,600.00 Approved Amount ₹ 0.00 Settled Amount ₹ 0.00 Inward …" at bounding box center [946, 373] width 959 height 390
click at [604, 159] on li "Policy Details" at bounding box center [596, 166] width 77 height 22
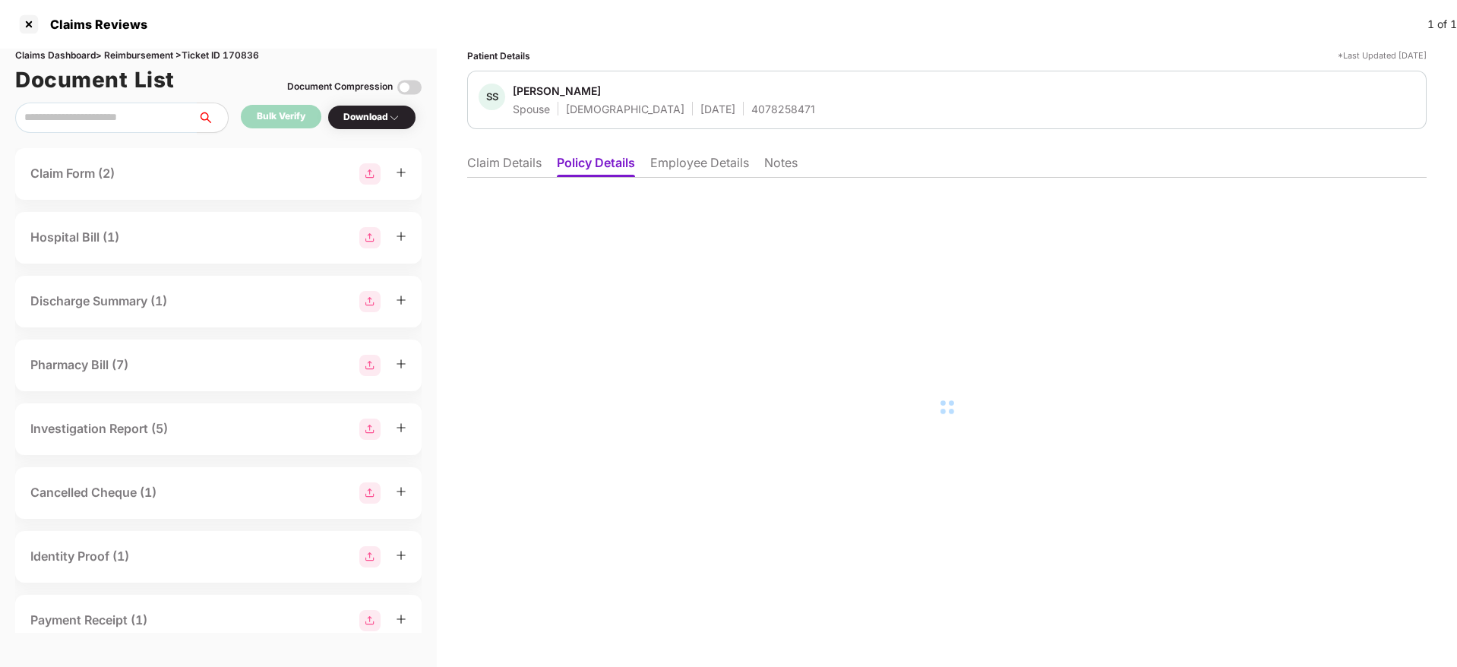
click at [716, 166] on li "Employee Details" at bounding box center [699, 166] width 99 height 22
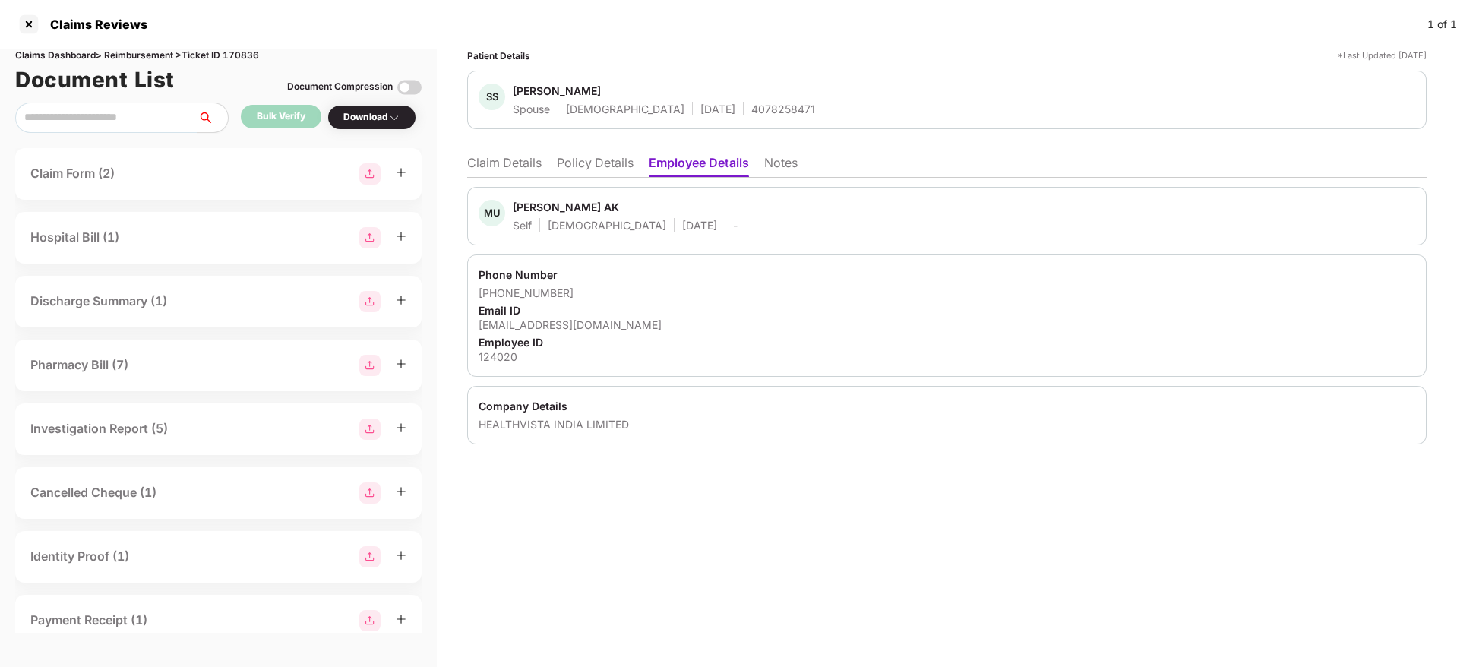
click at [582, 169] on li "Policy Details" at bounding box center [595, 166] width 77 height 22
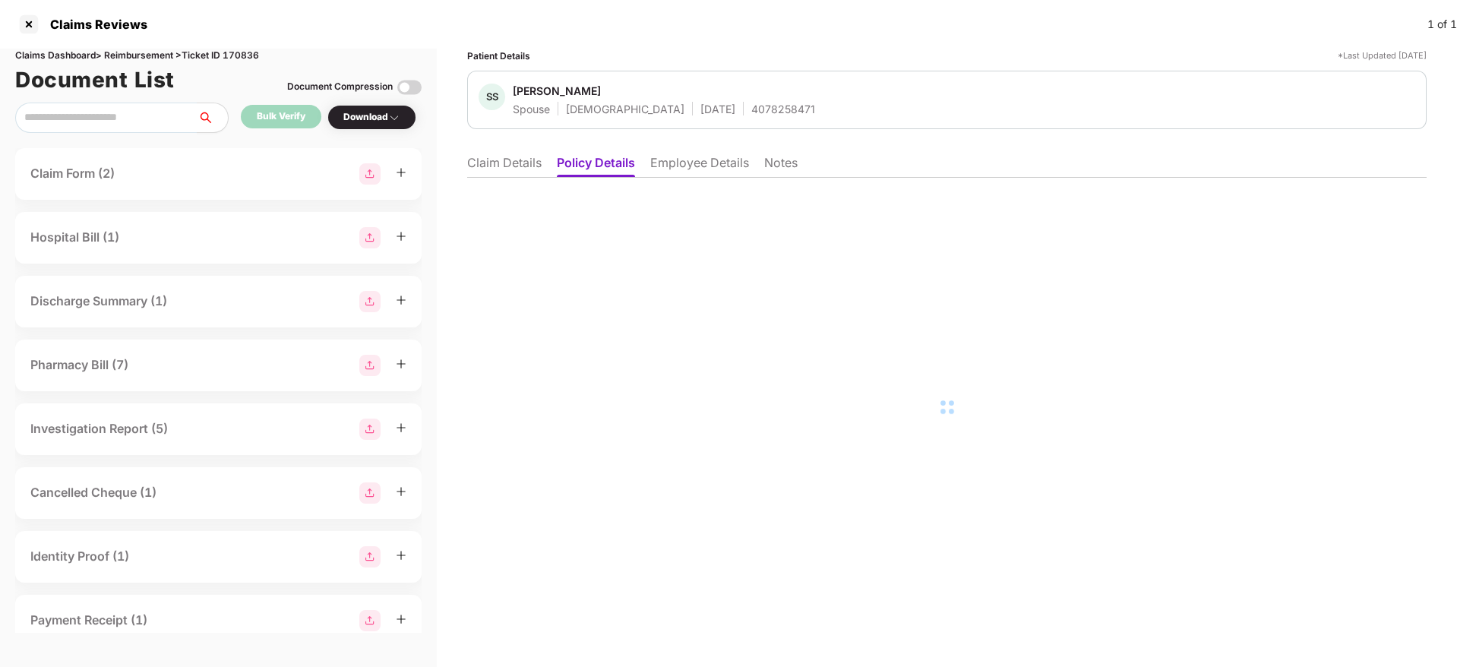
click at [502, 160] on li "Claim Details" at bounding box center [504, 166] width 74 height 22
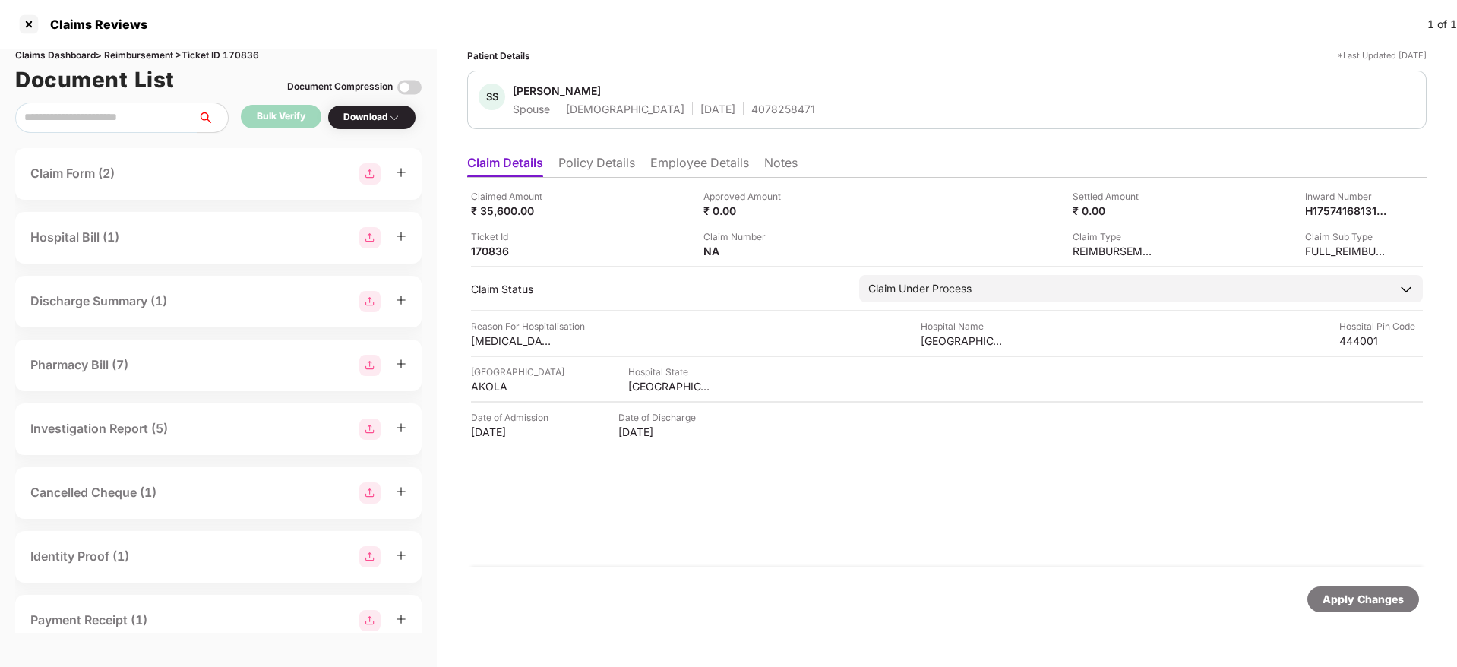
click at [489, 258] on div "170836" at bounding box center [513, 251] width 84 height 14
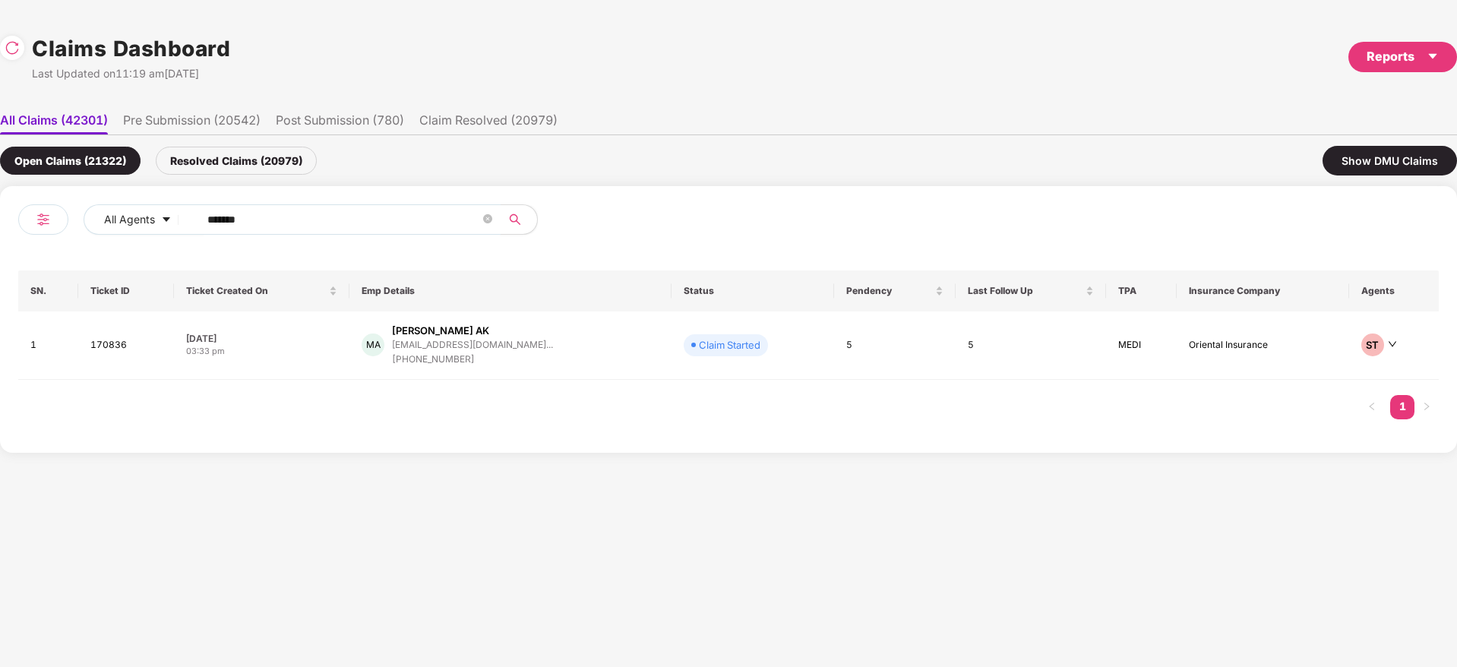
drag, startPoint x: 0, startPoint y: 270, endPoint x: 425, endPoint y: 278, distance: 424.7
click at [0, 273] on div "All Agents ****** SN. Ticket ID Ticket Created On Emp Details Status Pendency L…" at bounding box center [728, 319] width 1457 height 267
paste input "text"
type input "******"
click at [564, 347] on div "MA Mohammad Usama AK usama.arslaan@gmail.co... +919975786537" at bounding box center [492, 345] width 286 height 43
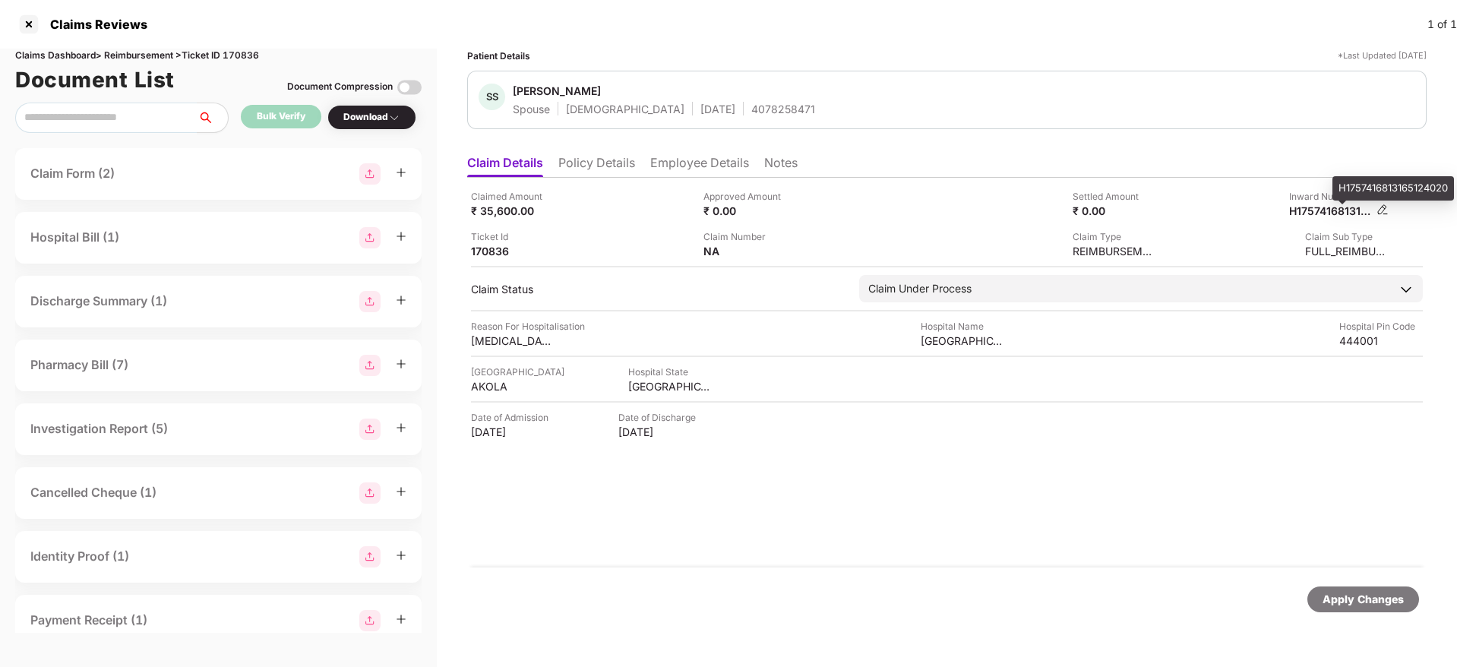
click at [1334, 211] on div "H1757416813165124020" at bounding box center [1331, 211] width 84 height 14
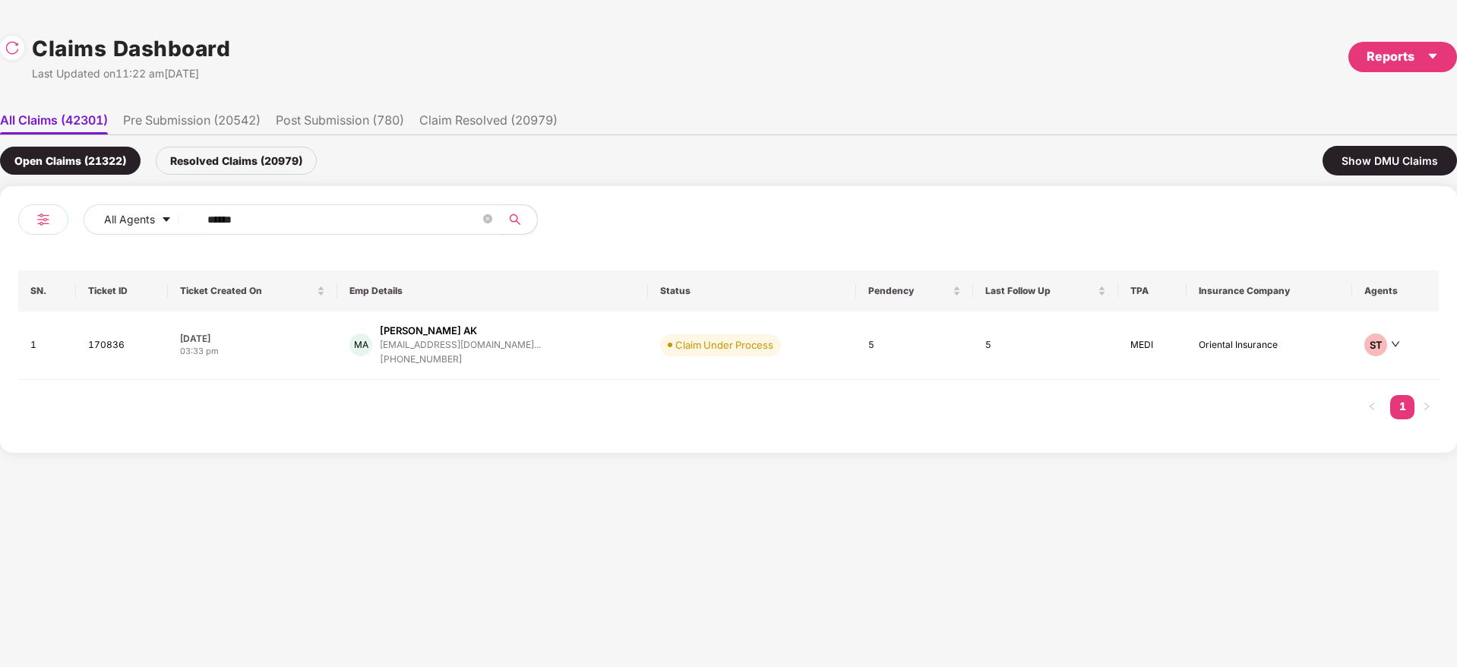
drag, startPoint x: 152, startPoint y: 220, endPoint x: 62, endPoint y: 224, distance: 90.5
click at [62, 223] on div "All Agents ******" at bounding box center [373, 225] width 710 height 43
paste input "text"
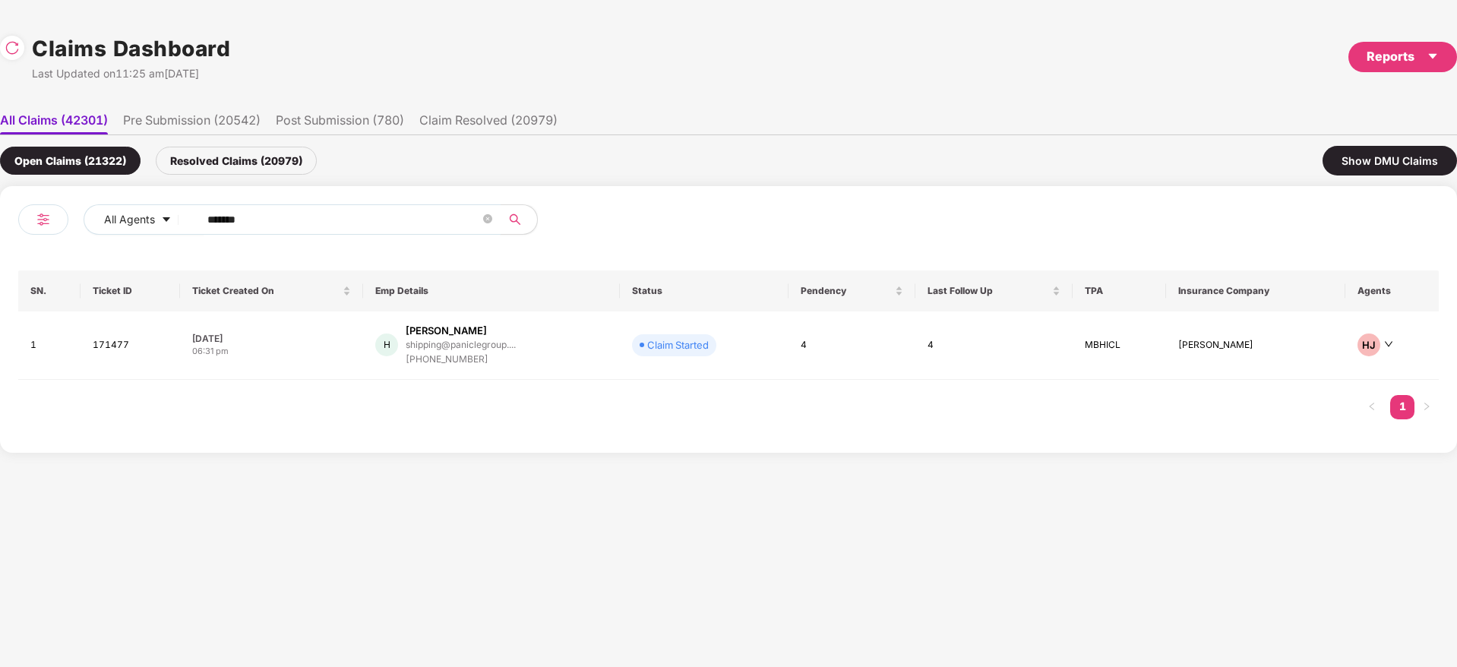
type input "******"
click at [565, 349] on div "H Heeramani shipping@paniclegroup.... +917082219031" at bounding box center [491, 345] width 232 height 43
click at [132, 225] on div "All Agents ******" at bounding box center [510, 219] width 852 height 30
paste input "text"
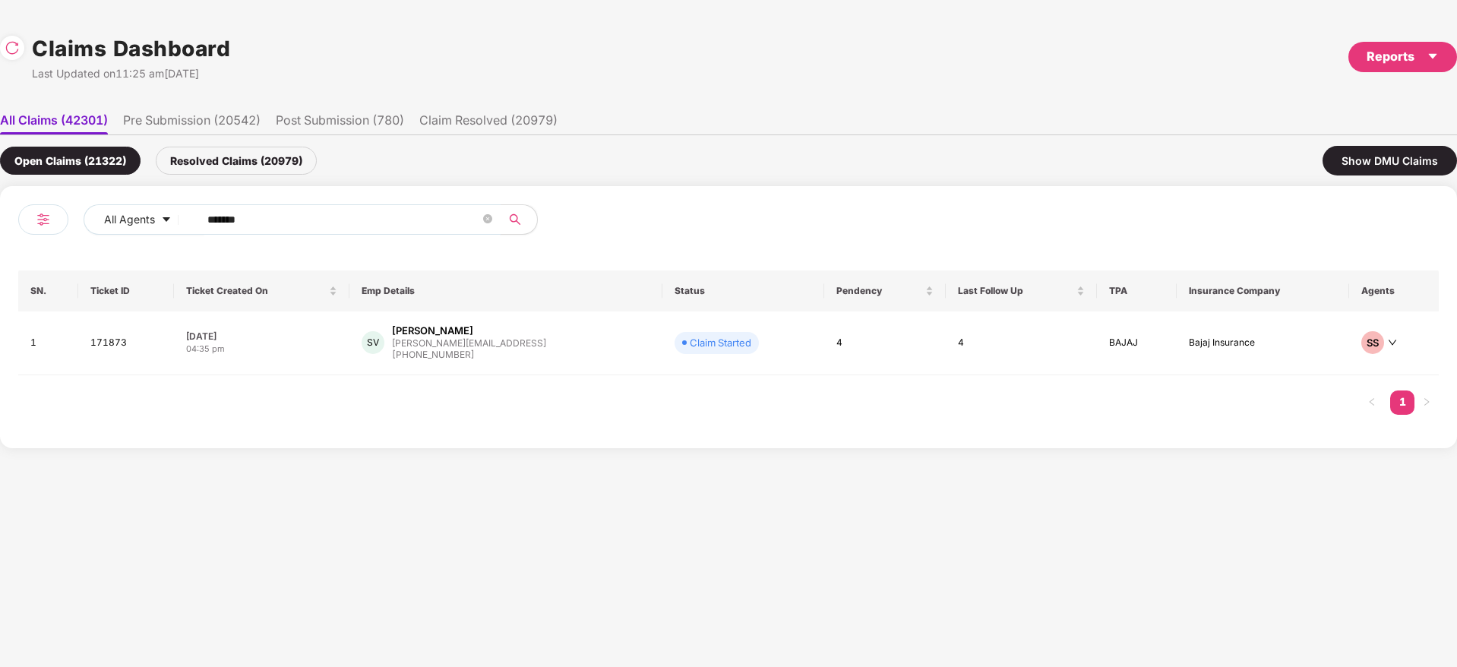
type input "******"
click at [555, 358] on div "SV Saloni Verma saloni.verma@nuaig.ai +917805044078" at bounding box center [506, 343] width 288 height 39
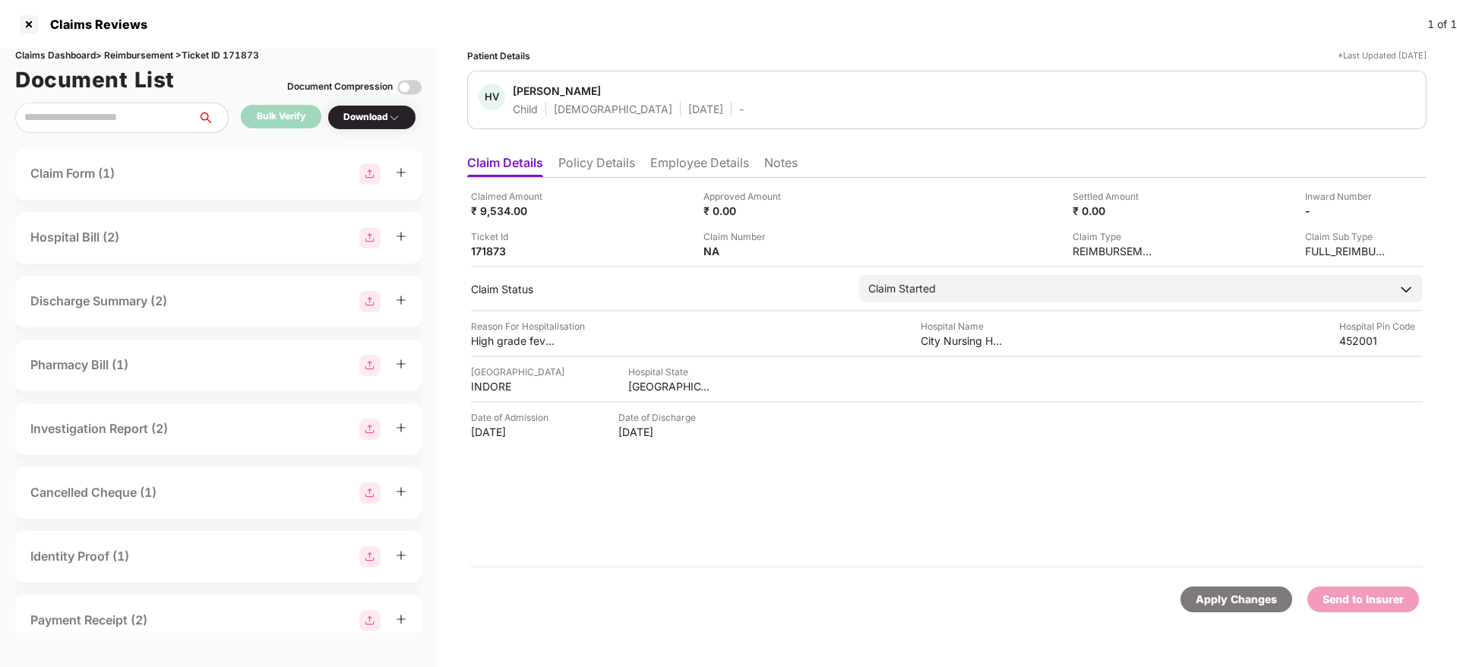
click at [807, 567] on div "Apply Changes Send to Insurer" at bounding box center [946, 599] width 959 height 64
click at [746, 539] on div "Claimed Amount ₹ 9,534.00 Approved Amount ₹ 0.00 Settled Amount ₹ 0.00 Inward N…" at bounding box center [946, 373] width 959 height 390
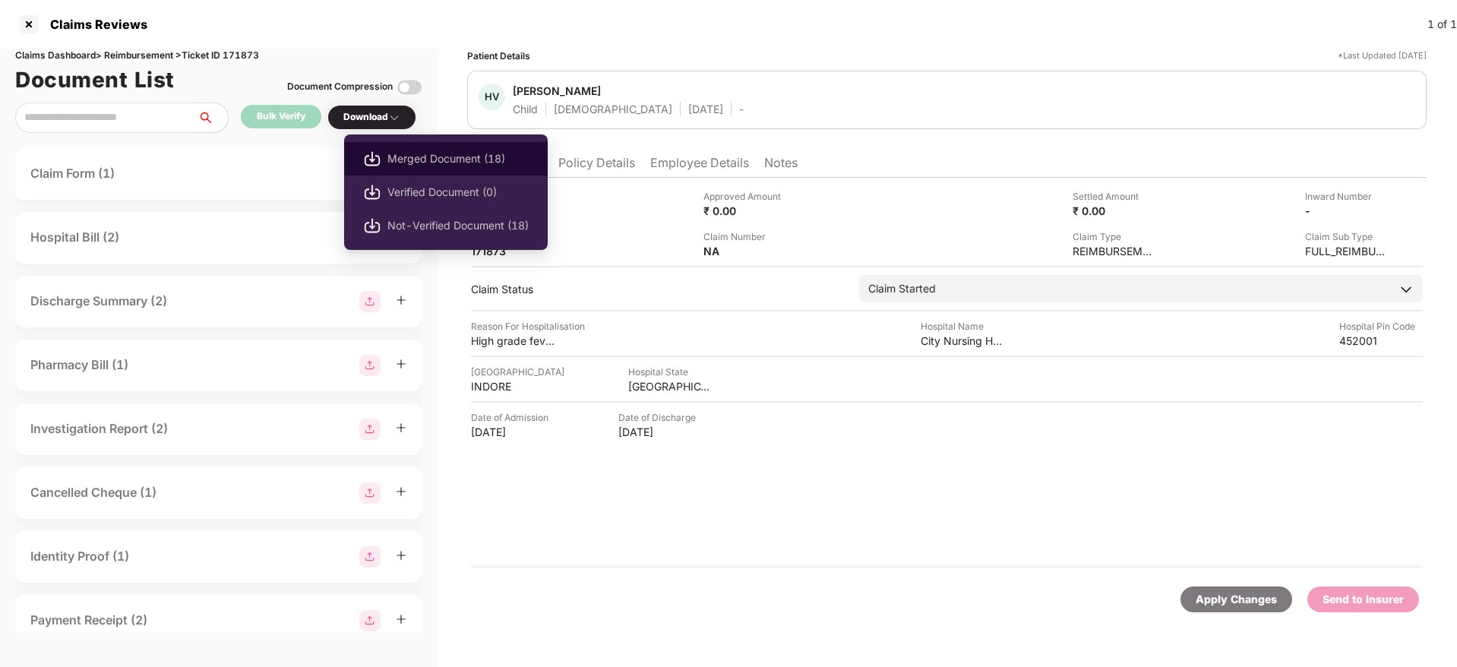
click at [444, 156] on span "Merged Document (18)" at bounding box center [457, 158] width 141 height 17
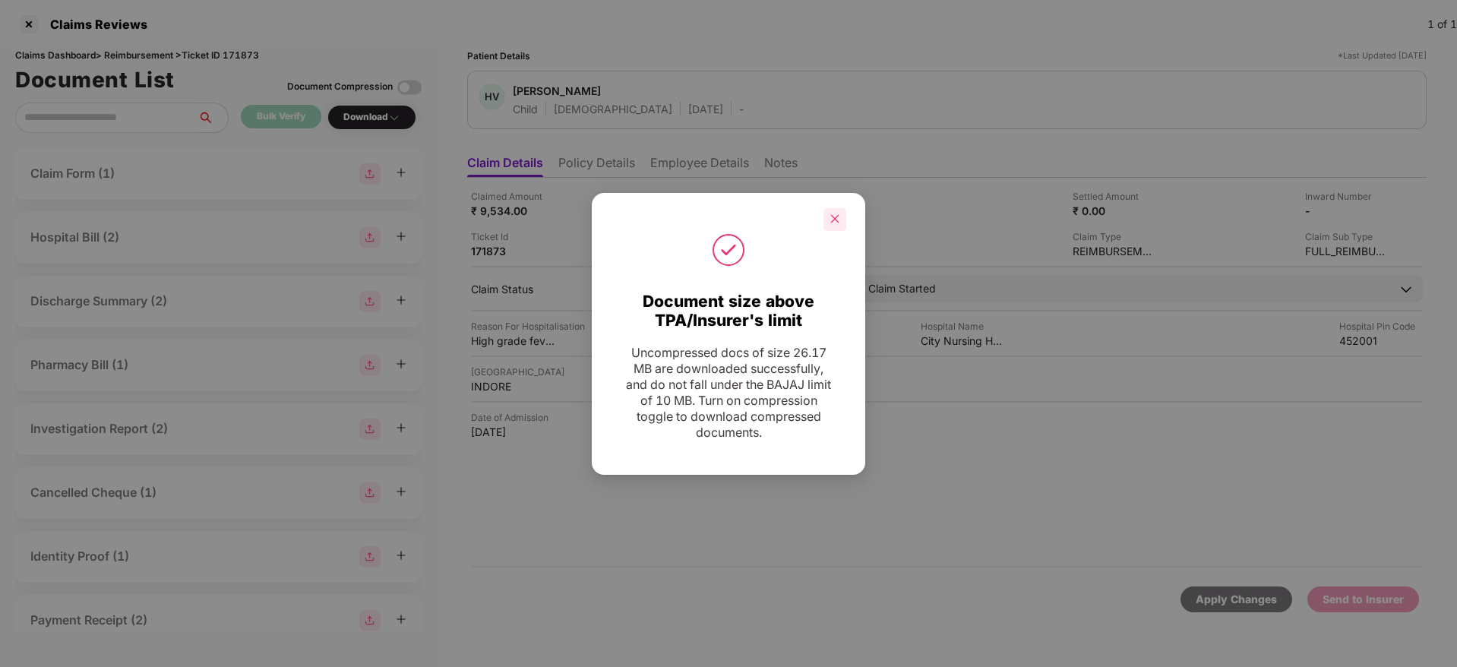
click at [833, 223] on icon "close" at bounding box center [834, 218] width 11 height 11
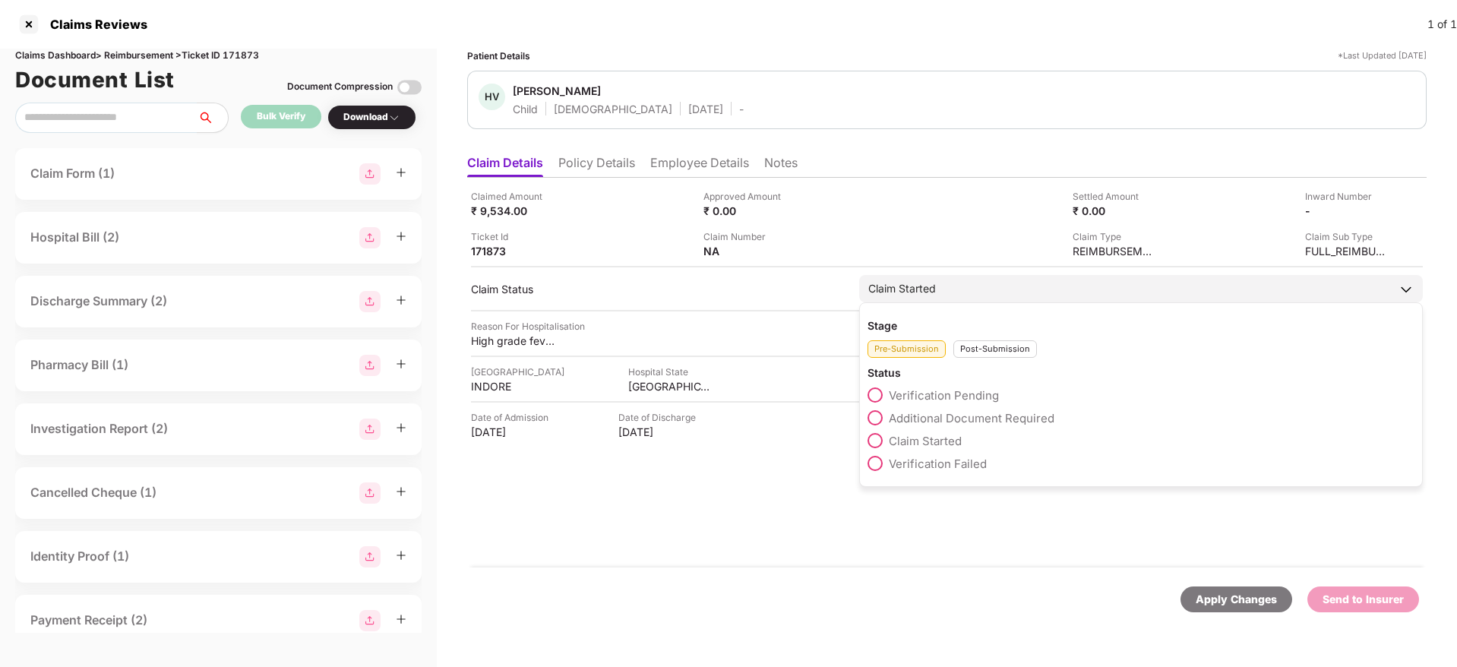
click at [946, 416] on span "Additional Document Required" at bounding box center [972, 418] width 166 height 14
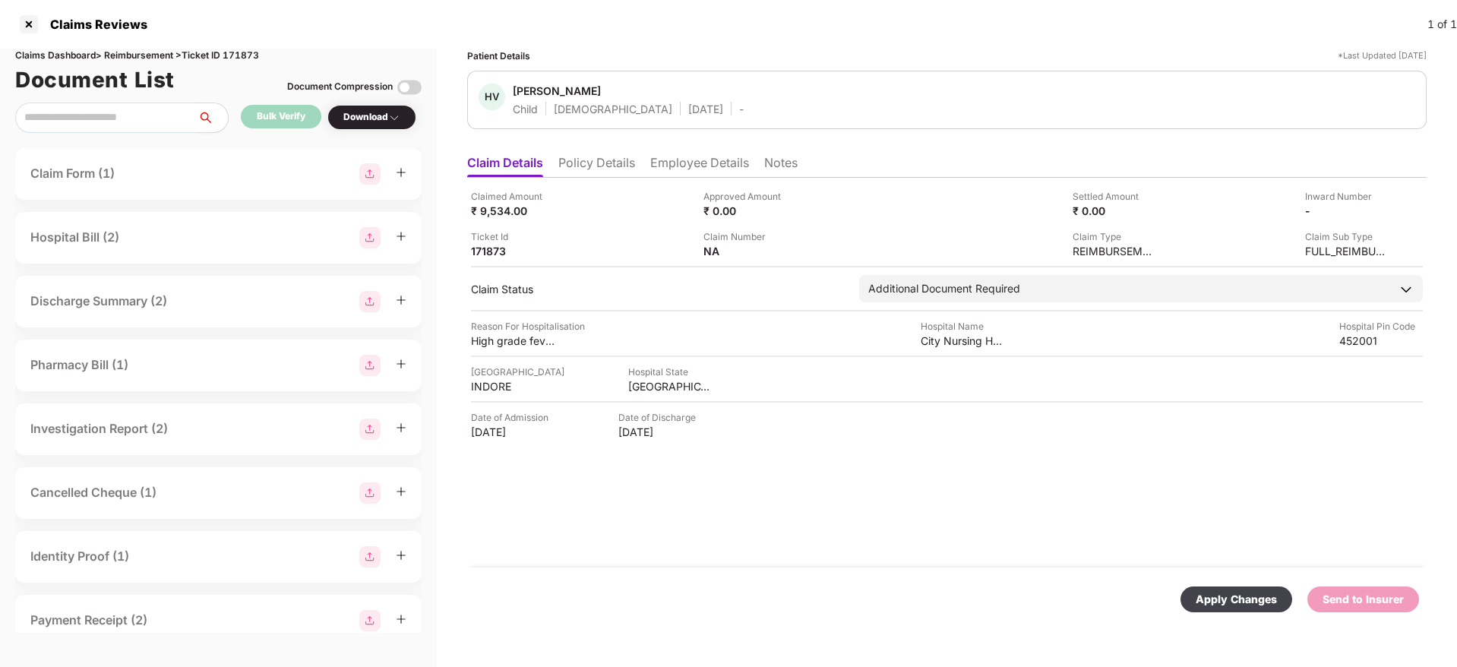
click at [1222, 604] on div "Apply Changes" at bounding box center [1236, 599] width 81 height 17
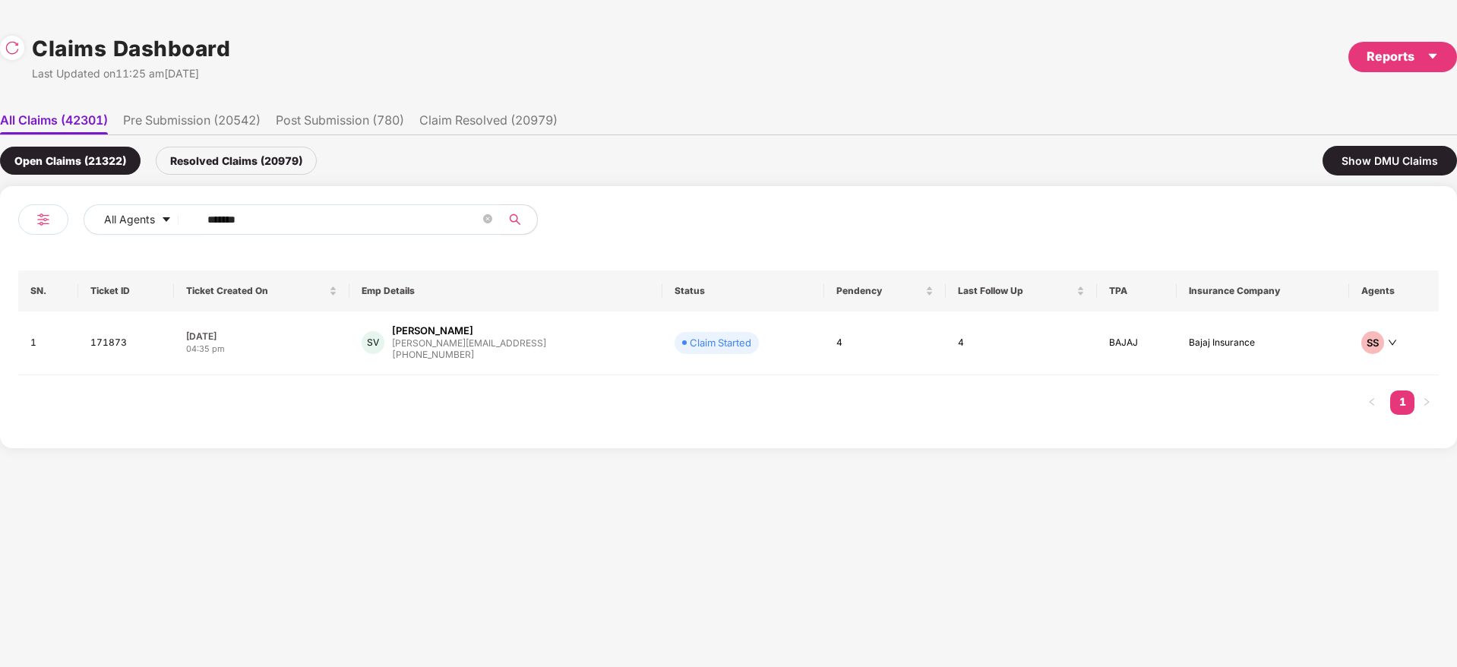
drag, startPoint x: 166, startPoint y: 235, endPoint x: 182, endPoint y: 286, distance: 52.6
click at [0, 305] on div "All Agents ****** SN. Ticket ID Ticket Created On Emp Details Status Pendency L…" at bounding box center [728, 317] width 1457 height 262
paste input "text"
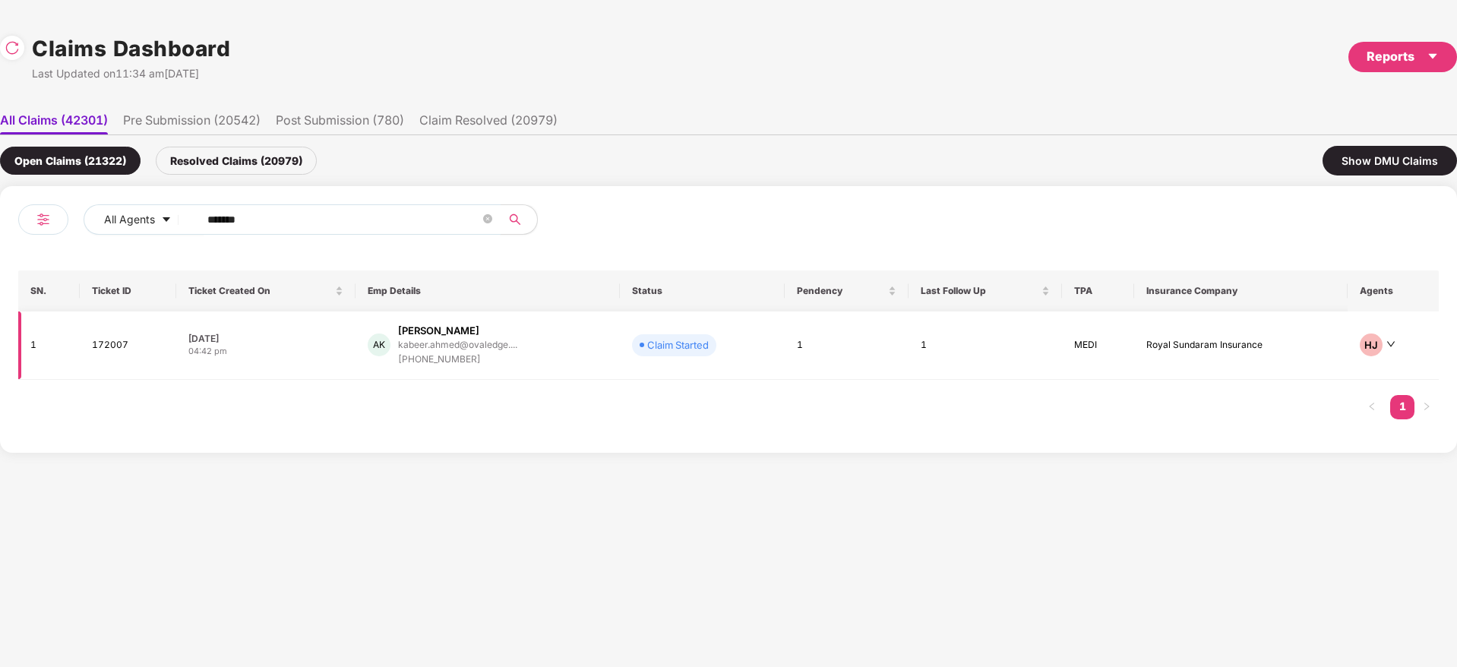
type input "******"
click at [592, 355] on div "AK Ahmad Kabeer kabeer.ahmed@ovaledge.... +919568254574" at bounding box center [488, 345] width 240 height 43
click at [280, 233] on span "******" at bounding box center [344, 219] width 311 height 30
drag, startPoint x: 280, startPoint y: 229, endPoint x: 226, endPoint y: 233, distance: 54.8
click at [227, 232] on span "******" at bounding box center [344, 219] width 311 height 30
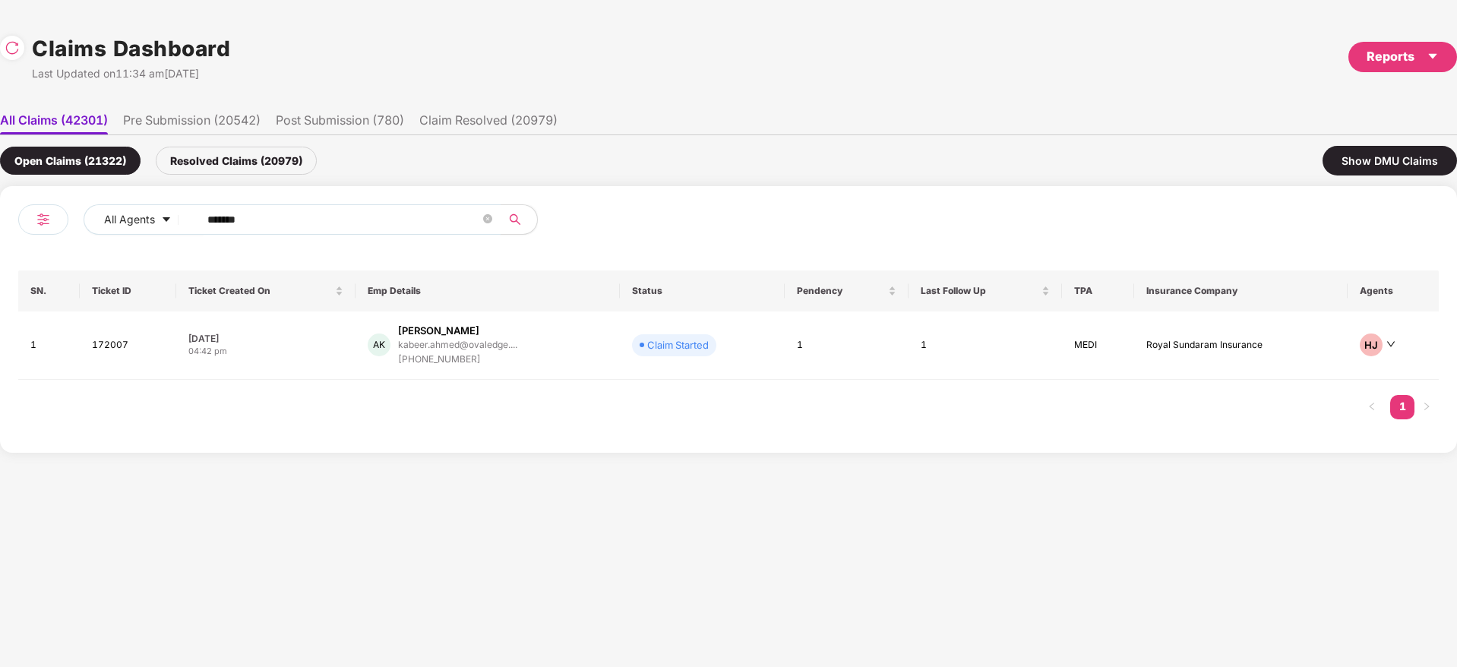
click at [311, 228] on input "******" at bounding box center [343, 219] width 273 height 23
click at [314, 227] on input "******" at bounding box center [343, 219] width 273 height 23
click at [0, 237] on div "All Agents ****** SN. Ticket ID Ticket Created On Emp Details Status Pendency L…" at bounding box center [728, 319] width 1457 height 267
paste input "text"
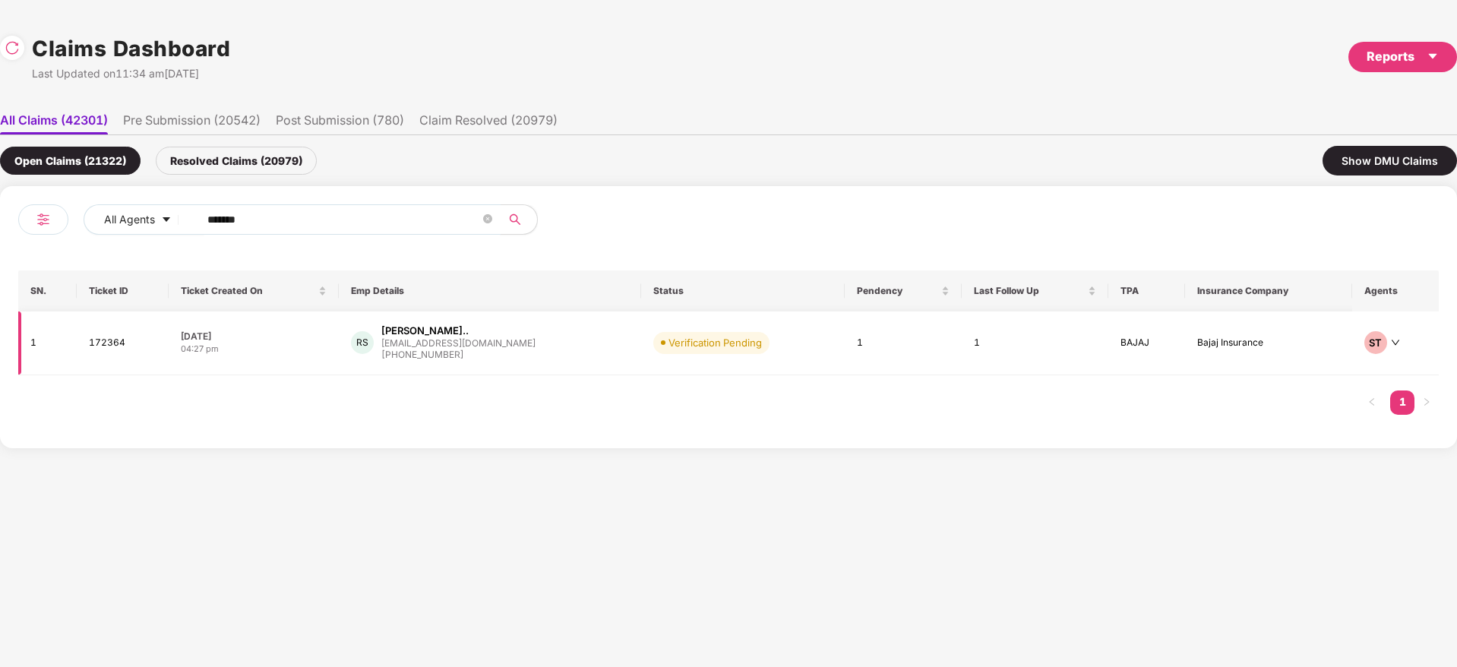
type input "******"
click at [550, 346] on div "RS Rahul Kailashchandra S... rahulks2590@gmail.com +918055380141" at bounding box center [490, 343] width 278 height 39
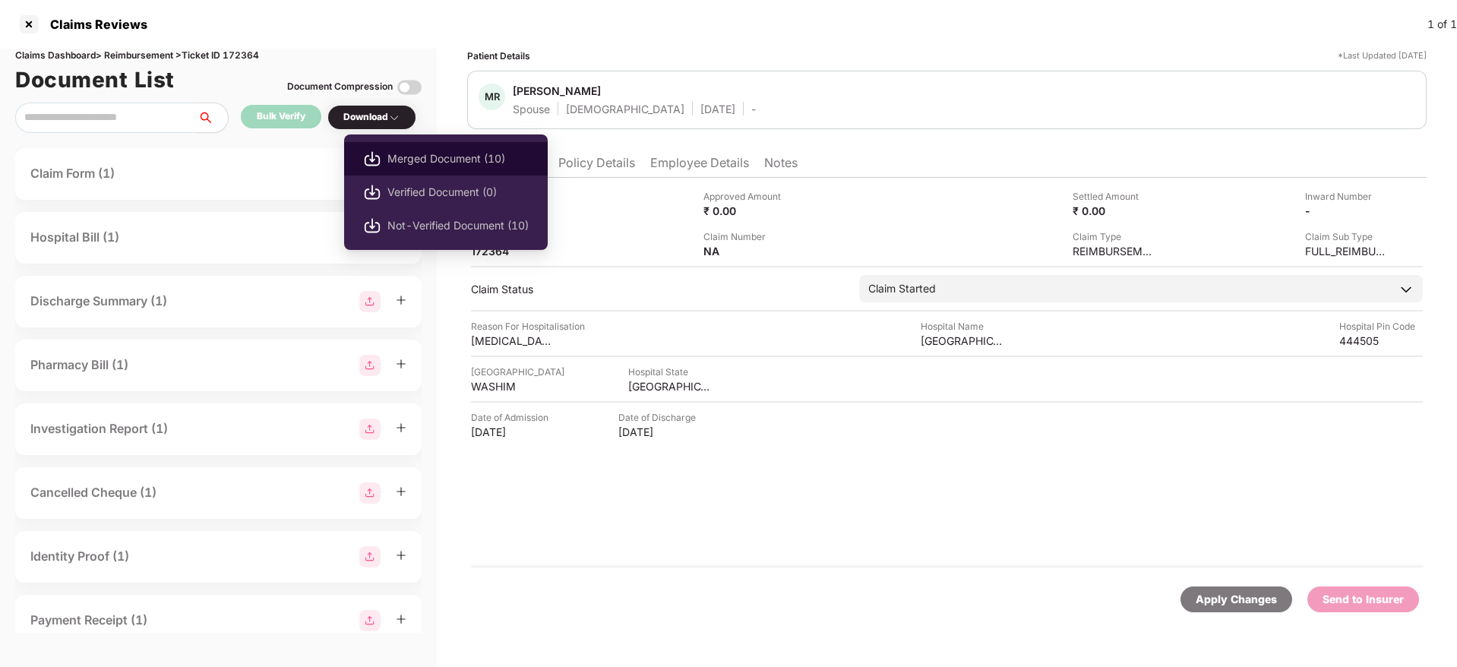
click at [412, 161] on span "Merged Document (10)" at bounding box center [457, 158] width 141 height 17
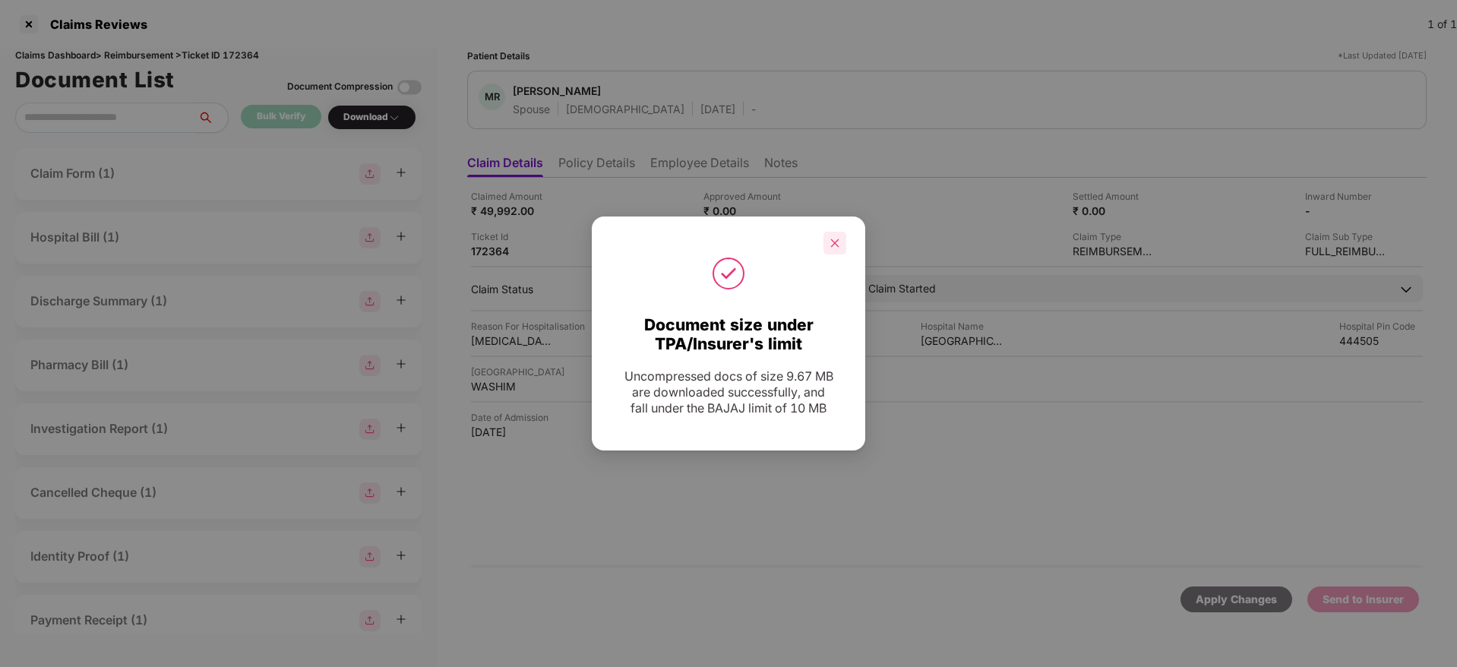
click at [830, 243] on icon "close" at bounding box center [834, 243] width 11 height 11
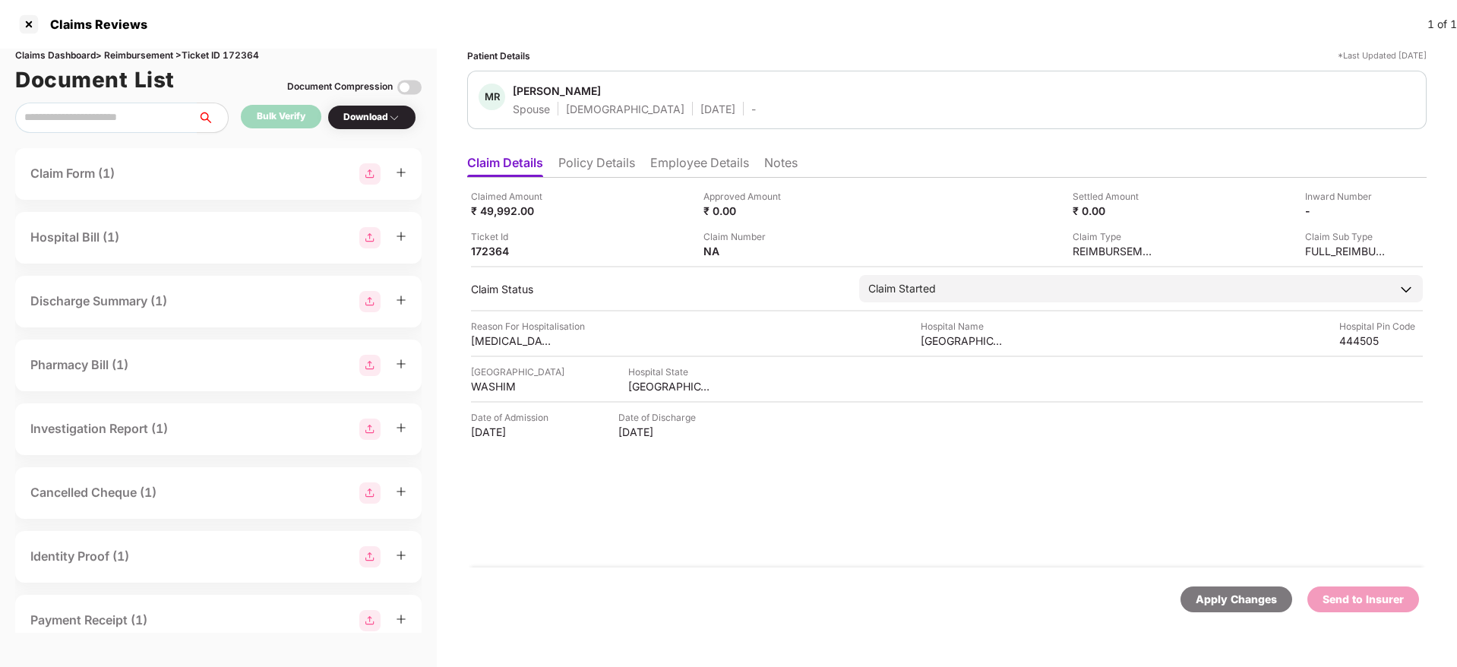
drag, startPoint x: 693, startPoint y: 163, endPoint x: 604, endPoint y: 115, distance: 100.9
click at [691, 163] on li "Employee Details" at bounding box center [699, 166] width 99 height 22
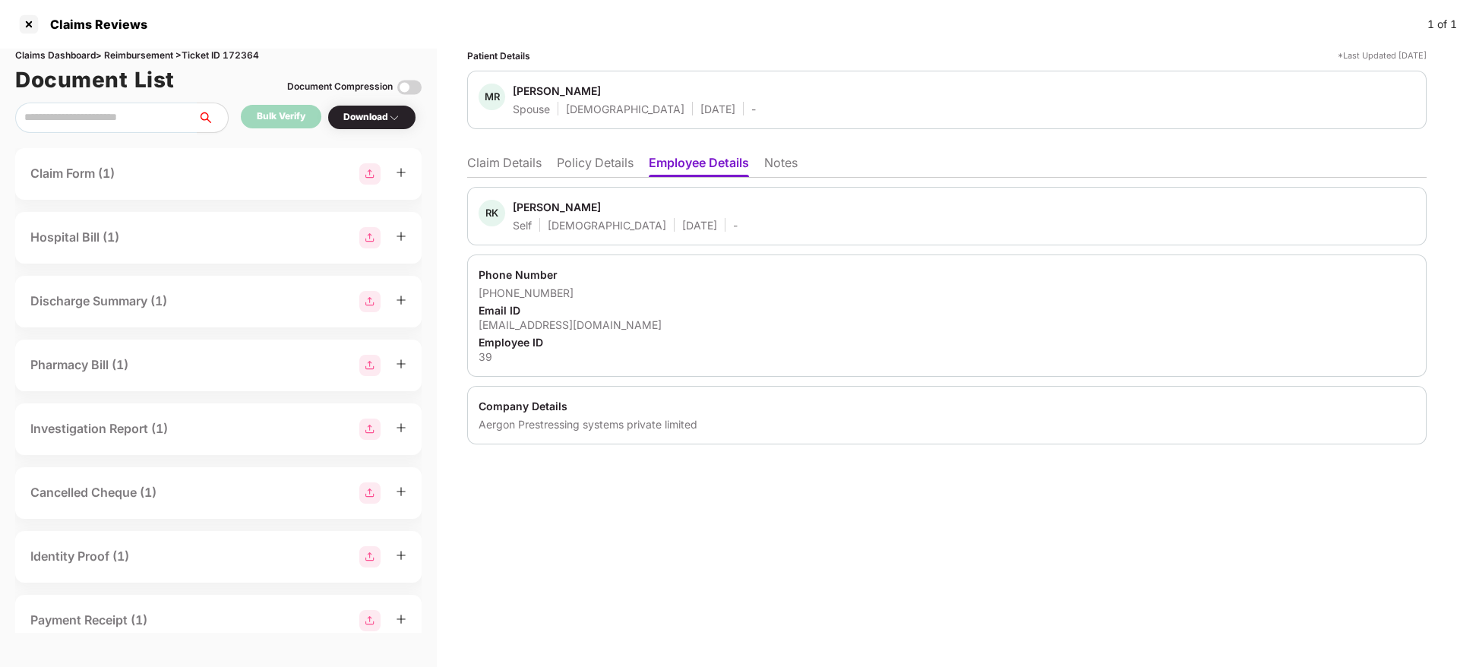
click at [495, 51] on div "Patient Details" at bounding box center [498, 56] width 63 height 14
click at [493, 51] on div "Patient Details" at bounding box center [498, 56] width 63 height 14
click at [510, 58] on div "Patient Details" at bounding box center [498, 56] width 63 height 14
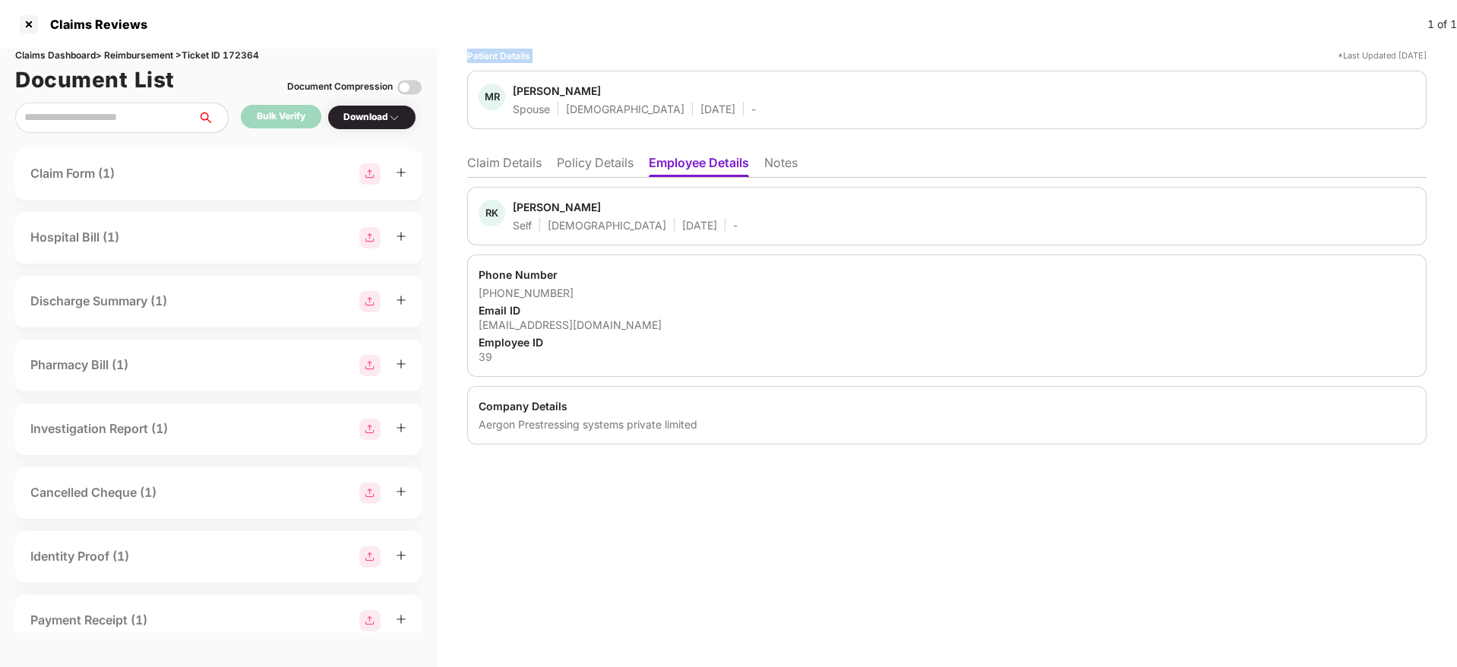
click at [510, 58] on div "Patient Details" at bounding box center [498, 56] width 63 height 14
click at [550, 90] on div "Monal Rahul Sharma" at bounding box center [557, 91] width 88 height 14
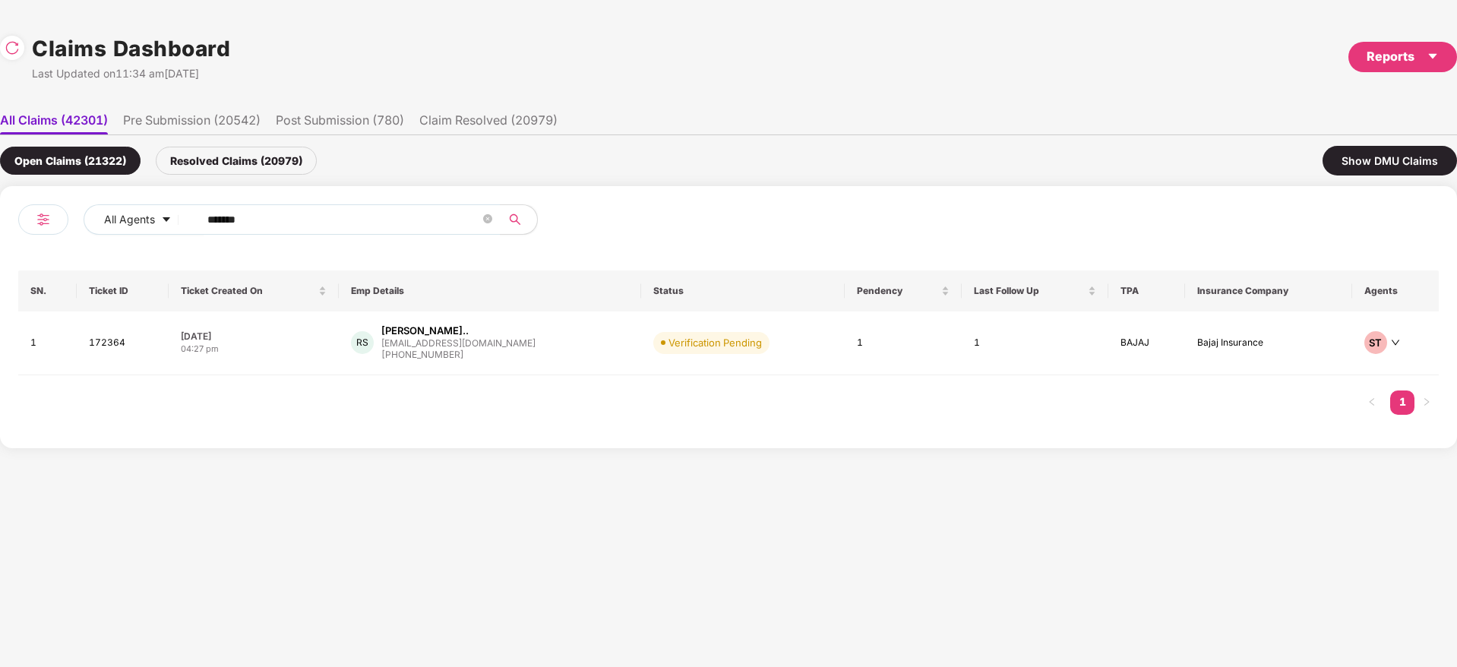
drag, startPoint x: 271, startPoint y: 225, endPoint x: 119, endPoint y: 242, distance: 152.8
click at [131, 236] on div "All Agents ******" at bounding box center [373, 225] width 710 height 43
paste input "text"
type input "******"
click at [584, 356] on div "VM Vivek Mishra vivek.mishra@perennial... +917355761394" at bounding box center [510, 345] width 299 height 43
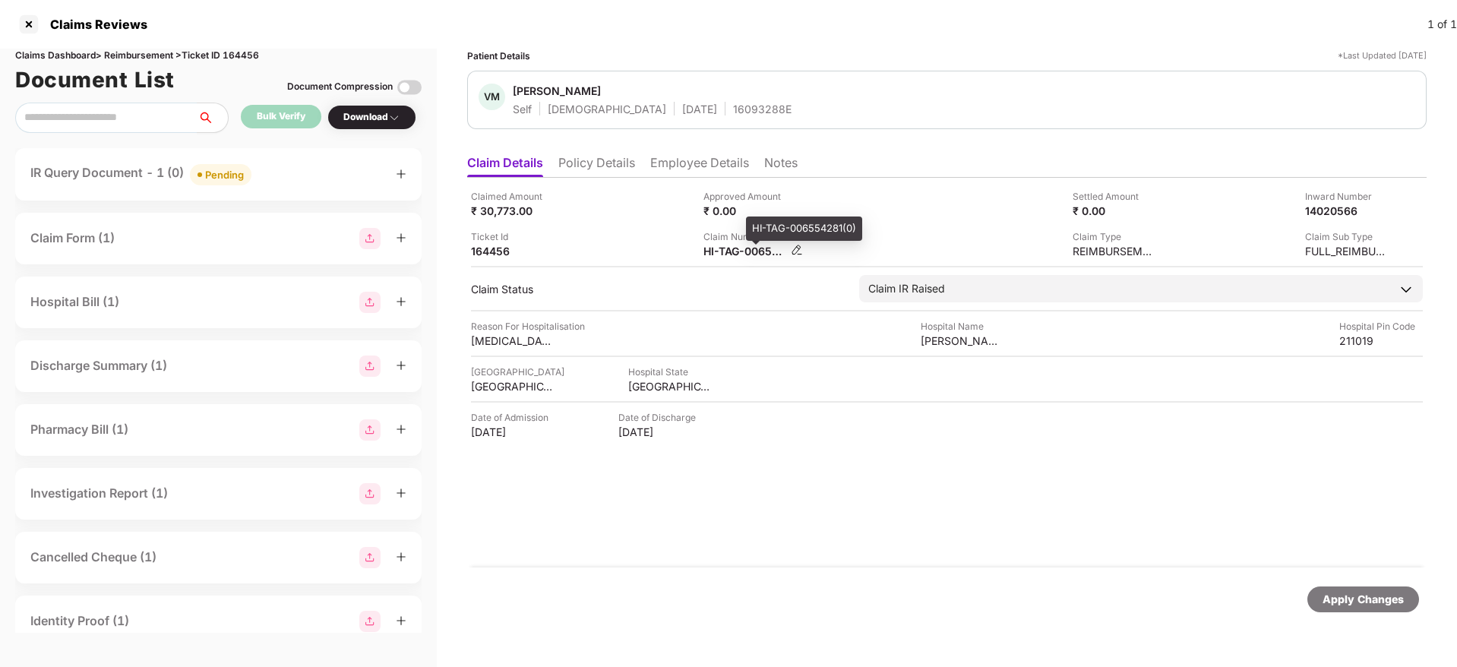
click at [734, 251] on div "HI-TAG-006554281(0)" at bounding box center [745, 251] width 84 height 14
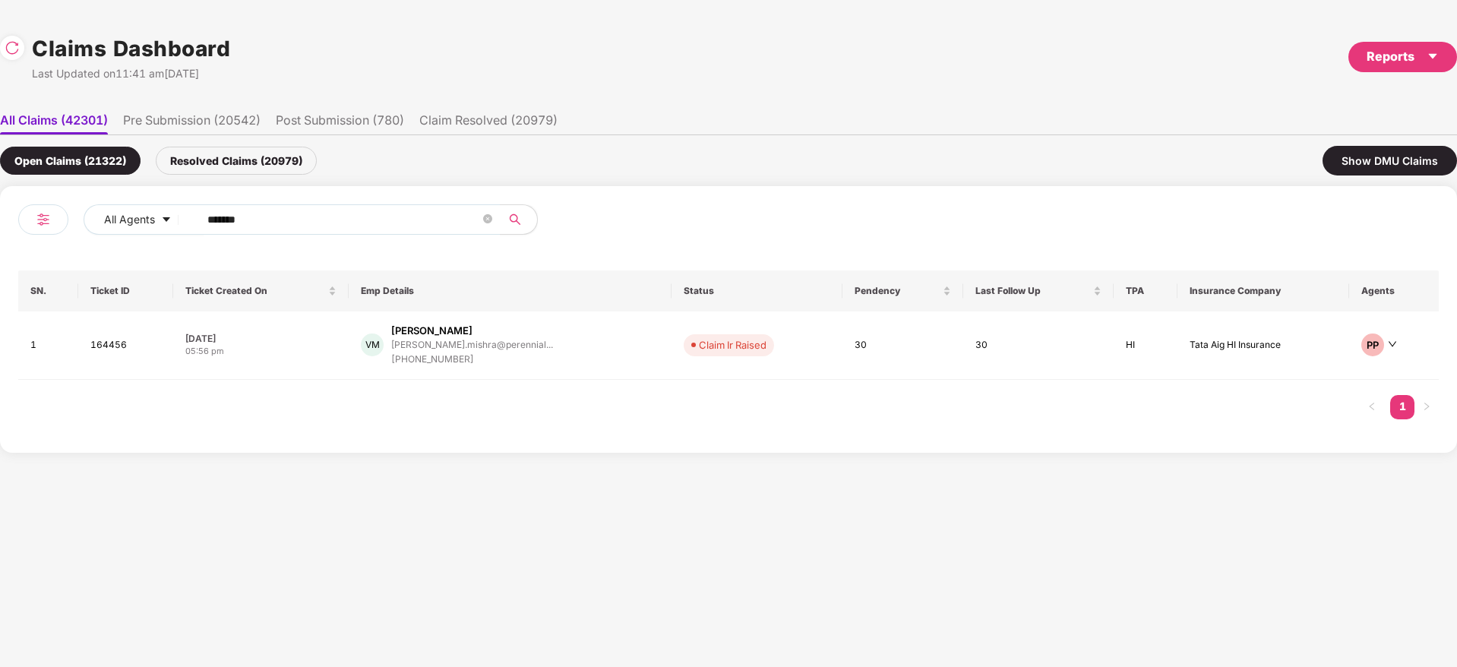
click at [46, 230] on div "All Agents ******" at bounding box center [373, 225] width 710 height 43
paste input "text"
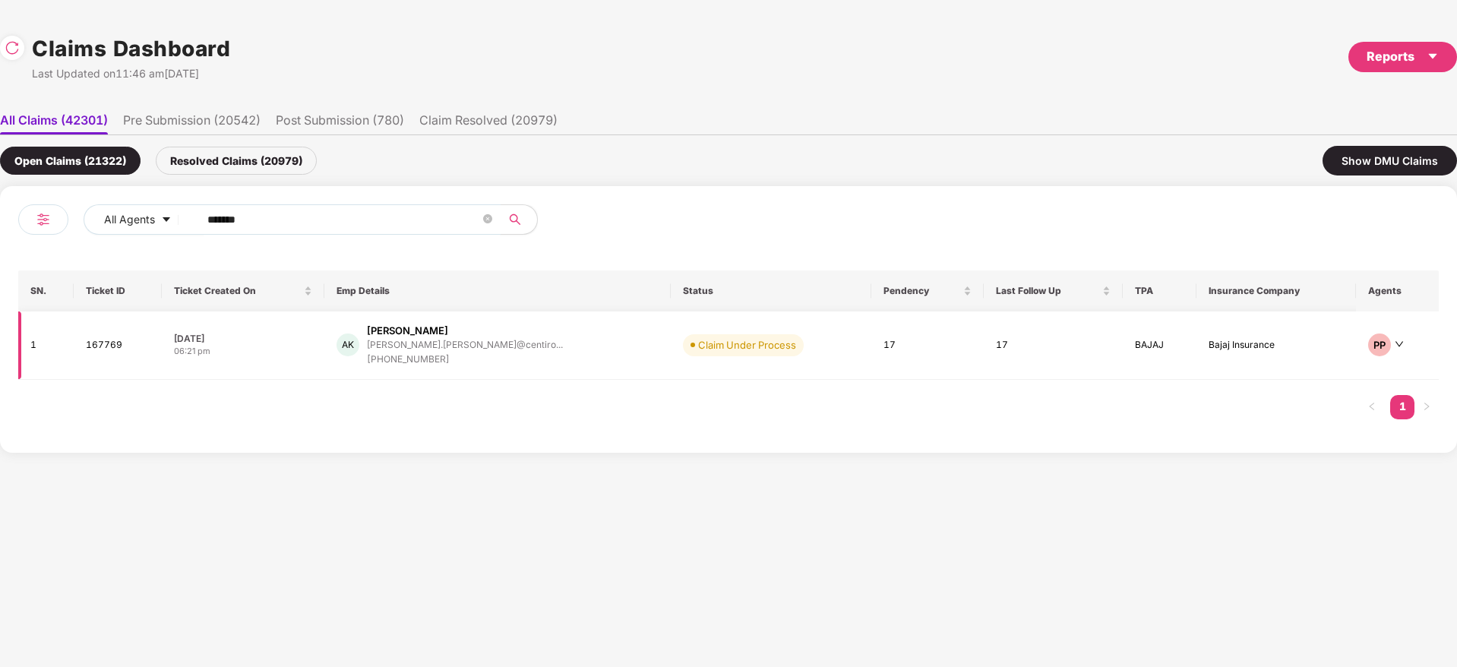
type input "******"
click at [576, 368] on td "AK Ankita Kharche ankita.kharche@centiro... +917219700493" at bounding box center [497, 345] width 346 height 68
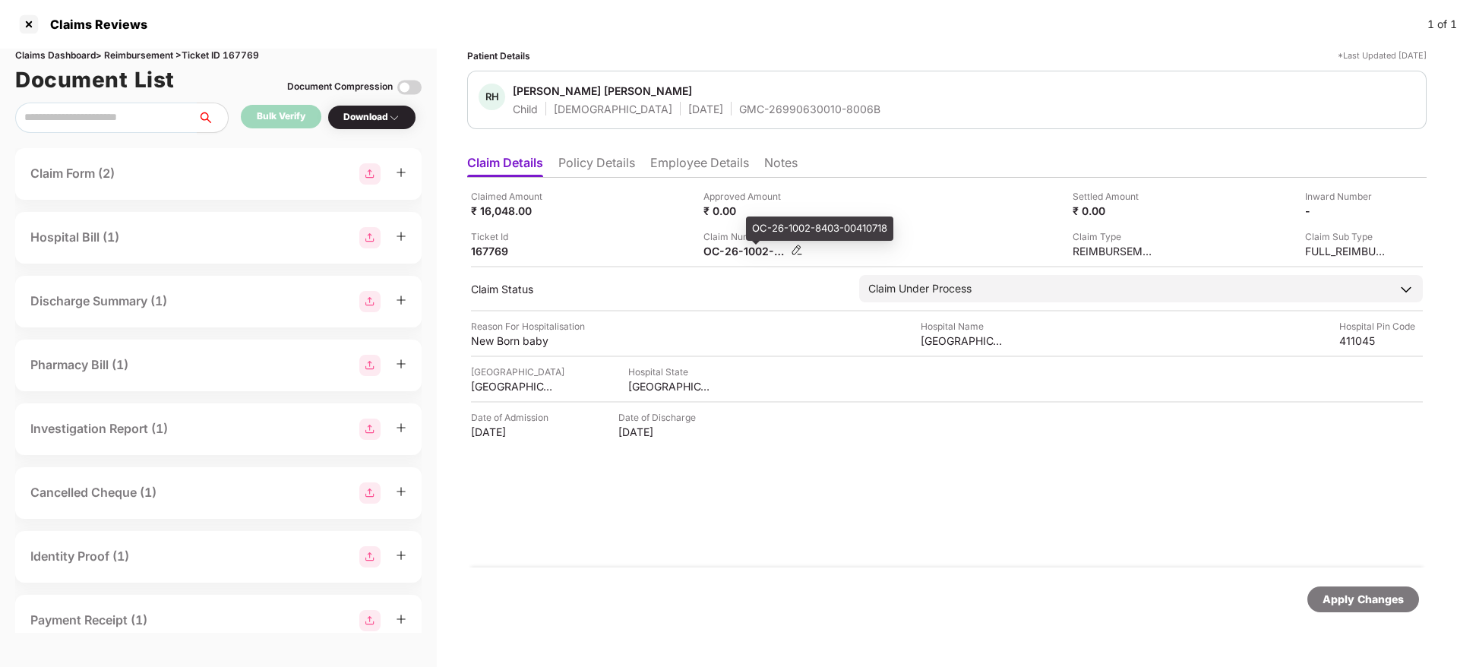
click at [731, 253] on div "OC-26-1002-8403-00410718" at bounding box center [745, 251] width 84 height 14
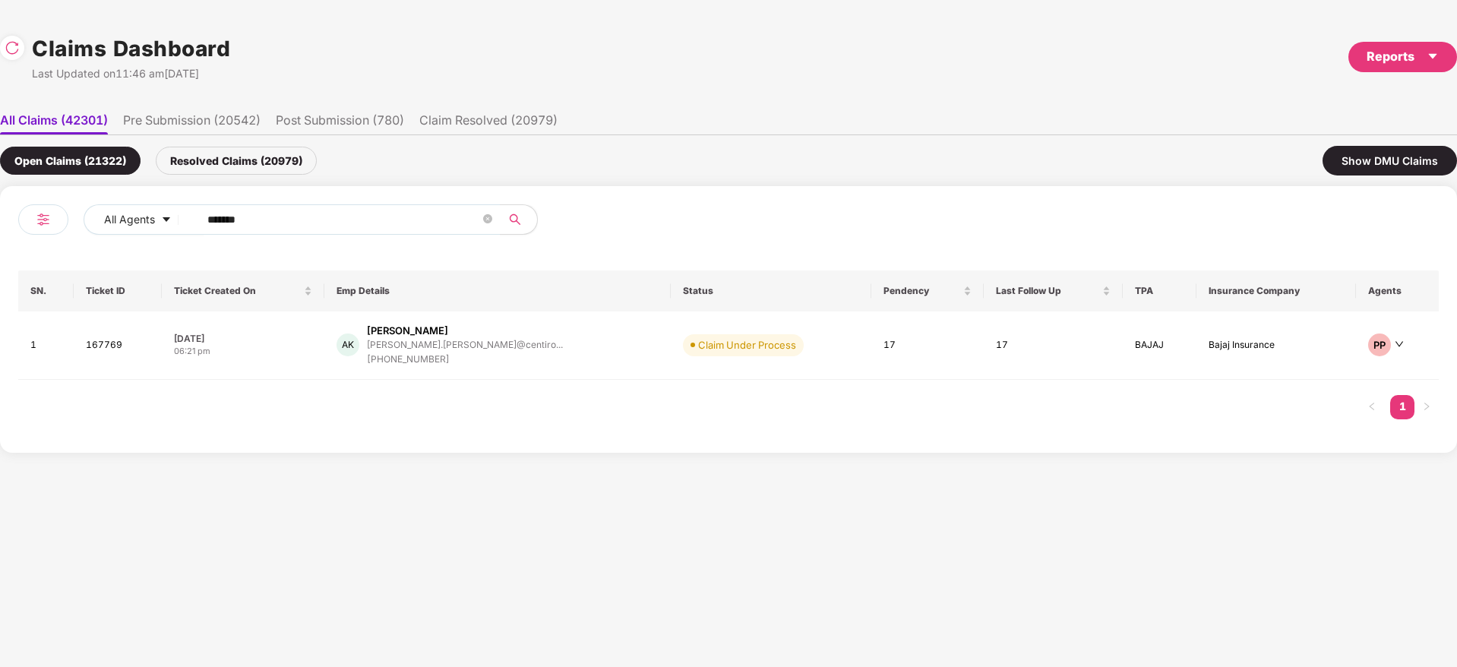
drag, startPoint x: 305, startPoint y: 225, endPoint x: 4, endPoint y: 239, distance: 301.9
click at [0, 239] on div "All Agents ****** SN. Ticket ID Ticket Created On Emp Details Status Pendency L…" at bounding box center [728, 319] width 1457 height 267
paste input "text"
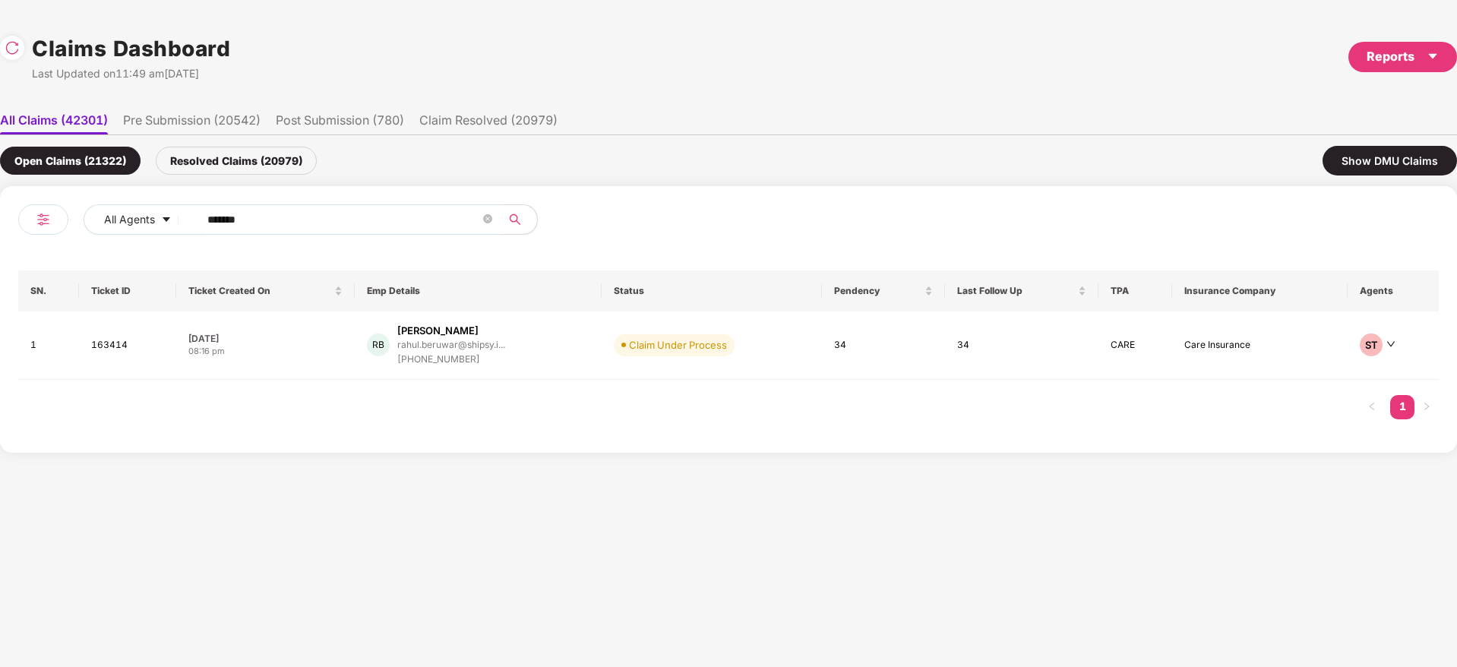
drag, startPoint x: 274, startPoint y: 223, endPoint x: 65, endPoint y: 275, distance: 215.4
click at [12, 292] on div "All Agents ****** SN. Ticket ID Ticket Created On Emp Details Status Pendency L…" at bounding box center [728, 319] width 1457 height 267
paste input "text"
type input "******"
click at [577, 346] on div "SS Simran Sethi ssethi1@cognitioanalyt... +918950695339" at bounding box center [472, 345] width 216 height 43
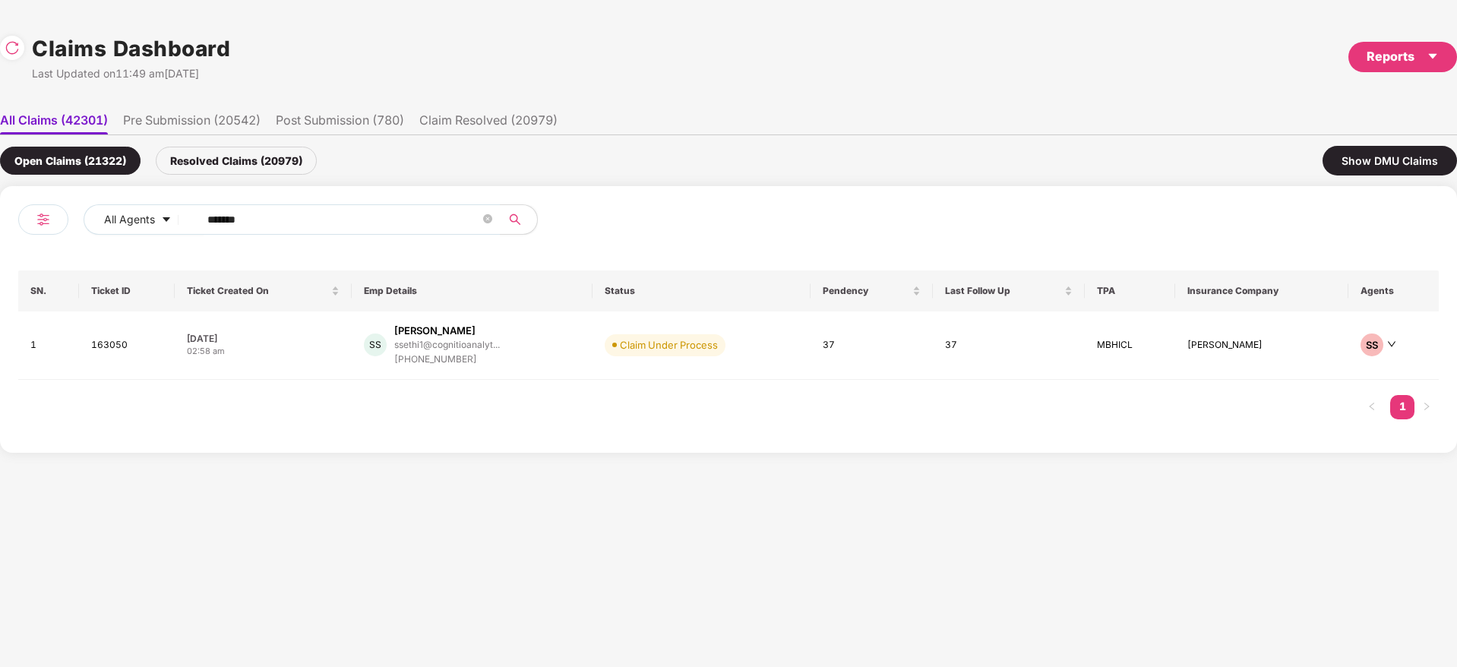
drag, startPoint x: 311, startPoint y: 215, endPoint x: 37, endPoint y: 227, distance: 273.7
click at [0, 226] on div "All Agents ****** SN. Ticket ID Ticket Created On Emp Details Status Pendency L…" at bounding box center [728, 319] width 1457 height 267
click at [542, 366] on div "SS Simran Sethi ssethi1@cognitioanalyt... +918950695339" at bounding box center [472, 345] width 216 height 43
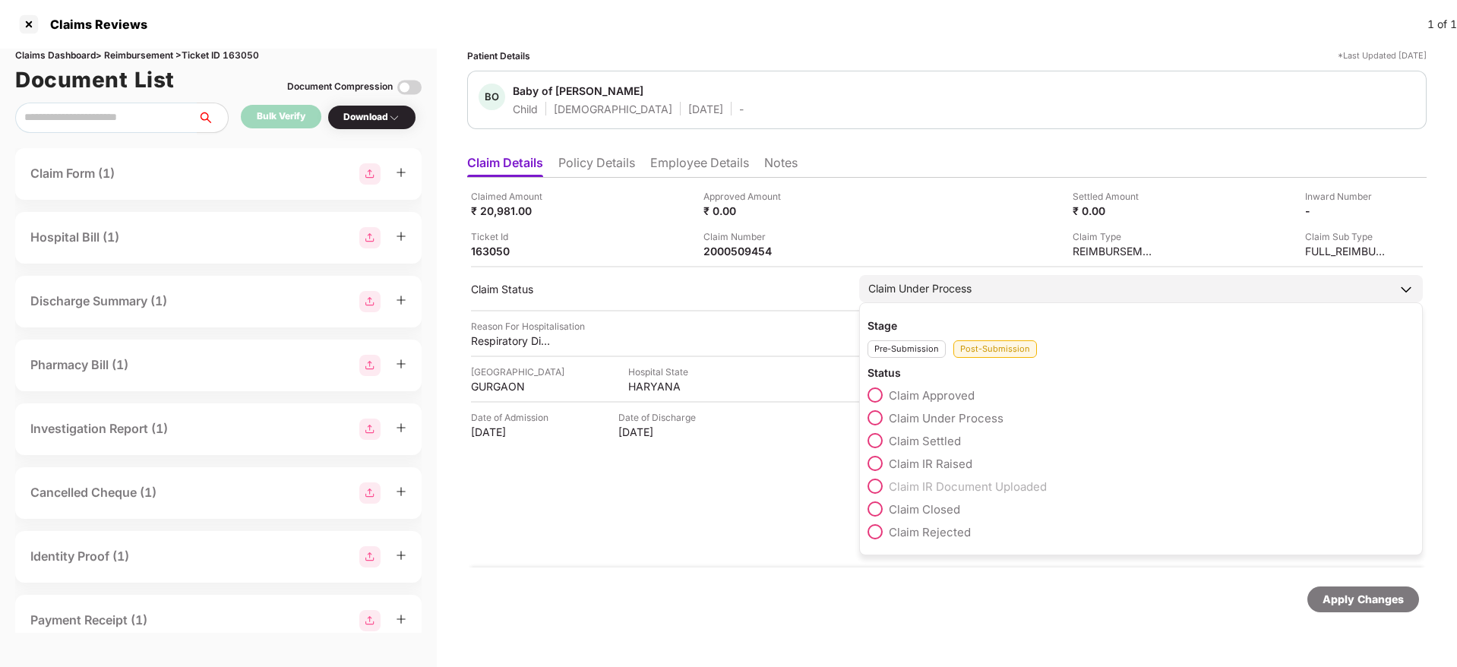
click at [952, 532] on span "Claim Rejected" at bounding box center [930, 532] width 82 height 14
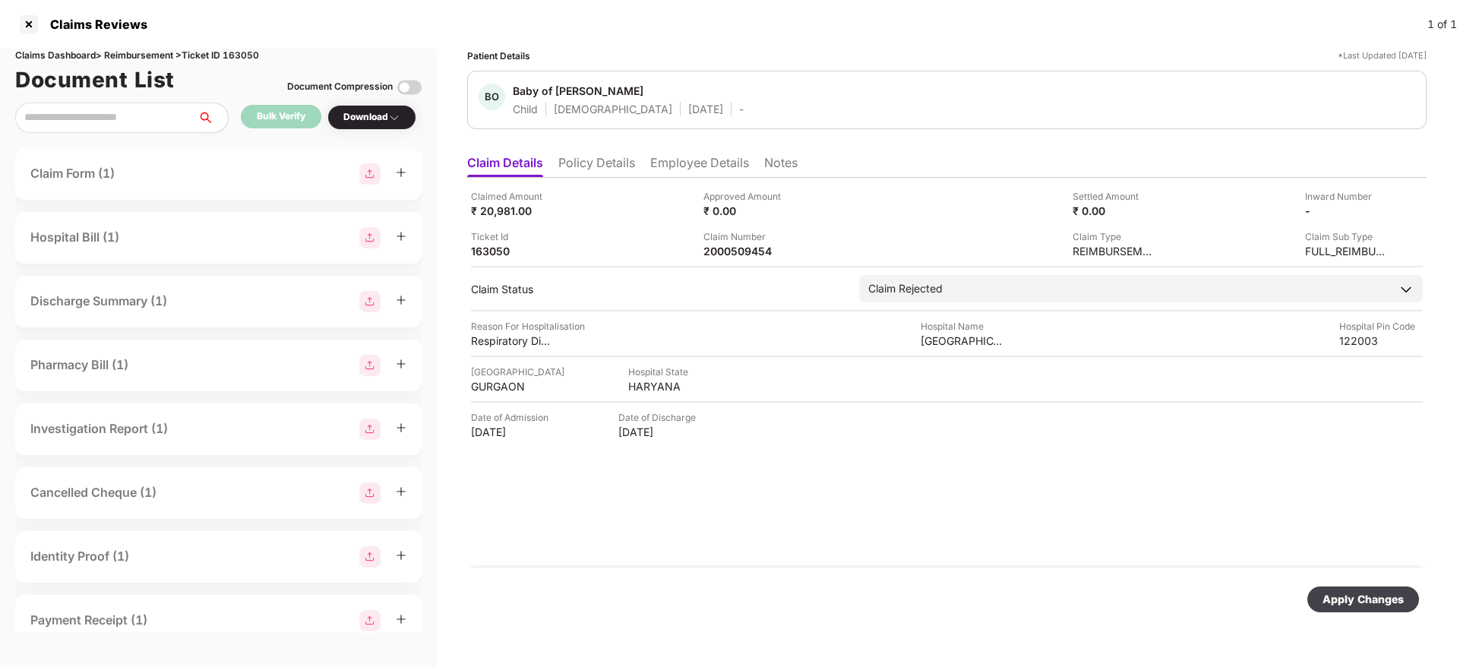
click at [1347, 593] on div "Apply Changes" at bounding box center [1362, 599] width 81 height 17
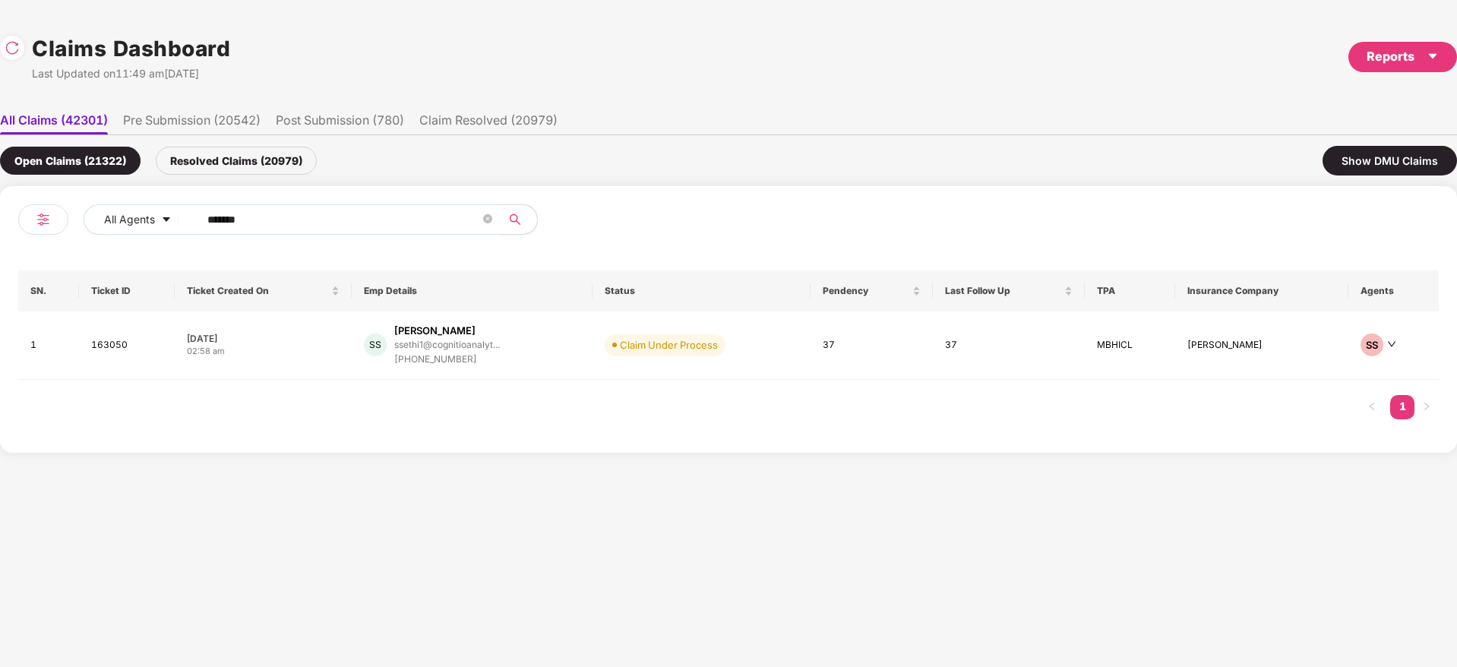
drag, startPoint x: 276, startPoint y: 218, endPoint x: 155, endPoint y: 253, distance: 126.5
click at [0, 253] on div "All Agents ****** SN. Ticket ID Ticket Created On Emp Details Status Pendency L…" at bounding box center [728, 319] width 1457 height 267
paste input "text"
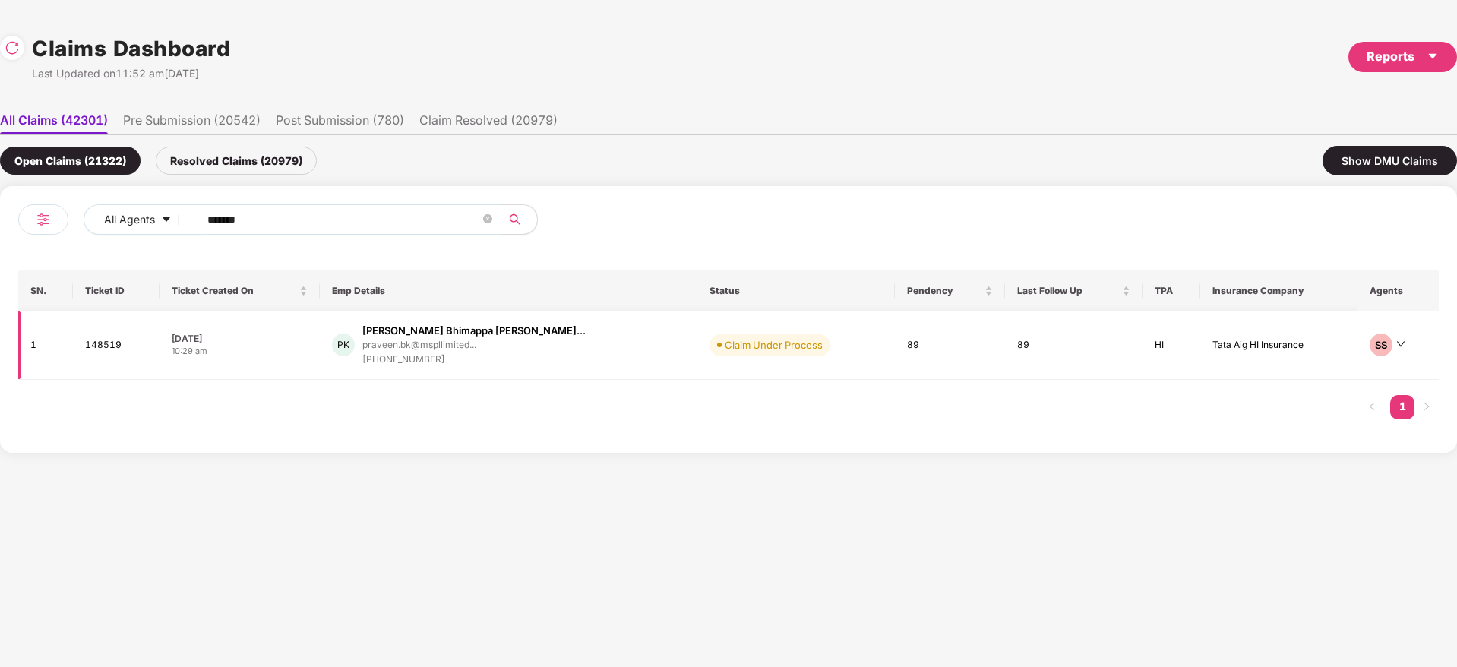
type input "******"
click at [562, 344] on div "PK Praveen Bhimappa Khava... praveen.bk@mspllimited... +919591562676" at bounding box center [508, 345] width 353 height 43
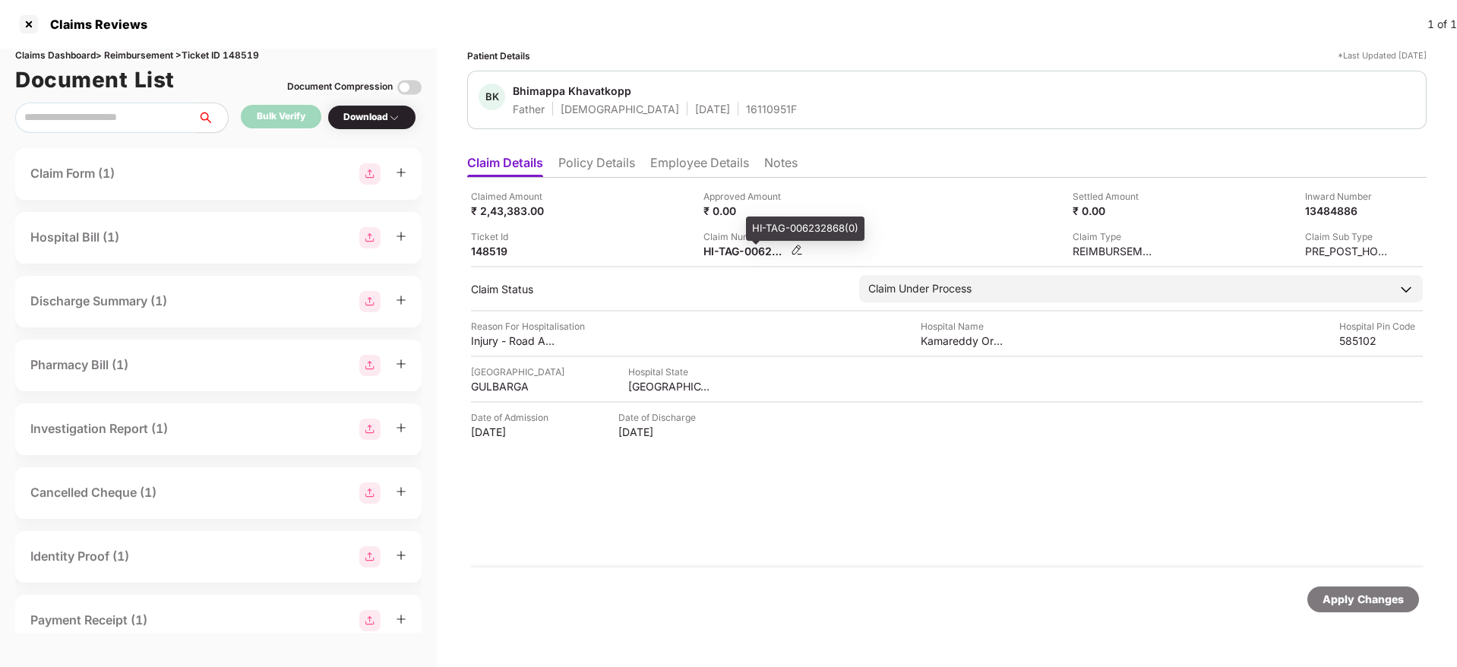
click at [745, 255] on div "HI-TAG-006232868(0)" at bounding box center [745, 251] width 84 height 14
click at [745, 256] on div "HI-TAG-006232868(0)" at bounding box center [745, 251] width 84 height 14
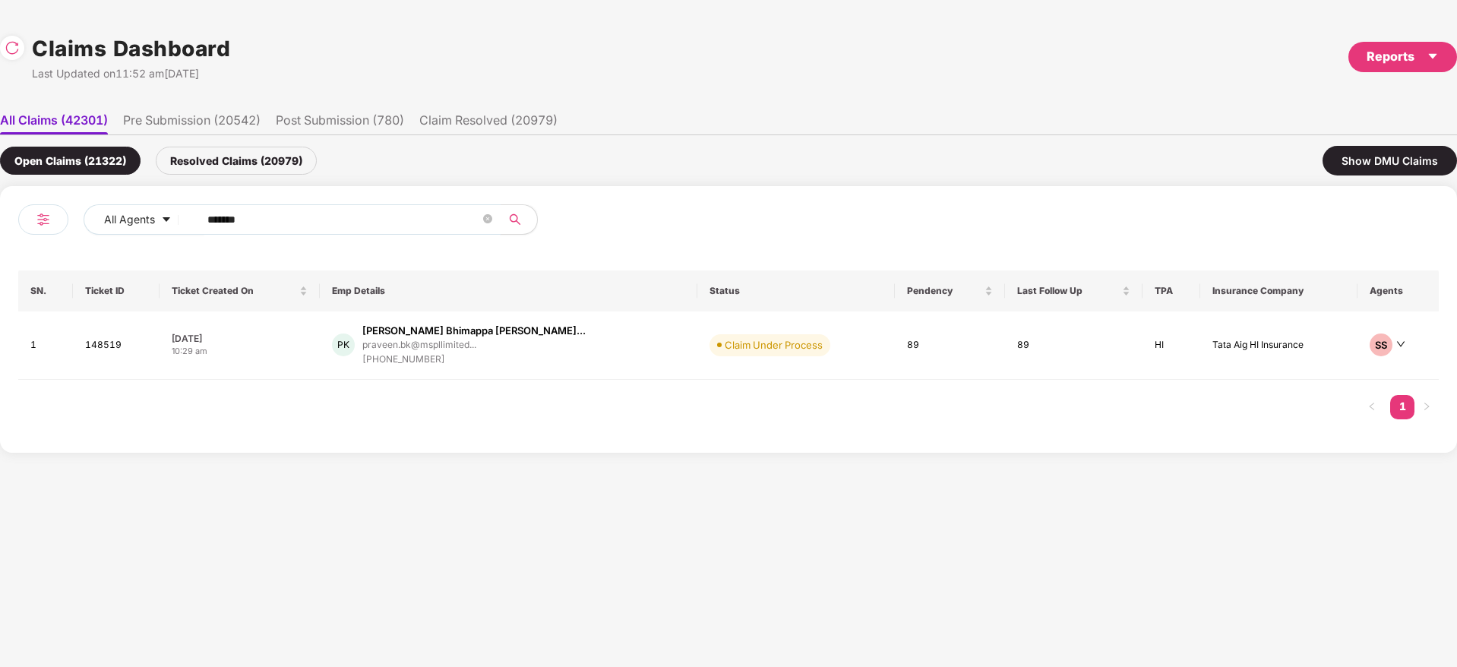
drag, startPoint x: 349, startPoint y: 223, endPoint x: 3, endPoint y: 258, distance: 348.1
click at [0, 258] on div "All Agents ****** SN. Ticket ID Ticket Created On Emp Details Status Pendency L…" at bounding box center [728, 319] width 1457 height 267
paste input "text"
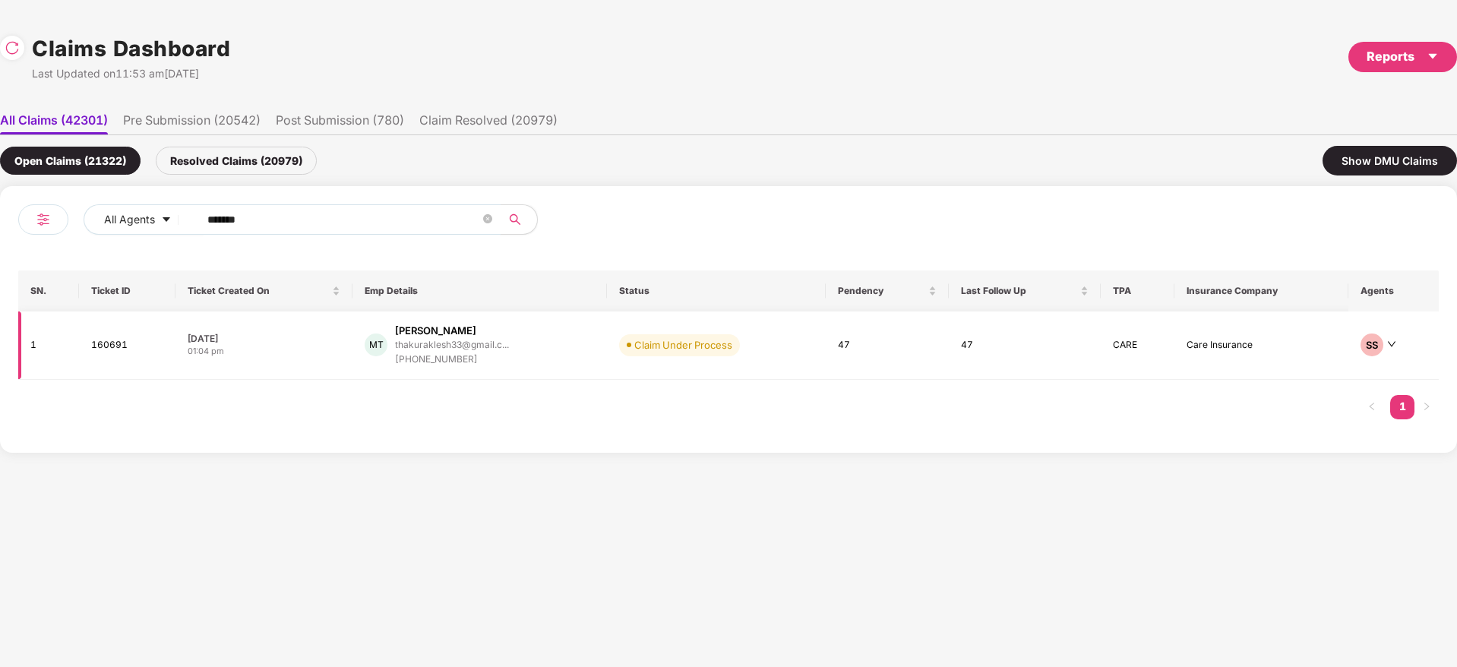
type input "******"
click at [575, 372] on td "MT Mukesh Thakur thakuraklesh33@gmail.c... +918723854306" at bounding box center [479, 345] width 254 height 68
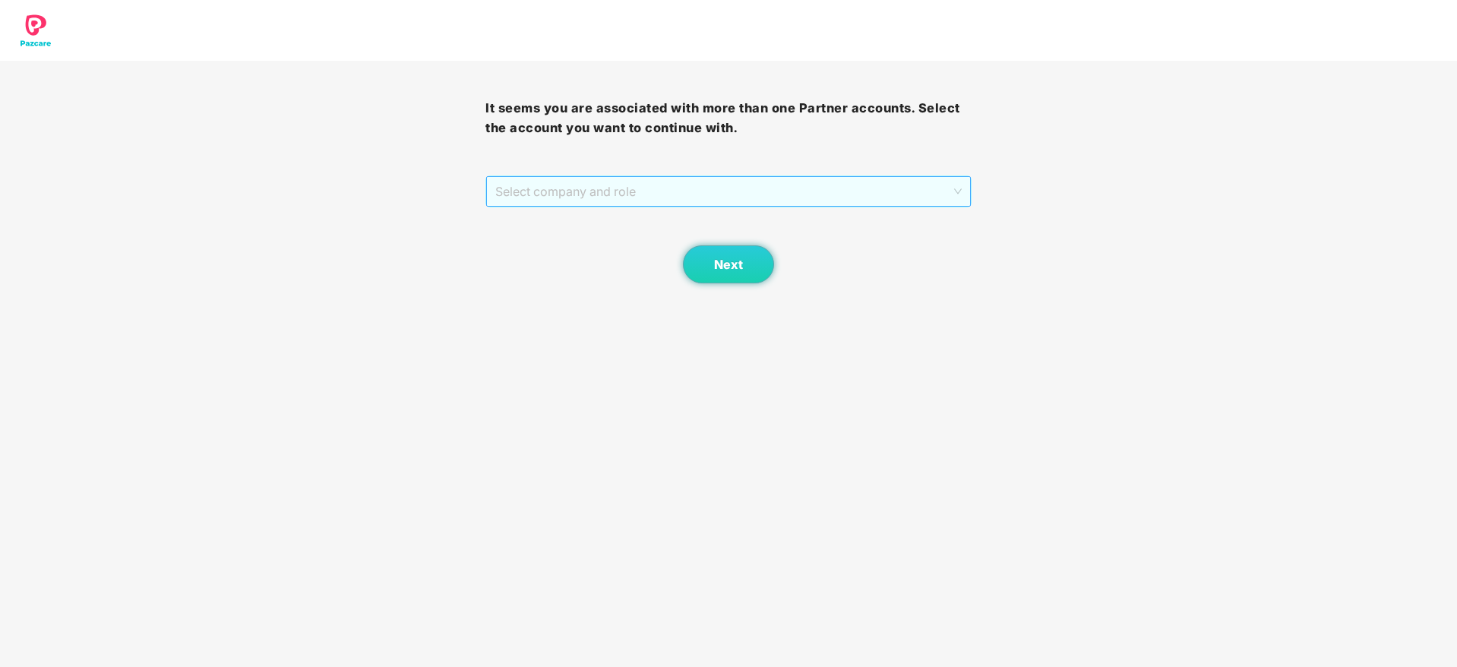
click at [660, 186] on span "Select company and role" at bounding box center [728, 191] width 466 height 29
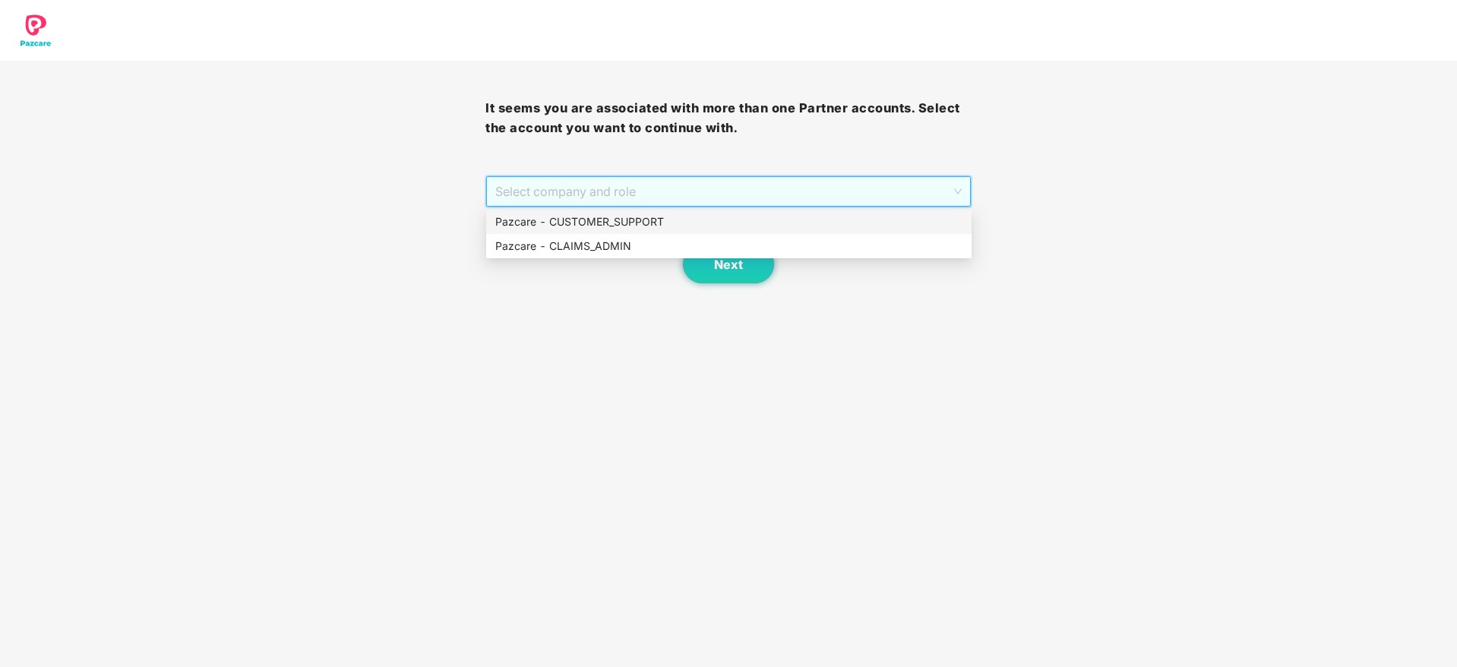
click at [608, 222] on div "Pazcare - CUSTOMER_SUPPORT" at bounding box center [728, 221] width 467 height 17
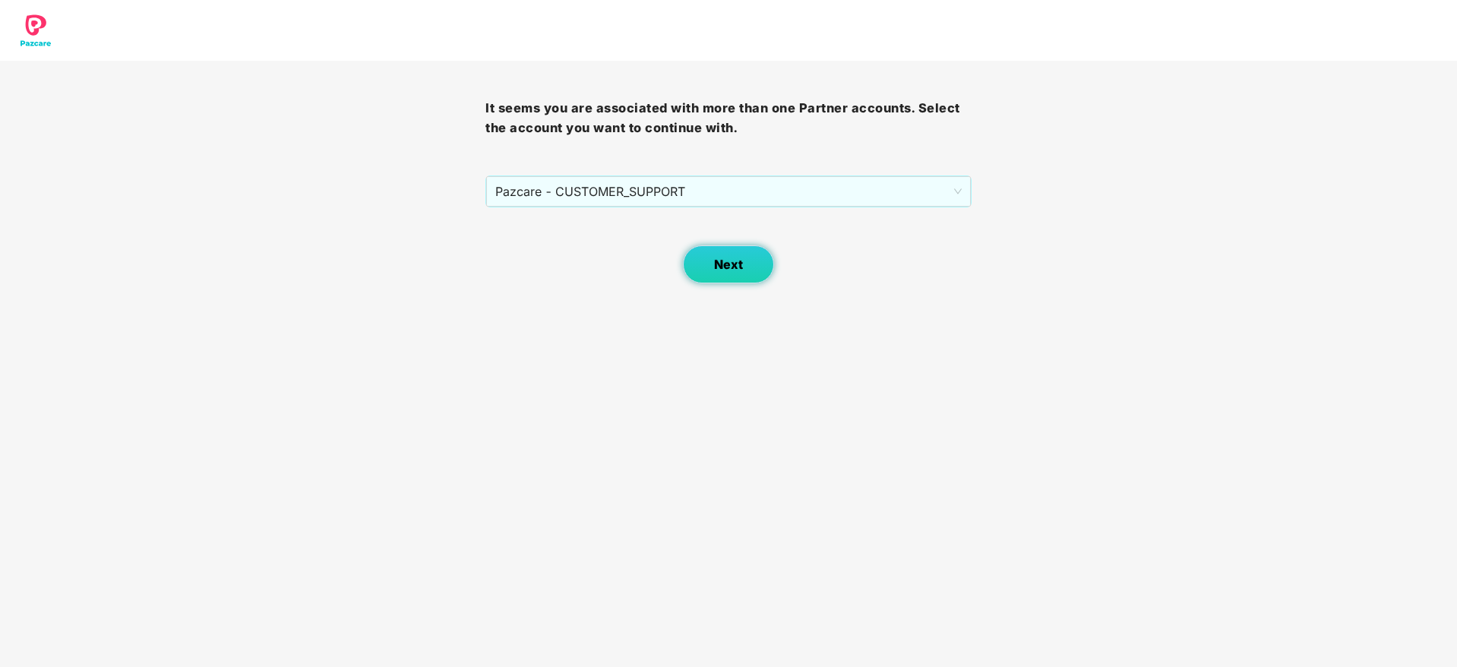
click at [721, 273] on button "Next" at bounding box center [728, 264] width 91 height 38
click at [603, 194] on span "Select company and role" at bounding box center [728, 191] width 466 height 29
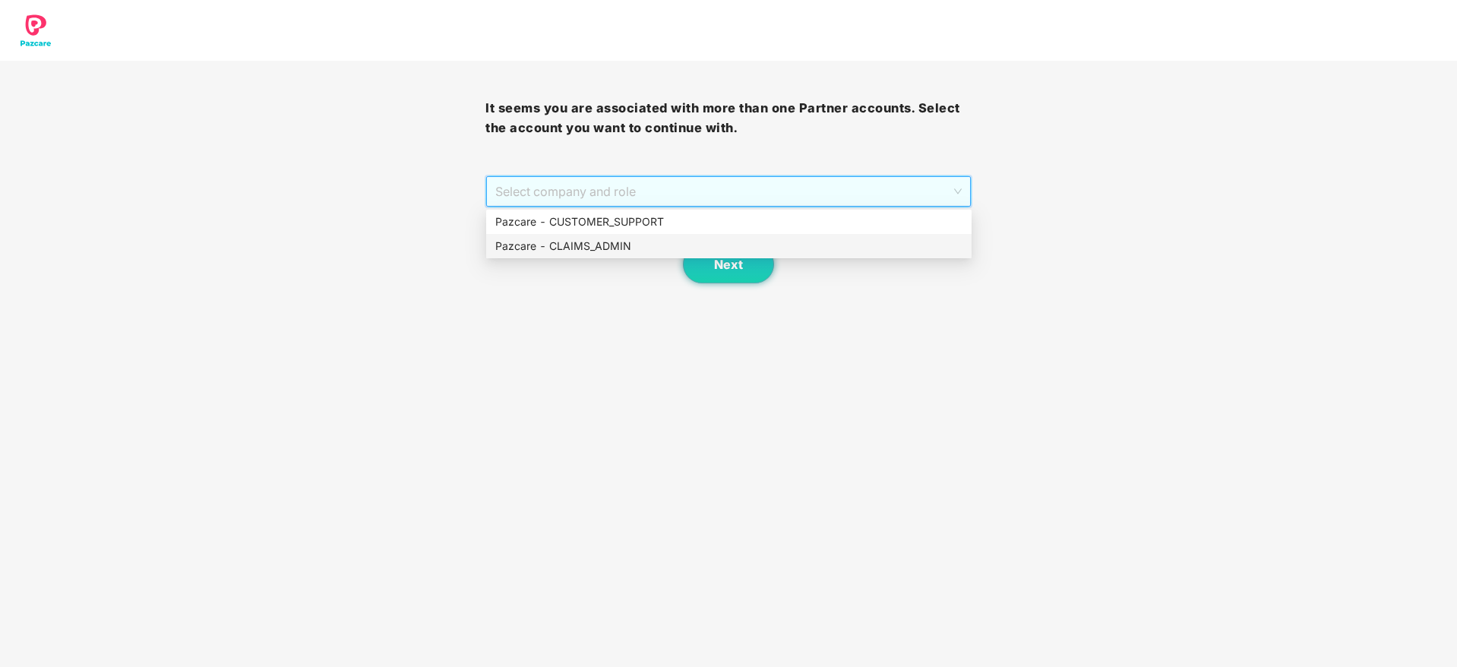
click at [597, 245] on div "Pazcare - CLAIMS_ADMIN" at bounding box center [728, 246] width 467 height 17
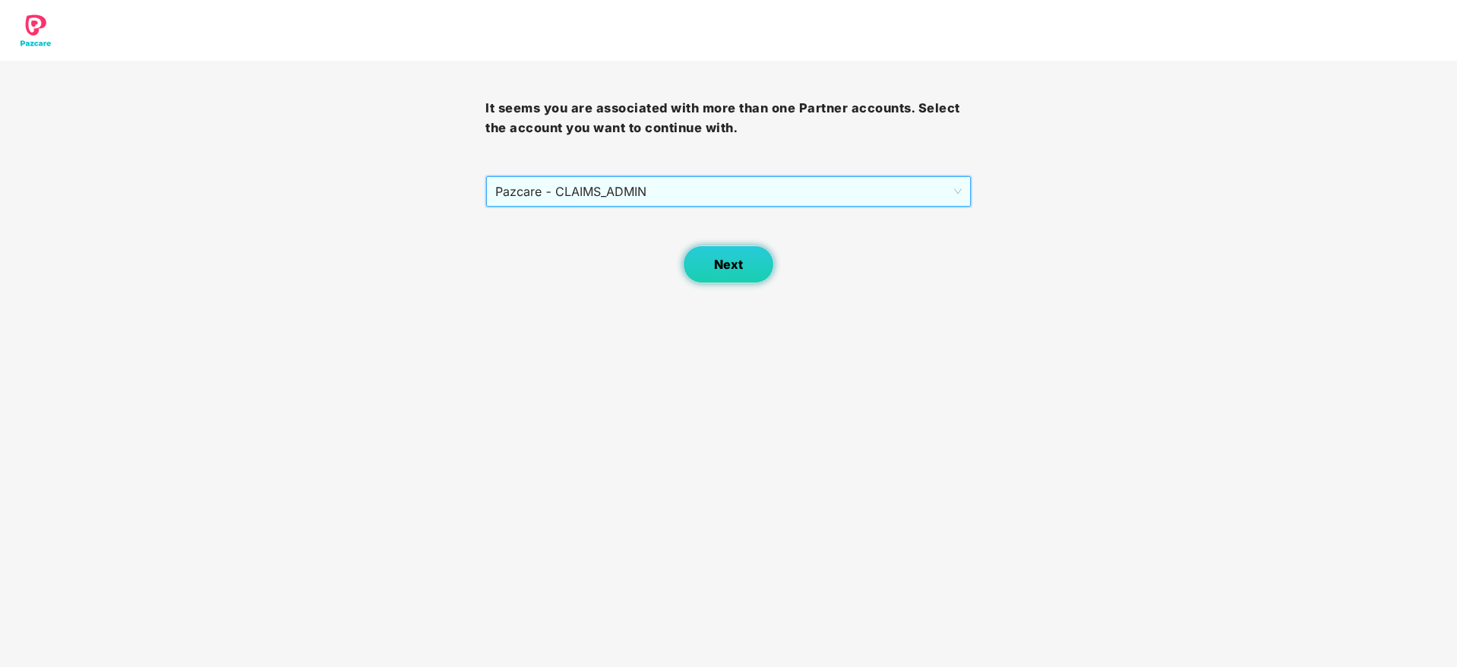
click at [713, 270] on button "Next" at bounding box center [728, 264] width 91 height 38
